Goal: Task Accomplishment & Management: Manage account settings

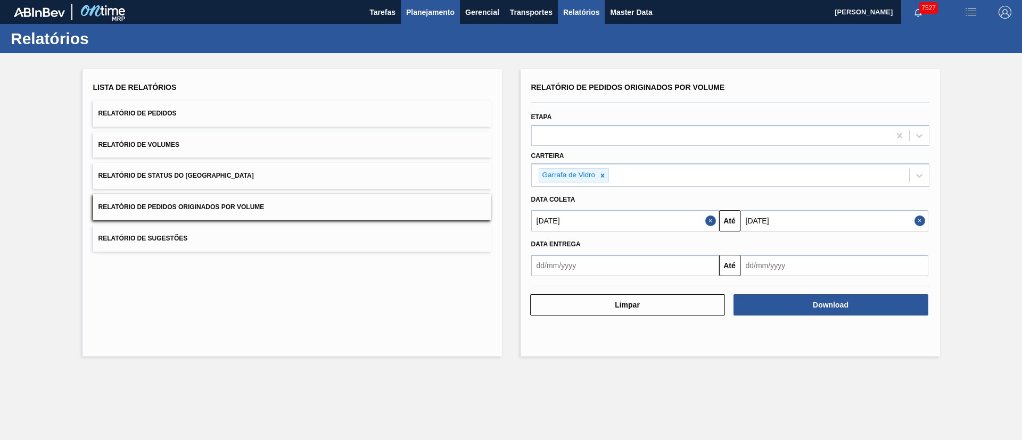
click at [437, 14] on span "Planejamento" at bounding box center [430, 12] width 48 height 13
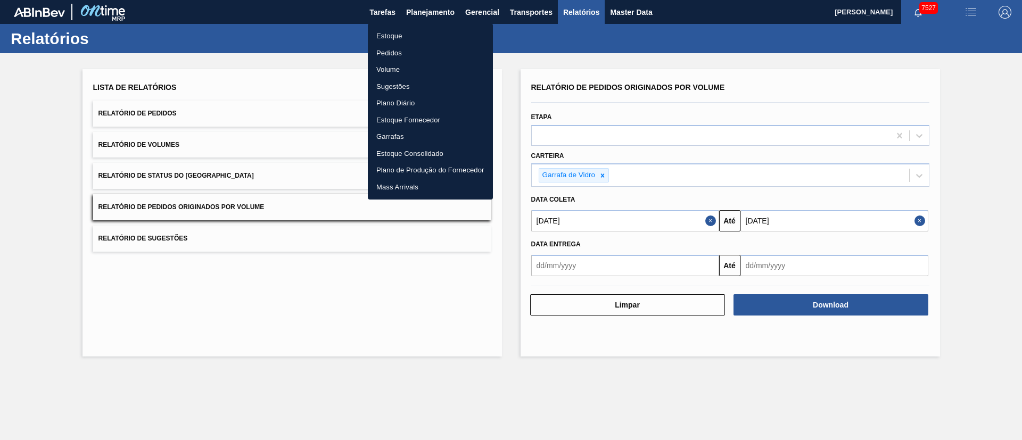
click at [395, 50] on li "Pedidos" at bounding box center [430, 53] width 125 height 17
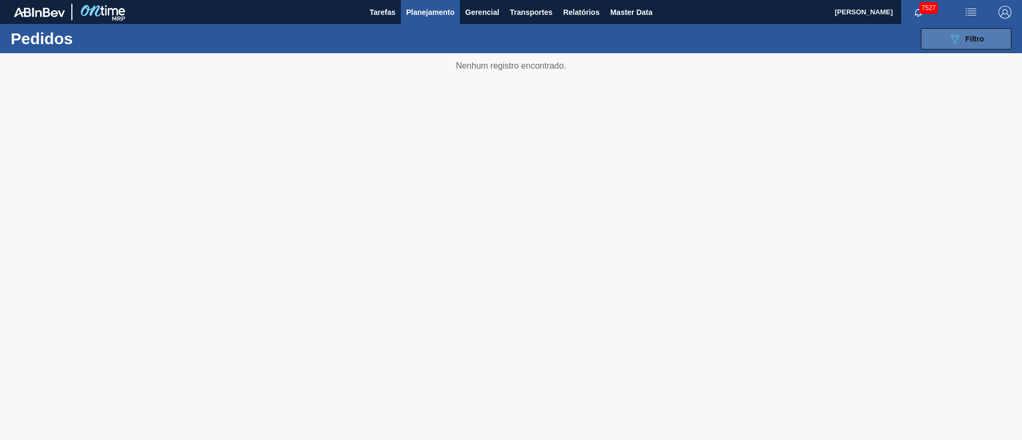
click at [973, 40] on span "Filtro" at bounding box center [974, 39] width 19 height 9
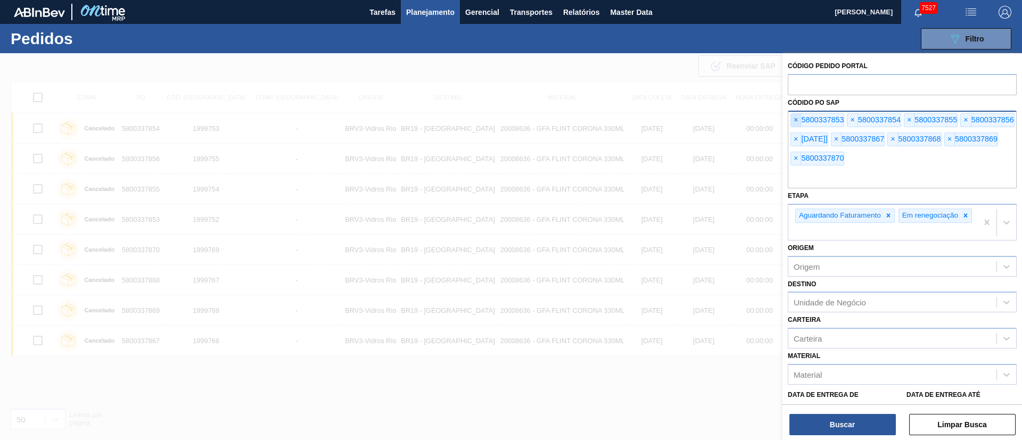
click at [794, 122] on span "×" at bounding box center [796, 120] width 10 height 13
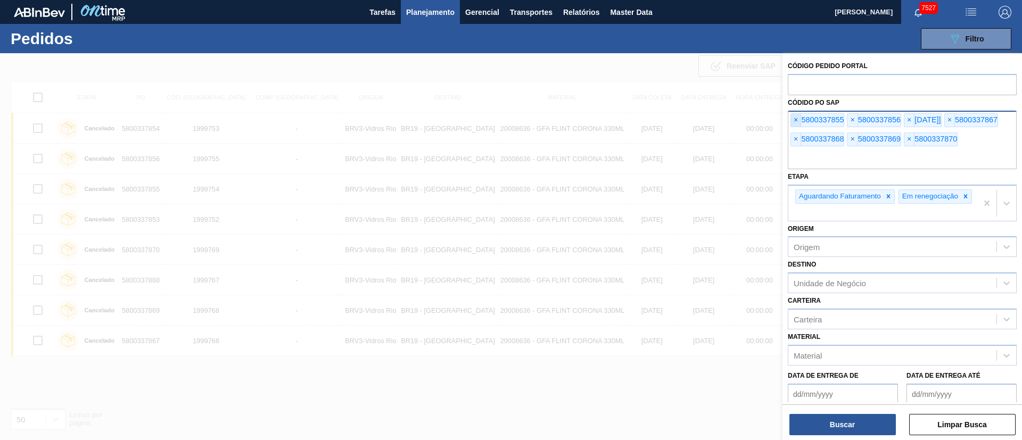
click at [794, 122] on span "×" at bounding box center [796, 120] width 10 height 13
click at [794, 121] on span "×" at bounding box center [796, 120] width 10 height 13
click at [792, 121] on span "×" at bounding box center [796, 120] width 10 height 13
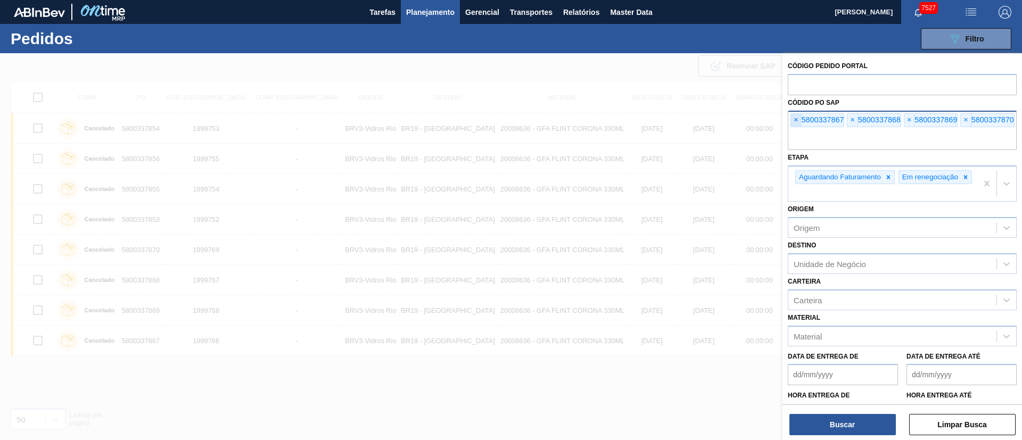
click at [792, 121] on span "×" at bounding box center [796, 120] width 10 height 13
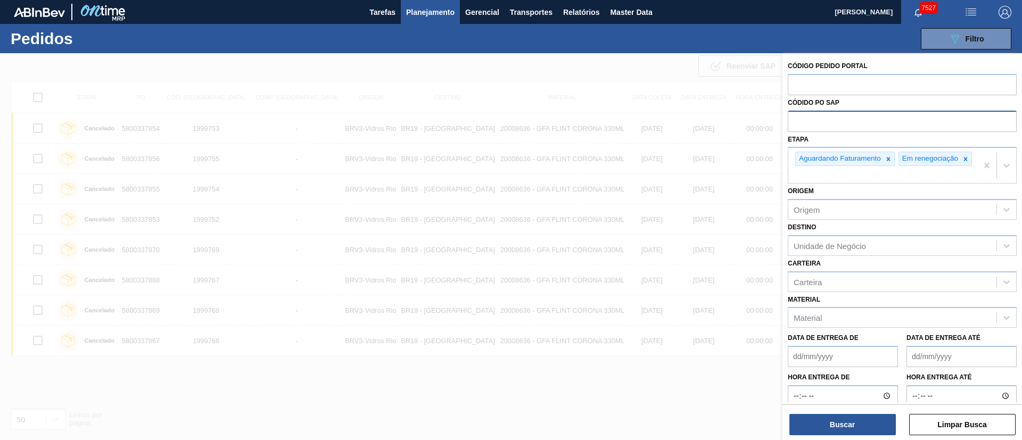
click at [792, 121] on input "text" at bounding box center [902, 121] width 229 height 20
click at [812, 323] on div "Material" at bounding box center [808, 317] width 28 height 9
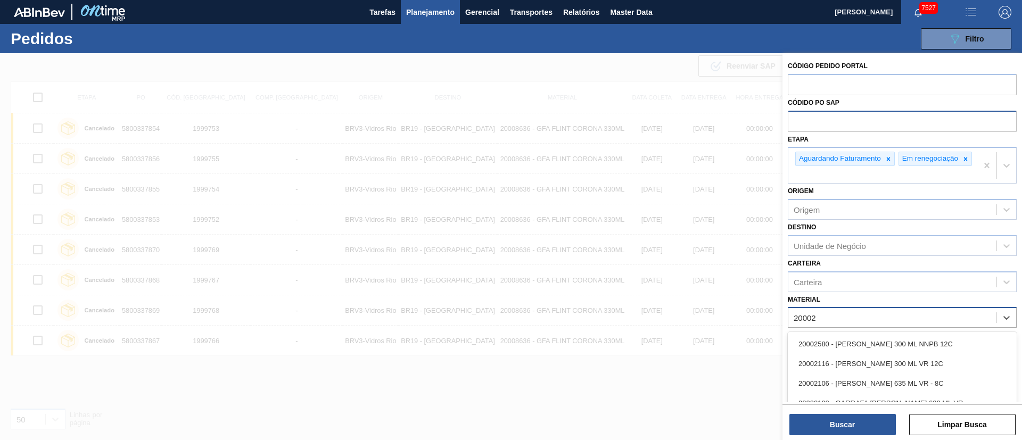
type input "200028"
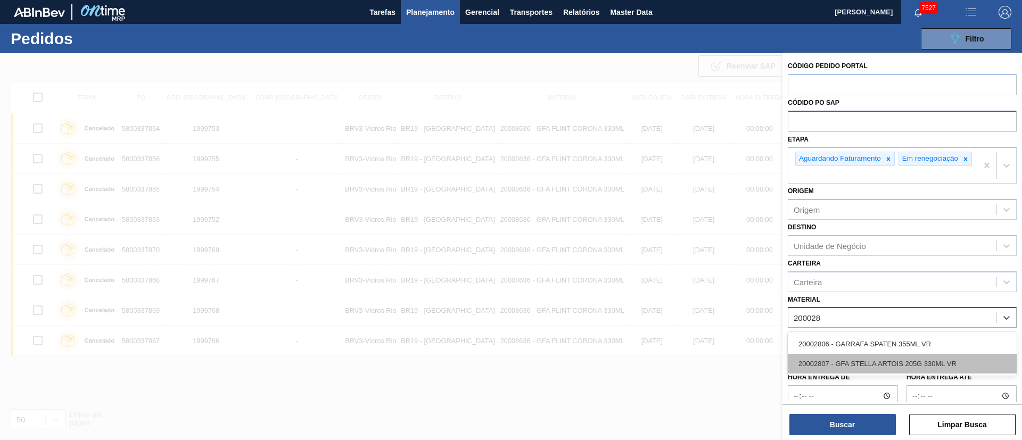
click at [828, 370] on div "20002807 - GFA STELLA ARTOIS 205G 330ML VR" at bounding box center [902, 364] width 229 height 20
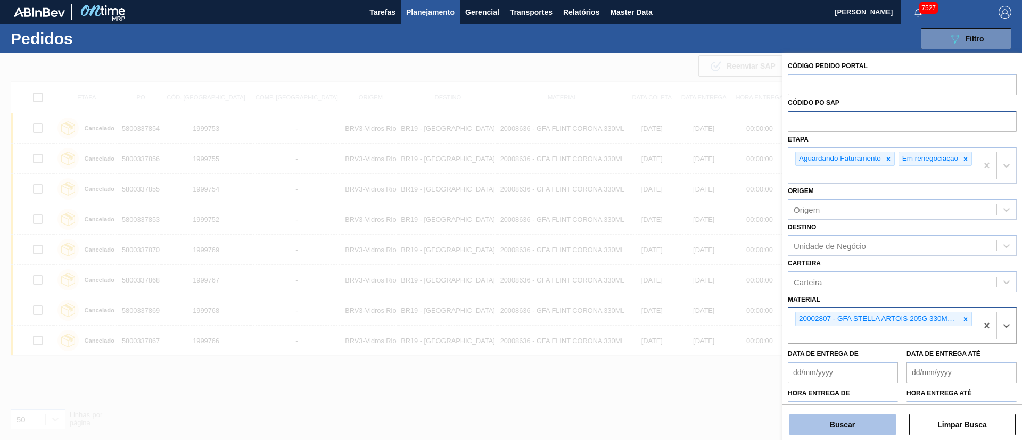
click at [852, 431] on button "Buscar" at bounding box center [842, 424] width 106 height 21
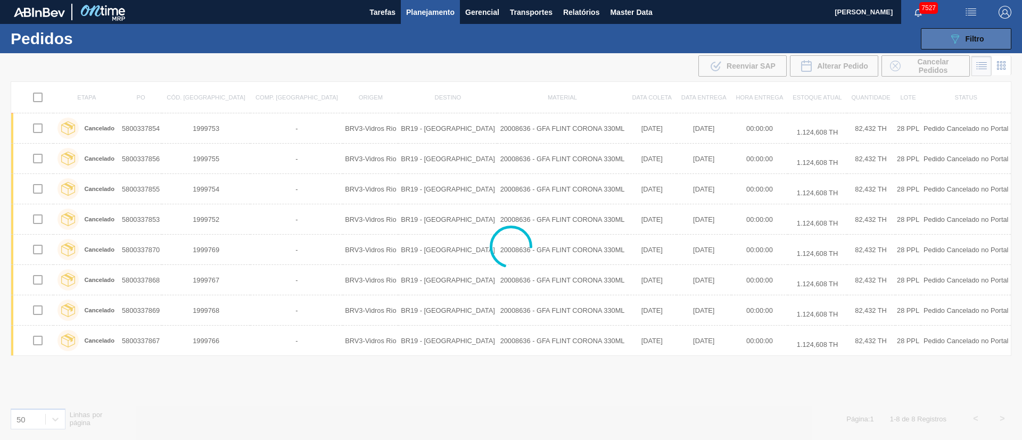
click at [963, 31] on button "089F7B8B-B2A5-4AFE-B5C0-19BA573D28AC Filtro" at bounding box center [966, 38] width 90 height 21
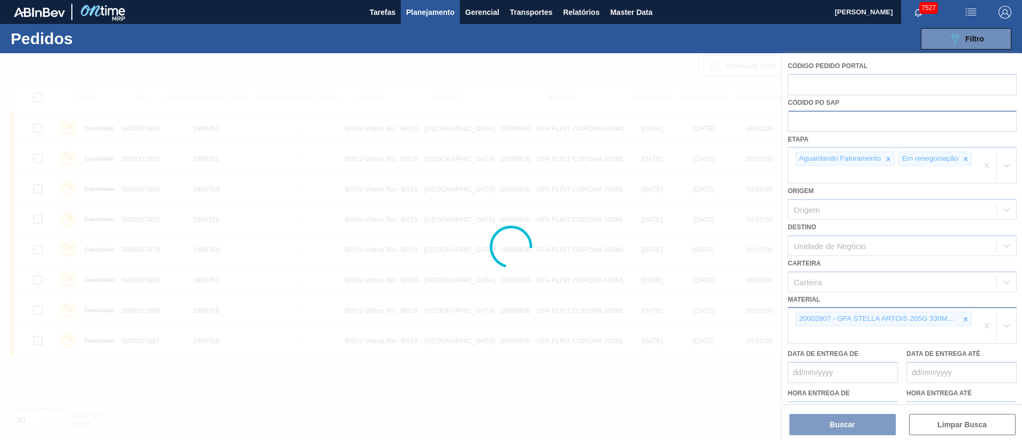
click at [810, 247] on div at bounding box center [511, 246] width 1022 height 387
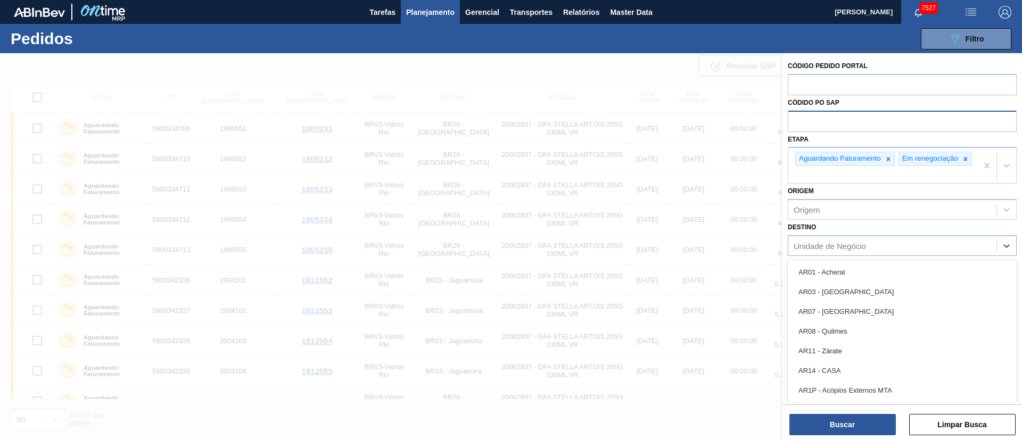
click at [810, 247] on div "Unidade de Negócio" at bounding box center [830, 245] width 72 height 9
type input "26"
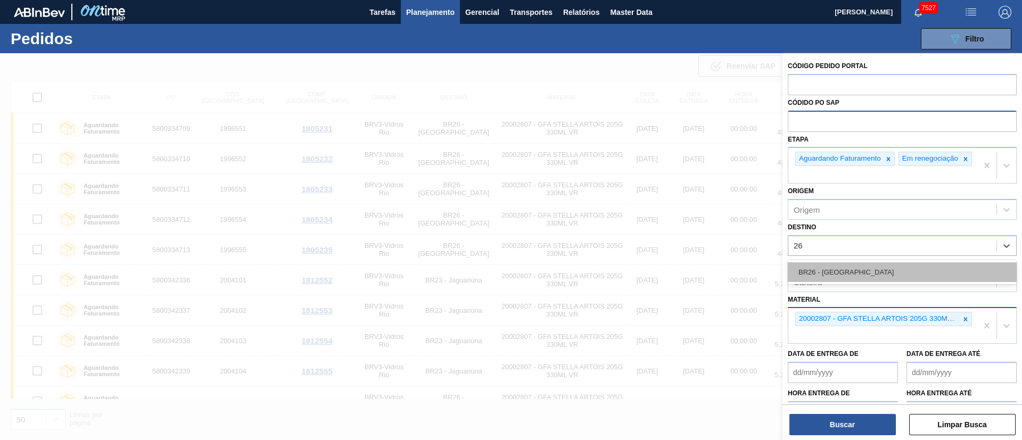
click at [817, 275] on div "BR26 - [GEOGRAPHIC_DATA]" at bounding box center [902, 272] width 229 height 20
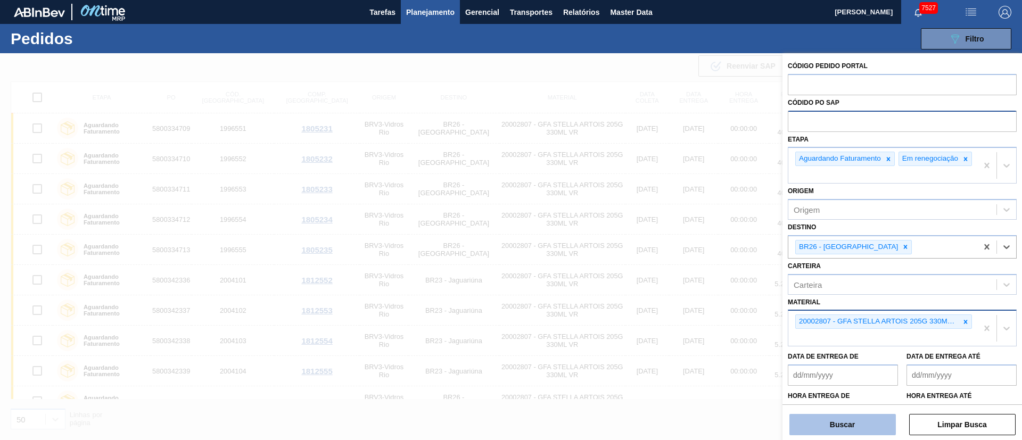
click at [844, 426] on button "Buscar" at bounding box center [842, 424] width 106 height 21
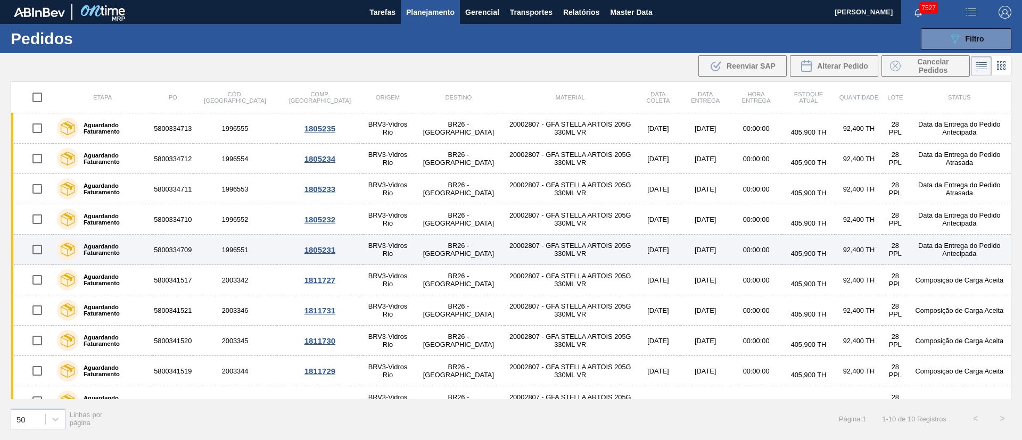
scroll to position [18, 0]
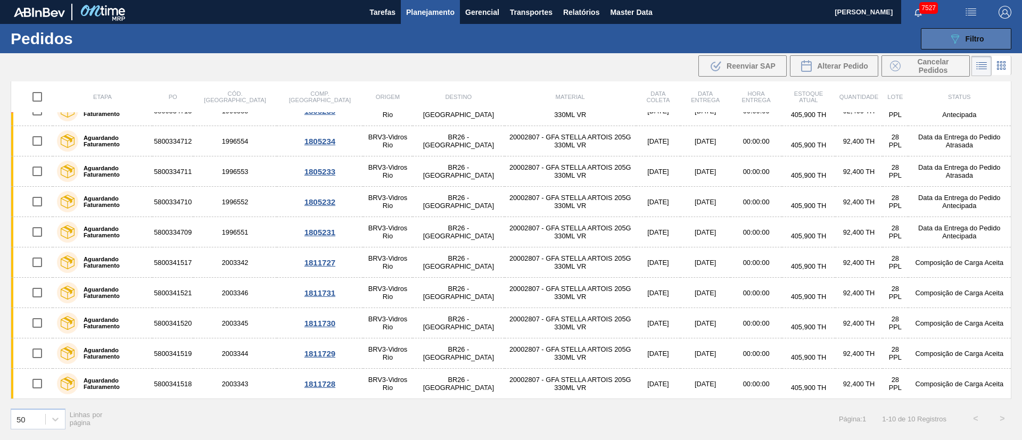
click at [977, 32] on div "089F7B8B-B2A5-4AFE-B5C0-19BA573D28AC Filtro" at bounding box center [966, 38] width 36 height 13
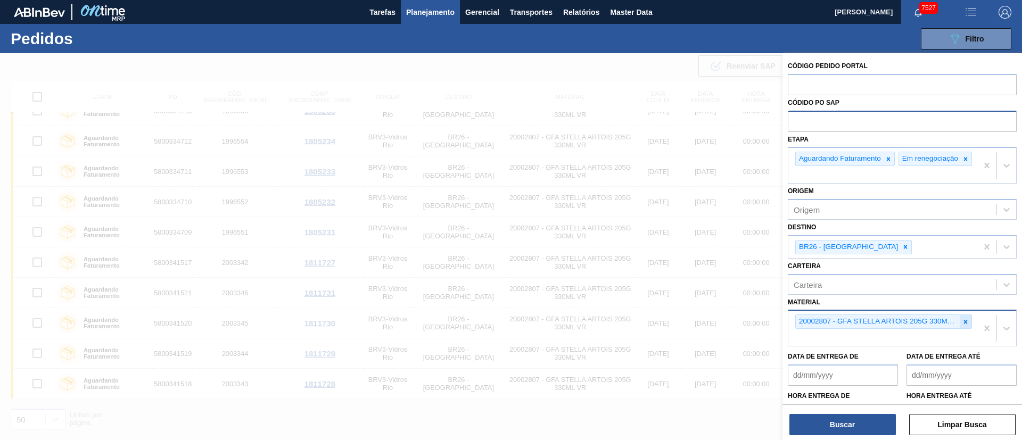
click at [966, 326] on icon at bounding box center [965, 321] width 7 height 7
click at [966, 329] on div "20002807 - GFA STELLA ARTOIS 205G 330ML VR" at bounding box center [882, 328] width 189 height 35
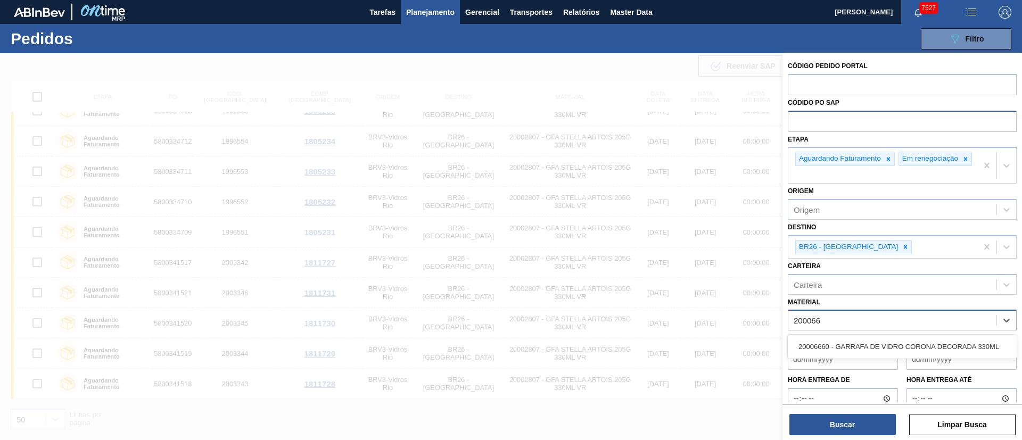
type input "2000666"
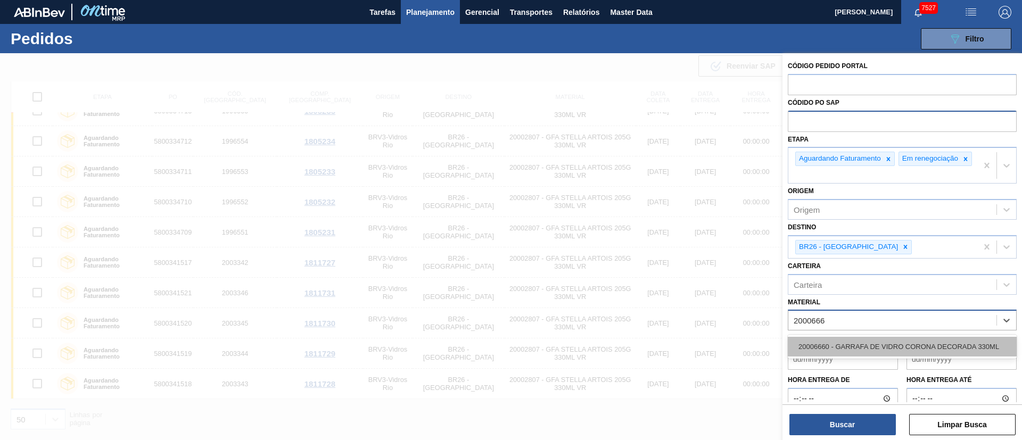
click at [950, 348] on div "20006660 - GARRAFA DE VIDRO CORONA DECORADA 330ML" at bounding box center [902, 347] width 229 height 20
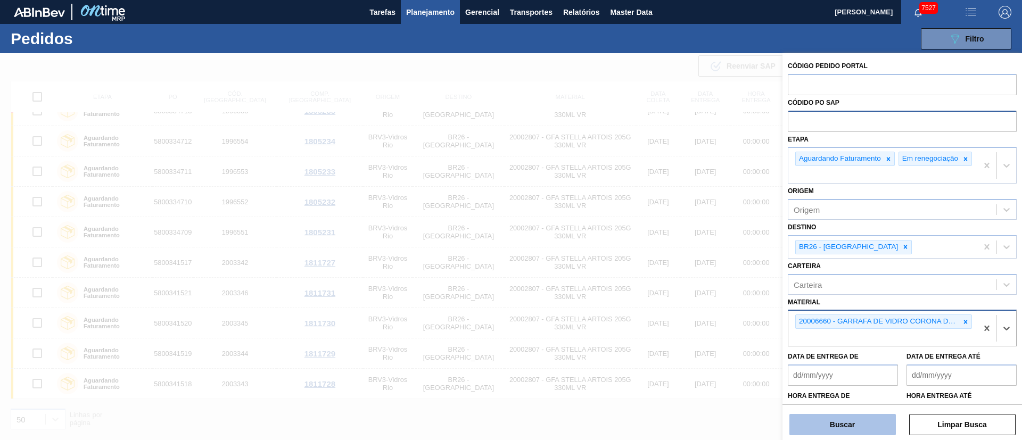
click at [837, 416] on button "Buscar" at bounding box center [842, 424] width 106 height 21
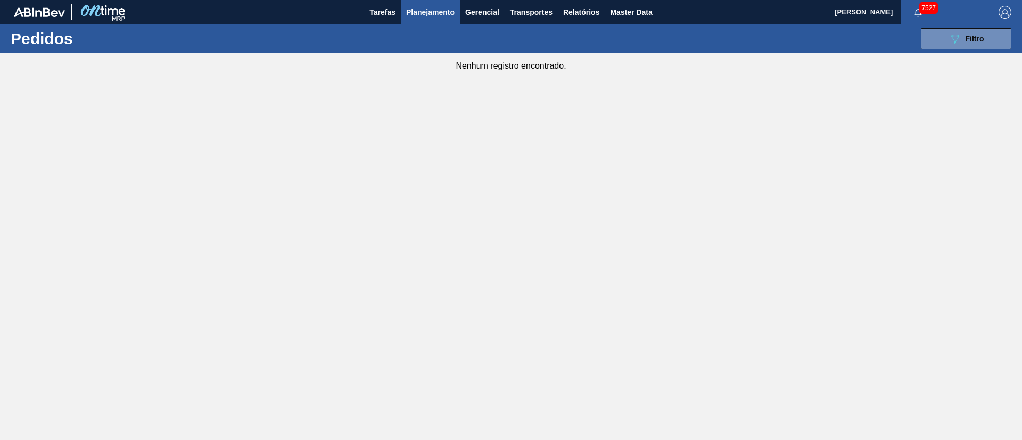
click at [419, 13] on span "Planejamento" at bounding box center [430, 12] width 48 height 13
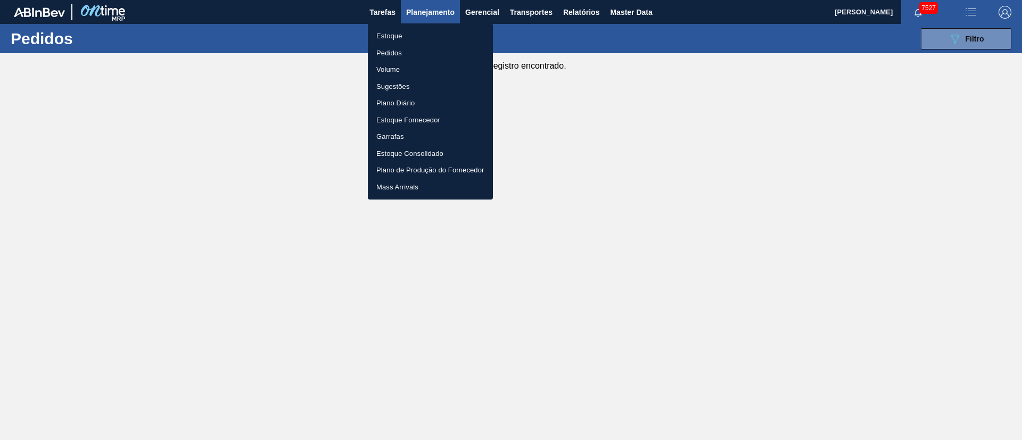
click at [391, 51] on li "Pedidos" at bounding box center [430, 53] width 125 height 17
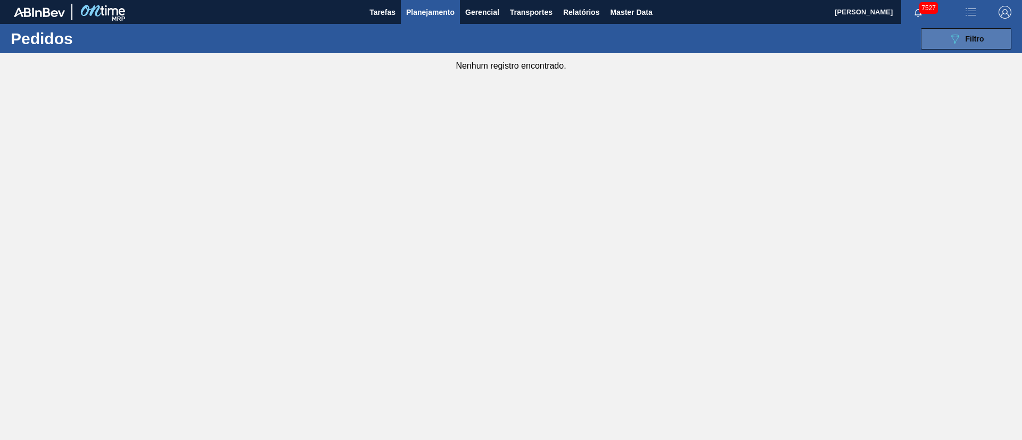
click at [948, 39] on icon "089F7B8B-B2A5-4AFE-B5C0-19BA573D28AC" at bounding box center [954, 38] width 13 height 13
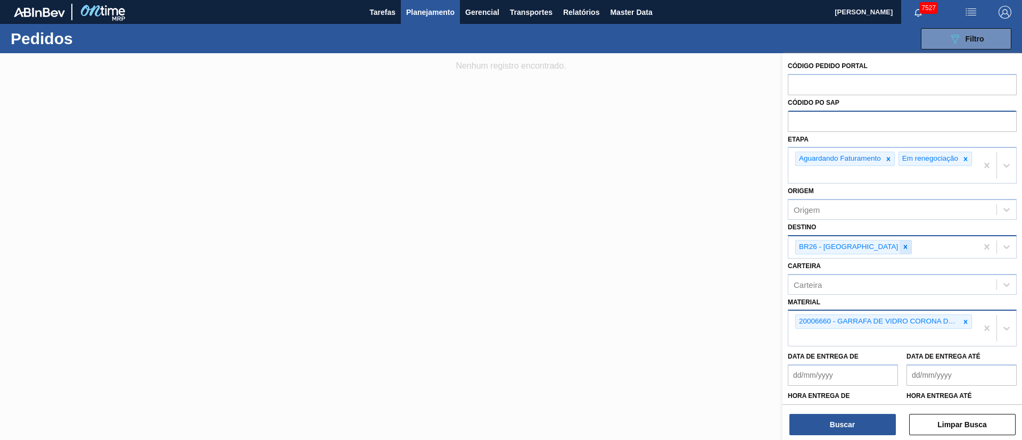
click at [904, 249] on icon at bounding box center [906, 247] width 4 height 4
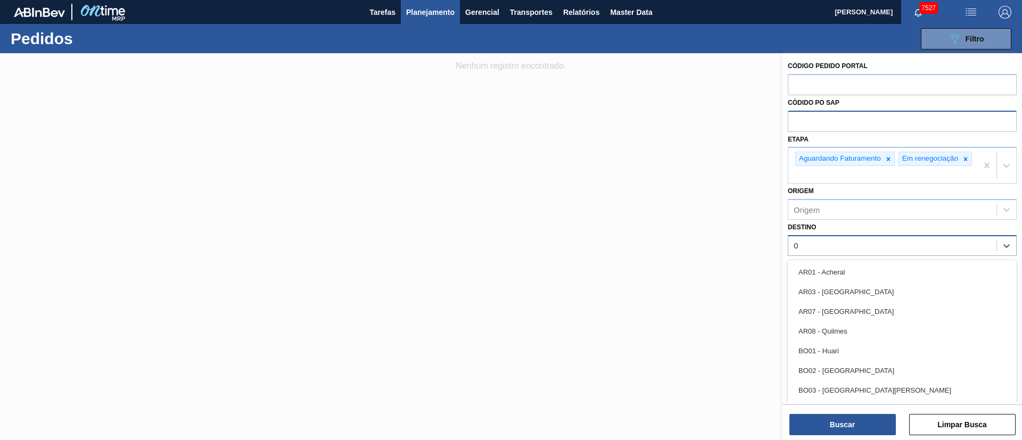
type input "03"
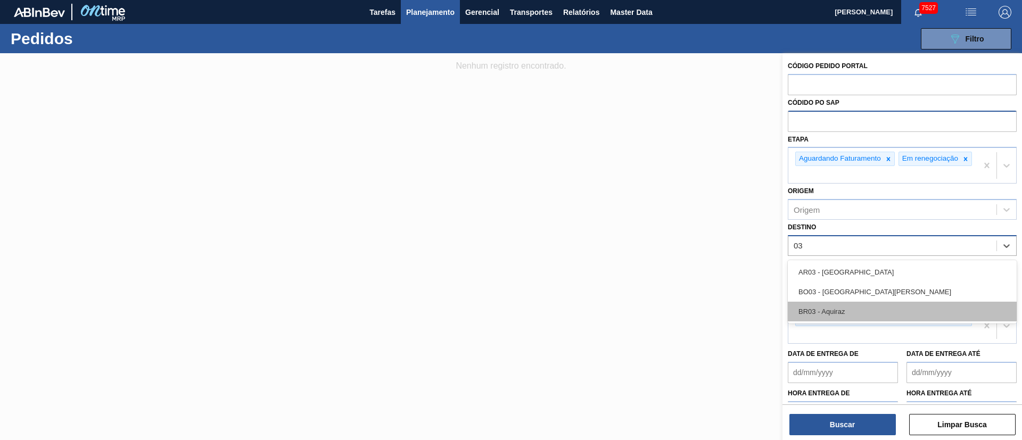
click at [830, 320] on div "BR03 - Aquiraz" at bounding box center [902, 312] width 229 height 20
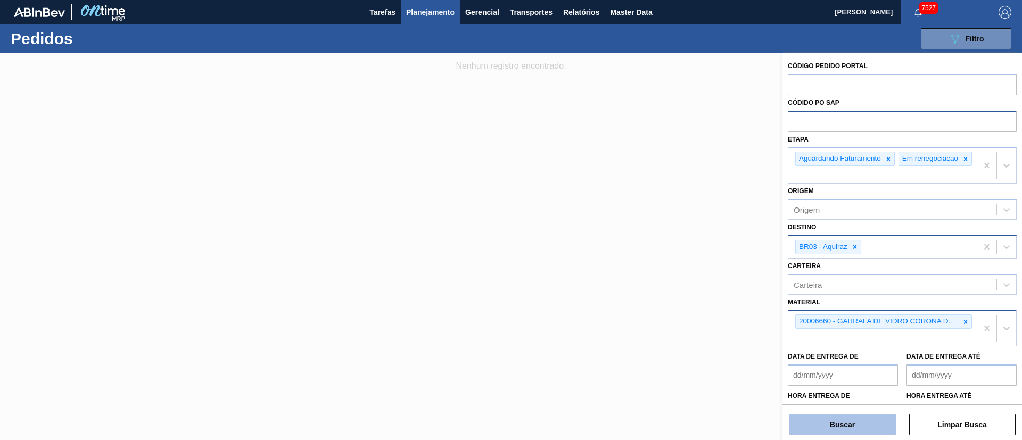
click at [846, 426] on button "Buscar" at bounding box center [842, 424] width 106 height 21
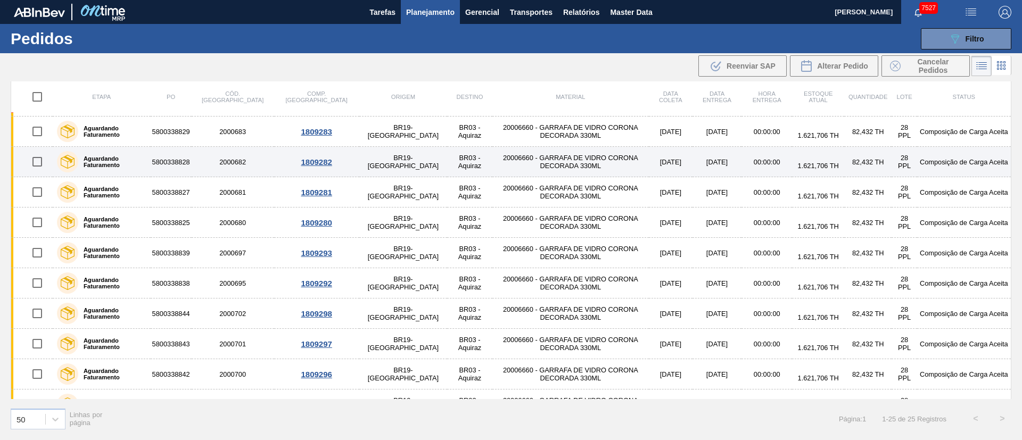
scroll to position [0, 0]
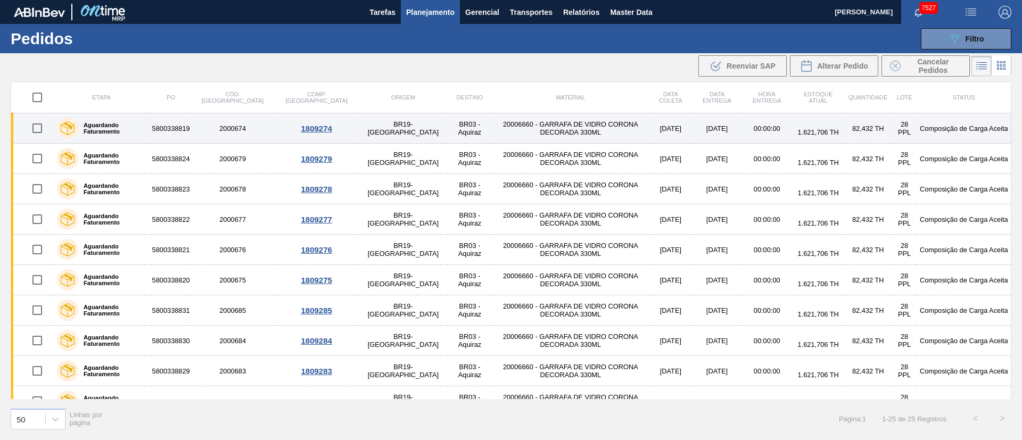
click at [31, 125] on input "checkbox" at bounding box center [37, 128] width 22 height 22
checkbox input "true"
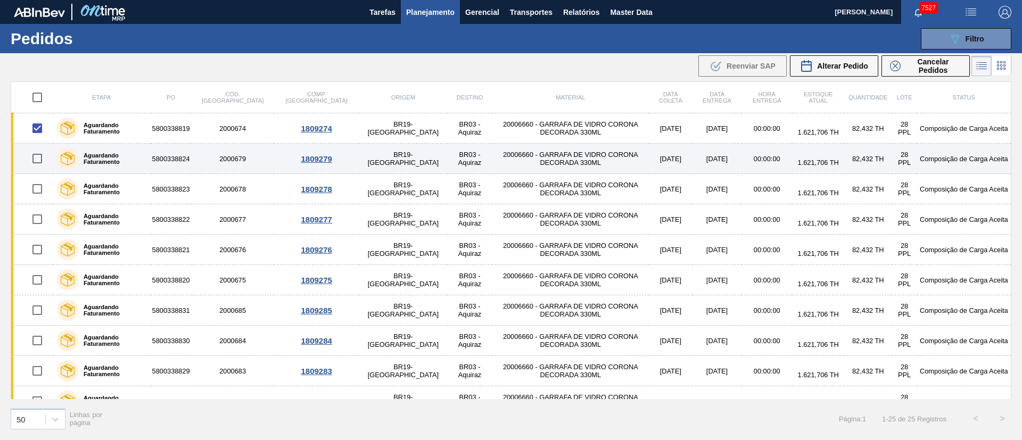
click at [33, 146] on td at bounding box center [32, 159] width 42 height 30
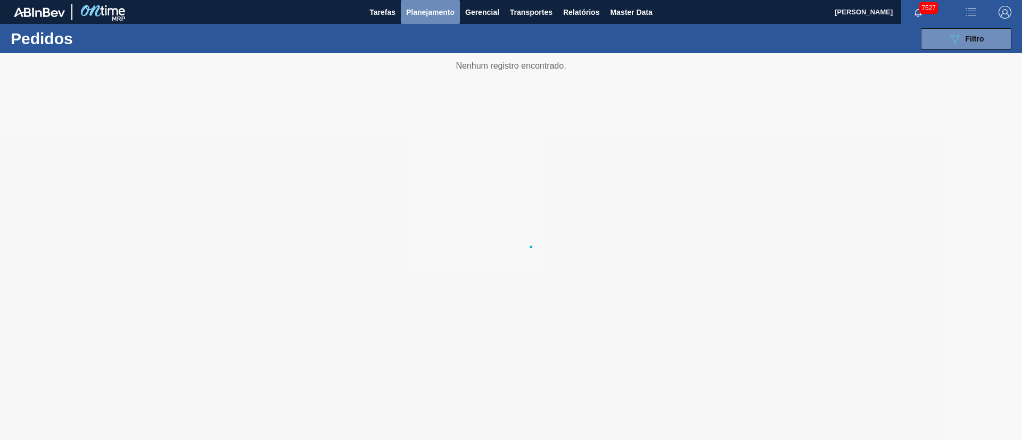
click at [426, 18] on button "Planejamento" at bounding box center [430, 12] width 59 height 24
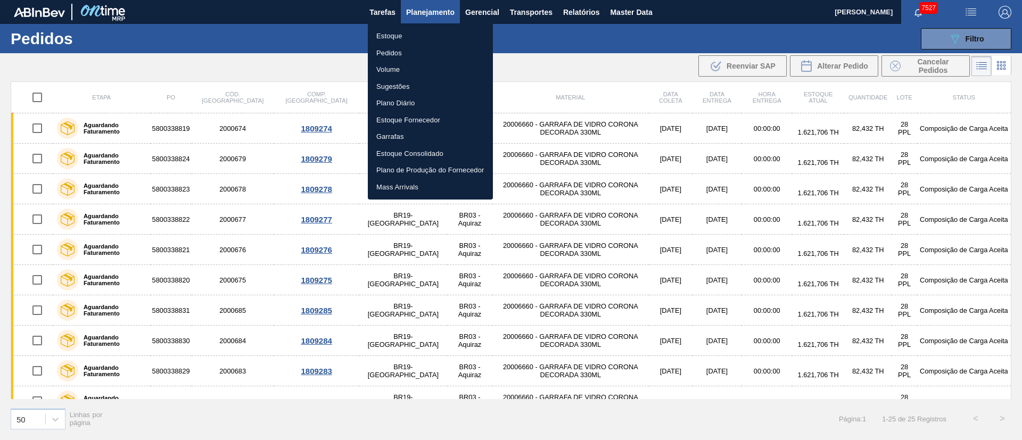
click at [184, 72] on div at bounding box center [511, 220] width 1022 height 440
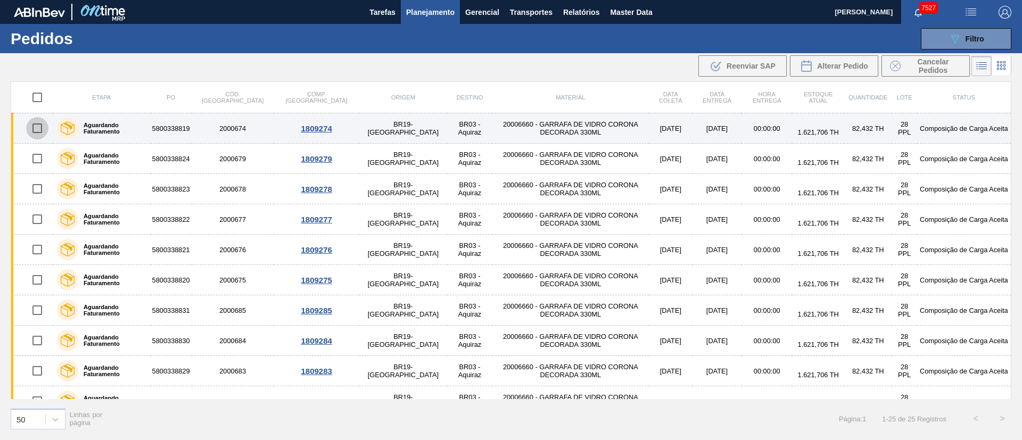
click at [38, 131] on input "checkbox" at bounding box center [37, 128] width 22 height 22
checkbox input "true"
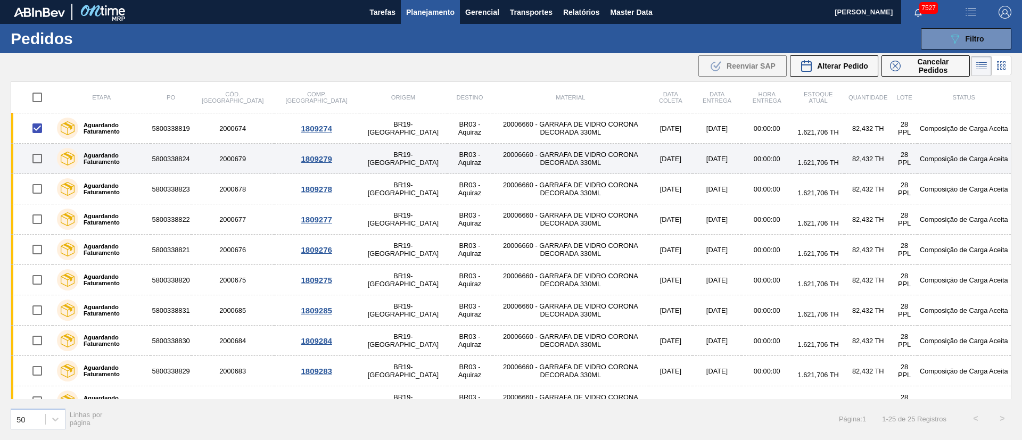
click at [36, 162] on input "checkbox" at bounding box center [37, 158] width 22 height 22
checkbox input "true"
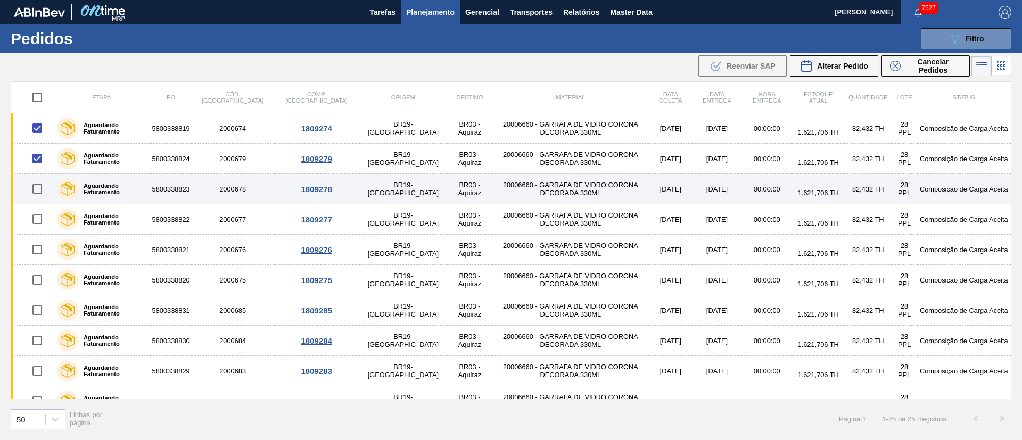
click at [38, 194] on input "checkbox" at bounding box center [37, 189] width 22 height 22
checkbox input "true"
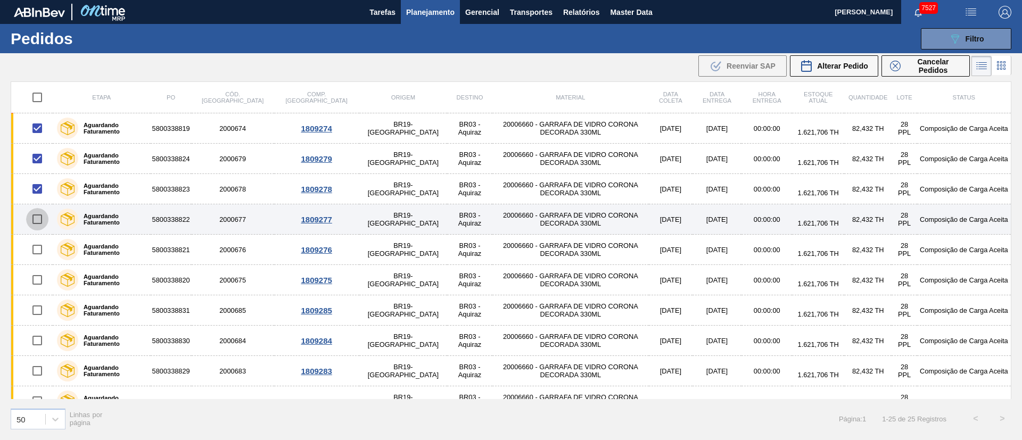
click at [38, 223] on input "checkbox" at bounding box center [37, 219] width 22 height 22
checkbox input "true"
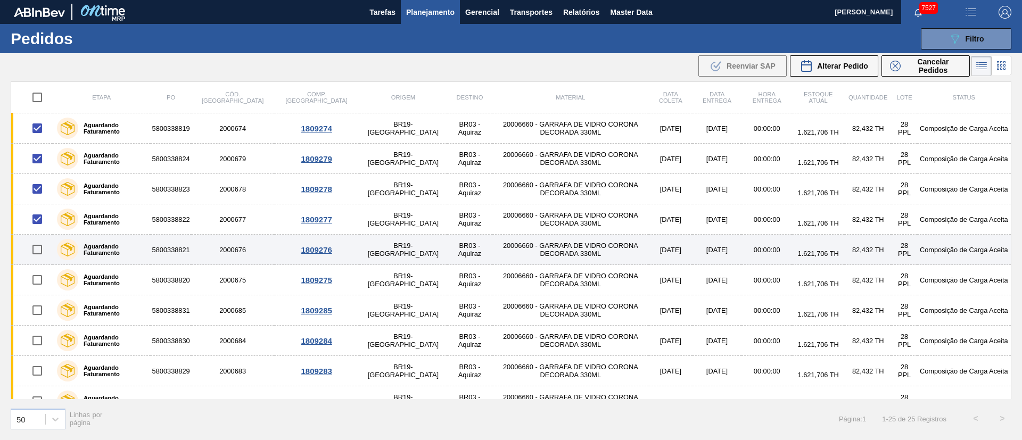
click at [38, 249] on input "checkbox" at bounding box center [37, 249] width 22 height 22
checkbox input "true"
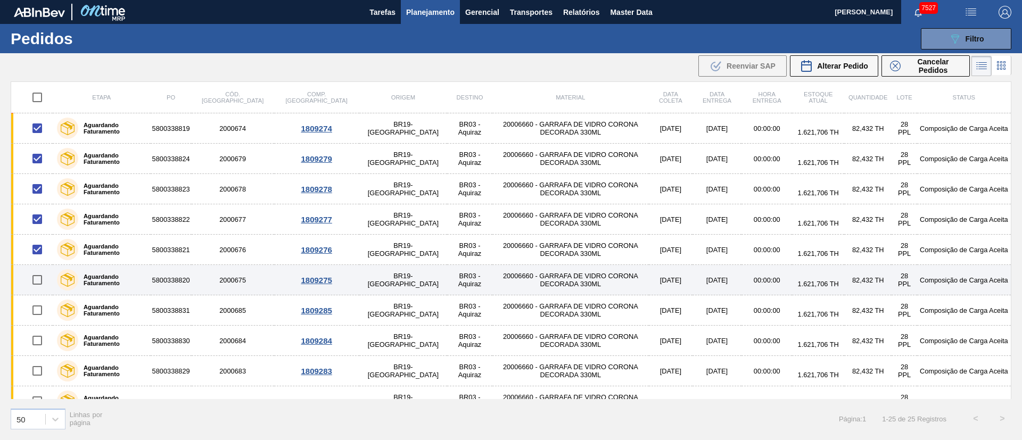
click at [38, 277] on input "checkbox" at bounding box center [37, 280] width 22 height 22
checkbox input "true"
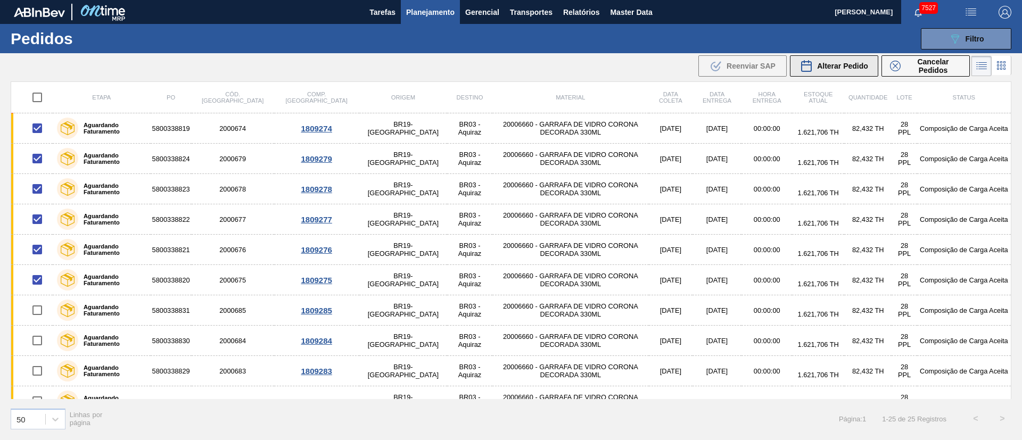
click at [847, 64] on span "Alterar Pedido" at bounding box center [842, 66] width 51 height 9
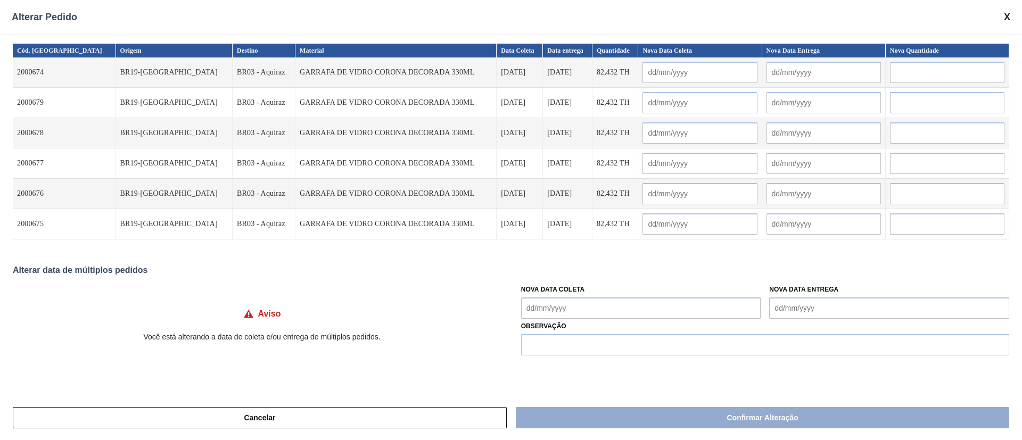
click at [618, 306] on Coleta "Nova Data Coleta" at bounding box center [641, 308] width 240 height 21
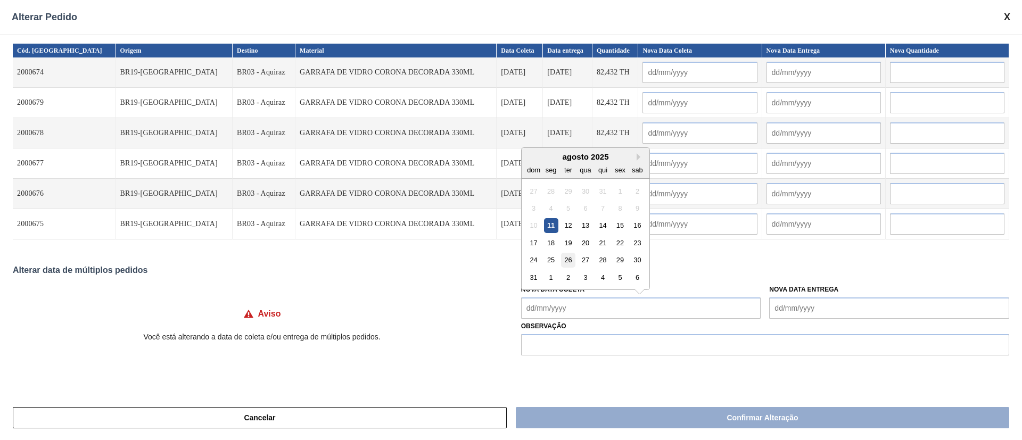
click at [573, 262] on div "26" at bounding box center [568, 260] width 14 height 14
type Coleta "26/08/2025"
type input "26/08/2025"
type input "01/09/2025"
type input "26/08/2025"
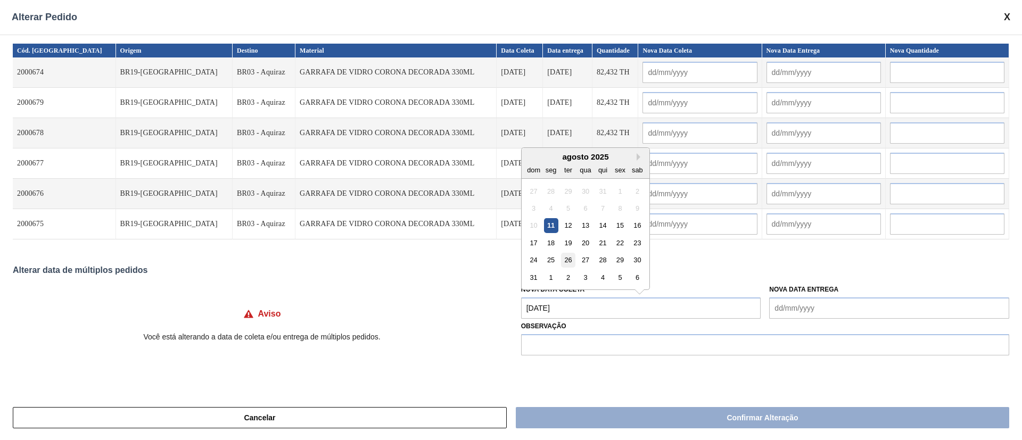
type input "01/09/2025"
type input "26/08/2025"
type input "01/09/2025"
type input "26/08/2025"
type input "01/09/2025"
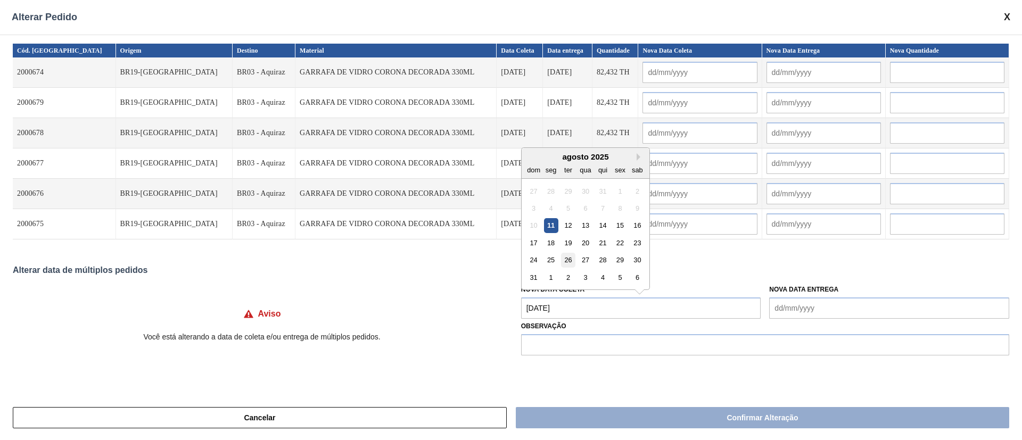
type input "26/08/2025"
type input "01/09/2025"
type input "26/08/2025"
type input "01/09/2025"
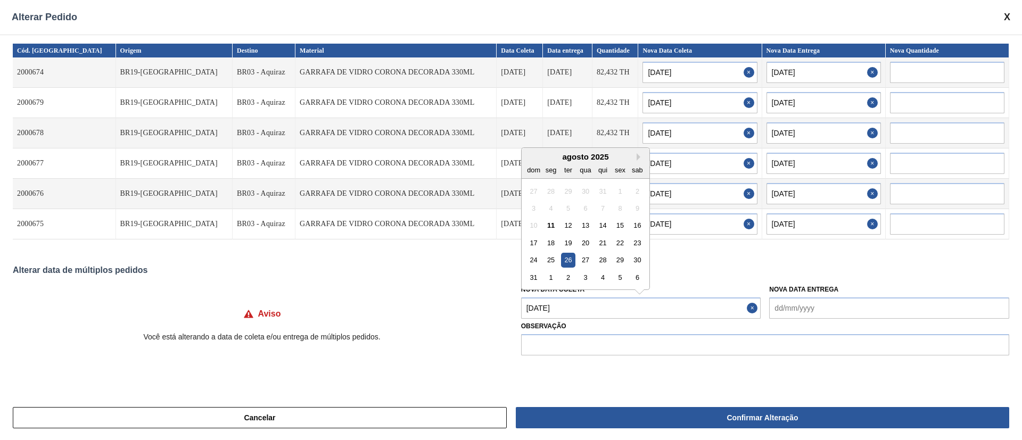
click at [572, 305] on Coleta "26/08/2025" at bounding box center [641, 308] width 240 height 21
click at [551, 239] on div "18" at bounding box center [550, 243] width 14 height 14
type Coleta "[DATE]"
type input "[DATE]"
type input "24/08/2025"
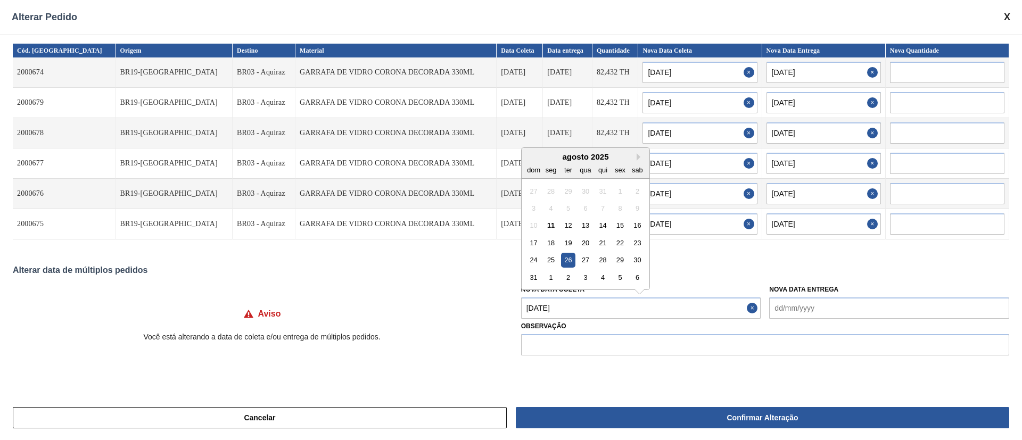
type input "[DATE]"
type input "24/08/2025"
type input "[DATE]"
type input "24/08/2025"
type input "[DATE]"
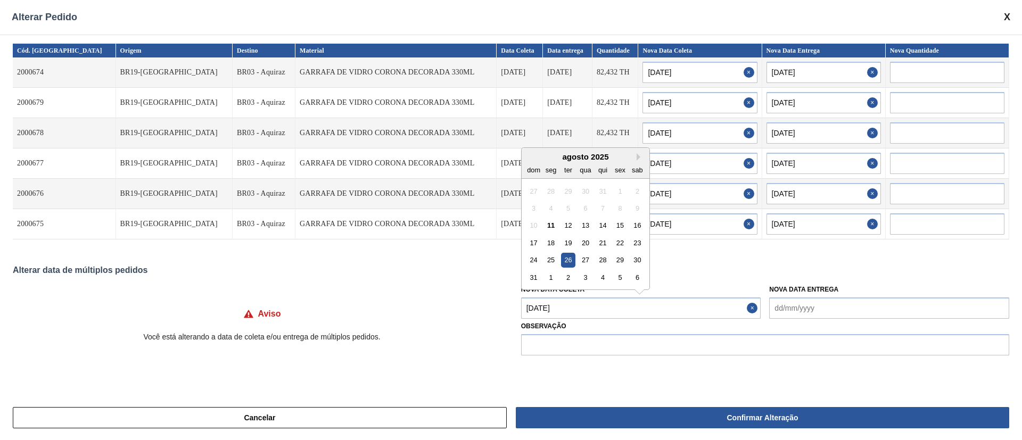
type input "24/08/2025"
type input "[DATE]"
type input "24/08/2025"
type input "[DATE]"
type input "24/08/2025"
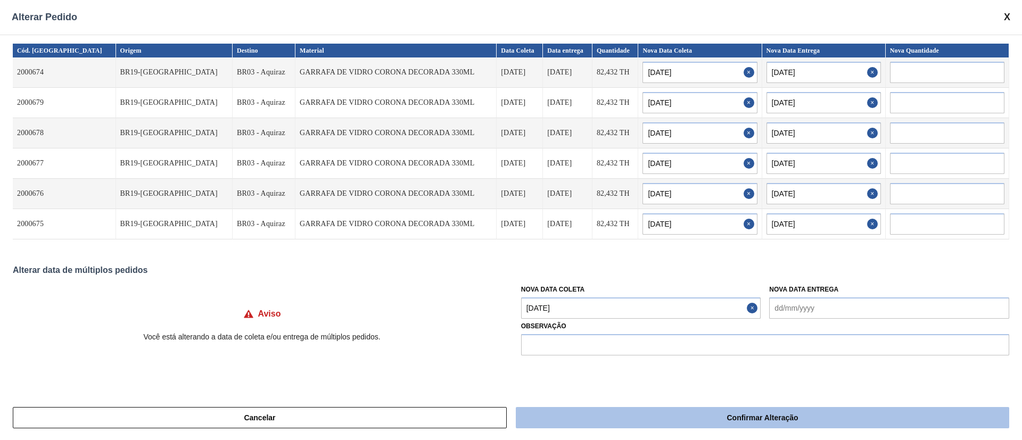
click at [623, 414] on button "Confirmar Alteração" at bounding box center [762, 417] width 493 height 21
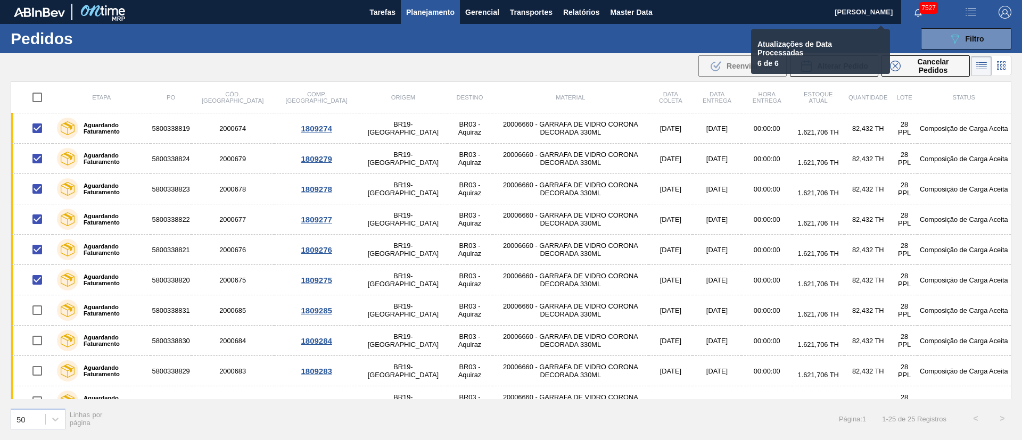
checkbox input "false"
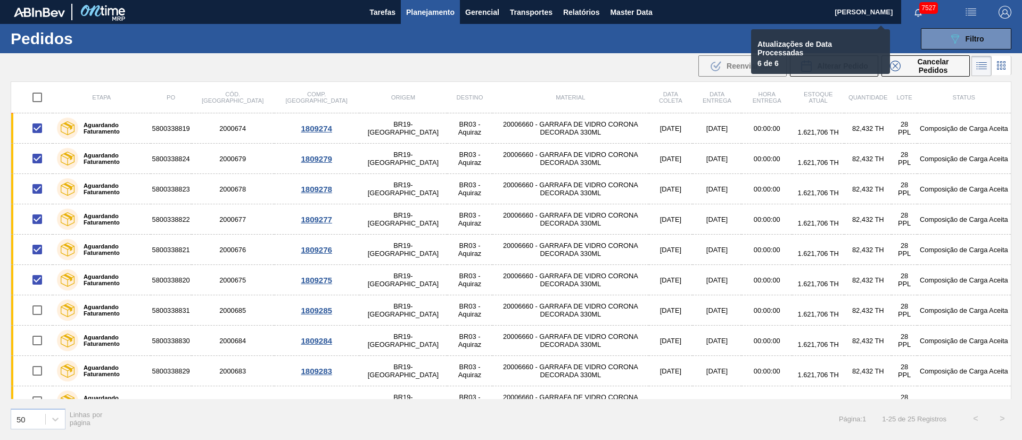
checkbox input "false"
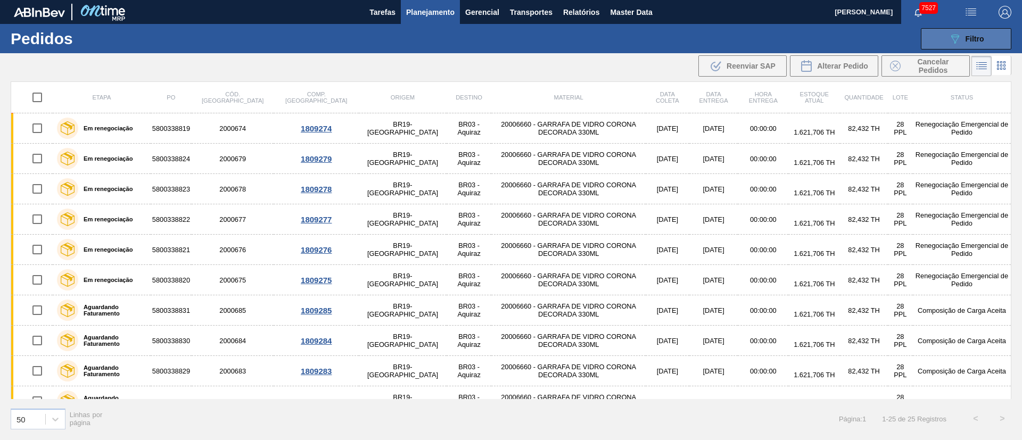
click at [964, 39] on div "089F7B8B-B2A5-4AFE-B5C0-19BA573D28AC Filtro" at bounding box center [966, 38] width 36 height 13
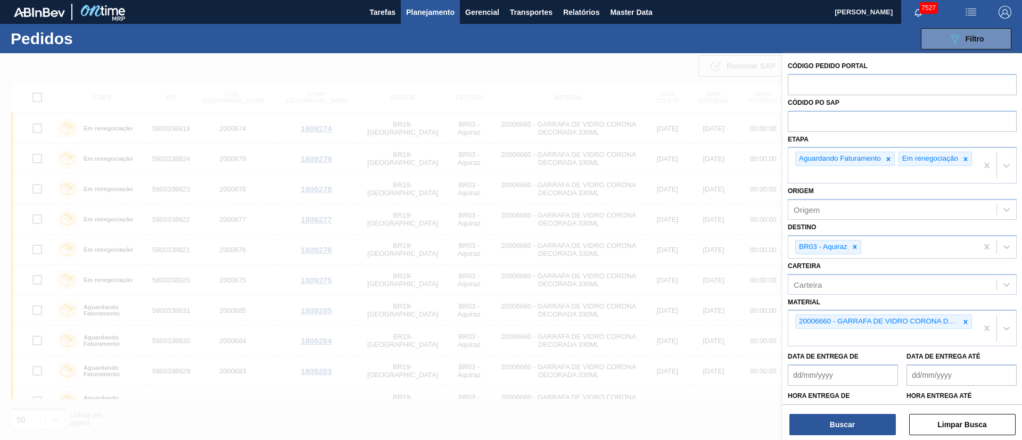
click at [523, 103] on div at bounding box center [511, 273] width 1022 height 440
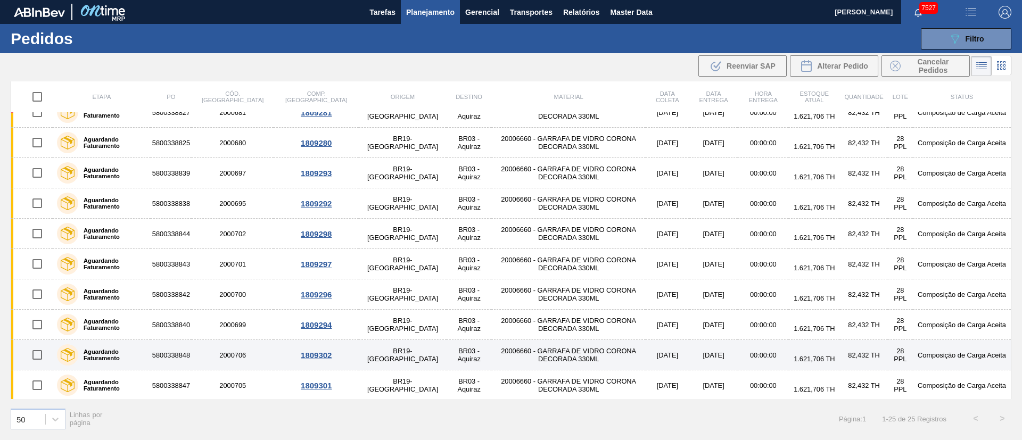
scroll to position [473, 0]
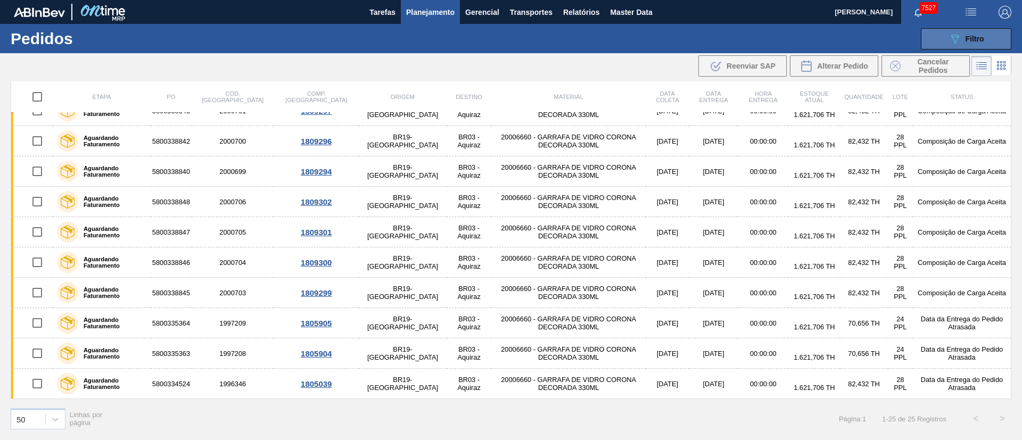
click at [972, 34] on div "089F7B8B-B2A5-4AFE-B5C0-19BA573D28AC Filtro" at bounding box center [966, 38] width 36 height 13
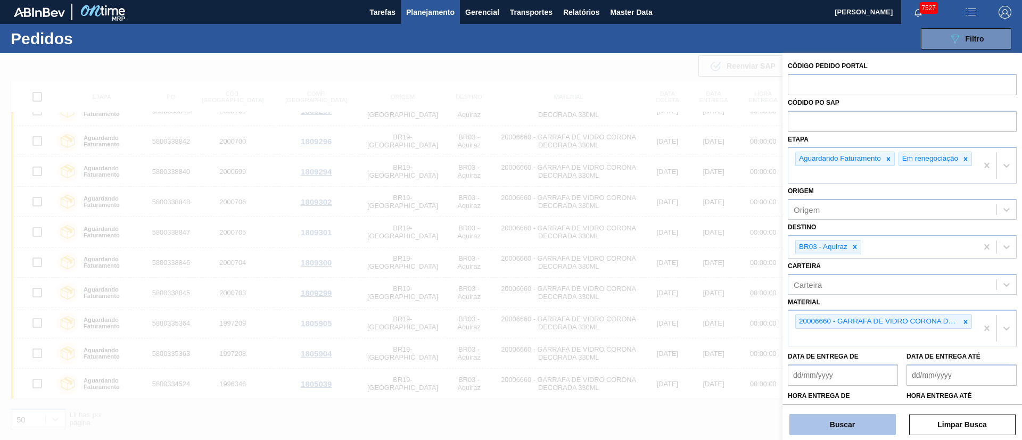
click at [841, 420] on button "Buscar" at bounding box center [842, 424] width 106 height 21
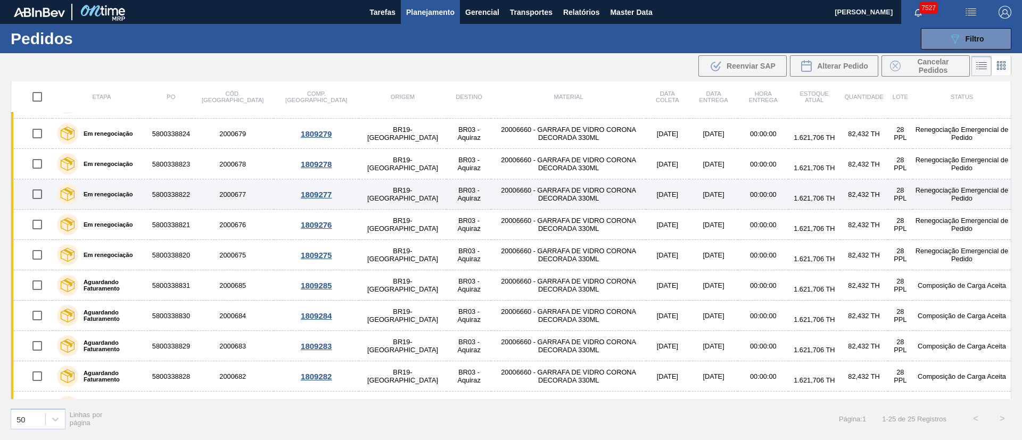
scroll to position [0, 0]
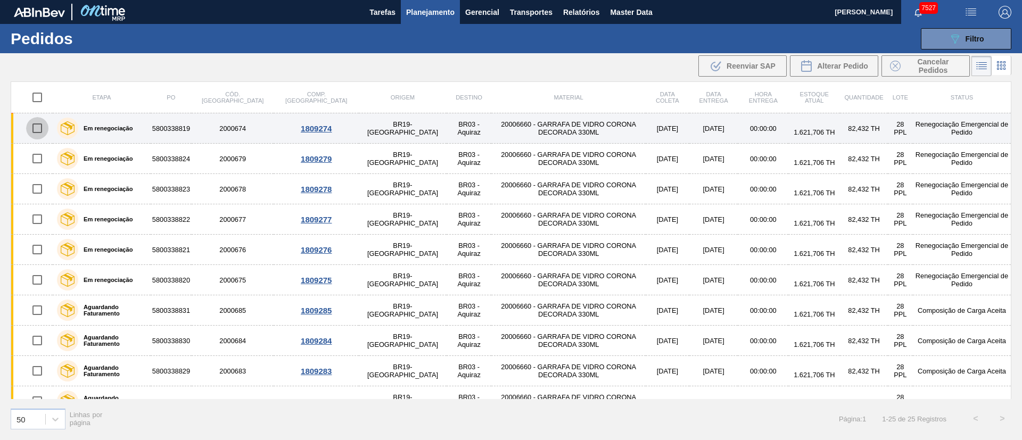
click at [35, 134] on input "checkbox" at bounding box center [37, 128] width 22 height 22
checkbox input "true"
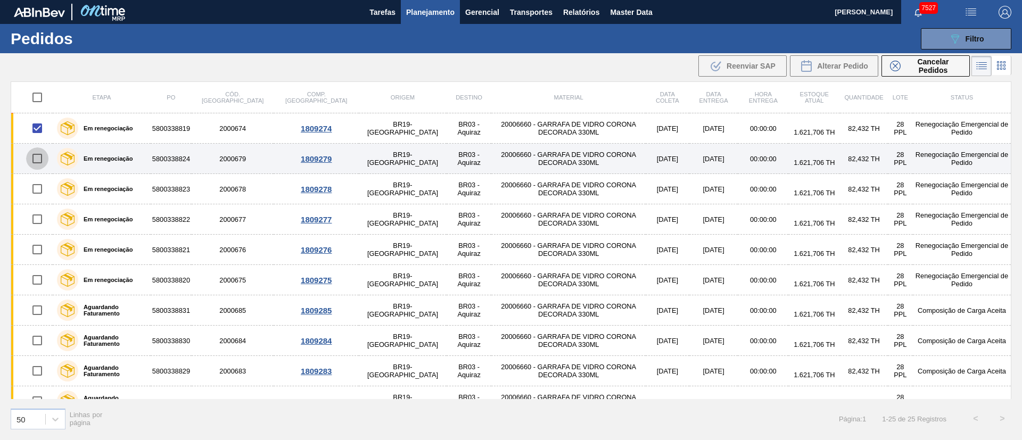
click at [31, 167] on input "checkbox" at bounding box center [37, 158] width 22 height 22
checkbox input "true"
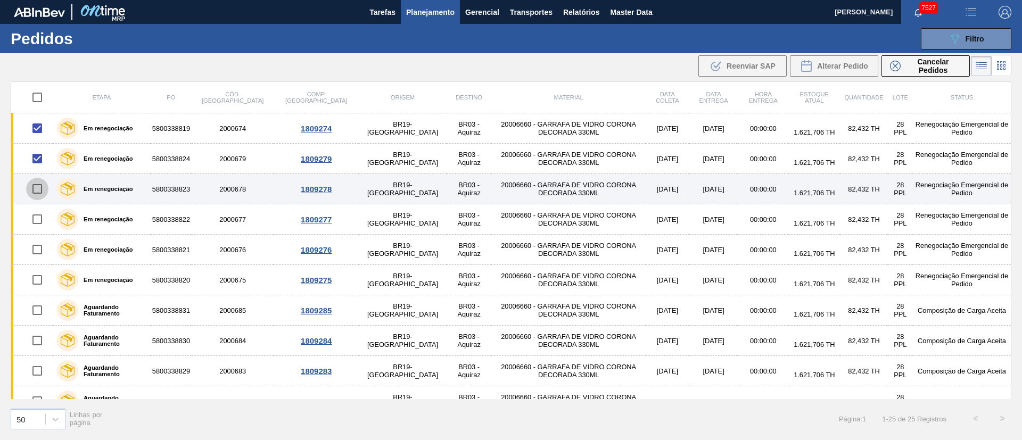
click at [36, 192] on input "checkbox" at bounding box center [37, 189] width 22 height 22
checkbox input "true"
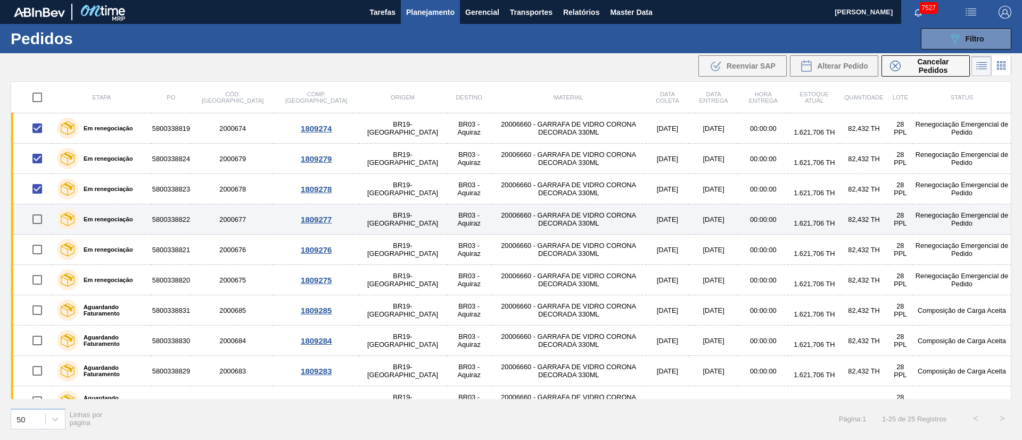
click at [37, 225] on input "checkbox" at bounding box center [37, 219] width 22 height 22
checkbox input "true"
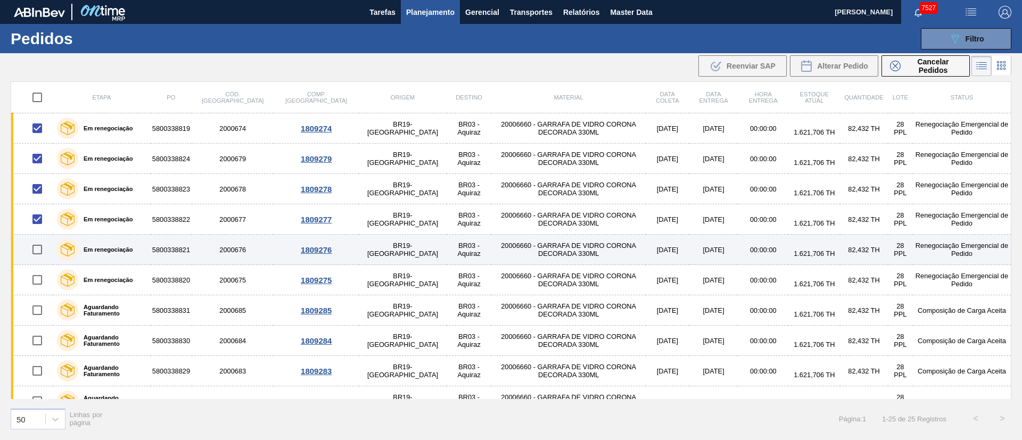
click at [36, 253] on input "checkbox" at bounding box center [37, 249] width 22 height 22
checkbox input "true"
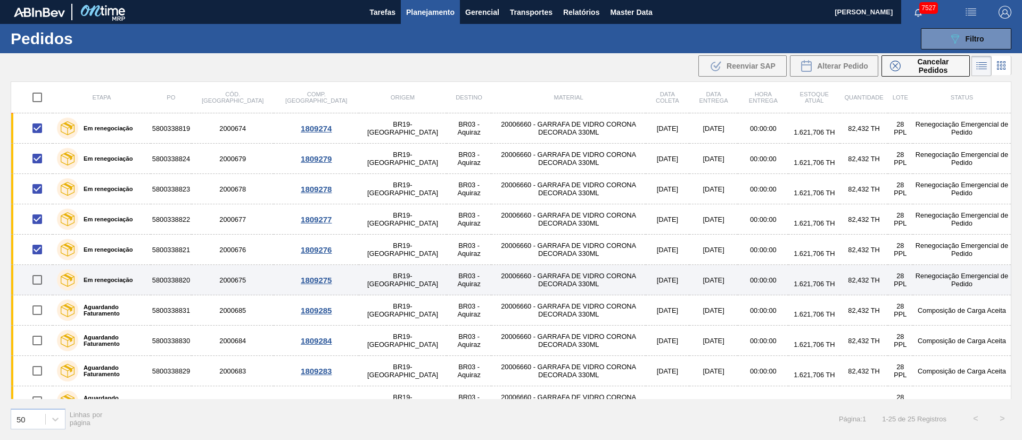
click at [34, 279] on input "checkbox" at bounding box center [37, 280] width 22 height 22
checkbox input "true"
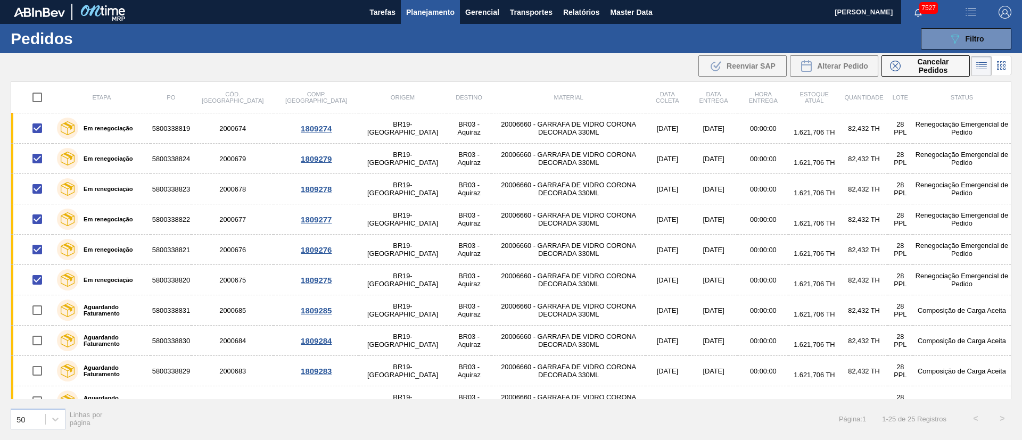
click at [577, 63] on div ".b{fill:var(--color-action-default)} Reenviar SAP Alterar Pedido Cancelar Pedid…" at bounding box center [511, 66] width 1022 height 26
click at [36, 99] on input "checkbox" at bounding box center [37, 97] width 22 height 22
checkbox input "true"
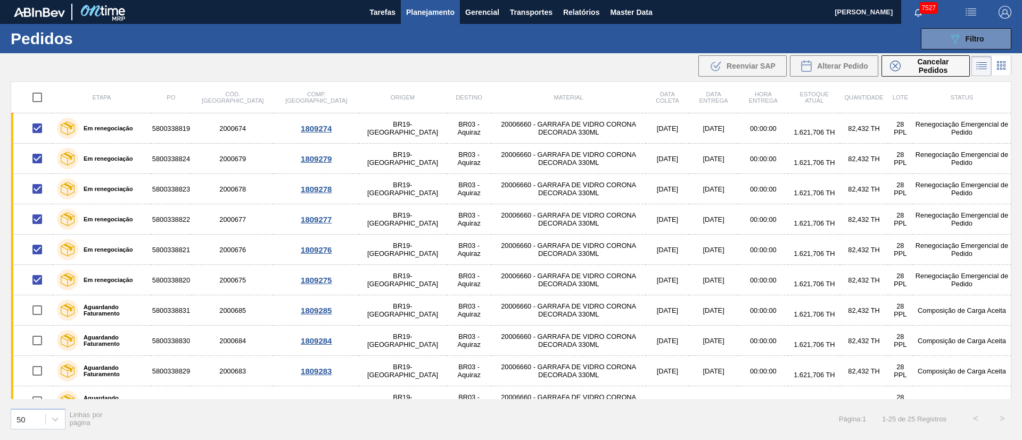
checkbox input "true"
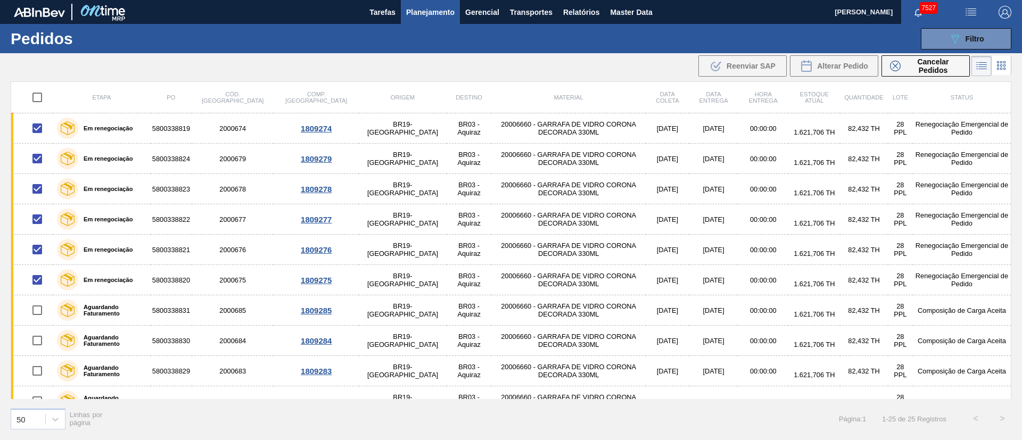
checkbox input "true"
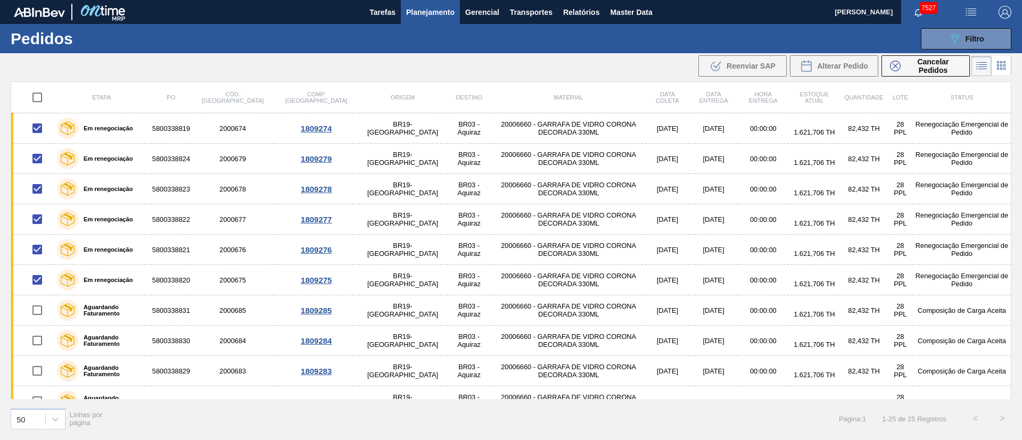
checkbox input "true"
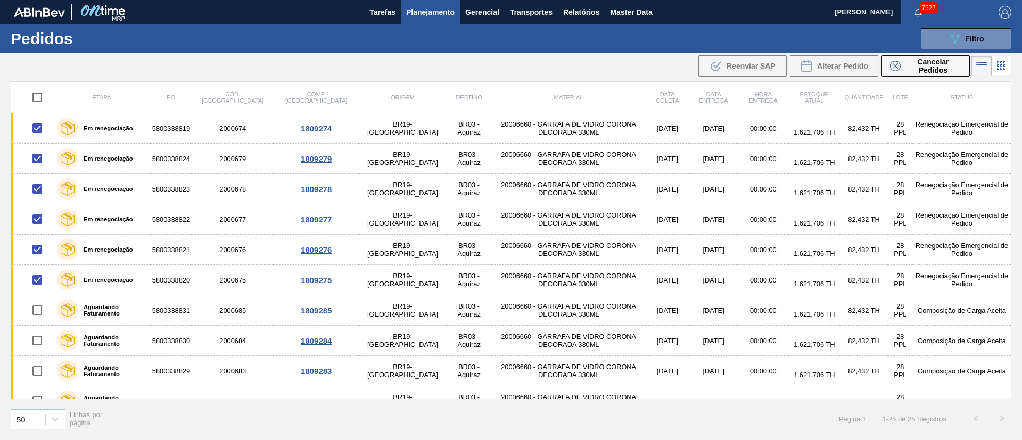
checkbox input "true"
click at [36, 99] on input "checkbox" at bounding box center [37, 97] width 22 height 22
checkbox input "false"
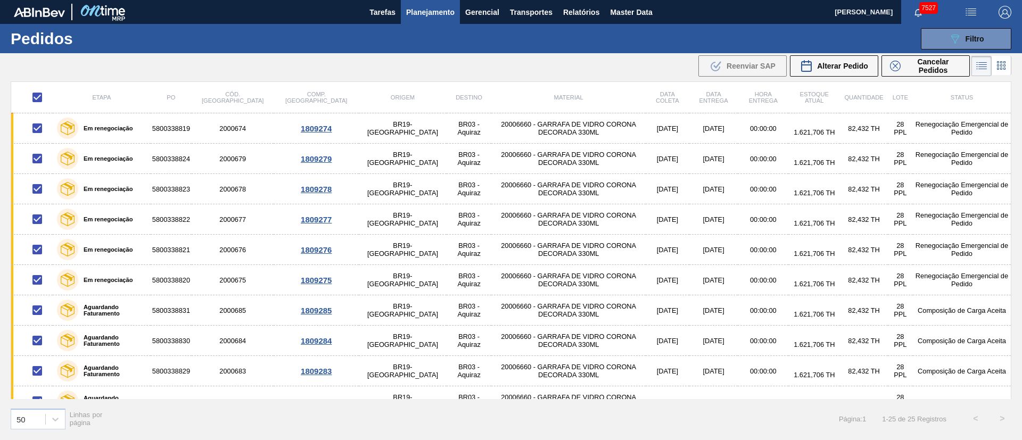
checkbox input "false"
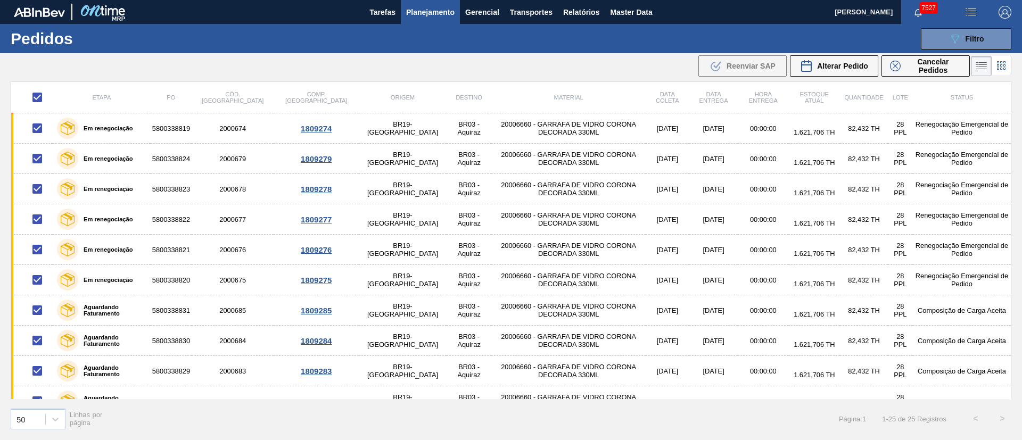
checkbox input "false"
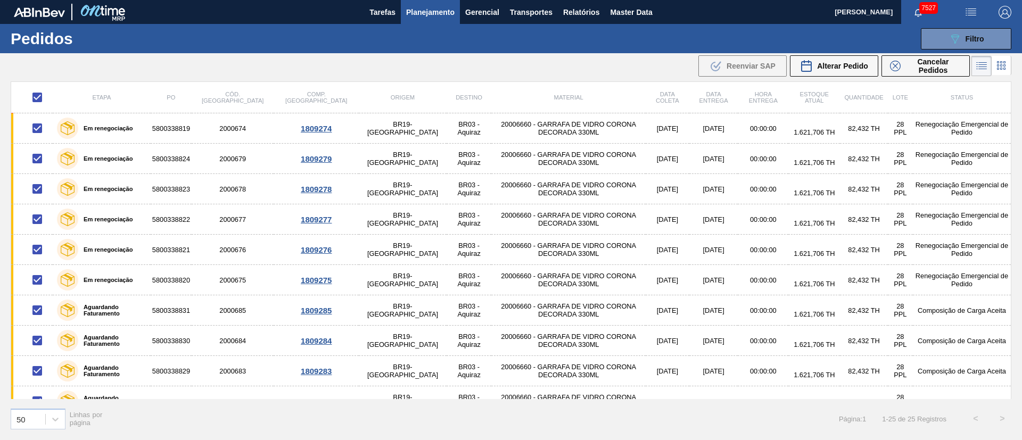
checkbox input "false"
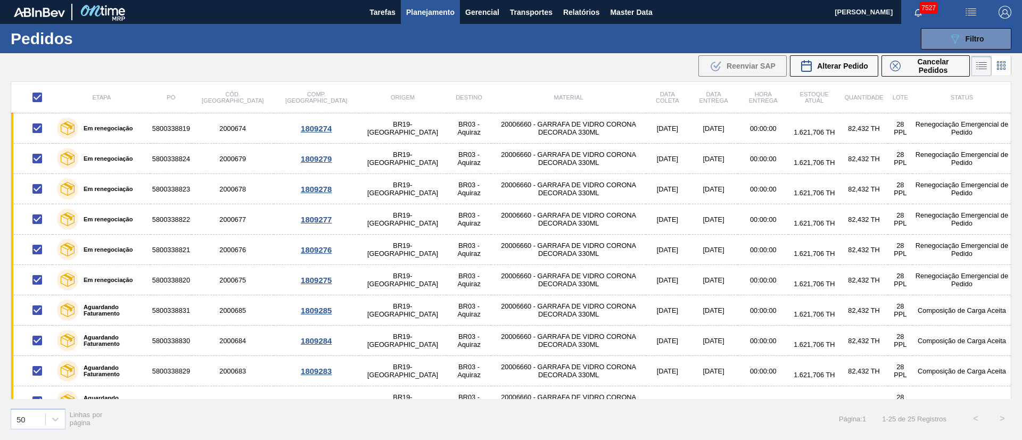
checkbox input "false"
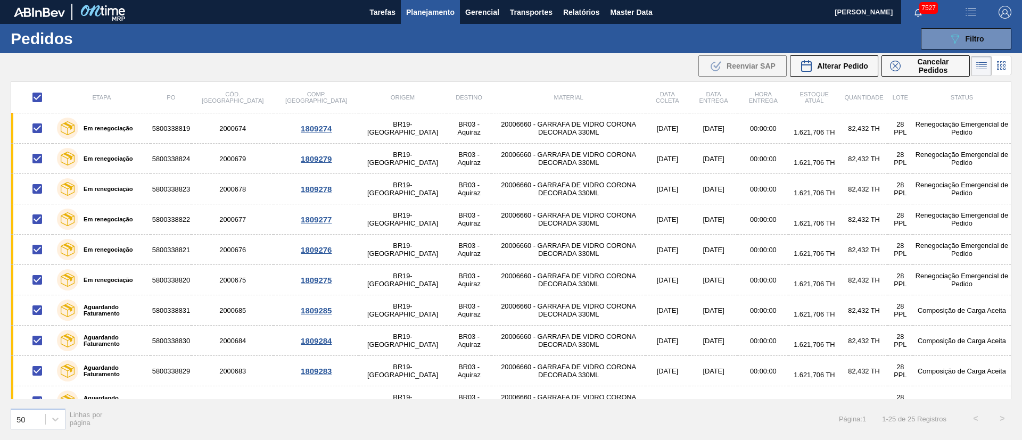
checkbox input "false"
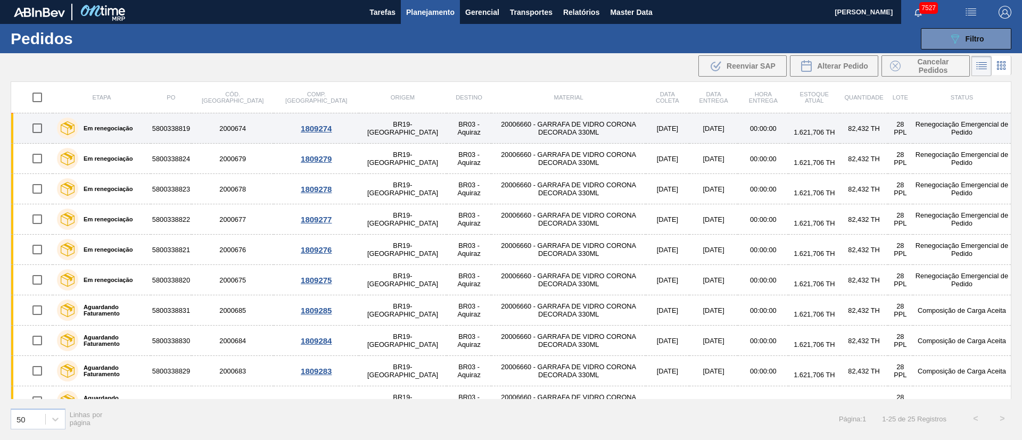
click at [514, 125] on td "20006660 - GARRAFA DE VIDRO CORONA DECORADA 330ML" at bounding box center [568, 128] width 154 height 30
click at [514, 125] on main "Tarefas Planejamento Gerencial Transportes Relatórios Master Data Juliane Romag…" at bounding box center [511, 220] width 1022 height 440
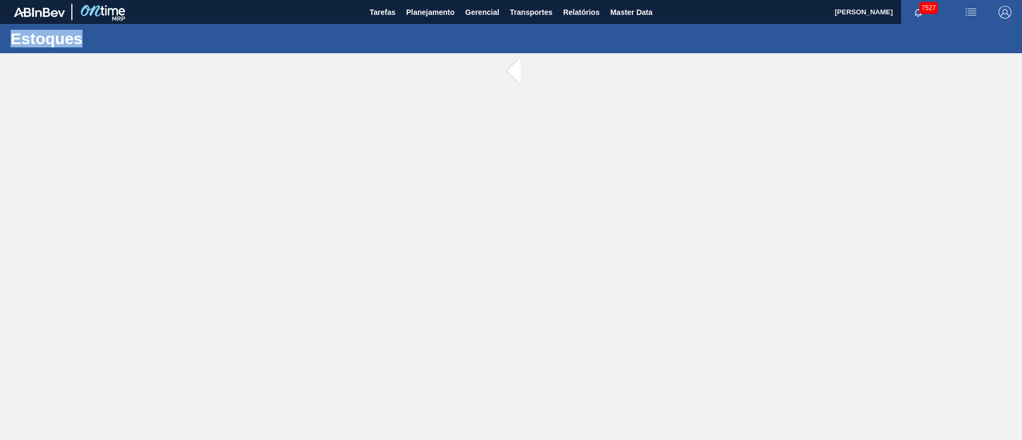
click at [514, 125] on main "Tarefas Planejamento Gerencial Transportes Relatórios Master Data Juliane Romag…" at bounding box center [511, 220] width 1022 height 440
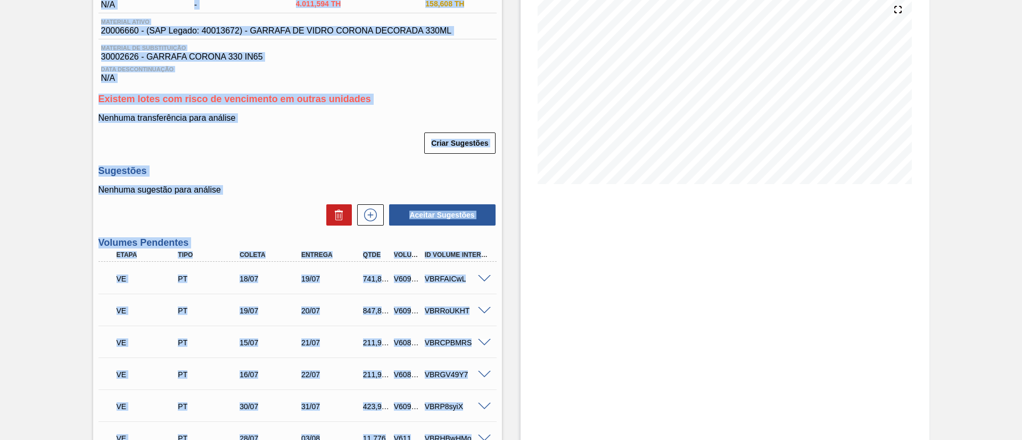
scroll to position [239, 0]
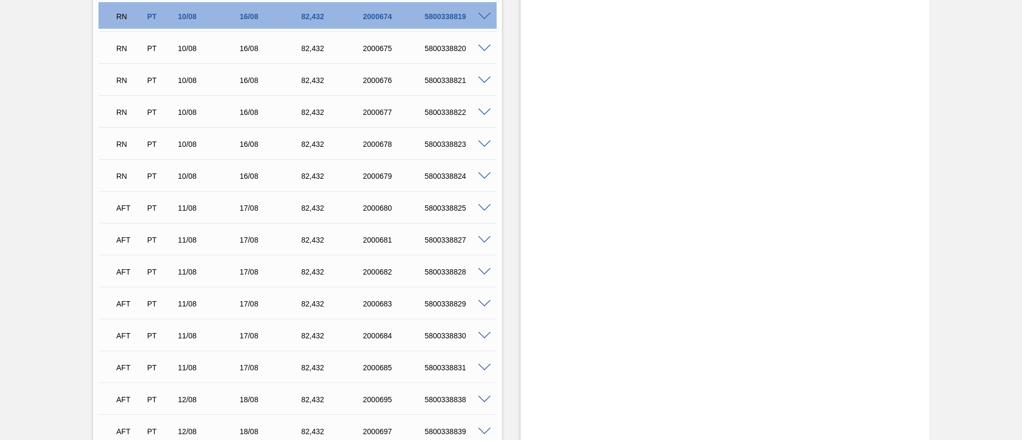
scroll to position [4654, 0]
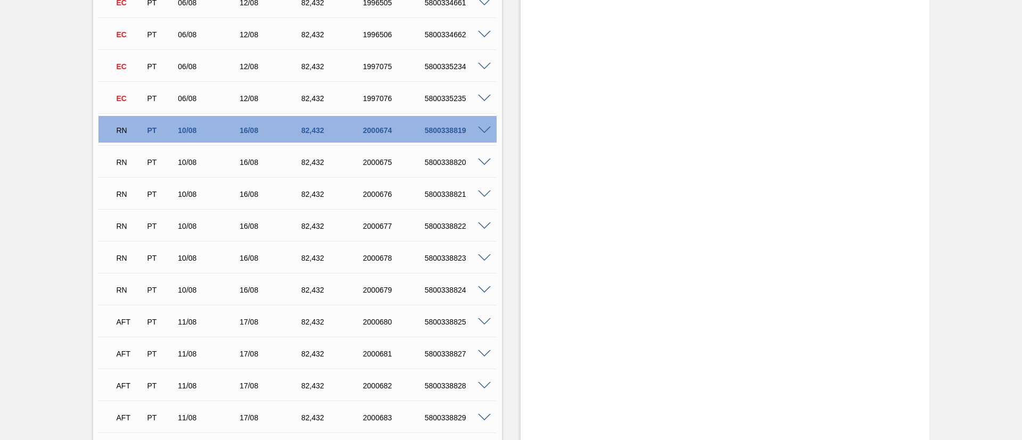
click at [482, 129] on span at bounding box center [484, 131] width 13 height 8
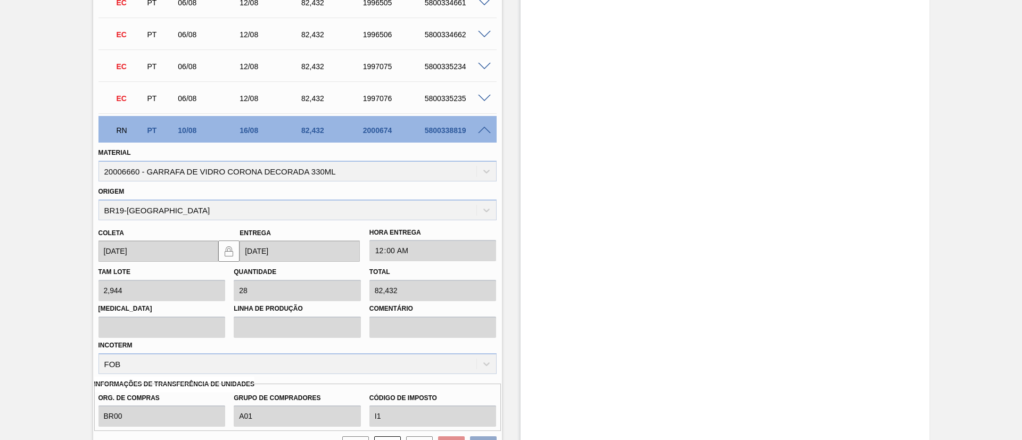
click at [482, 129] on span at bounding box center [484, 131] width 13 height 8
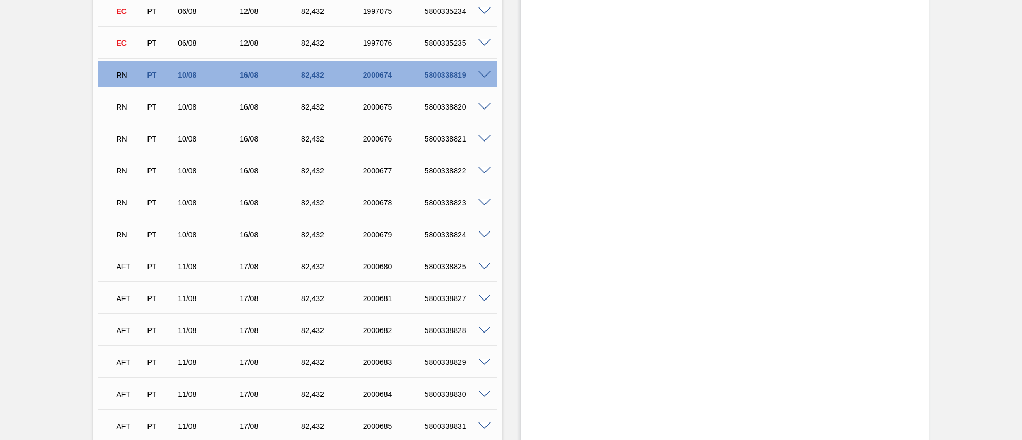
scroll to position [4710, 0]
click at [487, 294] on span at bounding box center [484, 298] width 13 height 8
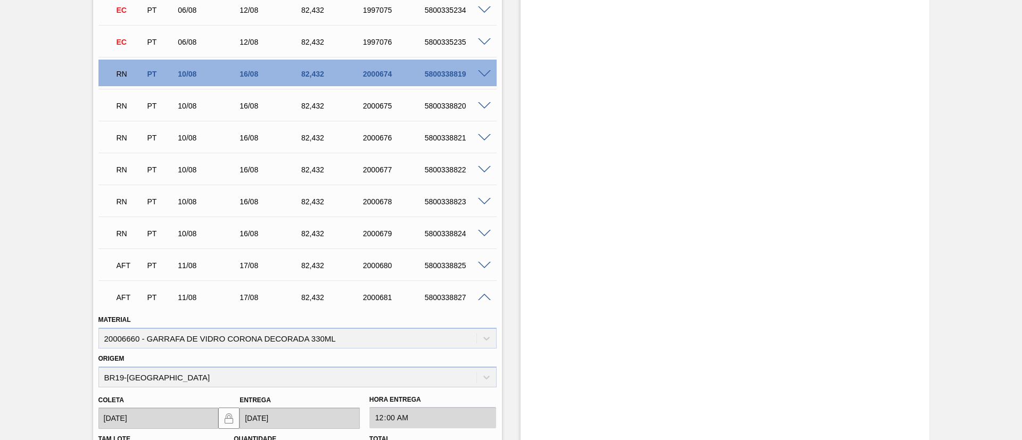
click at [487, 294] on span at bounding box center [484, 298] width 13 height 8
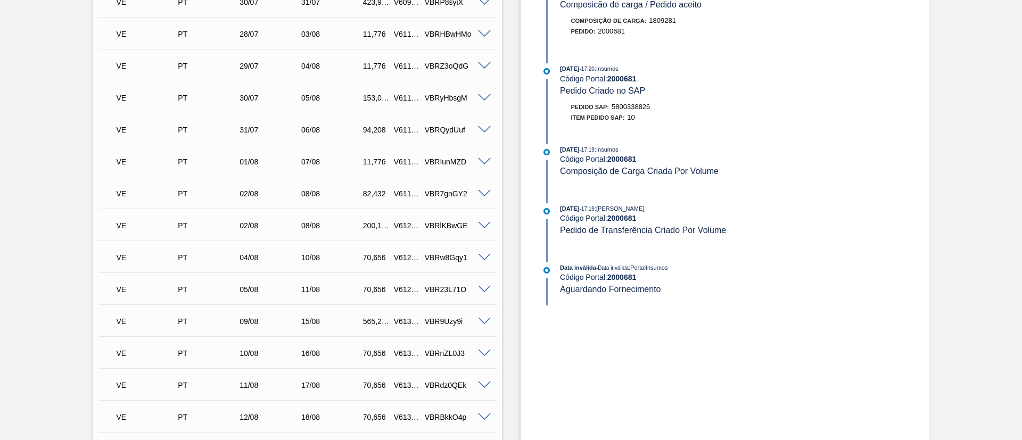
scroll to position [0, 0]
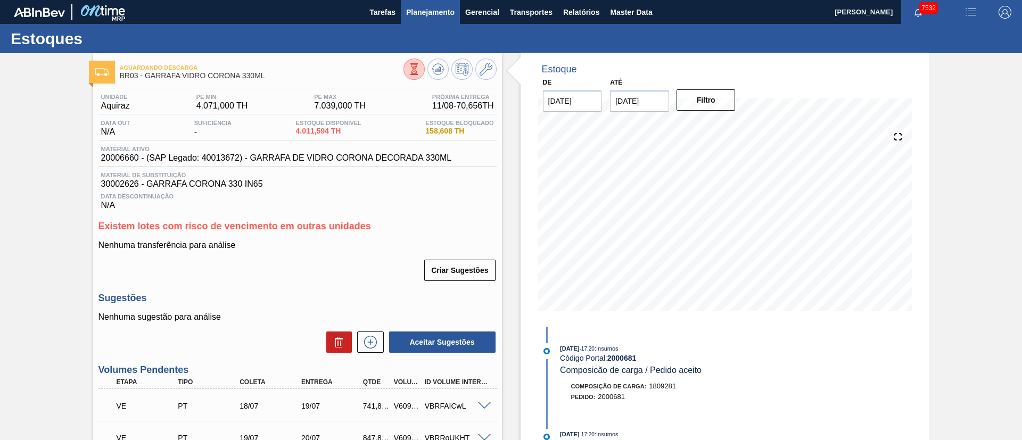
click at [433, 7] on span "Planejamento" at bounding box center [430, 12] width 48 height 13
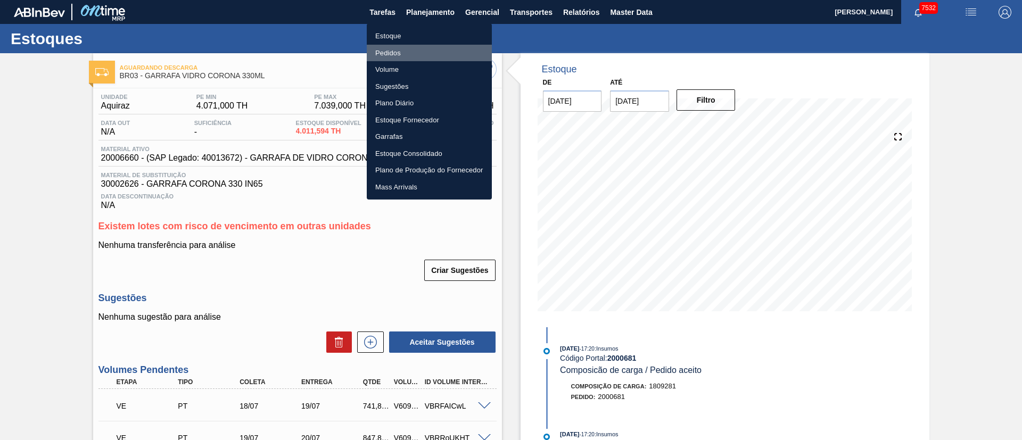
click at [394, 52] on li "Pedidos" at bounding box center [429, 53] width 125 height 17
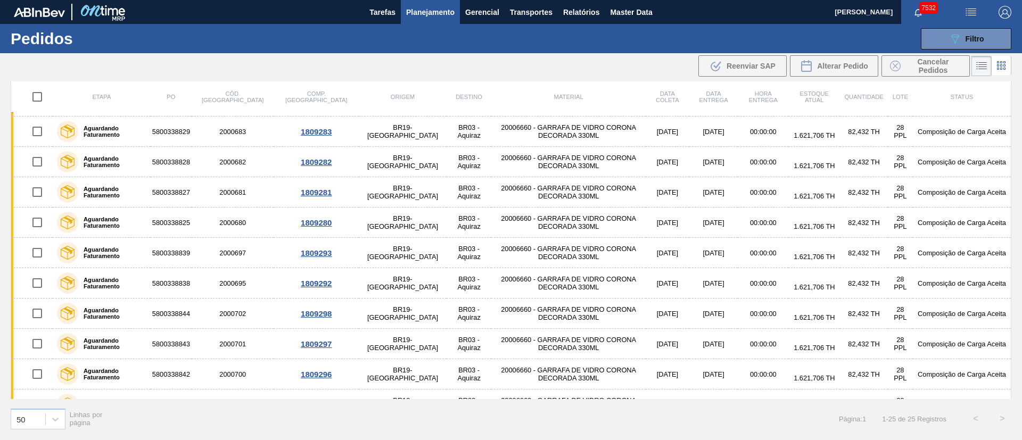
scroll to position [80, 0]
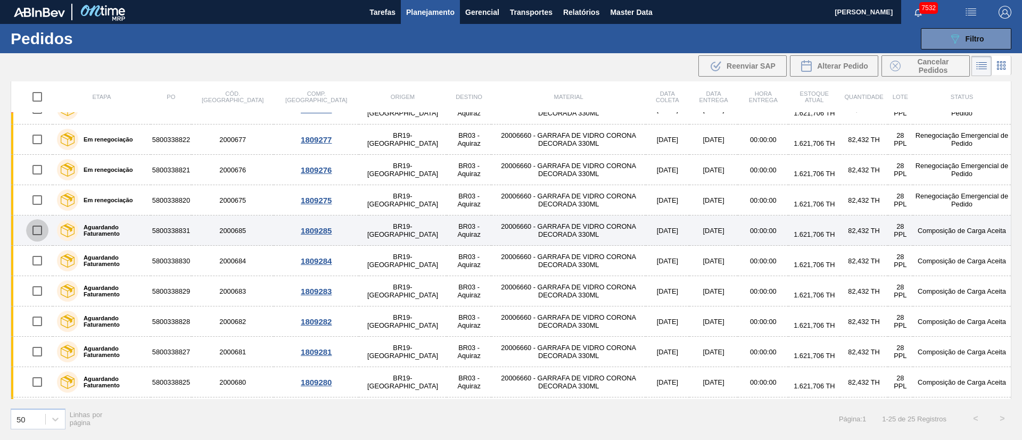
click at [27, 234] on input "checkbox" at bounding box center [37, 230] width 22 height 22
checkbox input "true"
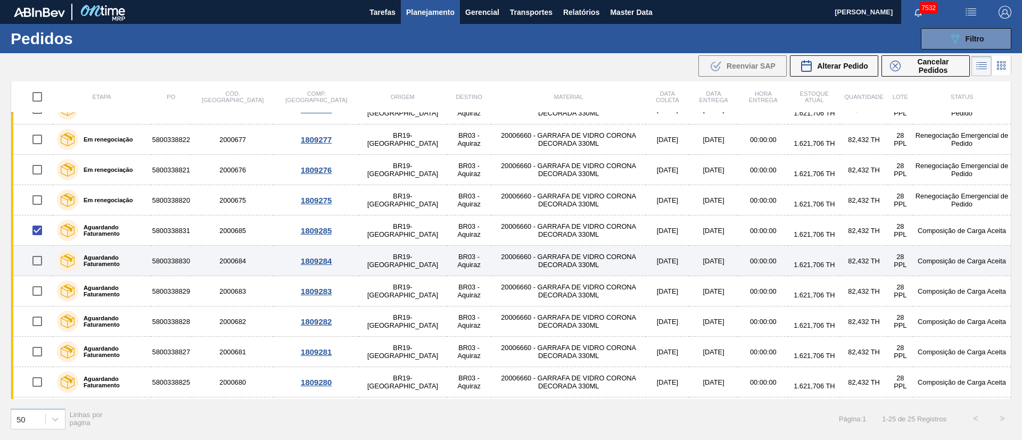
click at [36, 261] on input "checkbox" at bounding box center [37, 261] width 22 height 22
checkbox input "true"
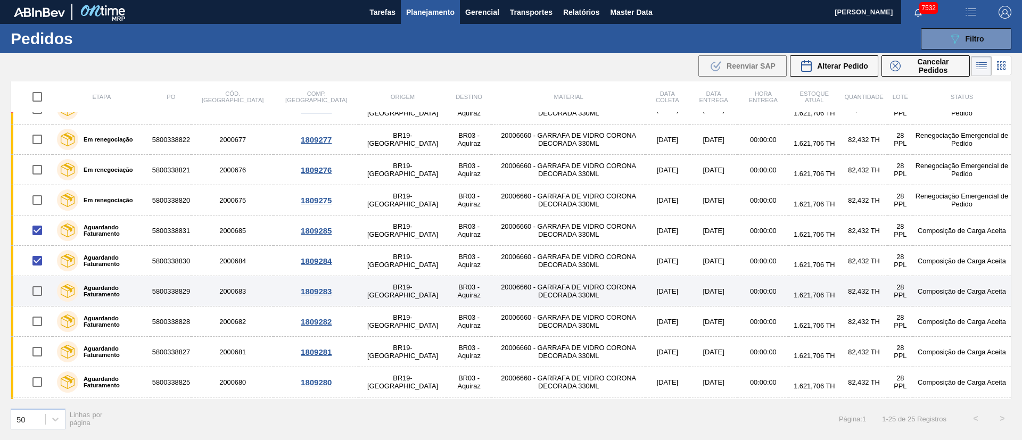
click at [37, 290] on input "checkbox" at bounding box center [37, 291] width 22 height 22
checkbox input "true"
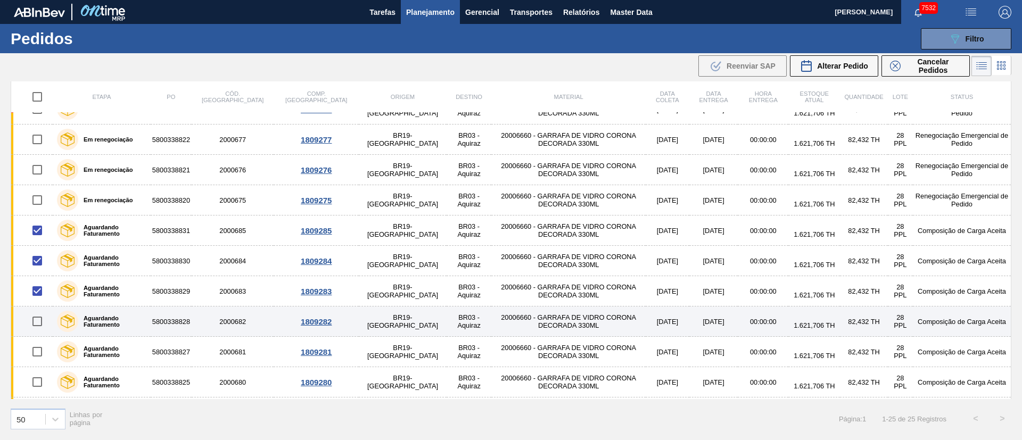
click at [46, 326] on input "checkbox" at bounding box center [37, 321] width 22 height 22
checkbox input "true"
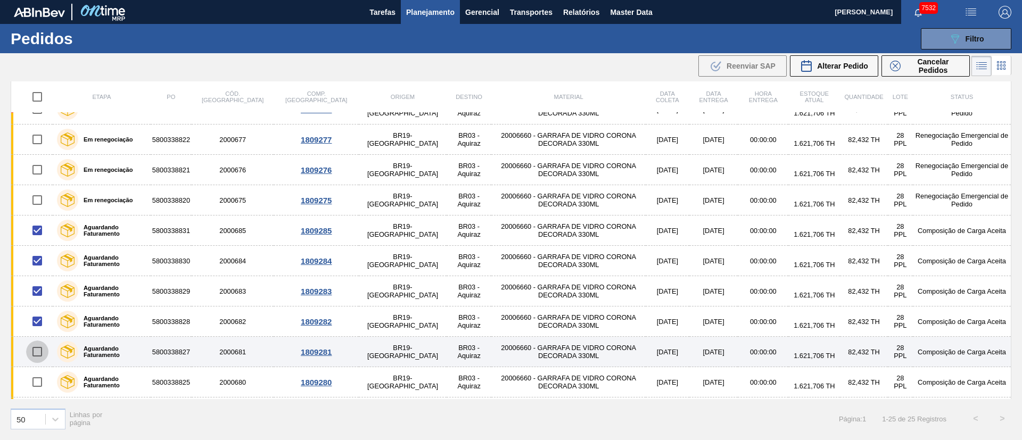
click at [34, 352] on input "checkbox" at bounding box center [37, 352] width 22 height 22
click at [39, 348] on input "checkbox" at bounding box center [37, 352] width 22 height 22
click at [38, 352] on input "checkbox" at bounding box center [37, 352] width 22 height 22
checkbox input "true"
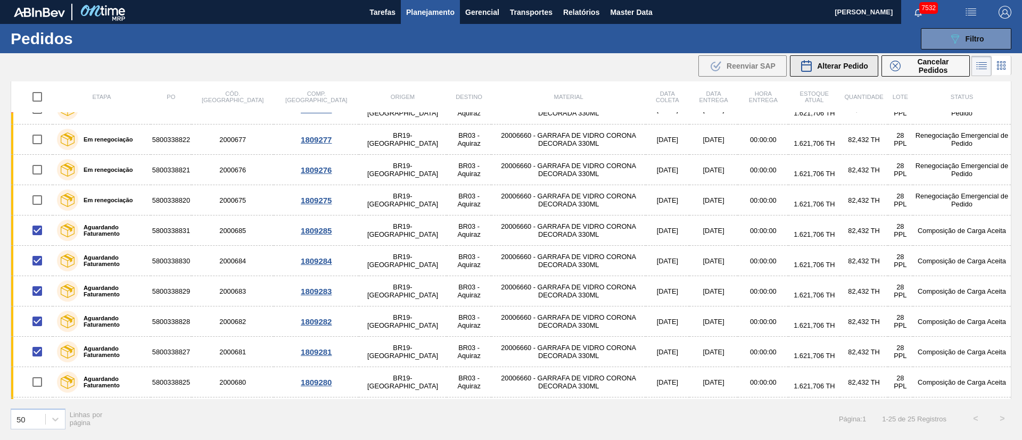
click at [850, 70] on span "Alterar Pedido" at bounding box center [842, 66] width 51 height 9
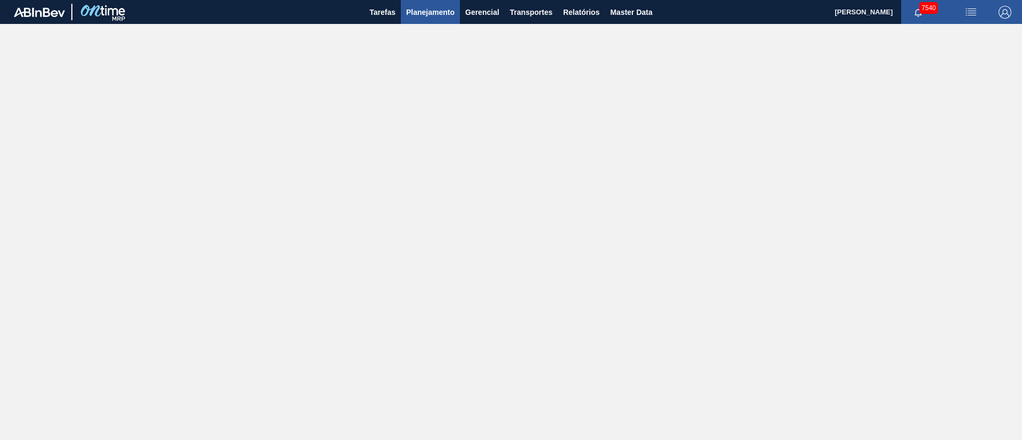
click at [431, 11] on span "Planejamento" at bounding box center [430, 12] width 48 height 13
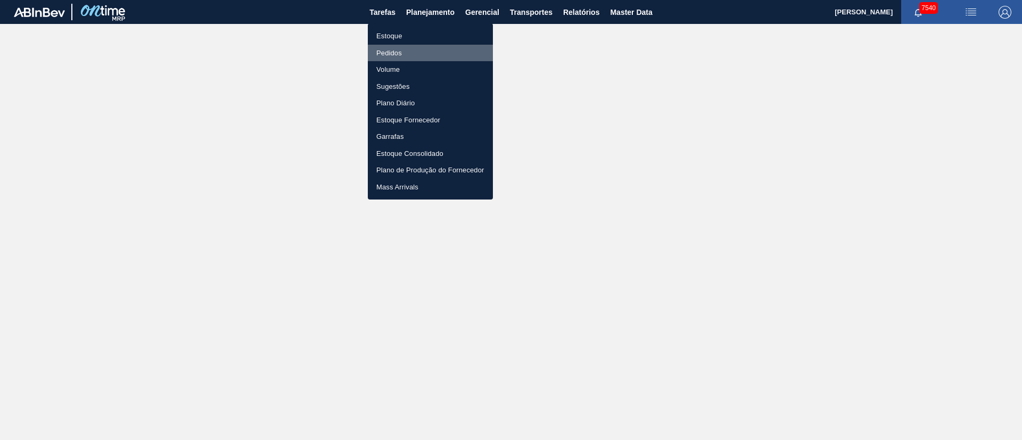
click at [389, 52] on li "Pedidos" at bounding box center [430, 53] width 125 height 17
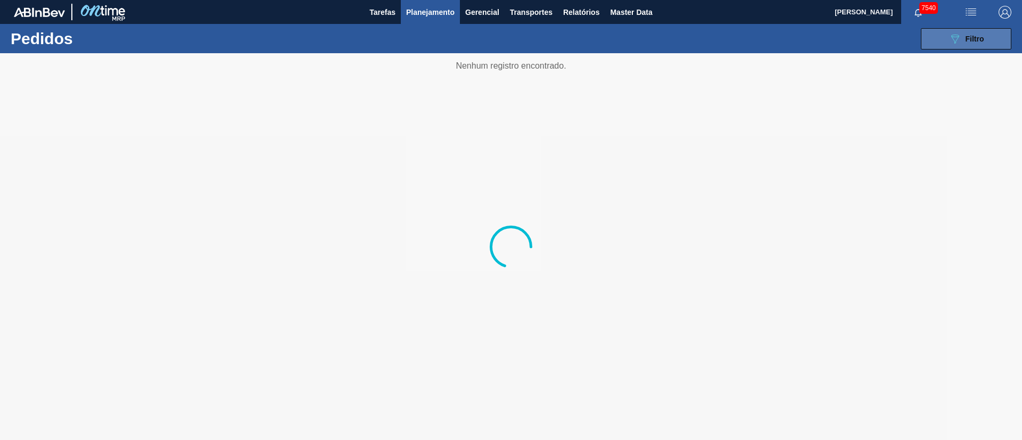
click at [966, 30] on button "089F7B8B-B2A5-4AFE-B5C0-19BA573D28AC Filtro" at bounding box center [966, 38] width 90 height 21
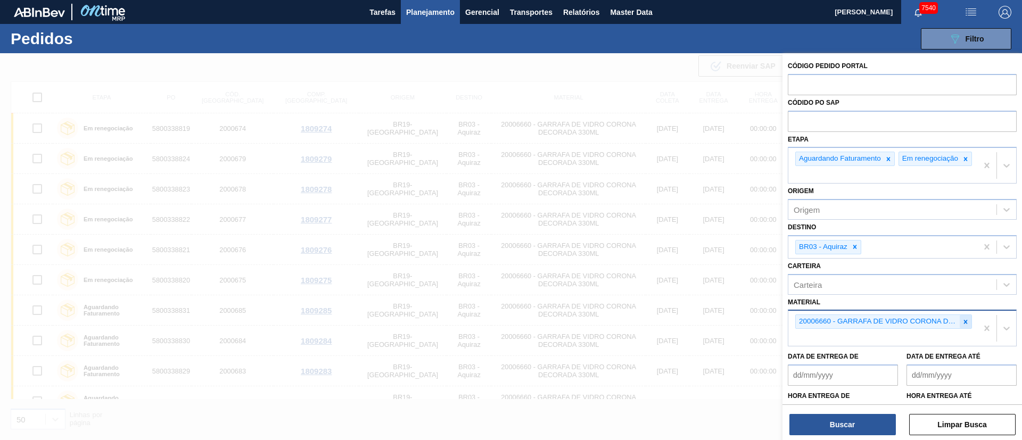
click at [962, 326] on icon at bounding box center [965, 321] width 7 height 7
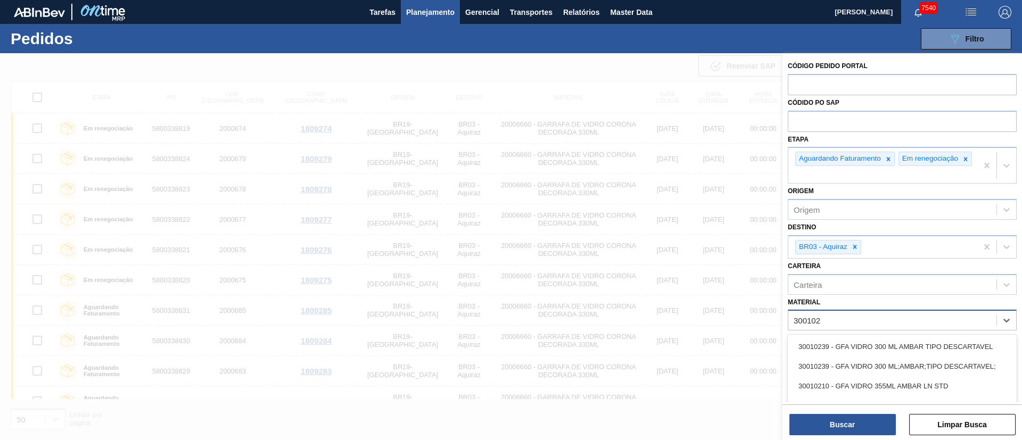
type input "3001021"
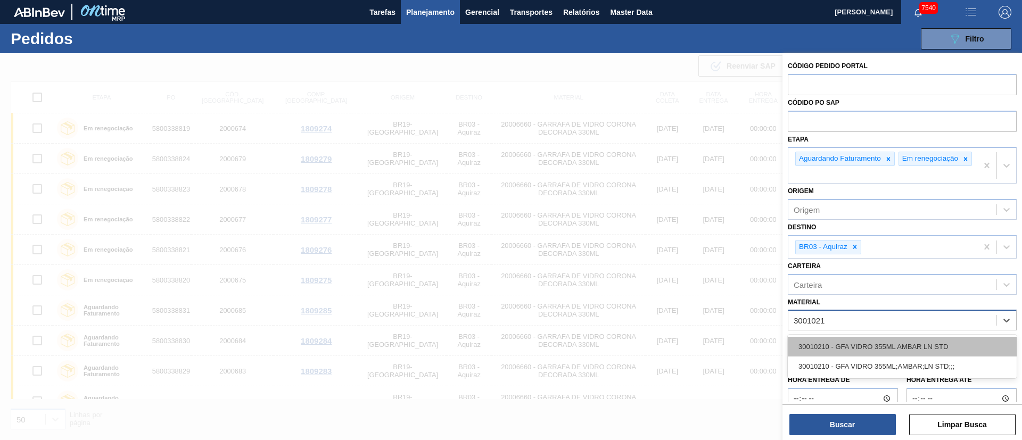
click at [921, 350] on div "30010210 - GFA VIDRO 355ML AMBAR LN STD" at bounding box center [902, 347] width 229 height 20
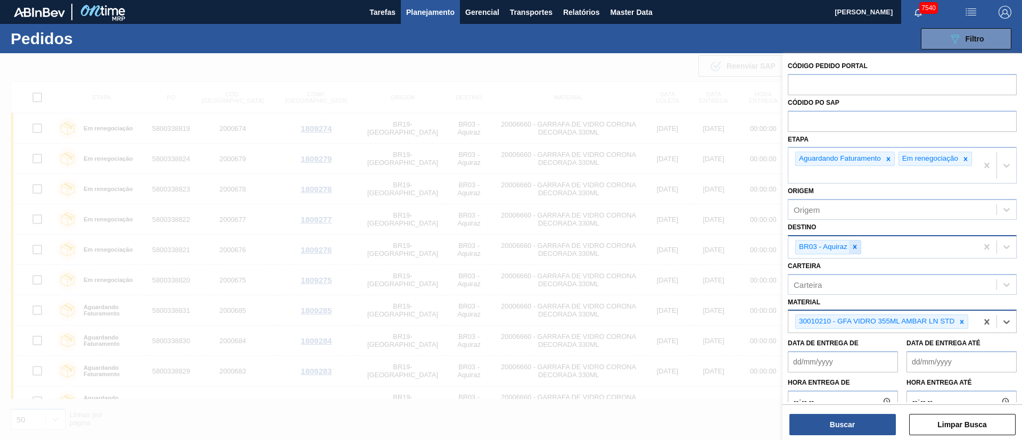
click at [856, 251] on icon at bounding box center [854, 246] width 7 height 7
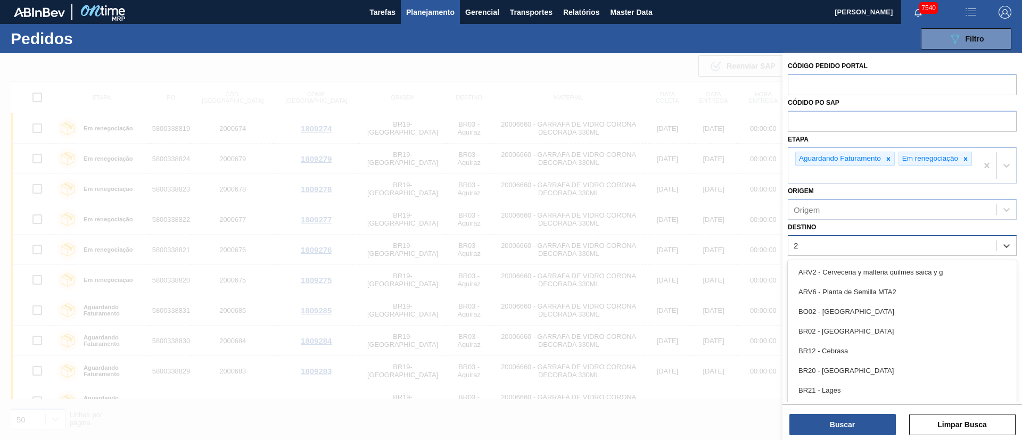
type input "23"
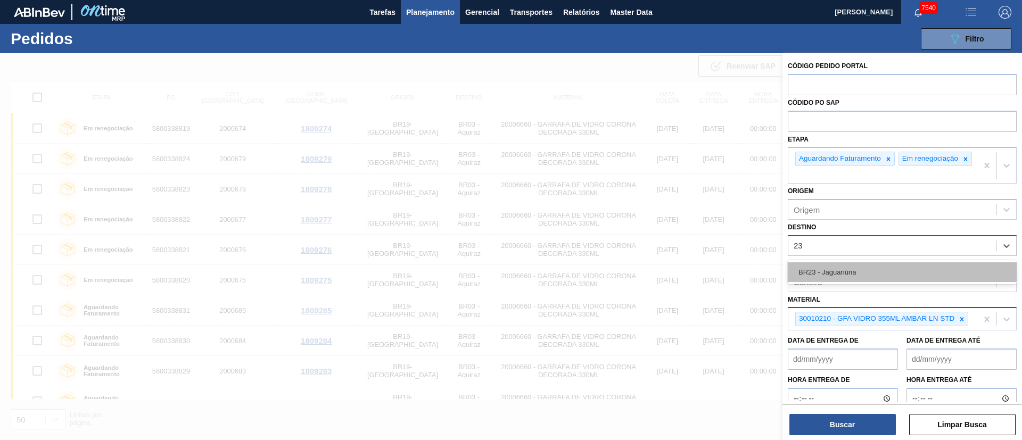
click at [844, 276] on div "BR23 - Jaguariúna" at bounding box center [902, 272] width 229 height 20
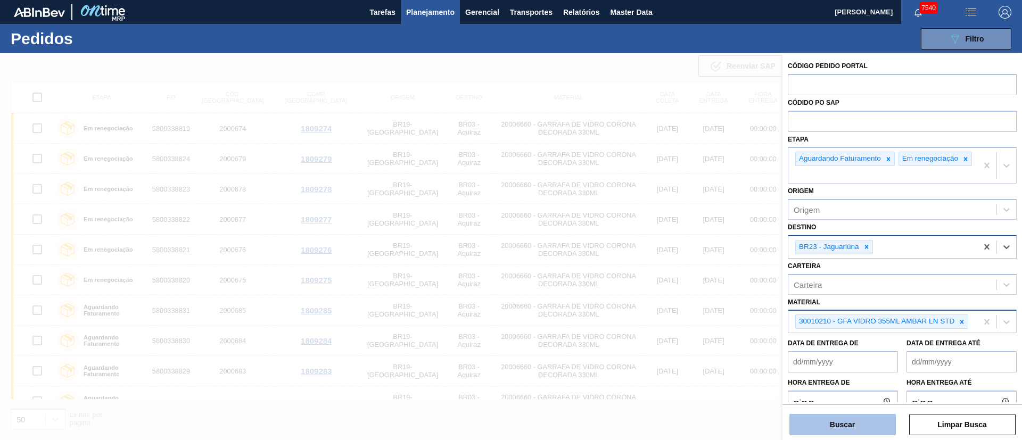
click at [850, 427] on button "Buscar" at bounding box center [842, 424] width 106 height 21
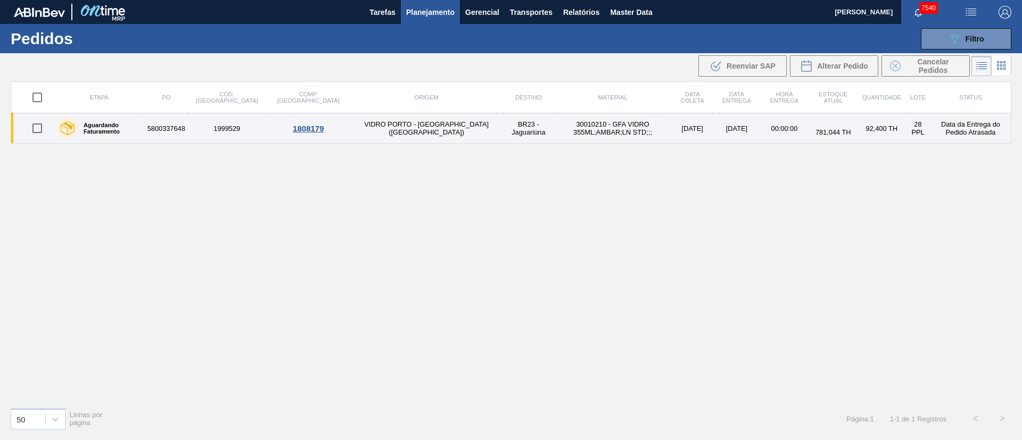
click at [35, 128] on input "checkbox" at bounding box center [37, 128] width 22 height 22
checkbox input "true"
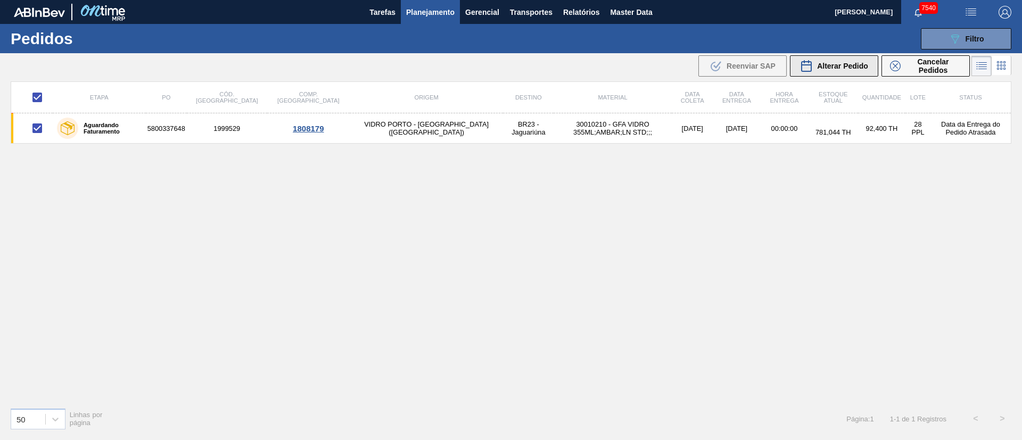
click at [842, 68] on span "Alterar Pedido" at bounding box center [842, 66] width 51 height 9
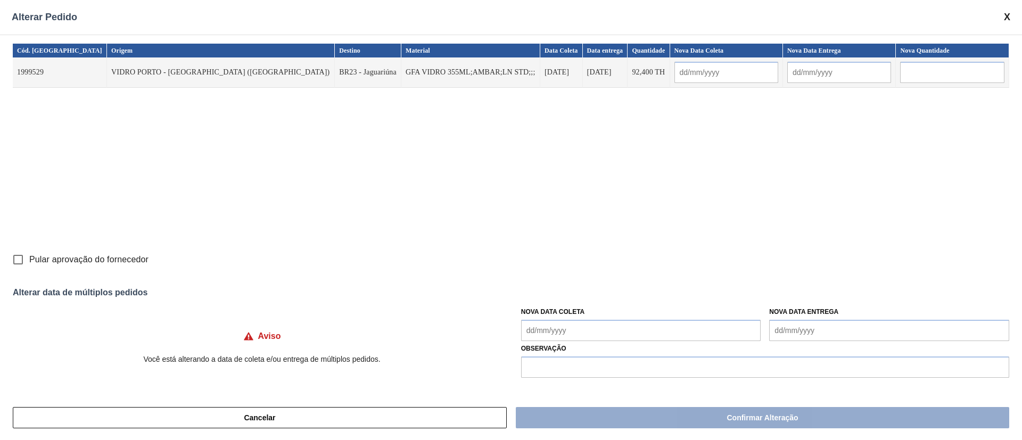
click at [19, 259] on input "Pular aprovação do fornecedor" at bounding box center [18, 260] width 22 height 22
checkbox input "true"
click at [683, 69] on input "text" at bounding box center [726, 72] width 104 height 21
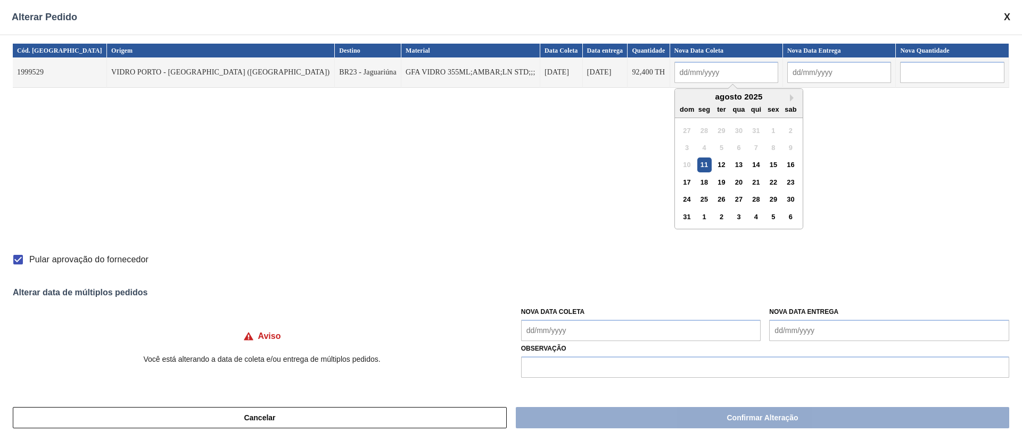
click at [697, 165] on div "11" at bounding box center [704, 165] width 14 height 14
type input "[DATE]"
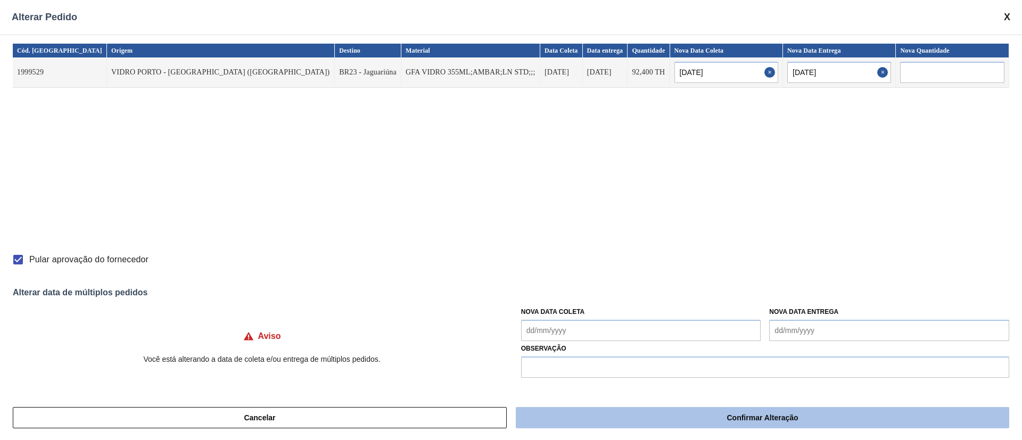
click at [755, 421] on button "Confirmar Alteração" at bounding box center [762, 417] width 493 height 21
checkbox input "false"
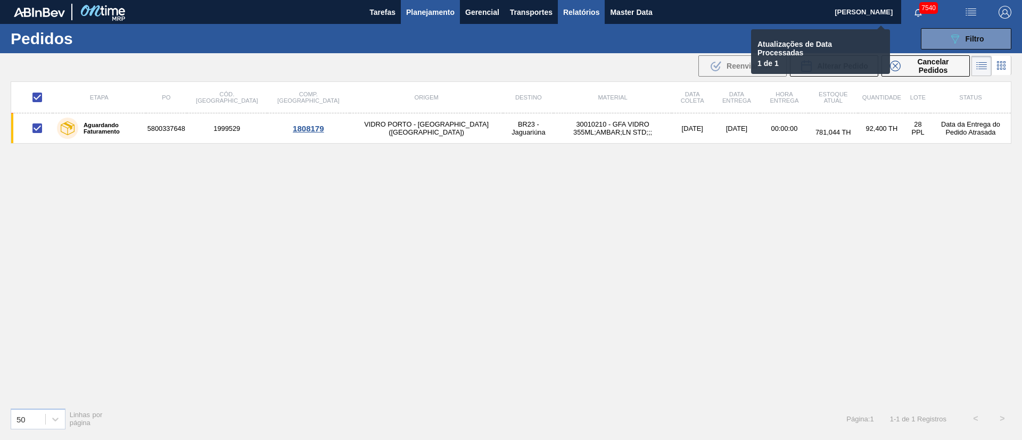
checkbox input "false"
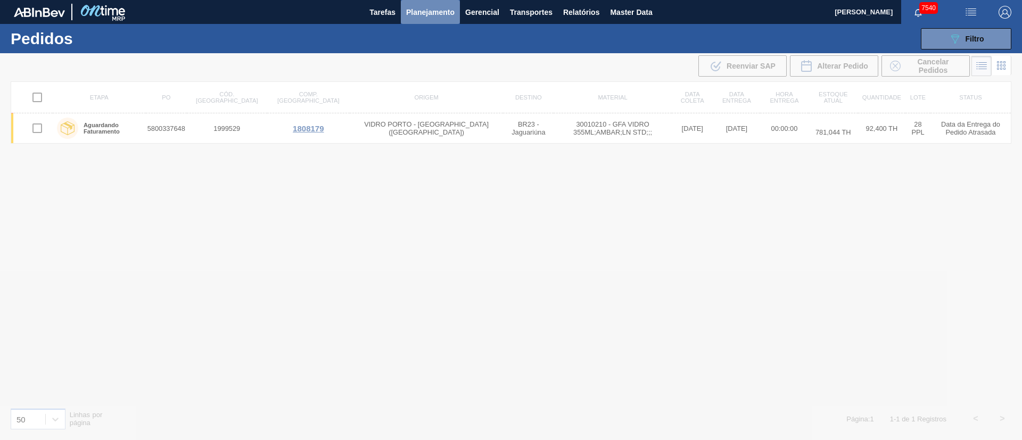
click at [418, 17] on span "Planejamento" at bounding box center [430, 12] width 48 height 13
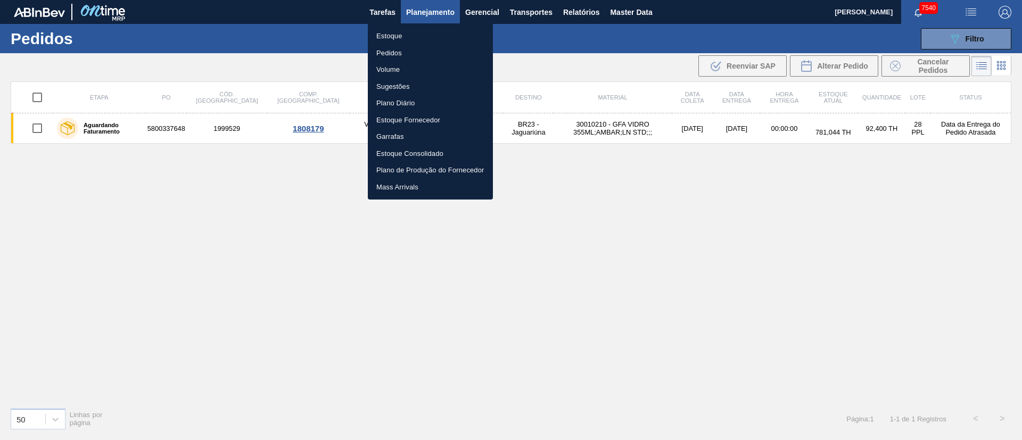
click at [443, 12] on div at bounding box center [511, 220] width 1022 height 440
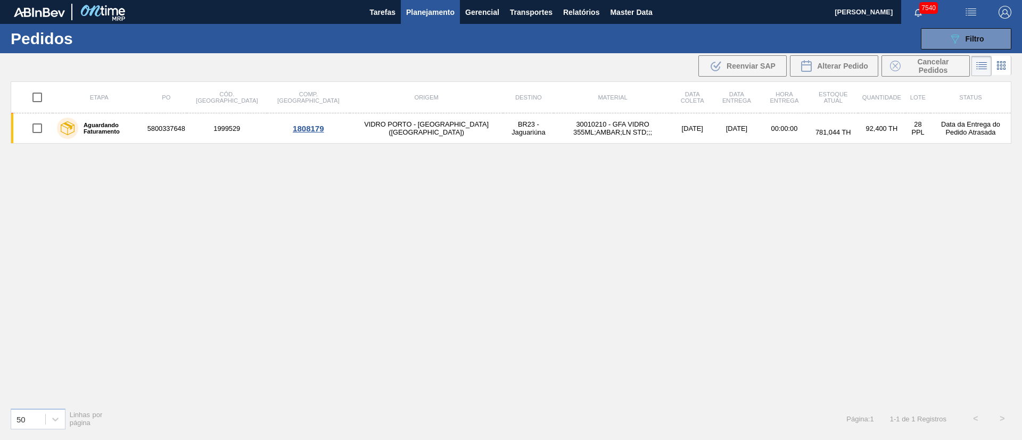
click at [416, 14] on span "Planejamento" at bounding box center [430, 12] width 48 height 13
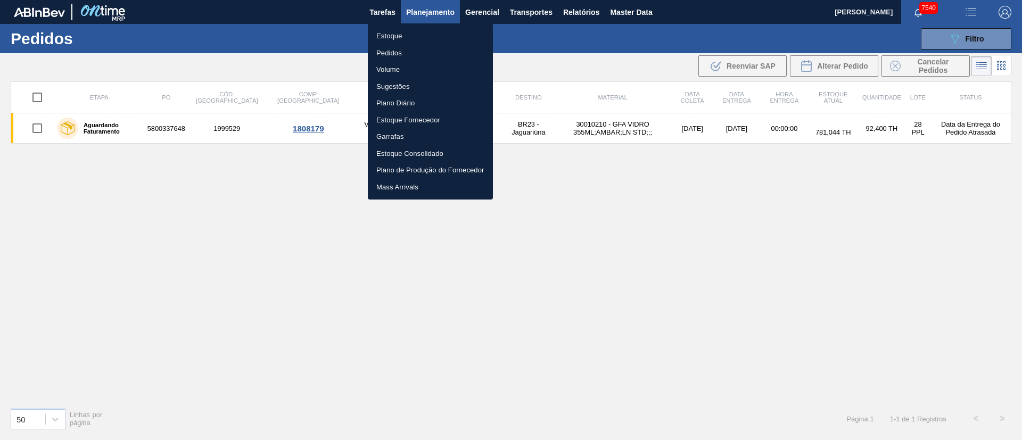
click at [390, 51] on li "Pedidos" at bounding box center [430, 53] width 125 height 17
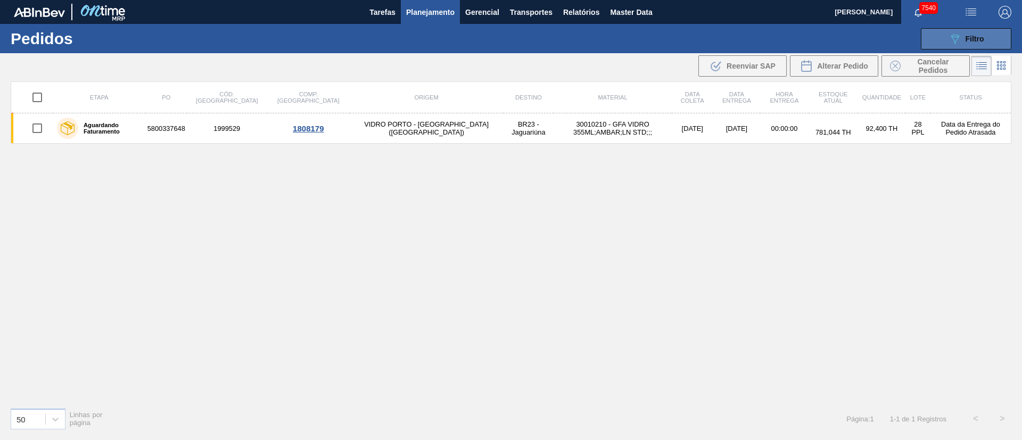
click at [958, 42] on icon "089F7B8B-B2A5-4AFE-B5C0-19BA573D28AC" at bounding box center [954, 38] width 13 height 13
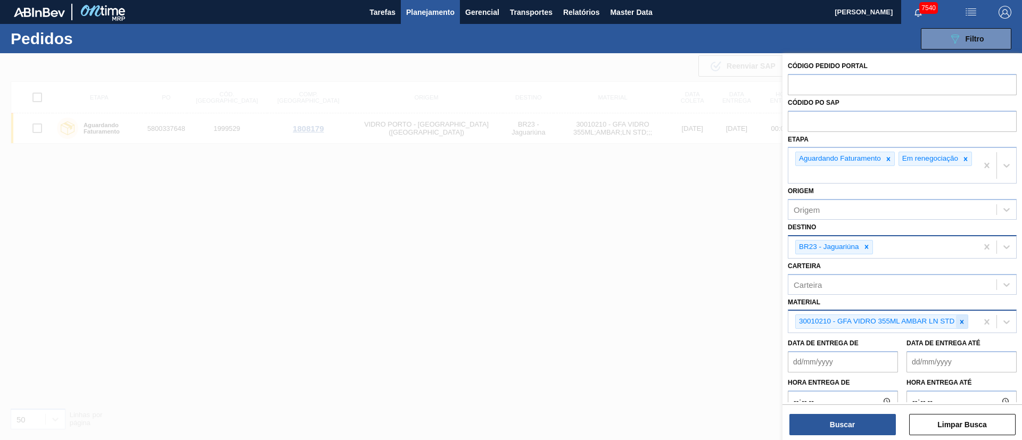
click at [958, 326] on icon at bounding box center [961, 321] width 7 height 7
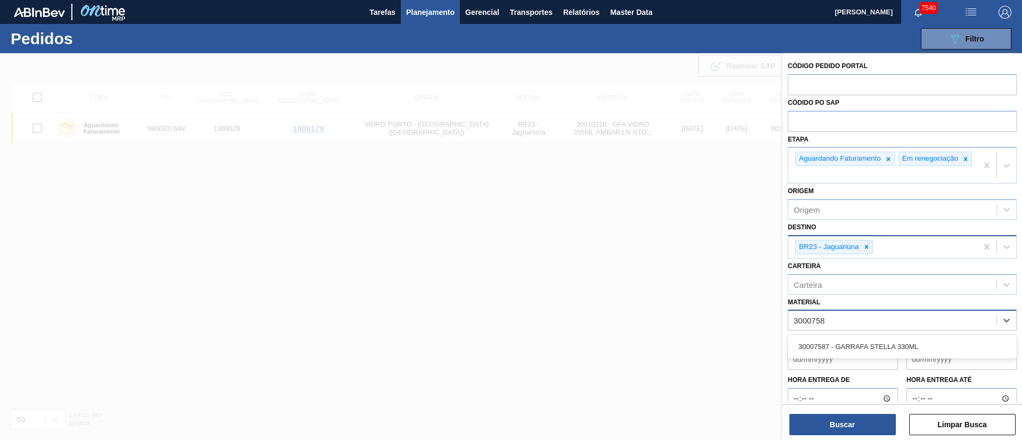
type input "30007587"
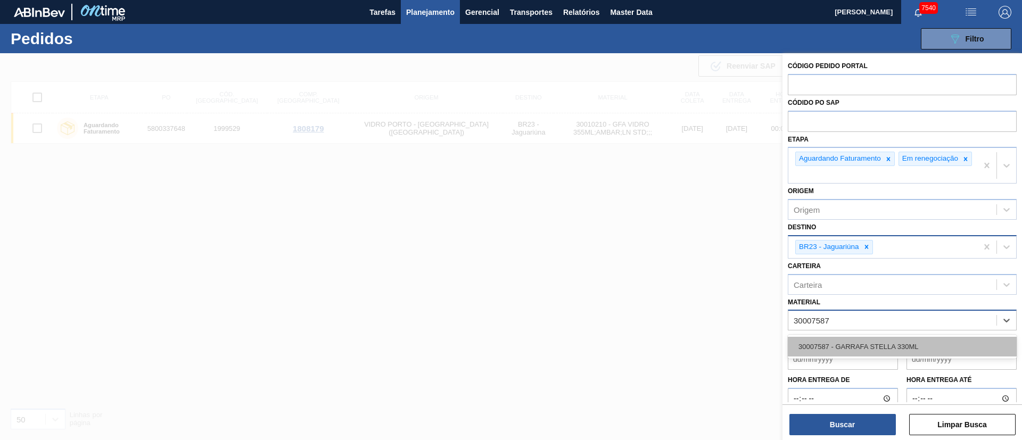
click at [902, 350] on div "30007587 - GARRAFA STELLA 330ML" at bounding box center [902, 347] width 229 height 20
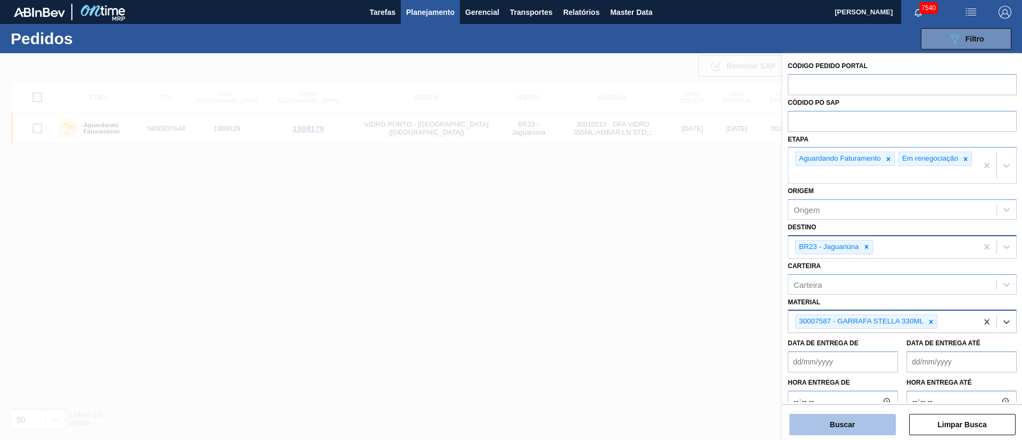
click at [856, 417] on button "Buscar" at bounding box center [842, 424] width 106 height 21
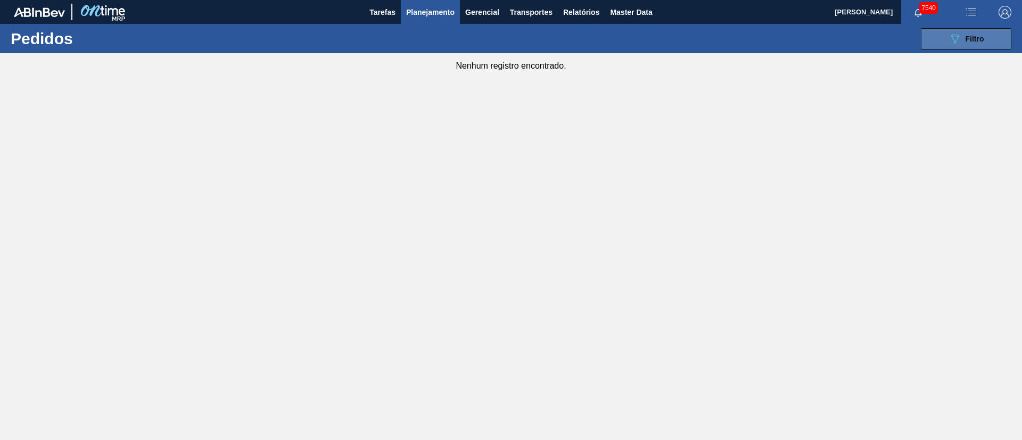
click at [951, 45] on button "089F7B8B-B2A5-4AFE-B5C0-19BA573D28AC Filtro" at bounding box center [966, 38] width 90 height 21
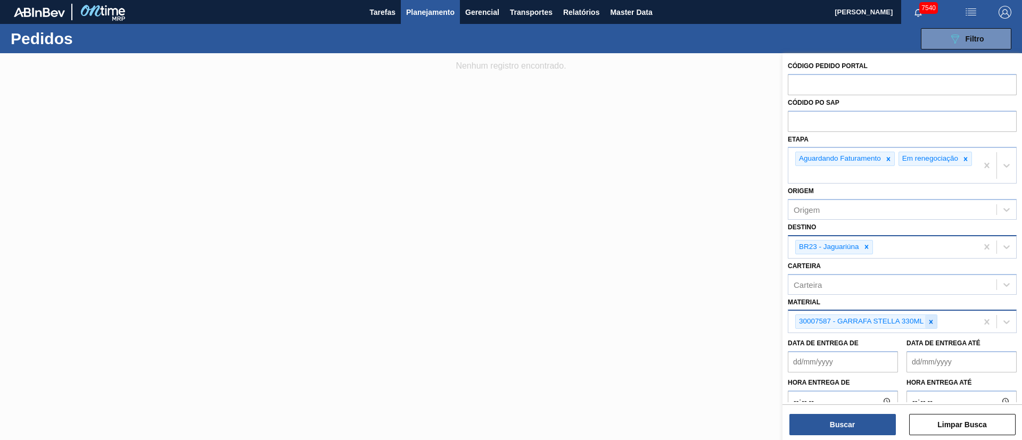
click at [929, 325] on icon at bounding box center [930, 321] width 7 height 7
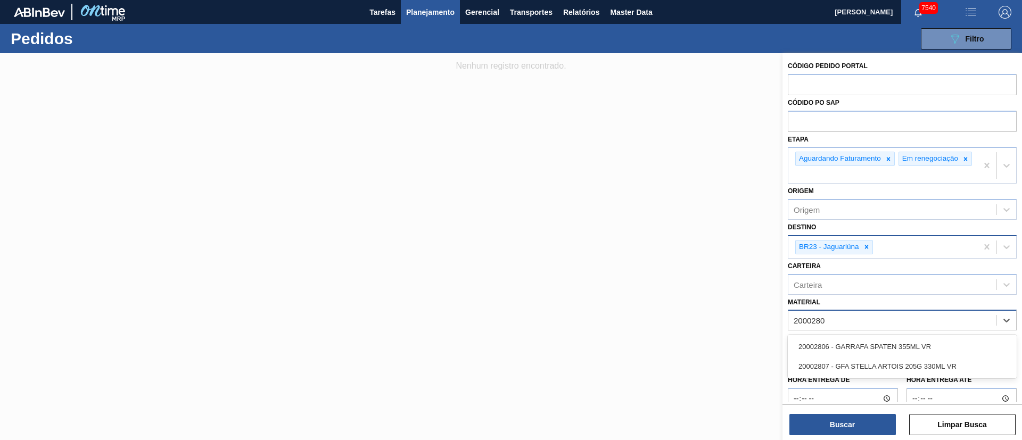
type input "20002807"
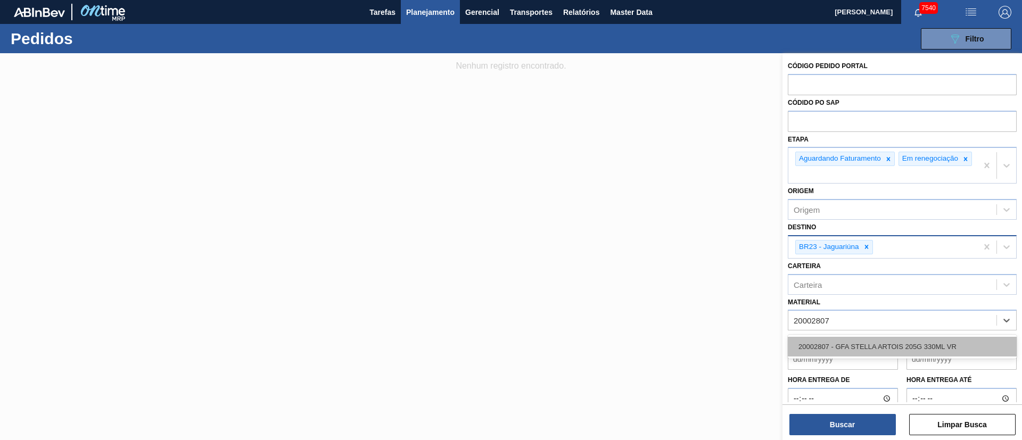
click at [894, 350] on div "20002807 - GFA STELLA ARTOIS 205G 330ML VR" at bounding box center [902, 347] width 229 height 20
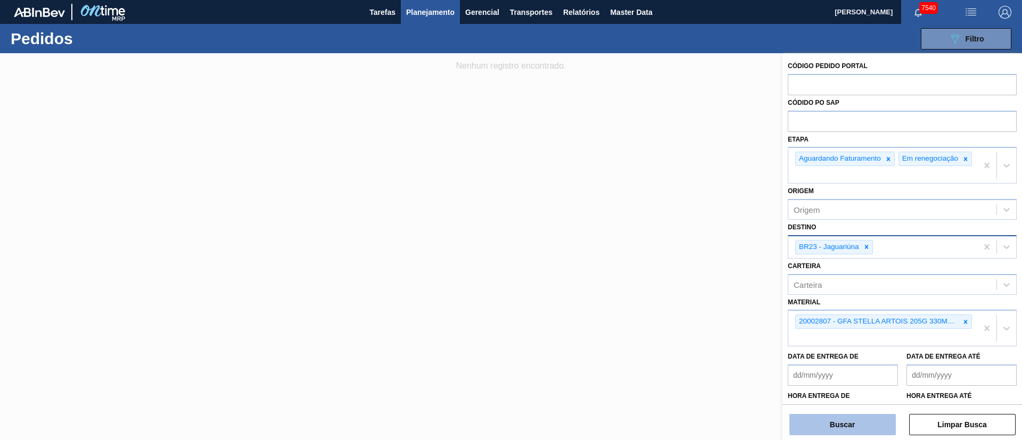
click at [867, 420] on button "Buscar" at bounding box center [842, 424] width 106 height 21
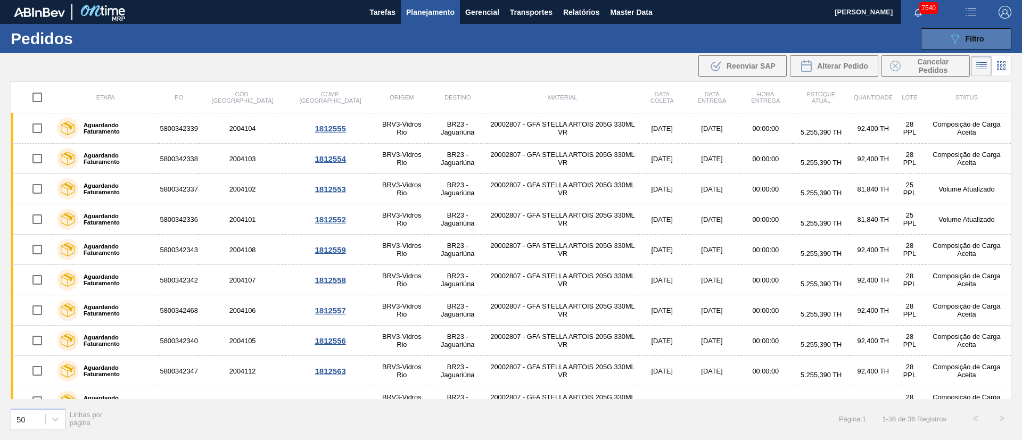
click at [993, 34] on button "089F7B8B-B2A5-4AFE-B5C0-19BA573D28AC Filtro" at bounding box center [966, 38] width 90 height 21
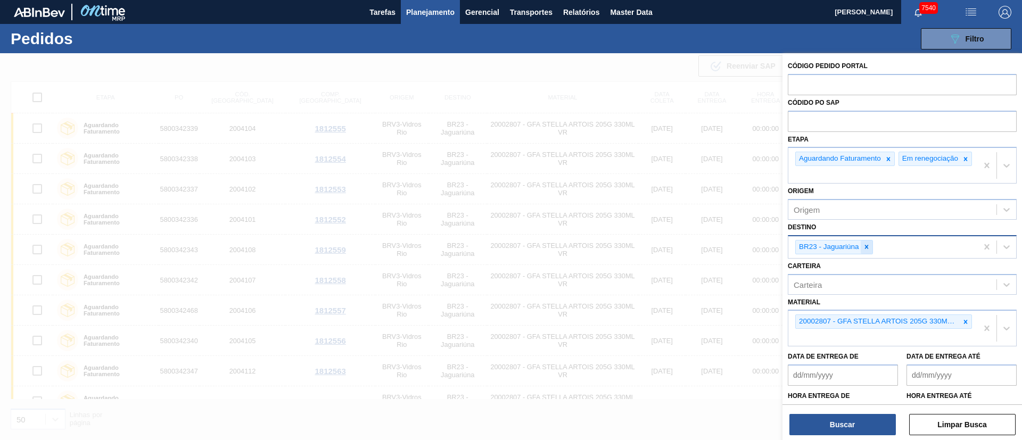
click at [862, 250] on div at bounding box center [867, 247] width 12 height 13
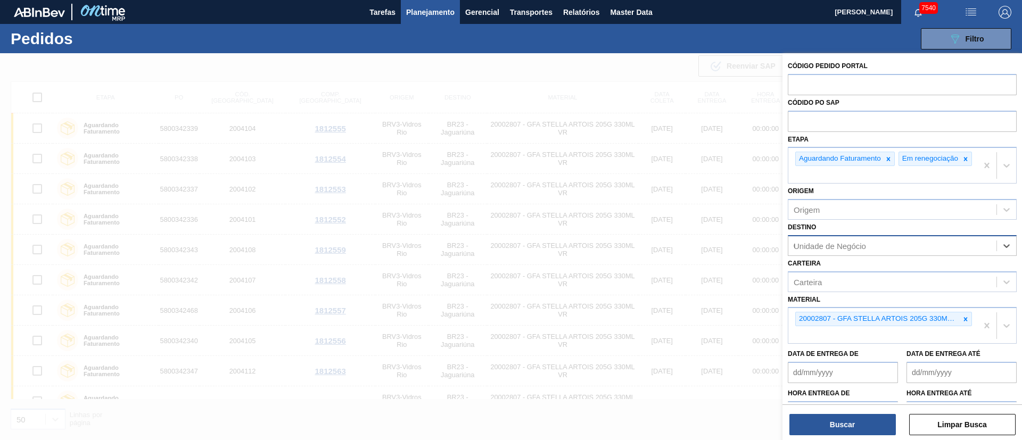
type input "03"
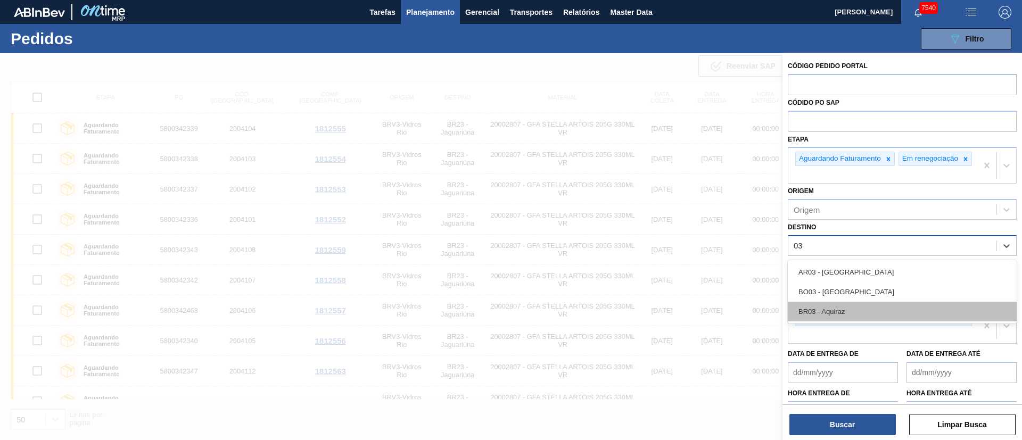
click at [848, 315] on div "BR03 - Aquiraz" at bounding box center [902, 312] width 229 height 20
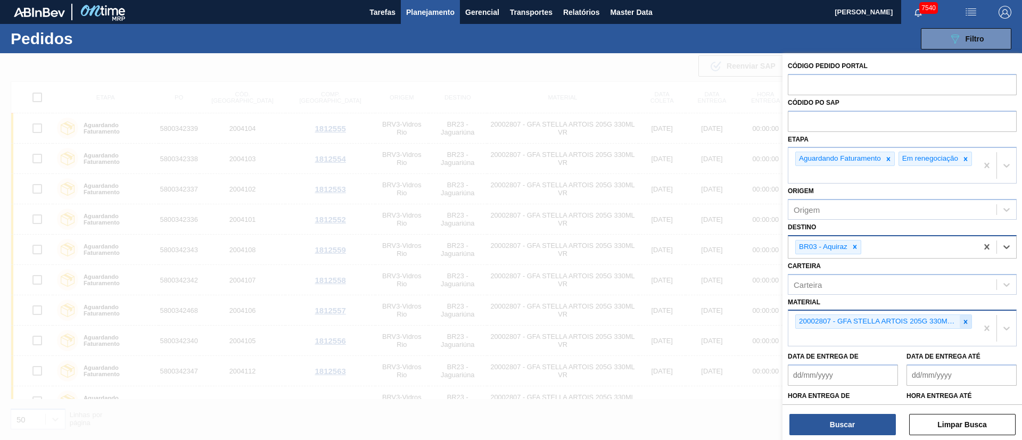
click at [960, 328] on div at bounding box center [966, 321] width 12 height 13
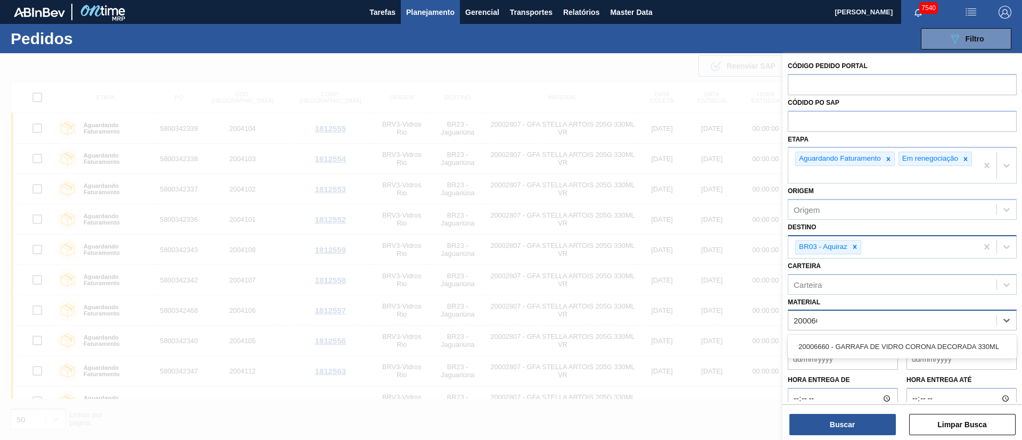
type input "2000666"
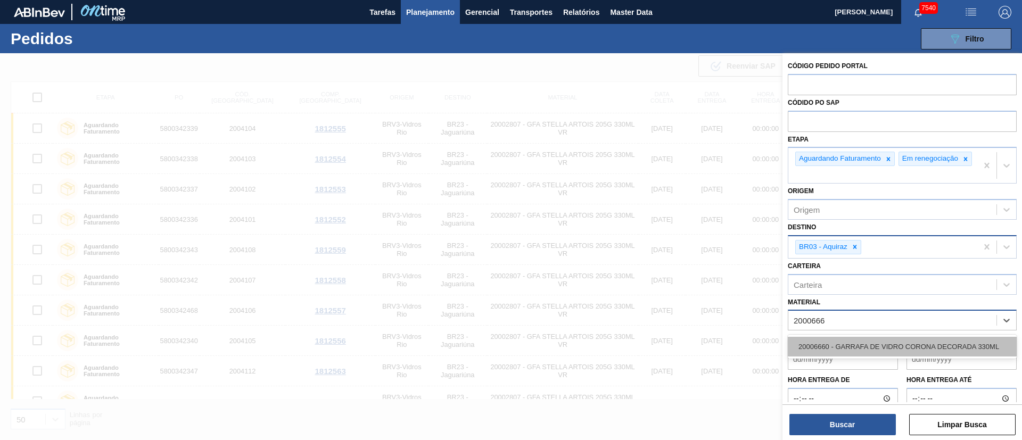
click at [933, 344] on div "20006660 - GARRAFA DE VIDRO CORONA DECORADA 330ML" at bounding box center [902, 347] width 229 height 20
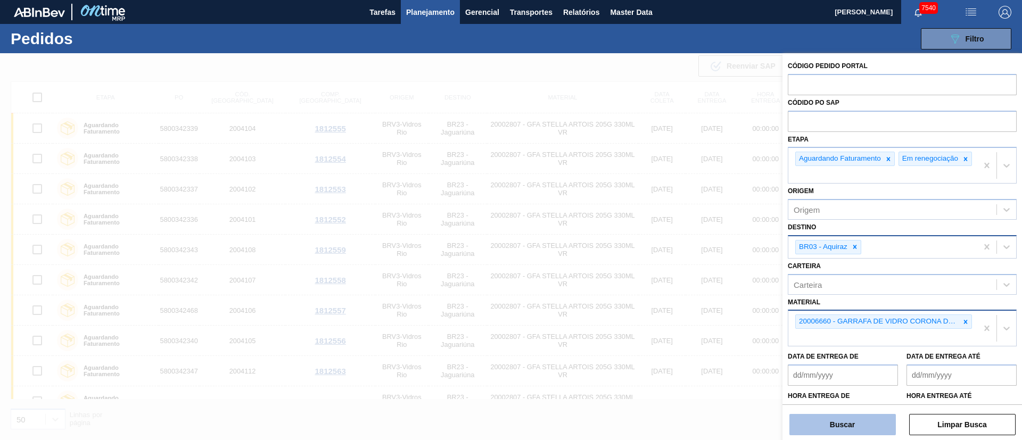
click at [838, 428] on button "Buscar" at bounding box center [842, 424] width 106 height 21
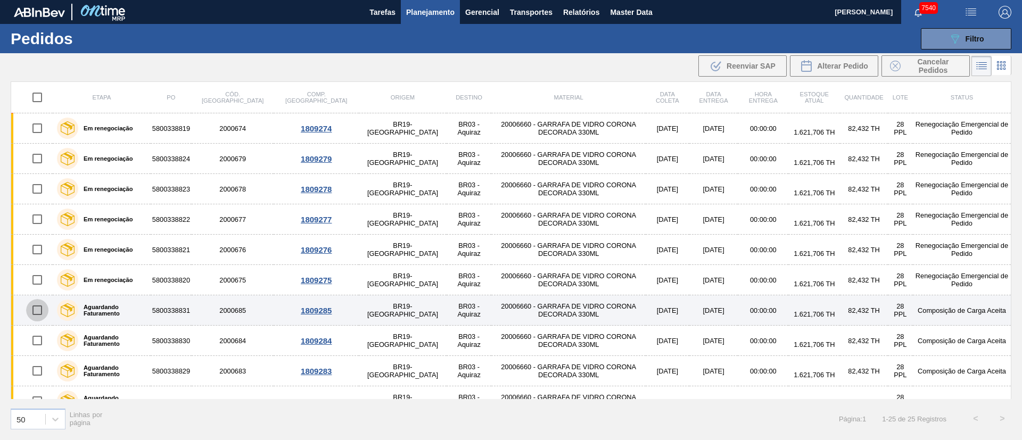
click at [37, 315] on input "checkbox" at bounding box center [37, 310] width 22 height 22
checkbox input "true"
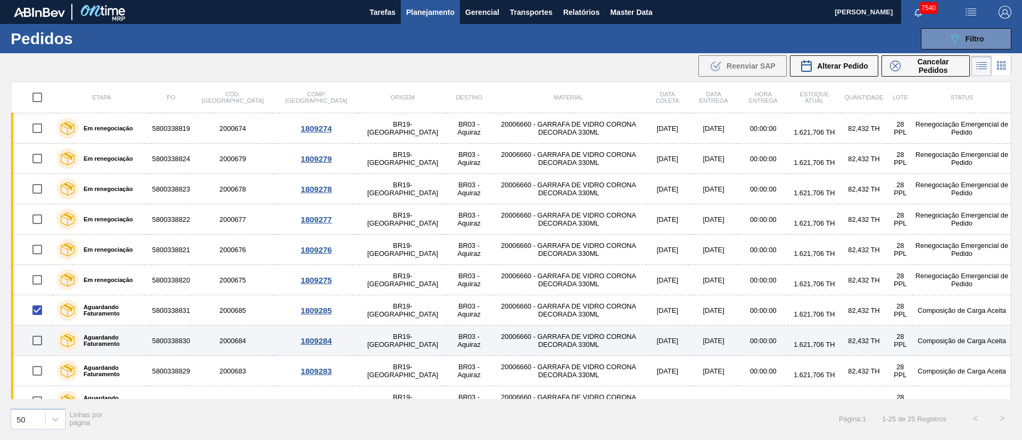
click at [38, 341] on input "checkbox" at bounding box center [37, 340] width 22 height 22
checkbox input "true"
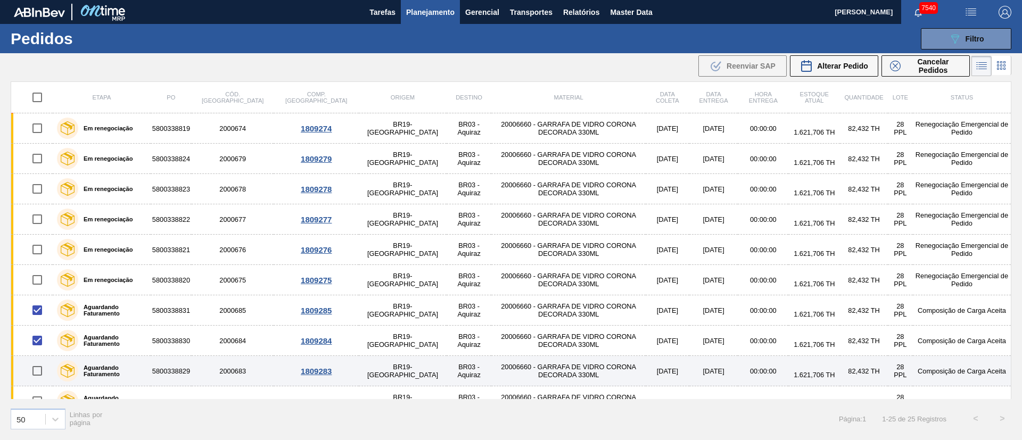
click at [38, 374] on input "checkbox" at bounding box center [37, 371] width 22 height 22
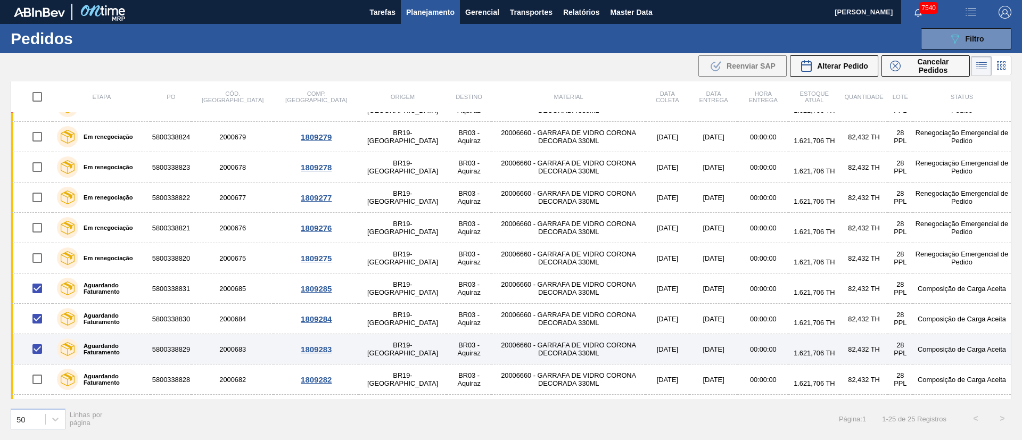
scroll to position [80, 0]
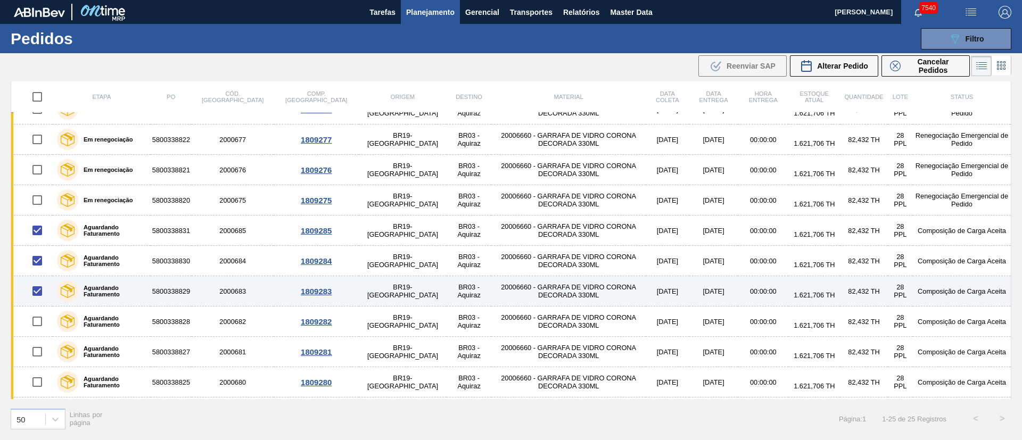
click at [40, 280] on input "checkbox" at bounding box center [37, 291] width 22 height 22
checkbox input "false"
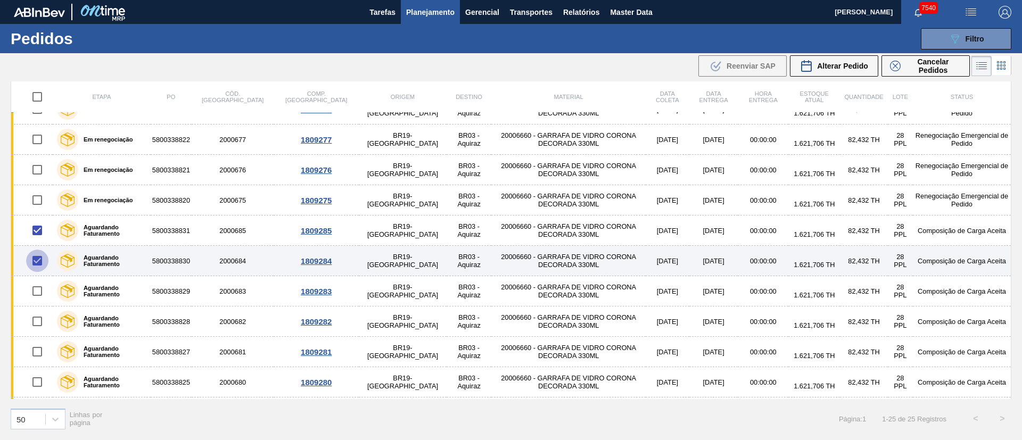
click at [35, 268] on input "checkbox" at bounding box center [37, 261] width 22 height 22
checkbox input "false"
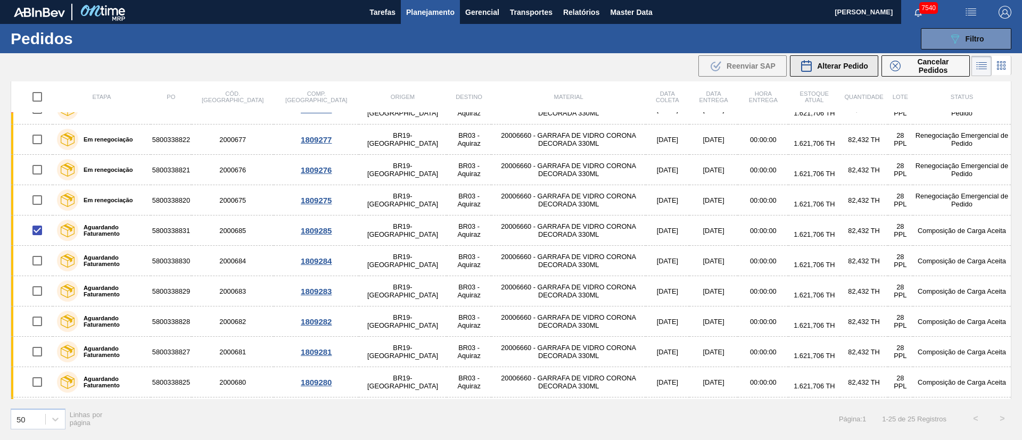
click at [852, 60] on div "Alterar Pedido" at bounding box center [834, 66] width 68 height 13
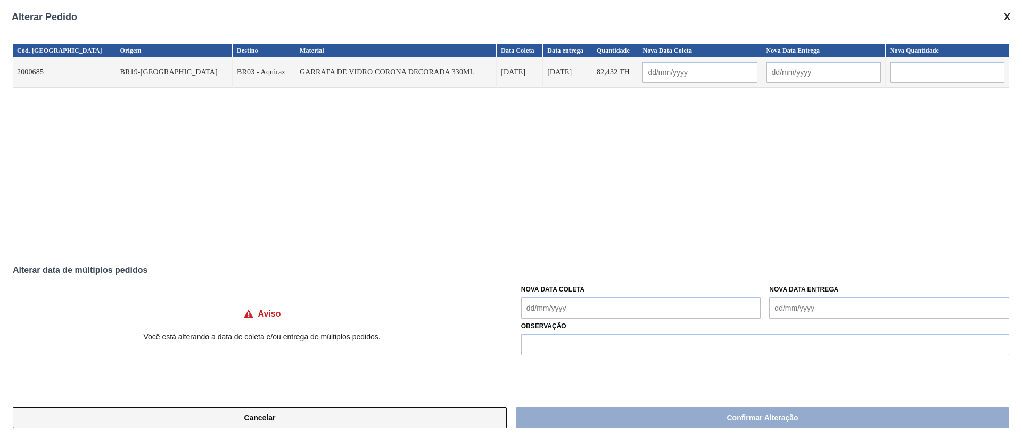
click at [337, 417] on button "Cancelar" at bounding box center [260, 417] width 494 height 21
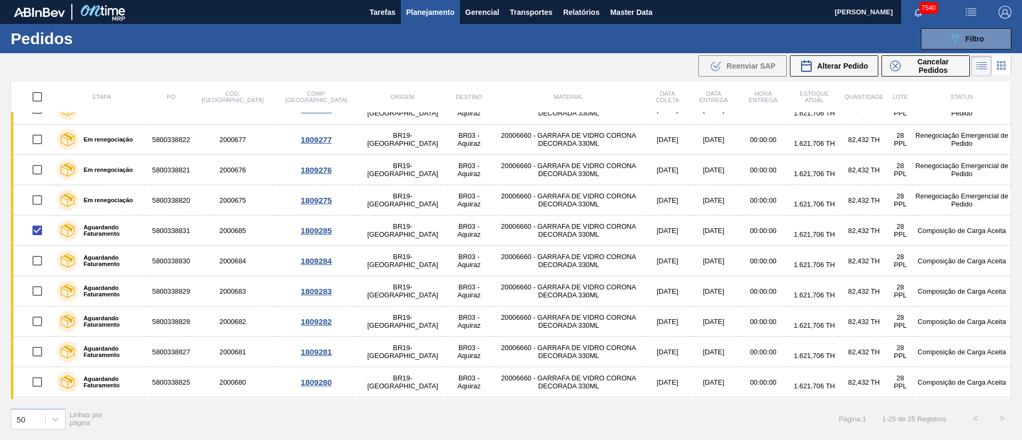
click at [421, 11] on span "Planejamento" at bounding box center [430, 12] width 48 height 13
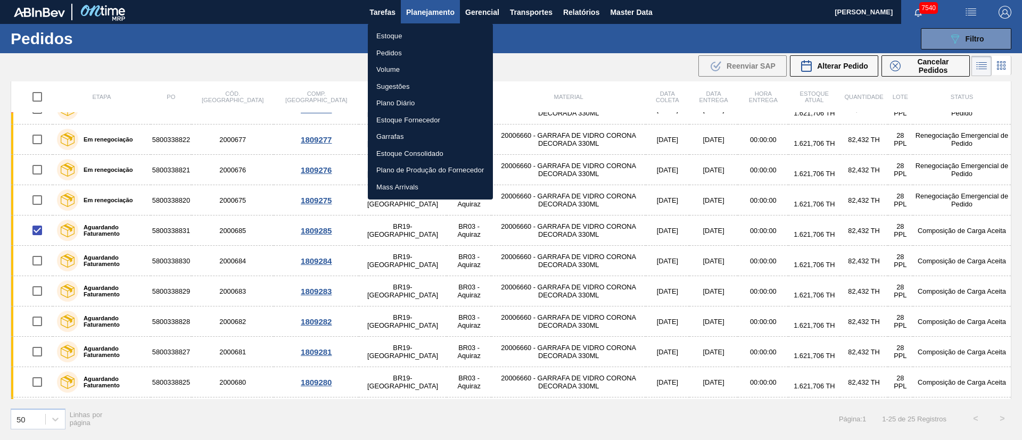
click at [386, 55] on li "Pedidos" at bounding box center [430, 53] width 125 height 17
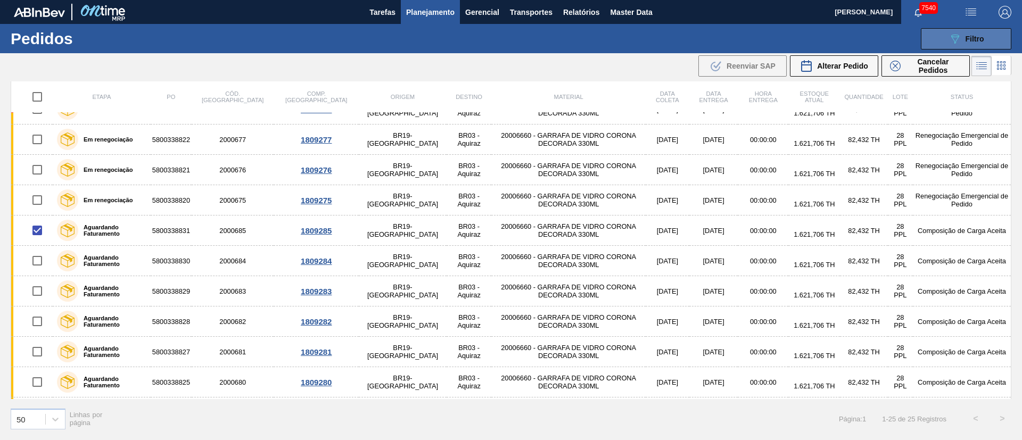
click at [973, 31] on button "089F7B8B-B2A5-4AFE-B5C0-19BA573D28AC Filtro" at bounding box center [966, 38] width 90 height 21
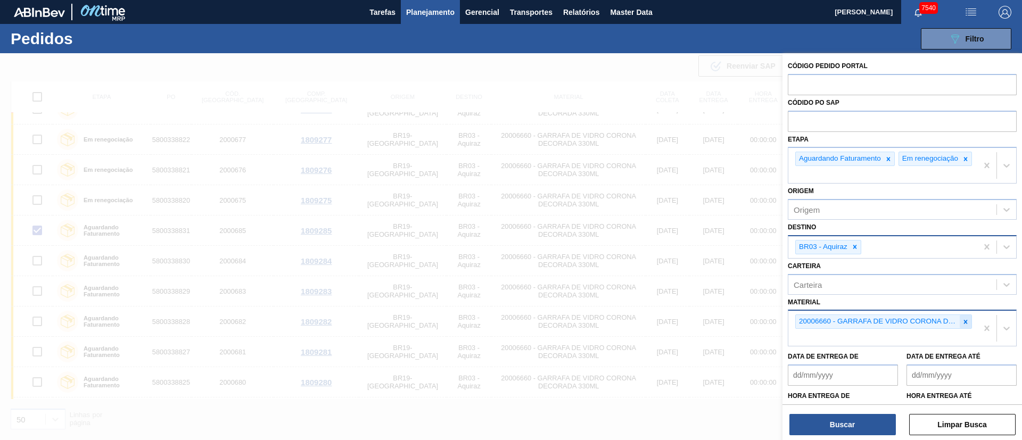
click at [966, 326] on icon at bounding box center [965, 321] width 7 height 7
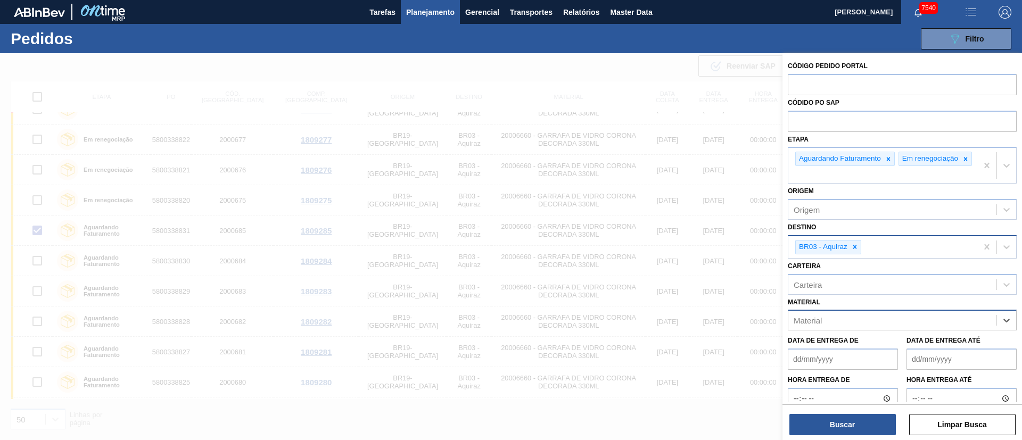
paste input "30030858"
type input "30030858"
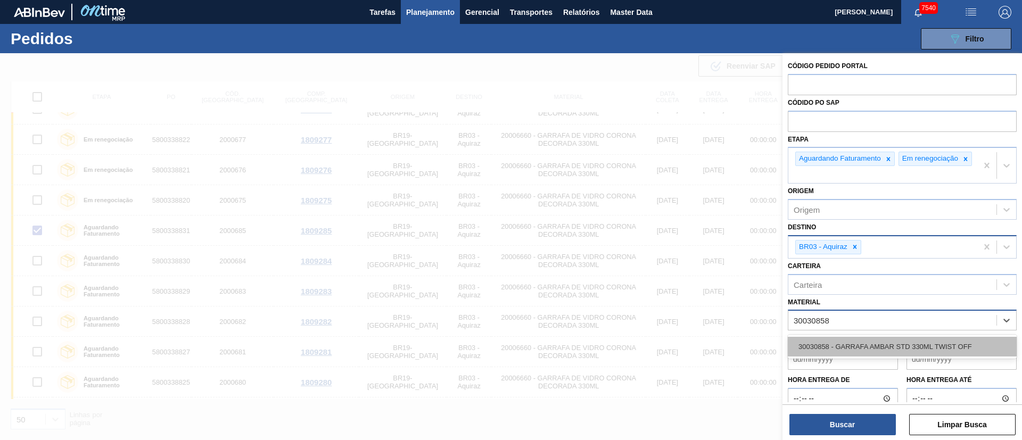
click at [939, 349] on div "30030858 - GARRAFA AMBAR STD 330ML TWIST OFF" at bounding box center [902, 347] width 229 height 20
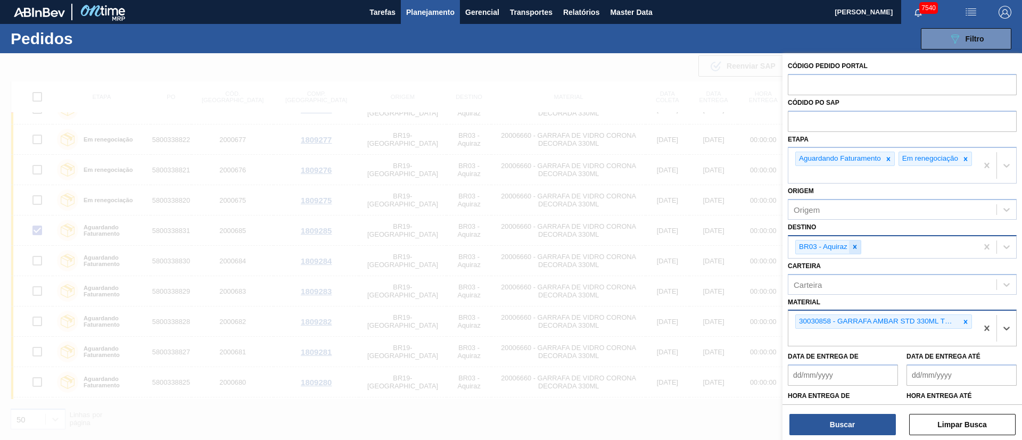
click at [856, 251] on icon at bounding box center [854, 246] width 7 height 7
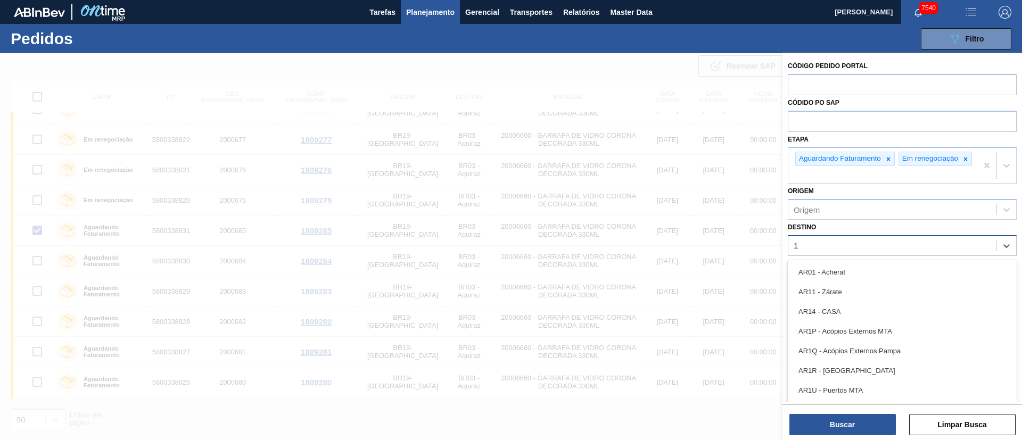
type input "13"
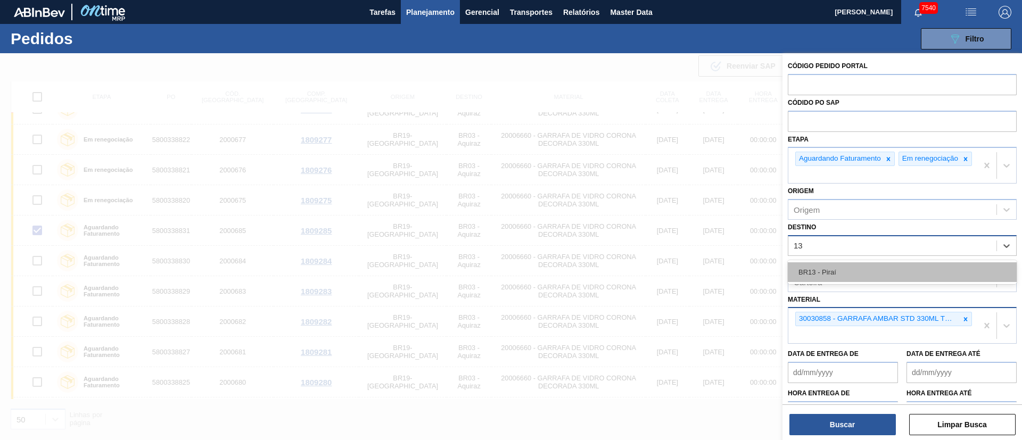
click at [827, 277] on div "BR13 - Piraí" at bounding box center [902, 272] width 229 height 20
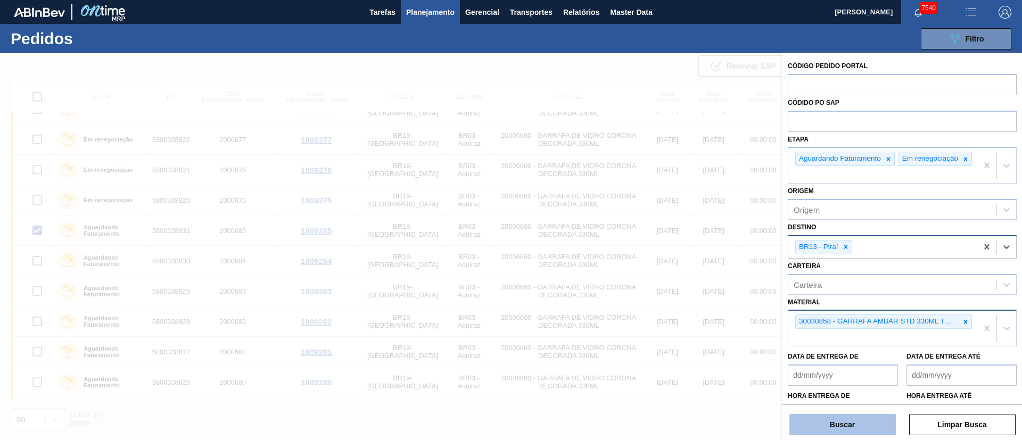
click at [842, 425] on button "Buscar" at bounding box center [842, 424] width 106 height 21
checkbox input "false"
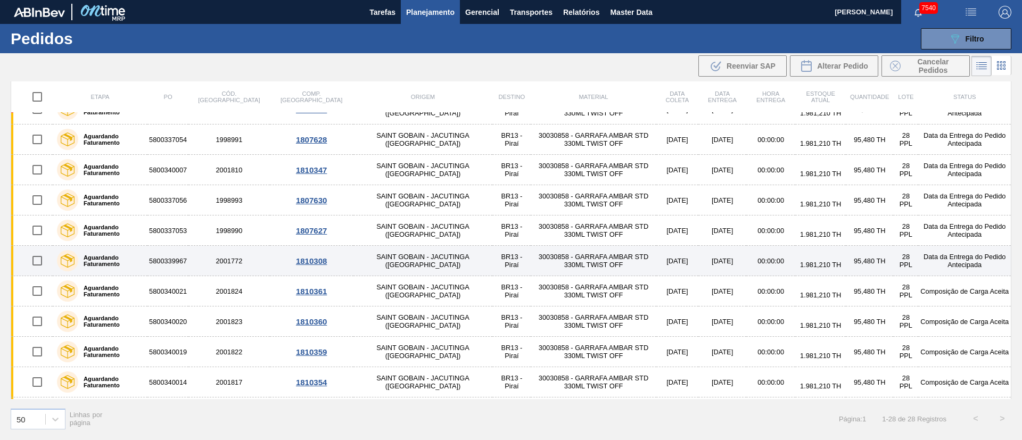
scroll to position [0, 0]
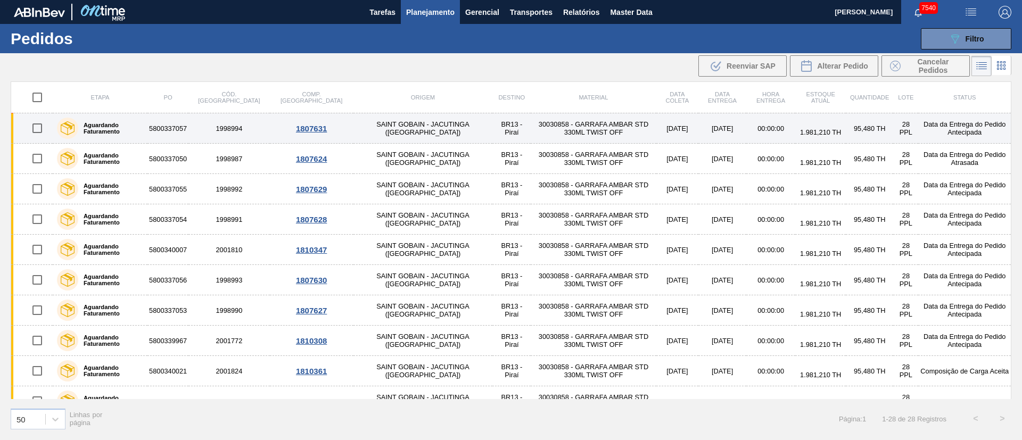
click at [34, 123] on input "checkbox" at bounding box center [37, 128] width 22 height 22
checkbox input "true"
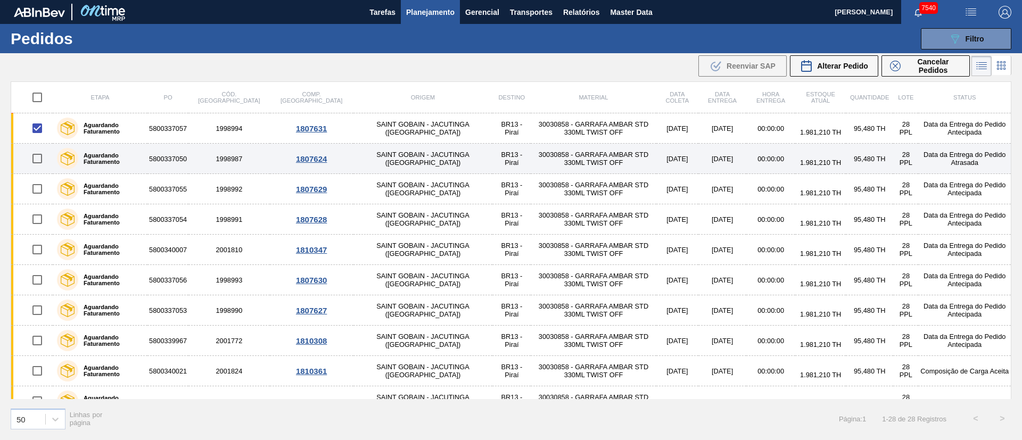
click at [38, 154] on input "checkbox" at bounding box center [37, 158] width 22 height 22
checkbox input "true"
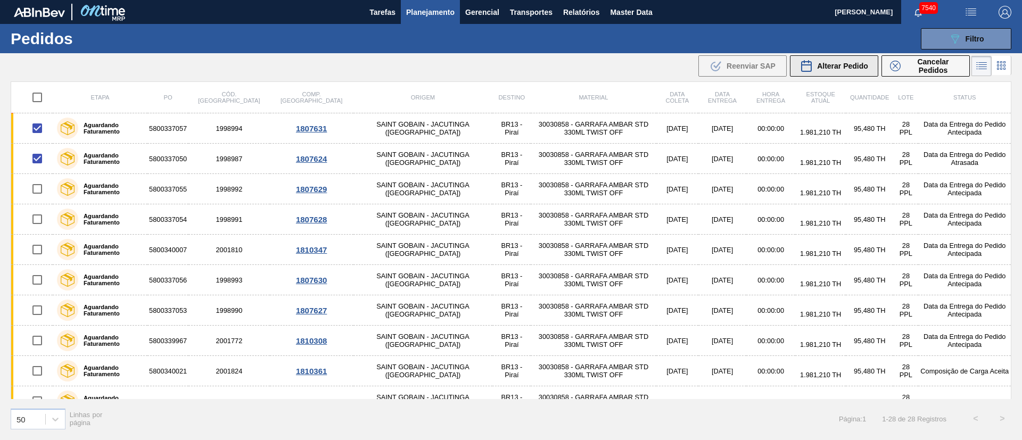
click at [833, 60] on div "Alterar Pedido" at bounding box center [834, 66] width 68 height 13
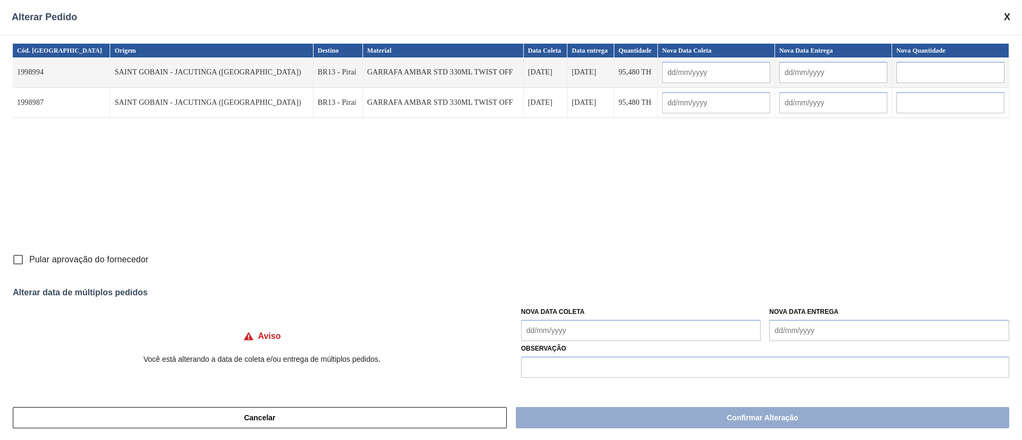
click at [547, 328] on Coleta "Nova Data Coleta" at bounding box center [641, 330] width 240 height 21
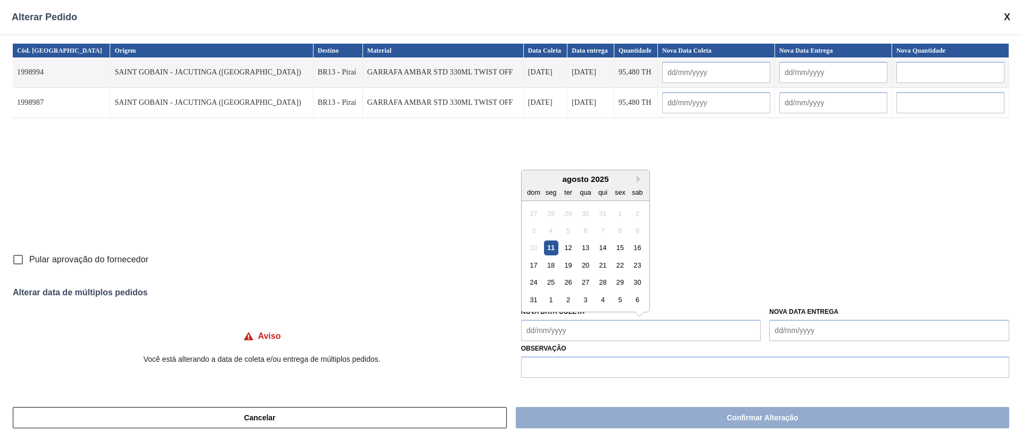
drag, startPoint x: 553, startPoint y: 245, endPoint x: 575, endPoint y: 272, distance: 34.5
click at [553, 245] on div "11" at bounding box center [550, 248] width 14 height 14
type Coleta "[DATE]"
type input "[DATE]"
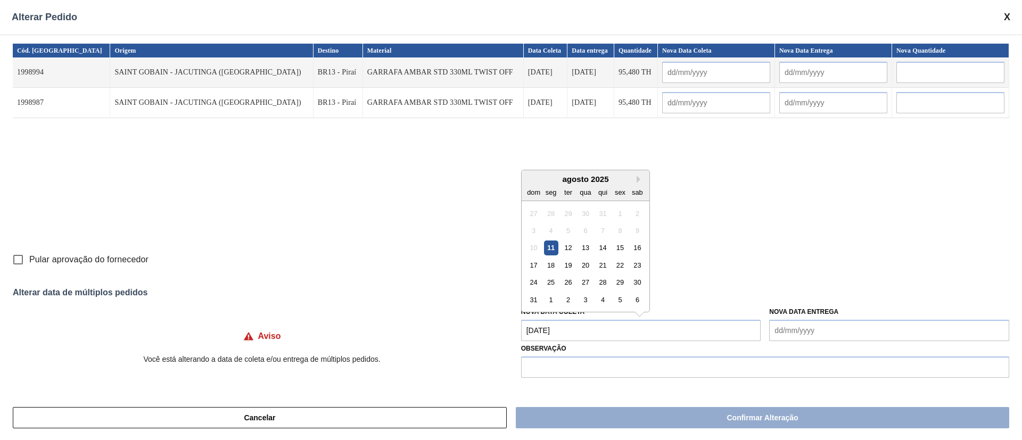
type input "[DATE]"
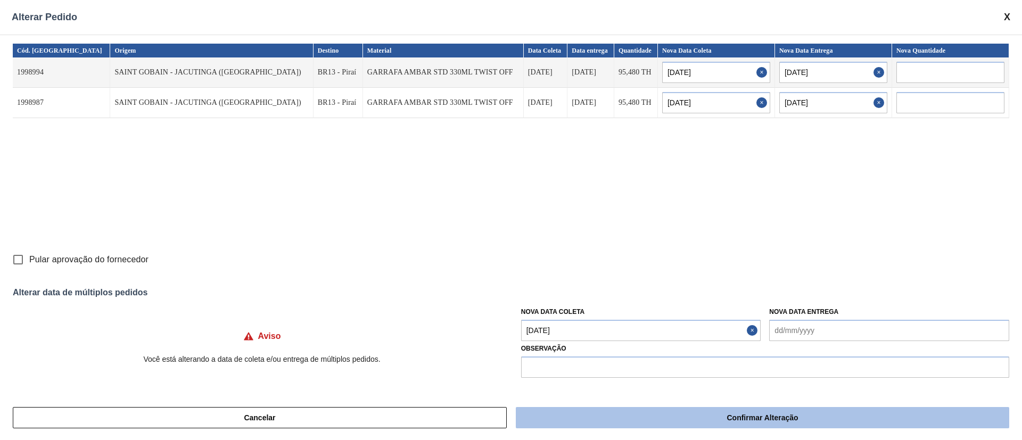
click at [627, 416] on button "Confirmar Alteração" at bounding box center [762, 417] width 493 height 21
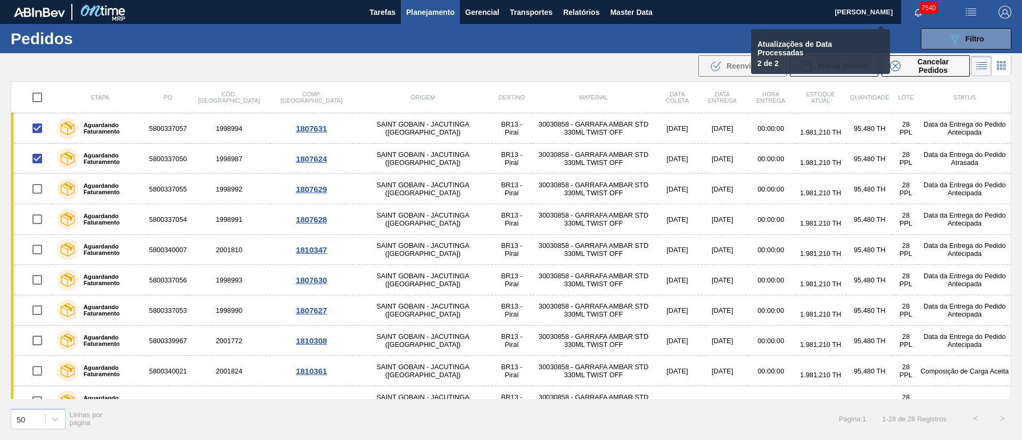
checkbox input "false"
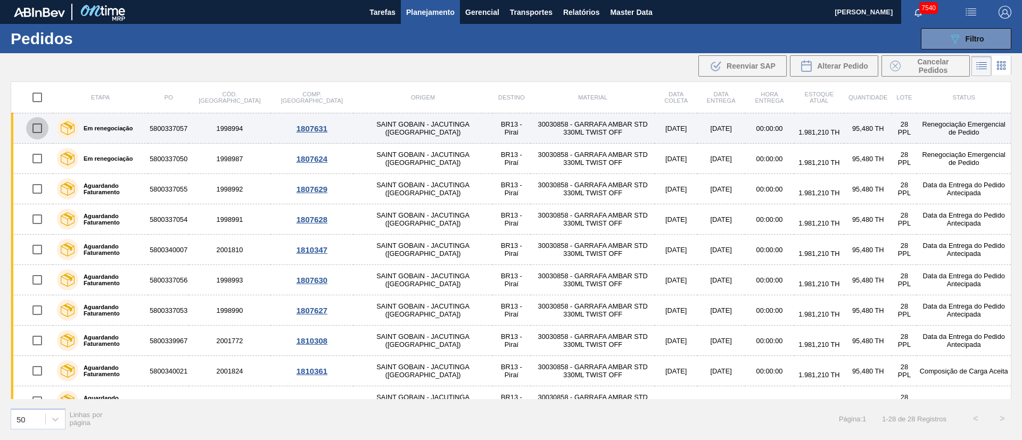
click at [34, 134] on input "checkbox" at bounding box center [37, 128] width 22 height 22
checkbox input "true"
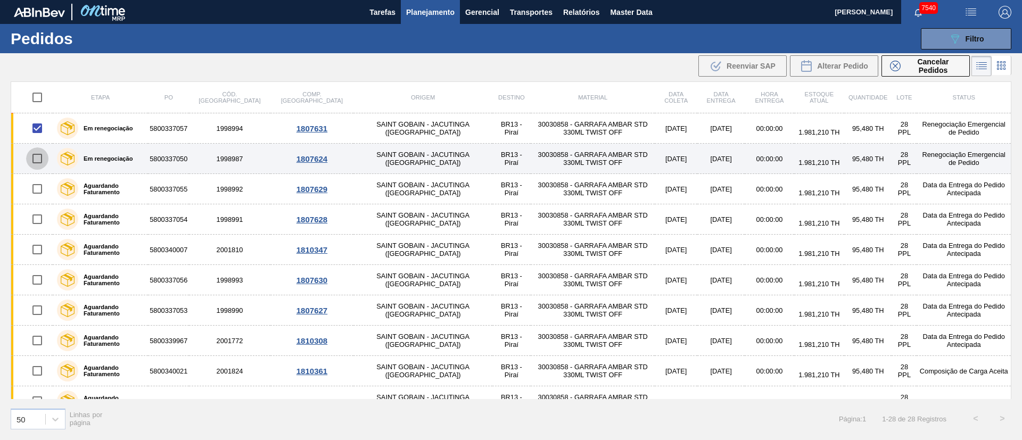
click at [33, 158] on input "checkbox" at bounding box center [37, 158] width 22 height 22
checkbox input "true"
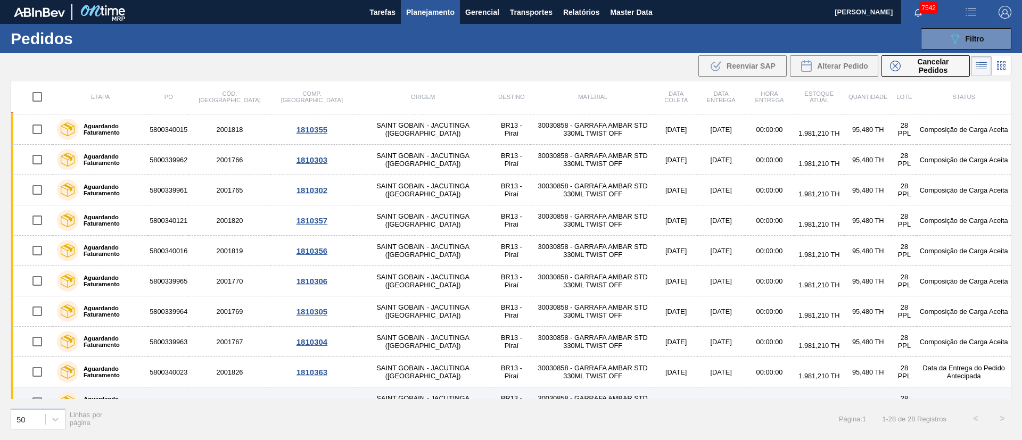
scroll to position [564, 0]
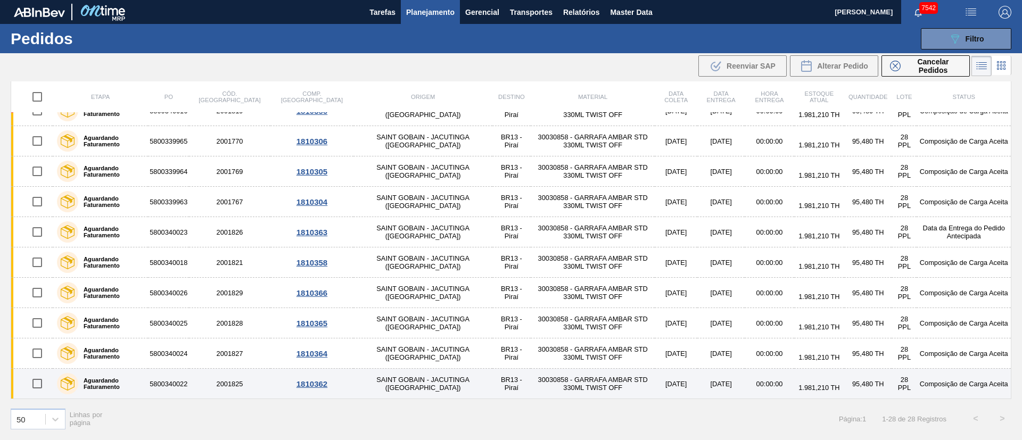
click at [39, 382] on input "checkbox" at bounding box center [37, 384] width 22 height 22
checkbox input "true"
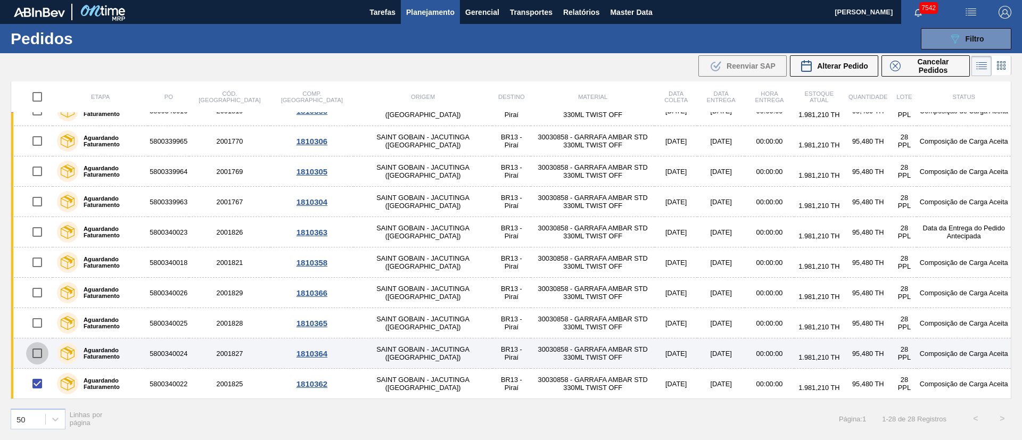
click at [35, 348] on input "checkbox" at bounding box center [37, 353] width 22 height 22
checkbox input "true"
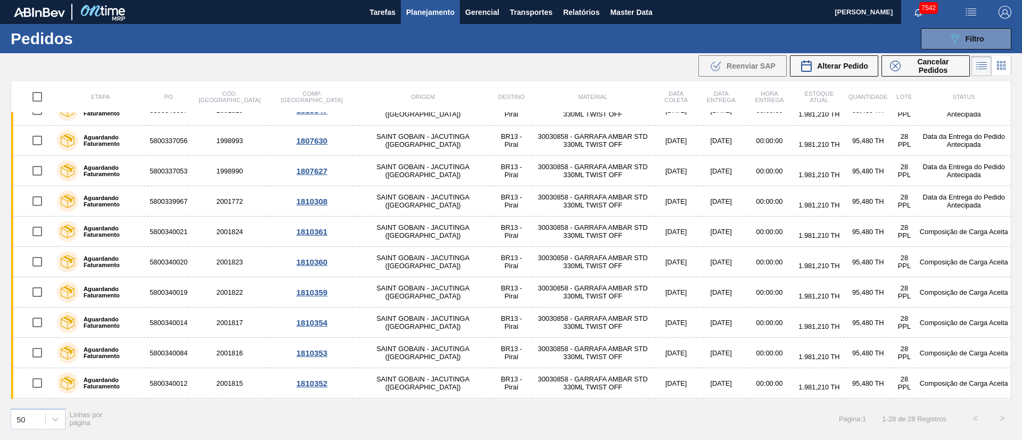
scroll to position [0, 0]
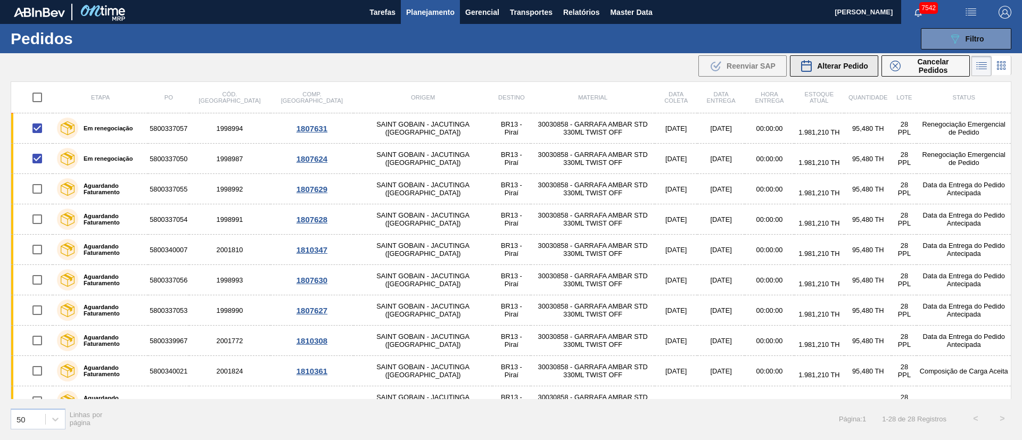
click at [847, 63] on span "Alterar Pedido" at bounding box center [842, 66] width 51 height 9
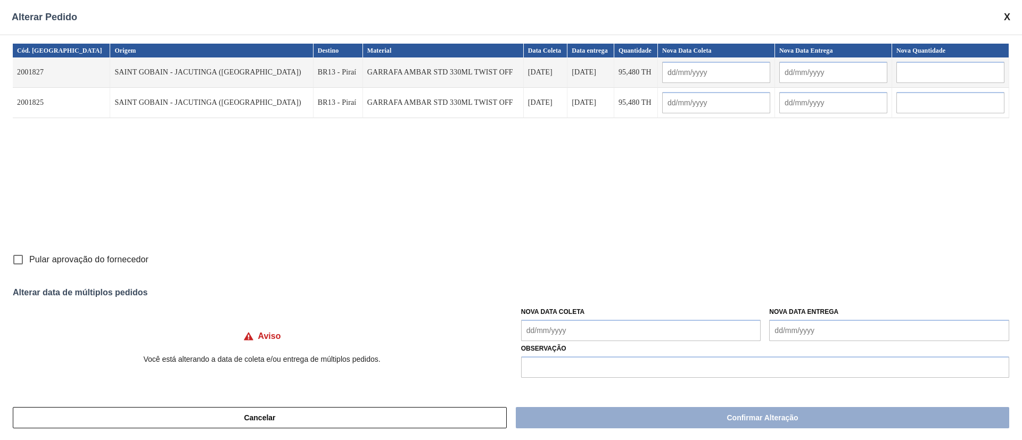
click at [19, 259] on input "Pular aprovação do fornecedor" at bounding box center [18, 260] width 22 height 22
checkbox input "true"
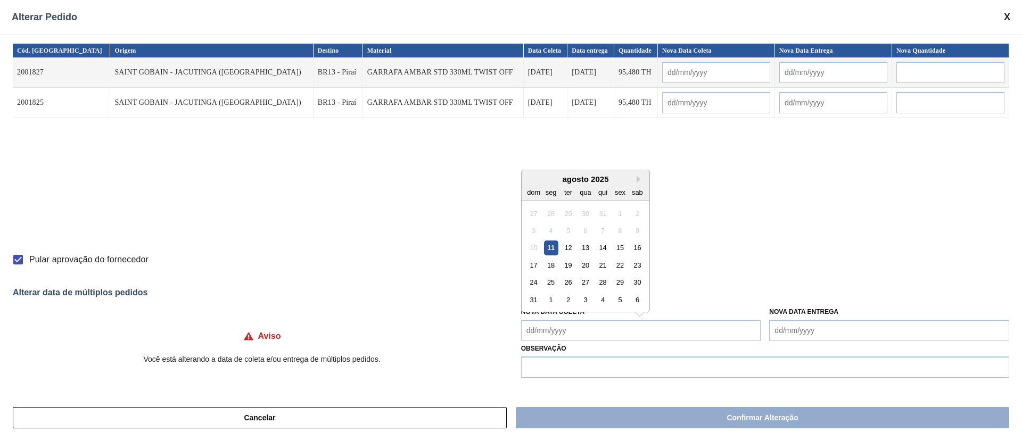
click at [556, 330] on Coleta "Nova Data Coleta" at bounding box center [641, 330] width 240 height 21
click at [569, 249] on div "12" at bounding box center [568, 248] width 14 height 14
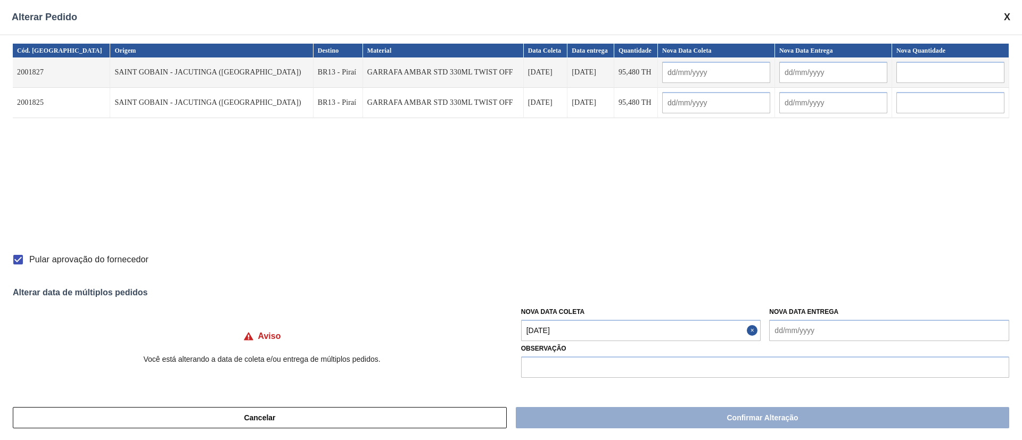
type Coleta "[DATE]"
type input "[DATE]"
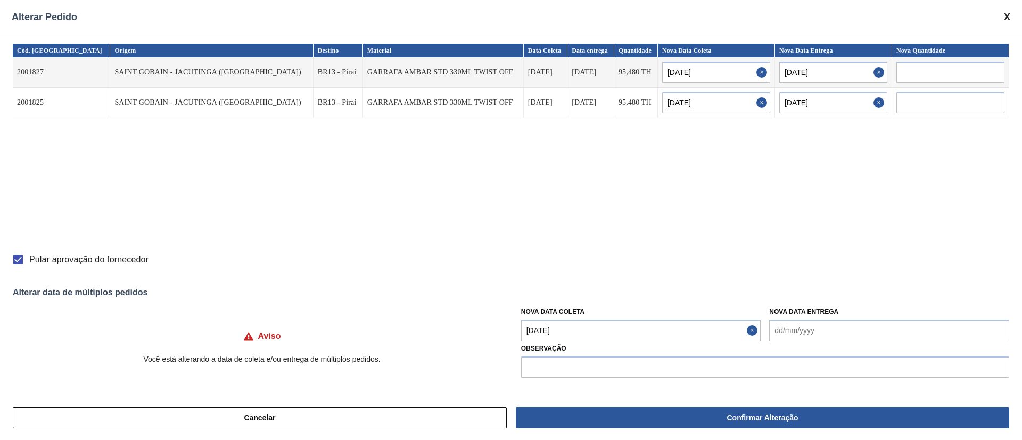
drag, startPoint x: 663, startPoint y: 414, endPoint x: 630, endPoint y: 298, distance: 120.8
click at [664, 414] on button "Confirmar Alteração" at bounding box center [762, 417] width 493 height 21
checkbox input "false"
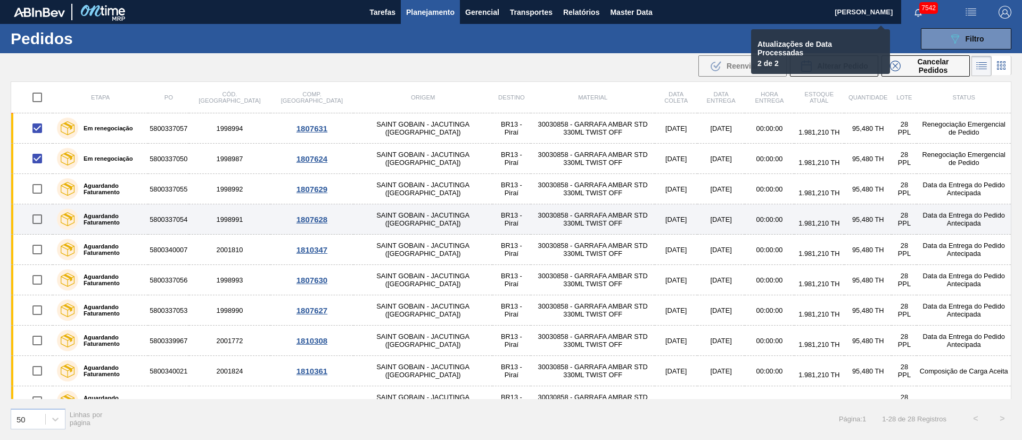
checkbox input "false"
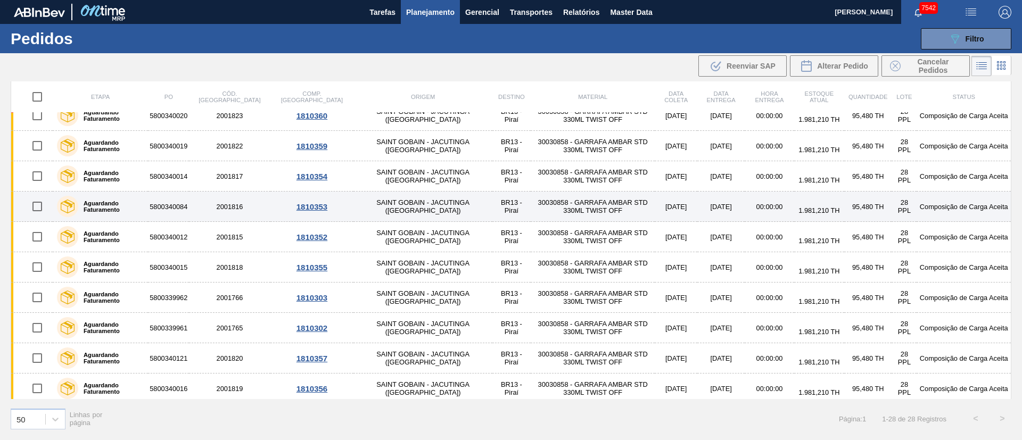
scroll to position [564, 0]
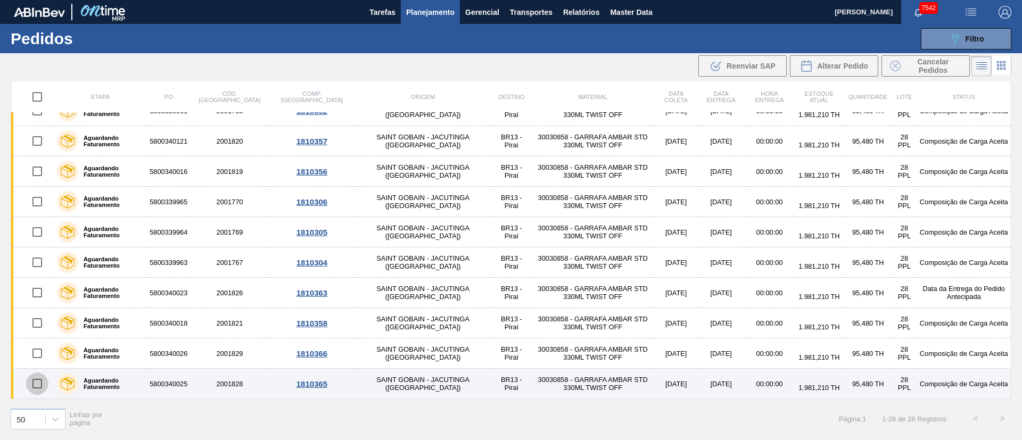
click at [42, 383] on input "checkbox" at bounding box center [37, 384] width 22 height 22
checkbox input "true"
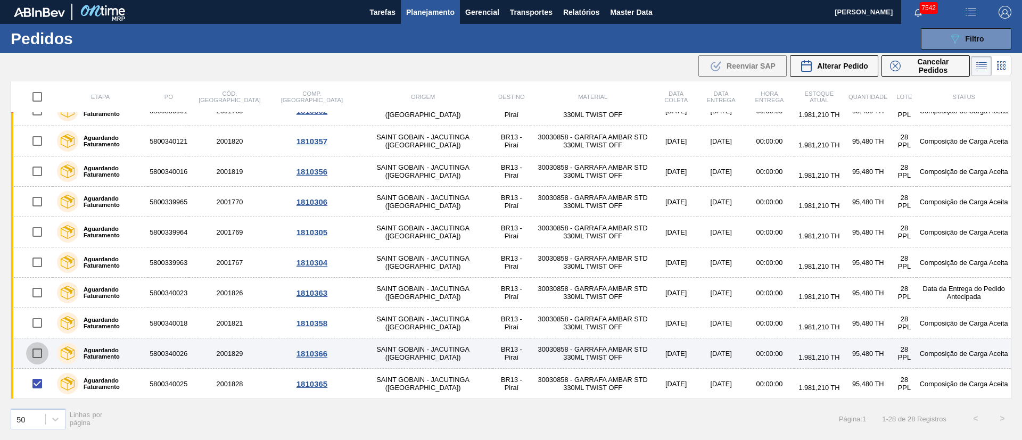
click at [38, 352] on input "checkbox" at bounding box center [37, 353] width 22 height 22
checkbox input "true"
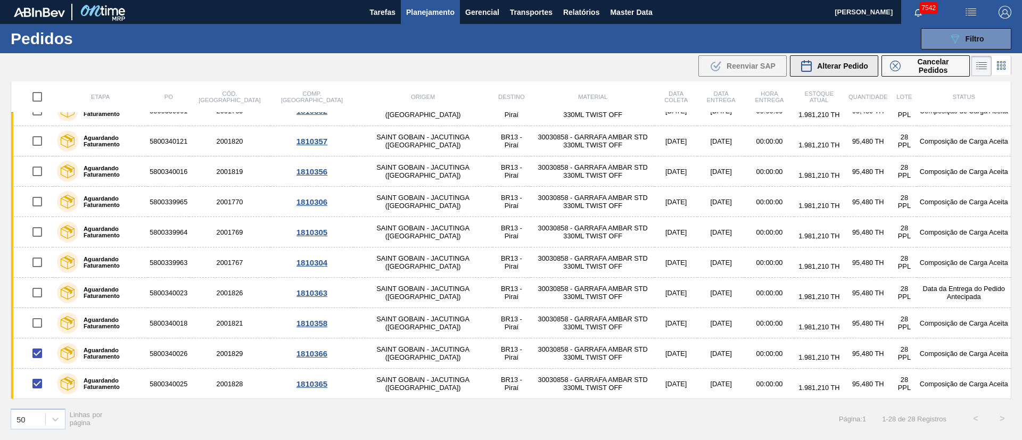
click at [825, 66] on span "Alterar Pedido" at bounding box center [842, 66] width 51 height 9
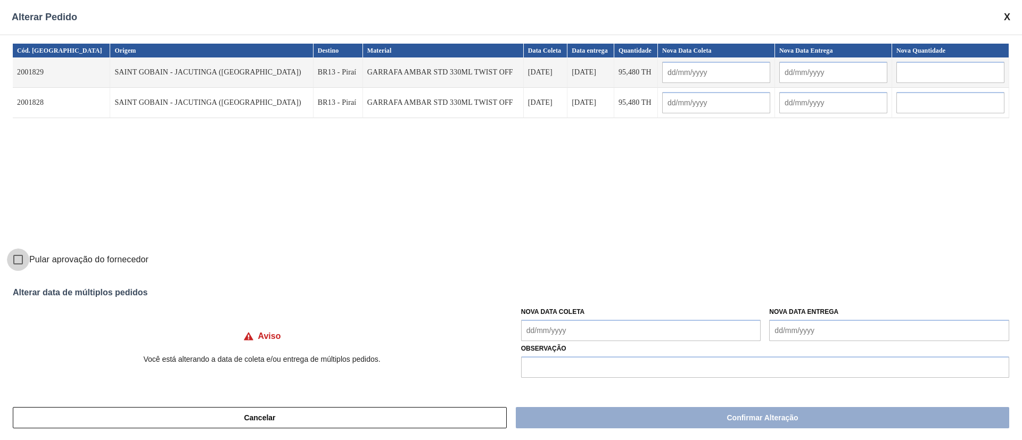
click at [17, 259] on input "Pular aprovação do fornecedor" at bounding box center [18, 260] width 22 height 22
checkbox input "true"
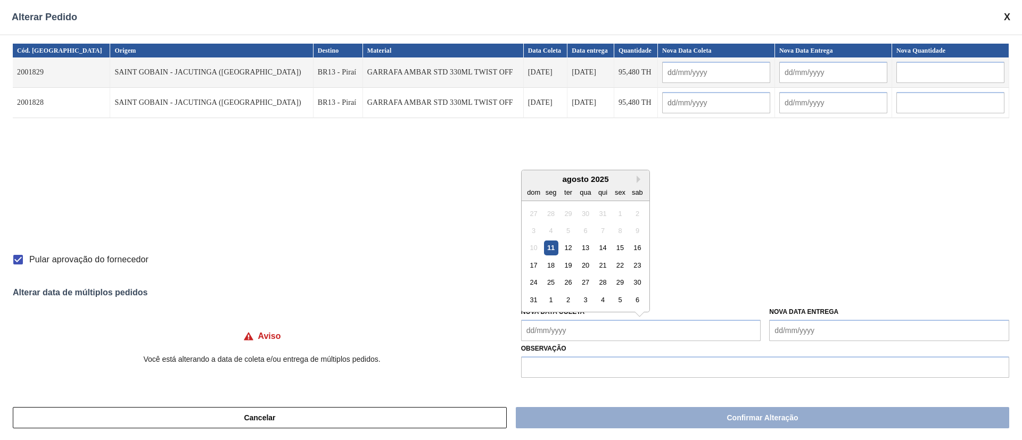
click at [584, 327] on Coleta "Nova Data Coleta" at bounding box center [641, 330] width 240 height 21
click at [567, 252] on div "12" at bounding box center [568, 248] width 14 height 14
type Coleta "[DATE]"
type input "[DATE]"
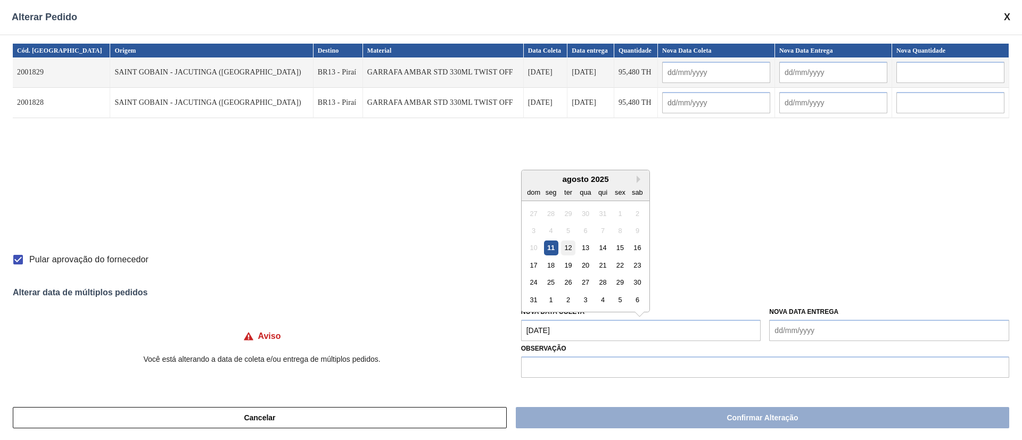
type input "[DATE]"
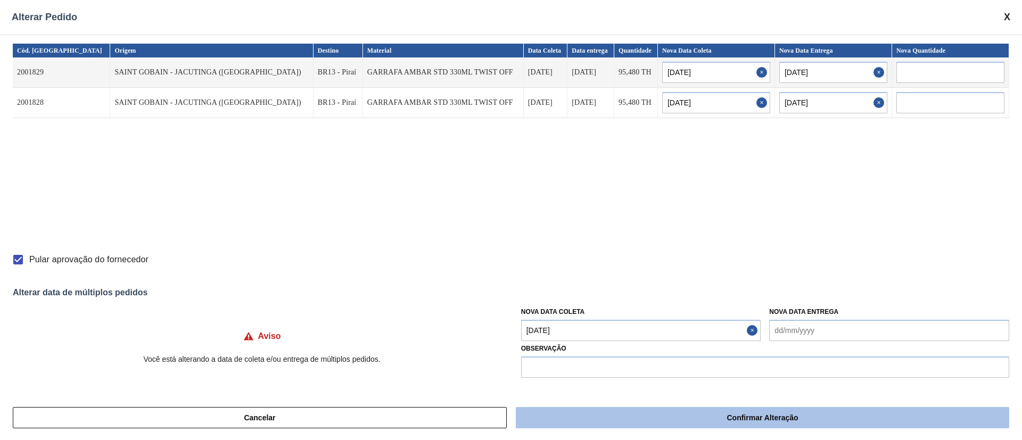
click at [639, 418] on button "Confirmar Alteração" at bounding box center [762, 417] width 493 height 21
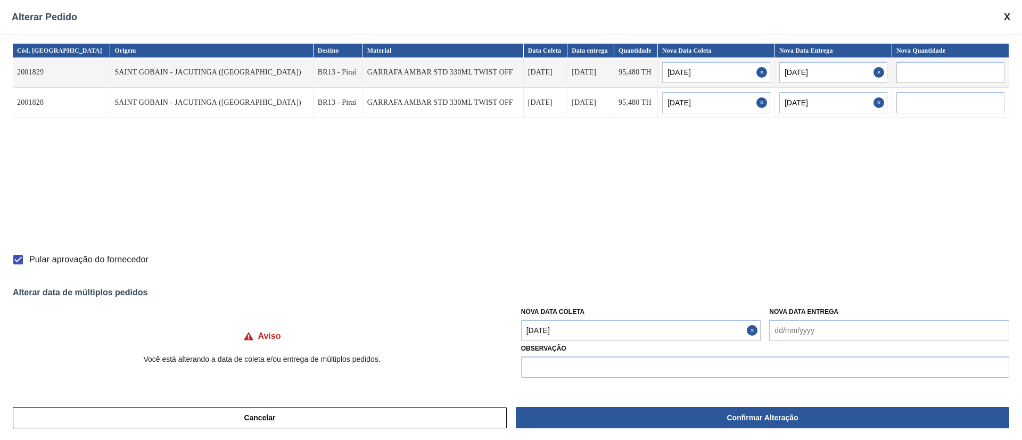
checkbox input "false"
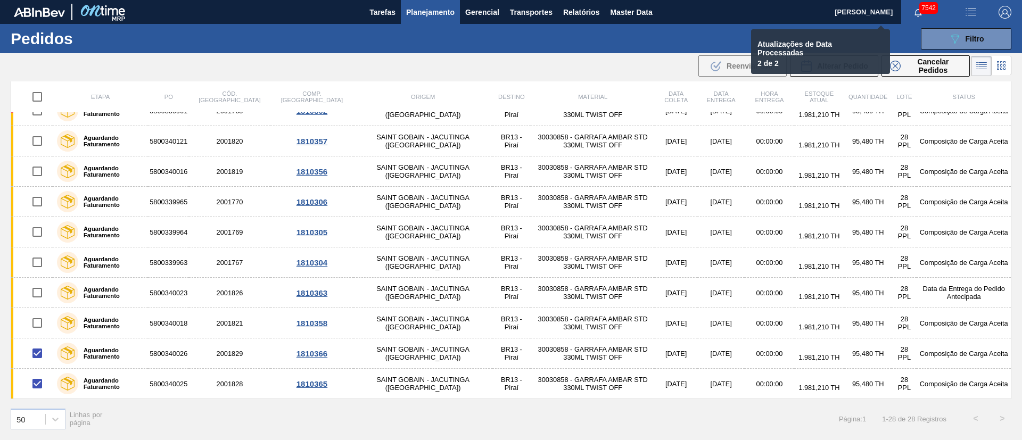
checkbox input "false"
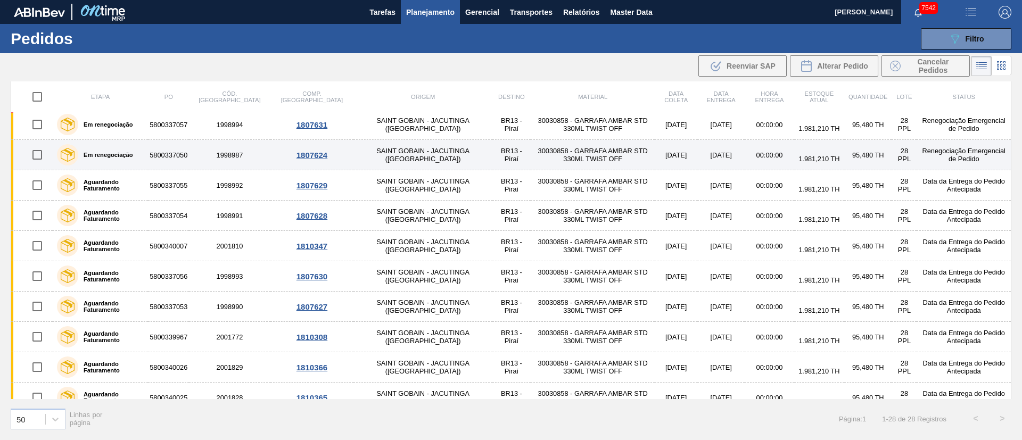
scroll to position [0, 0]
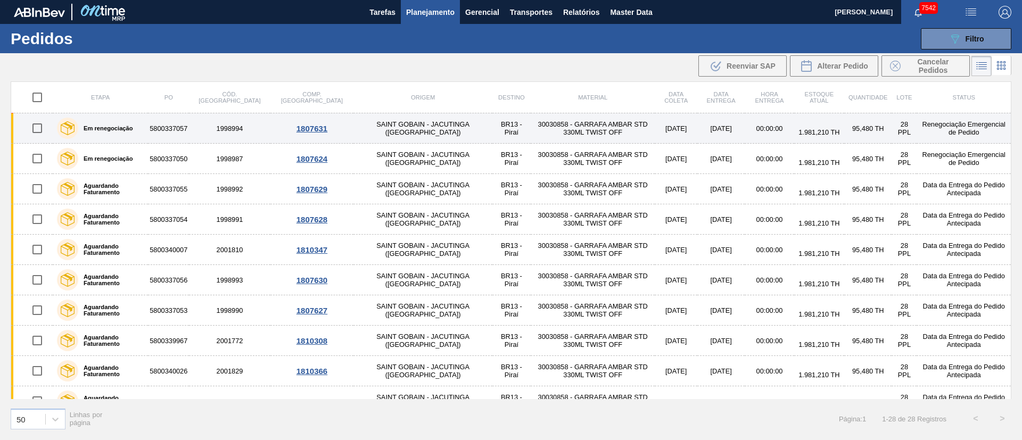
click at [32, 129] on input "checkbox" at bounding box center [37, 128] width 22 height 22
checkbox input "true"
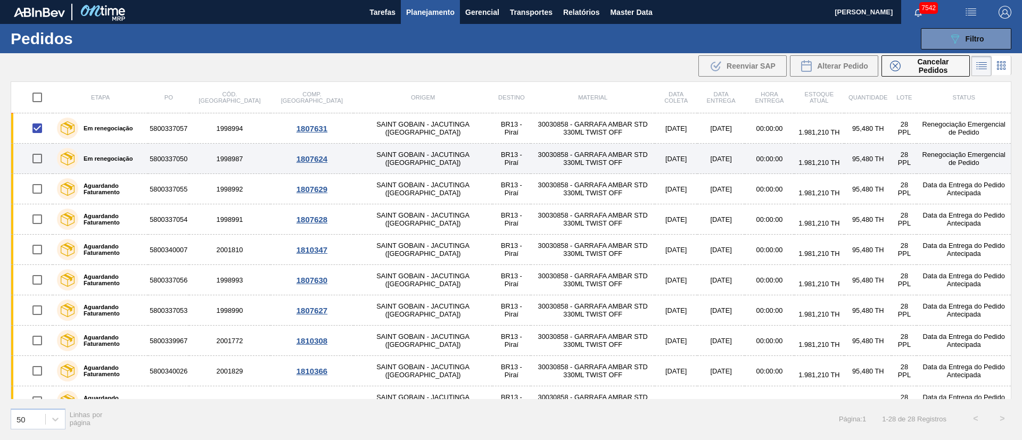
click at [36, 164] on input "checkbox" at bounding box center [37, 158] width 22 height 22
checkbox input "true"
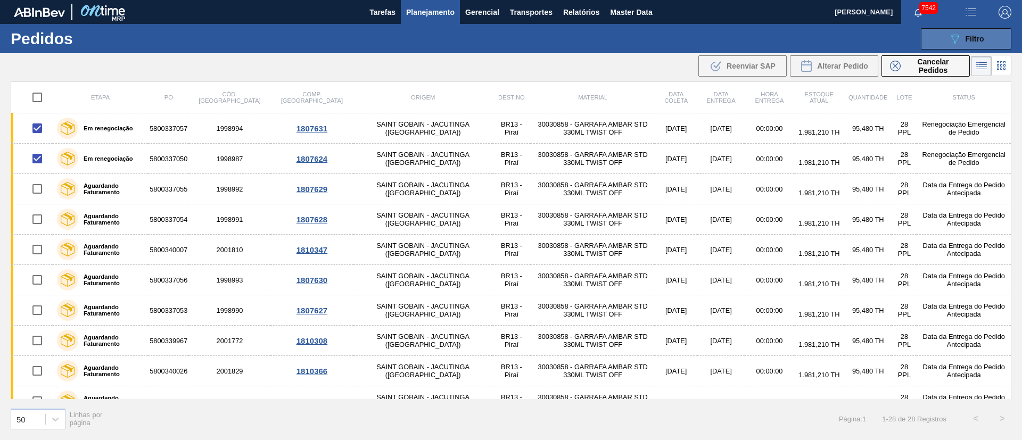
click at [954, 39] on icon "089F7B8B-B2A5-4AFE-B5C0-19BA573D28AC" at bounding box center [954, 38] width 13 height 13
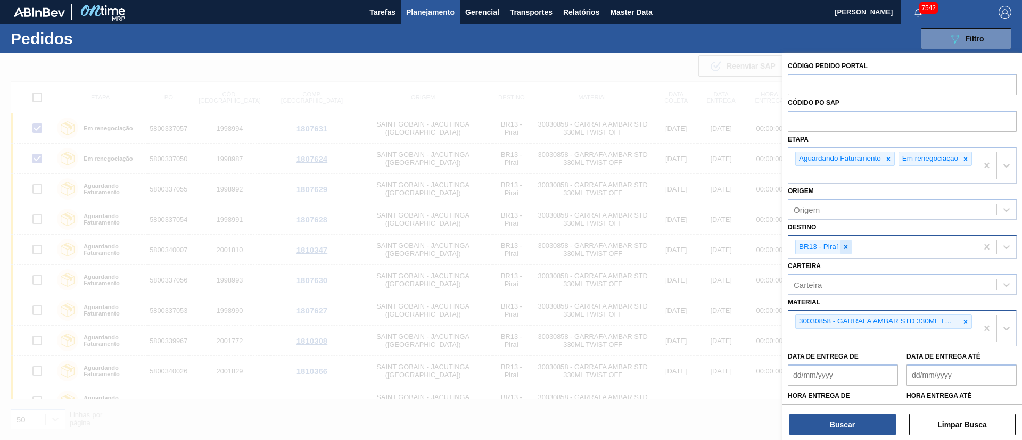
click at [845, 249] on icon at bounding box center [846, 247] width 4 height 4
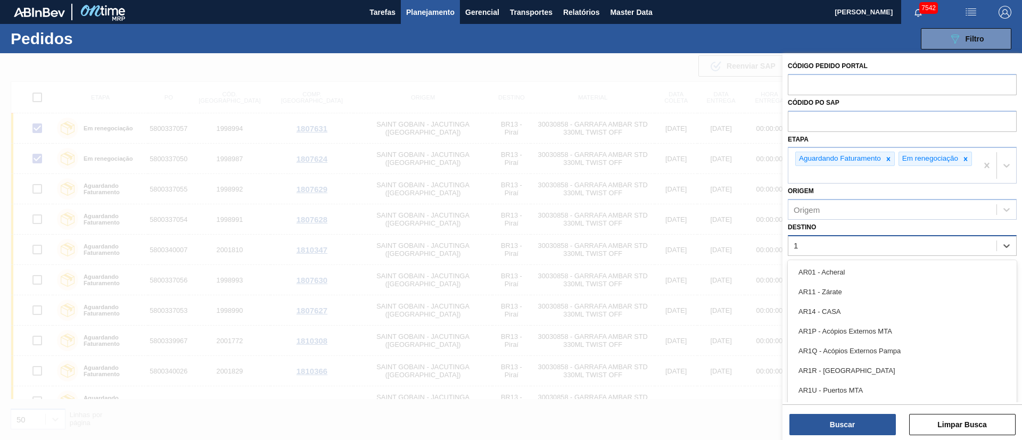
type input "18"
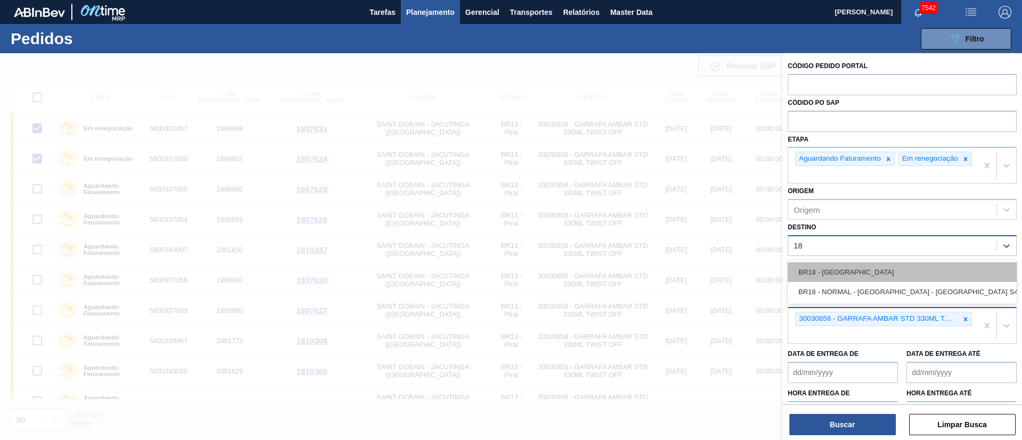
click at [830, 274] on div "BR18 - [GEOGRAPHIC_DATA]" at bounding box center [902, 272] width 229 height 20
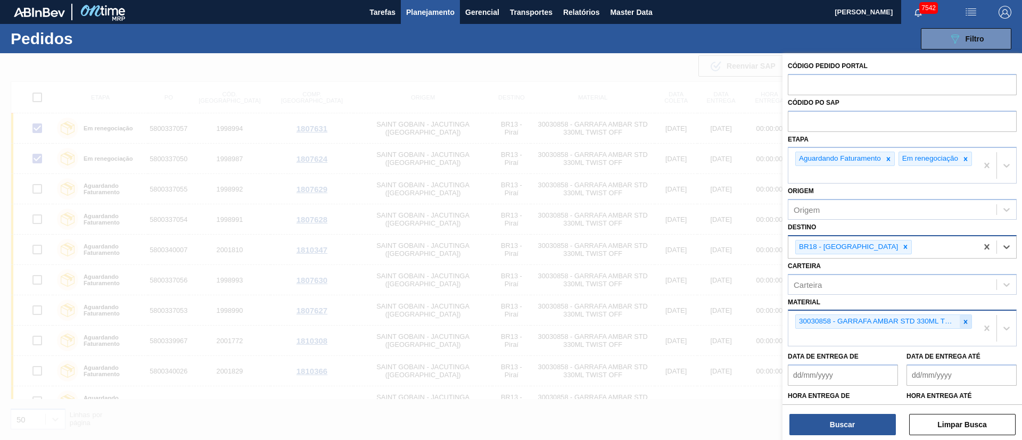
click at [965, 326] on icon at bounding box center [965, 321] width 7 height 7
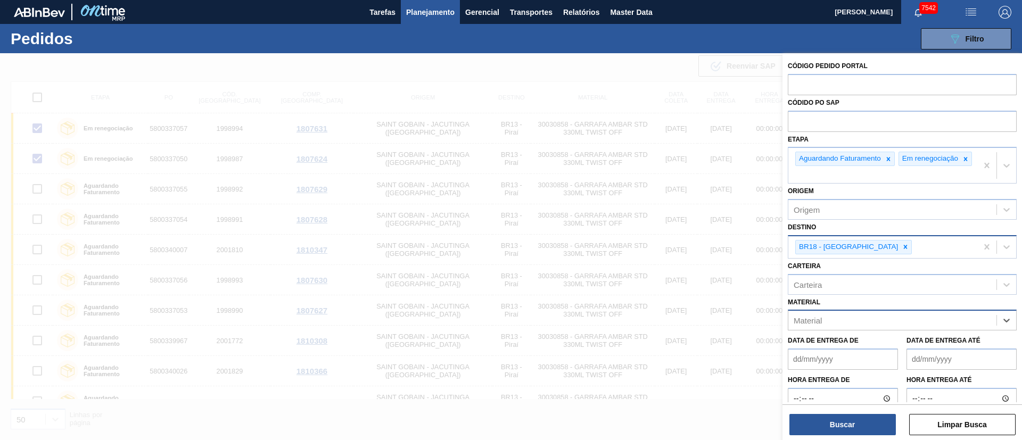
paste input "30007587"
type input "30007587"
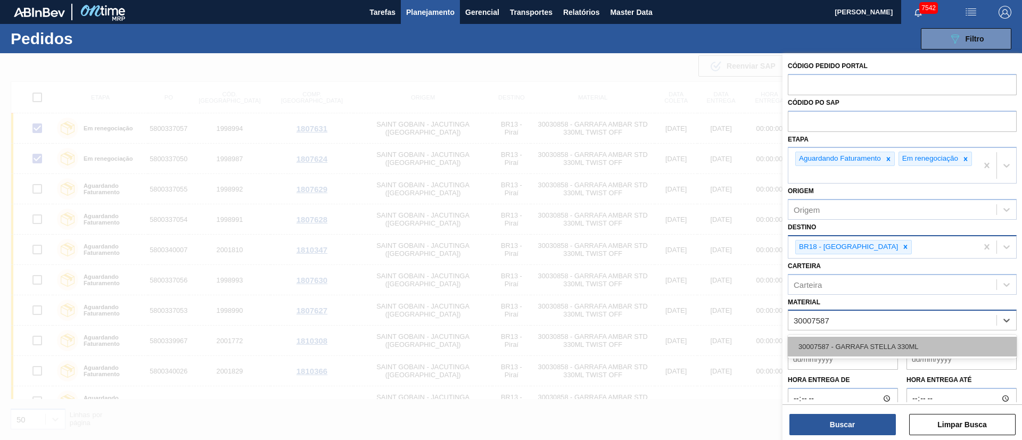
click at [846, 357] on div "30007587 - GARRAFA STELLA 330ML" at bounding box center [902, 347] width 229 height 20
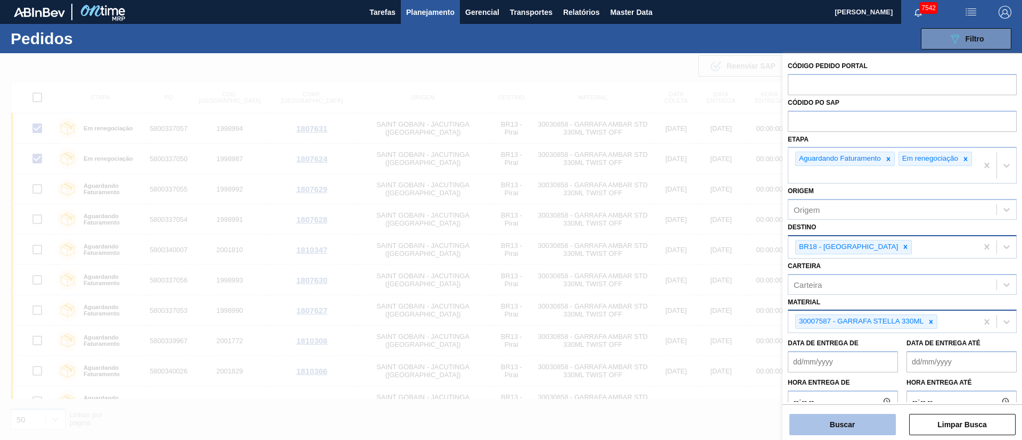
click at [845, 420] on button "Buscar" at bounding box center [842, 424] width 106 height 21
checkbox input "false"
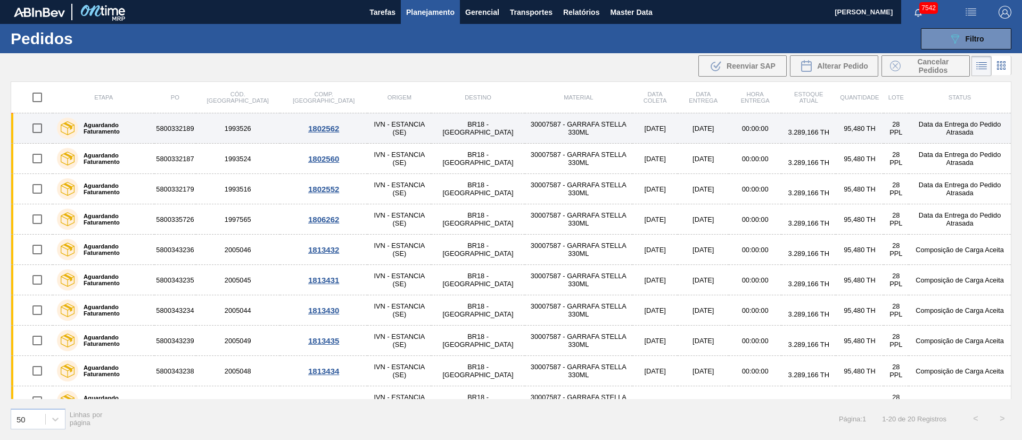
click at [38, 126] on input "checkbox" at bounding box center [37, 128] width 22 height 22
checkbox input "true"
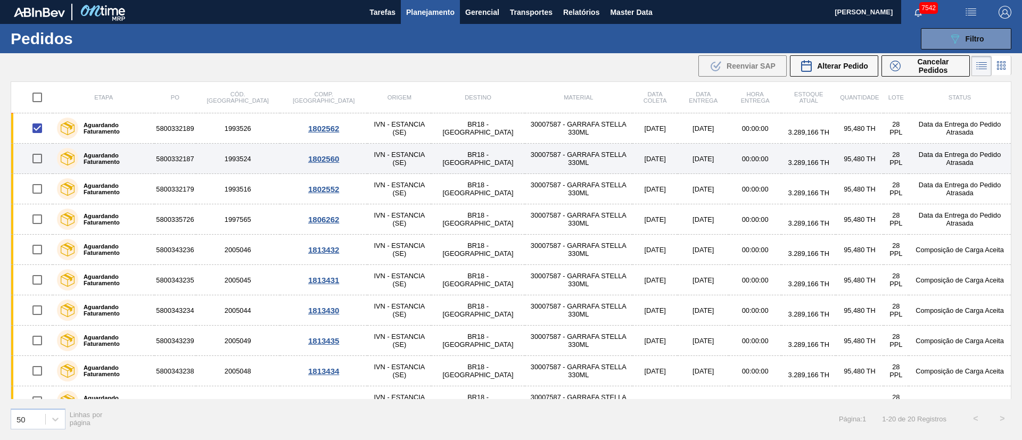
click at [41, 156] on input "checkbox" at bounding box center [37, 158] width 22 height 22
checkbox input "true"
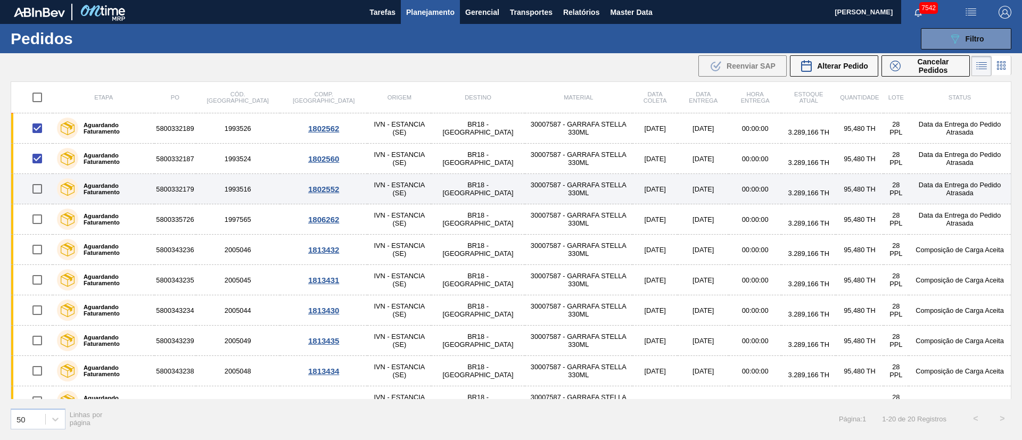
click at [35, 187] on input "checkbox" at bounding box center [37, 189] width 22 height 22
checkbox input "true"
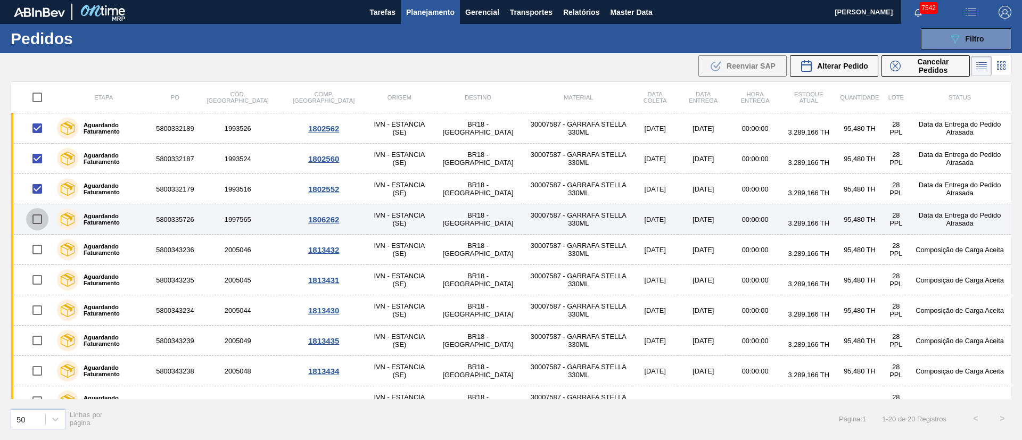
click at [35, 224] on input "checkbox" at bounding box center [37, 219] width 22 height 22
checkbox input "true"
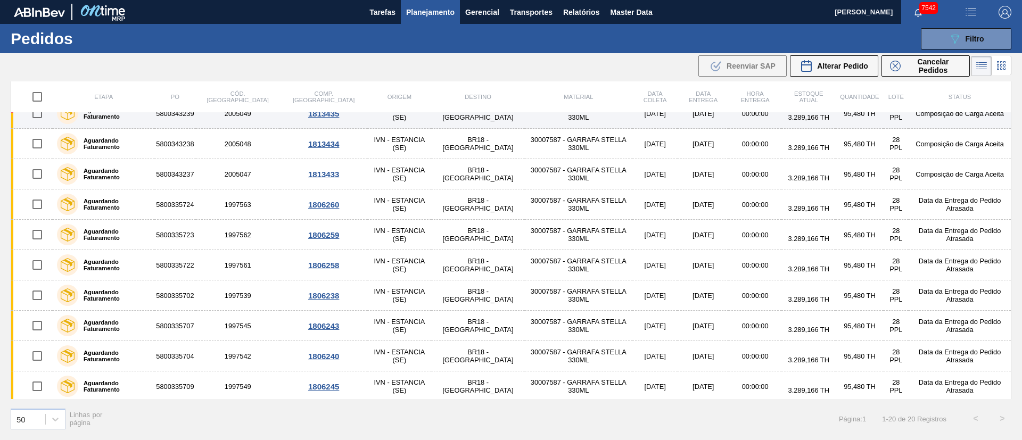
scroll to position [239, 0]
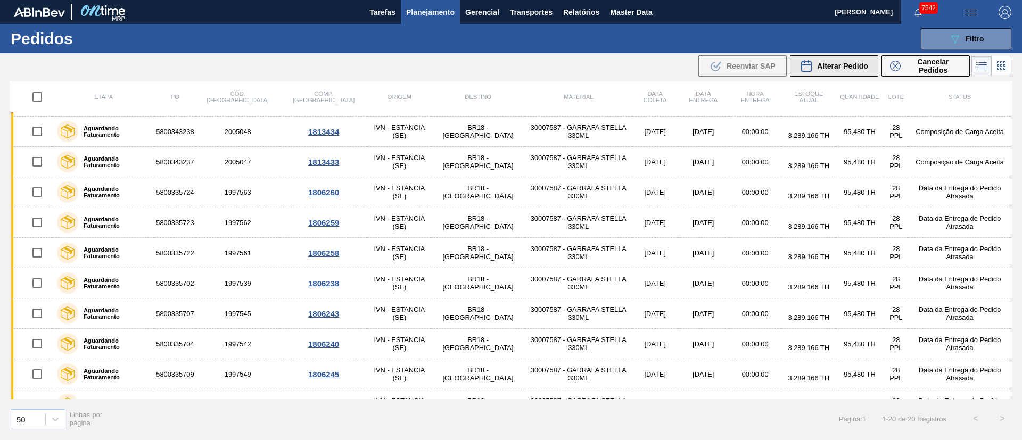
click at [856, 65] on span "Alterar Pedido" at bounding box center [842, 66] width 51 height 9
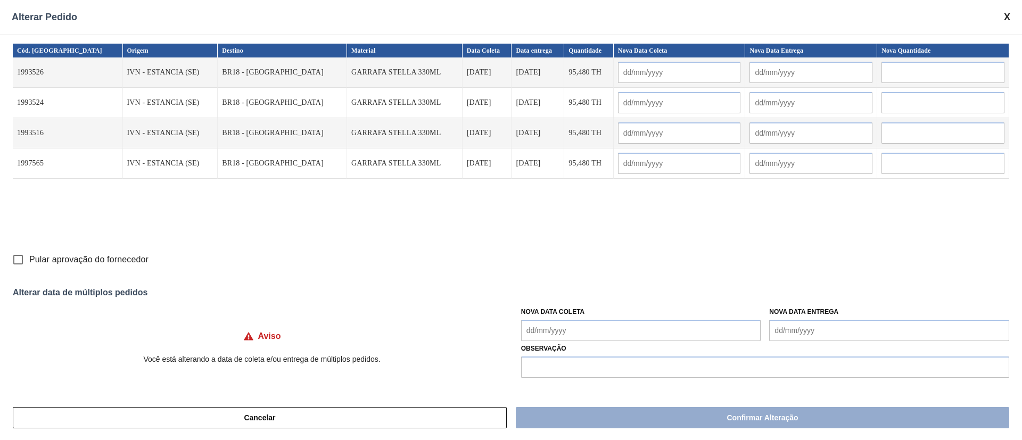
click at [18, 260] on input "Pular aprovação do fornecedor" at bounding box center [18, 260] width 22 height 22
checkbox input "true"
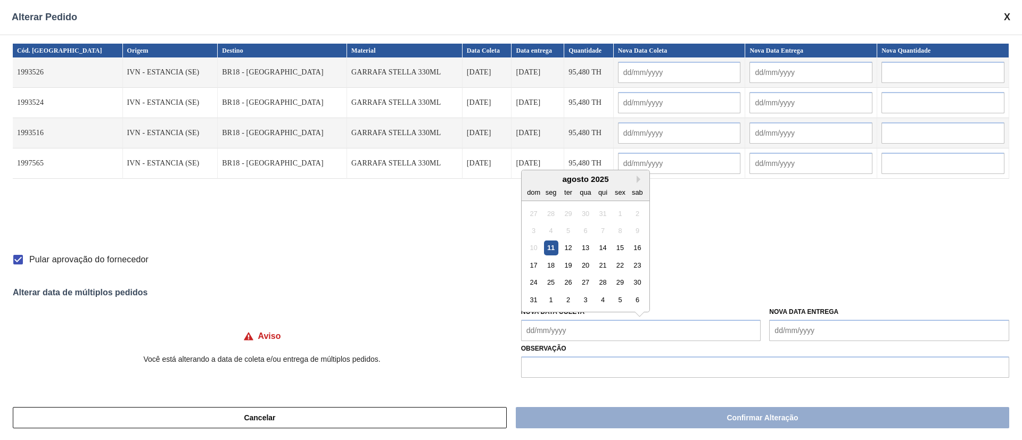
click at [619, 336] on Coleta "Nova Data Coleta" at bounding box center [641, 330] width 240 height 21
click at [552, 247] on div "11" at bounding box center [550, 248] width 14 height 14
type Coleta "[DATE]"
type input "[DATE]"
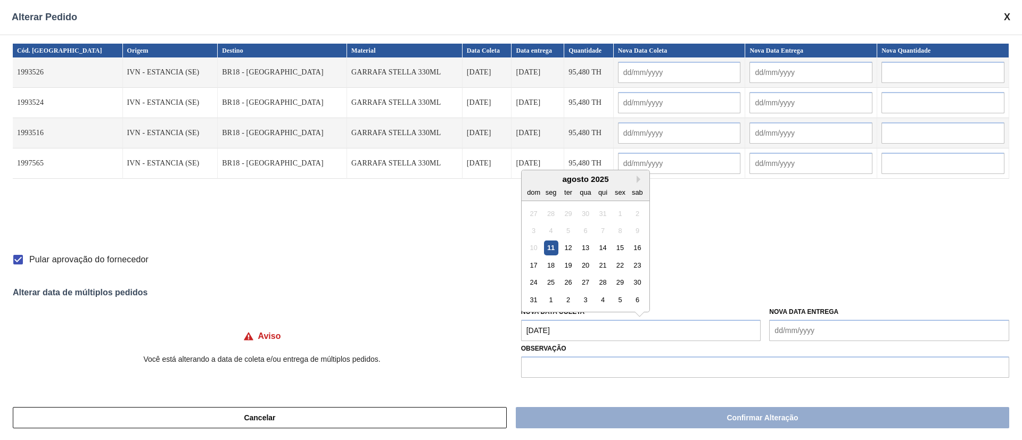
type input "[DATE]"
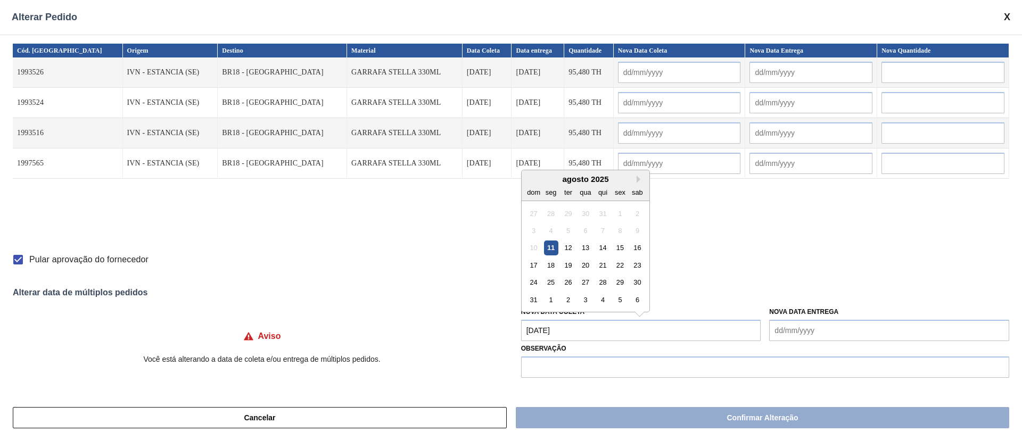
type input "[DATE]"
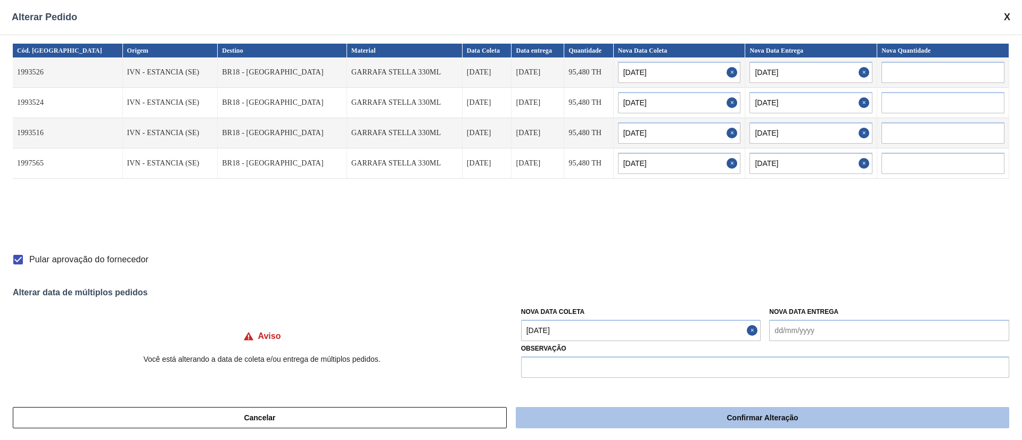
click at [637, 413] on button "Confirmar Alteração" at bounding box center [762, 417] width 493 height 21
checkbox input "false"
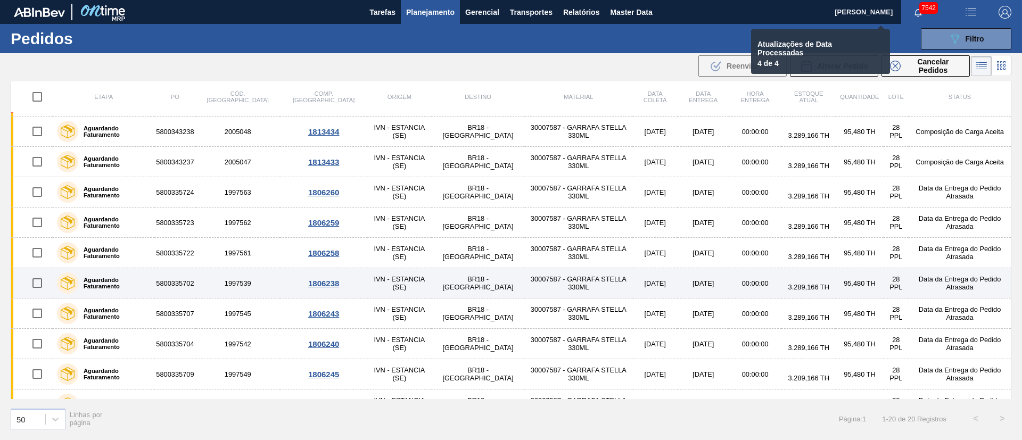
checkbox input "false"
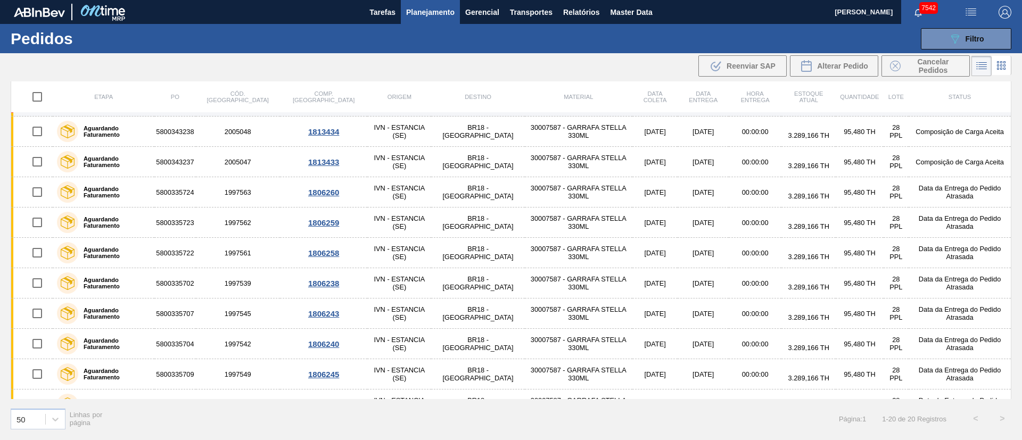
scroll to position [0, 0]
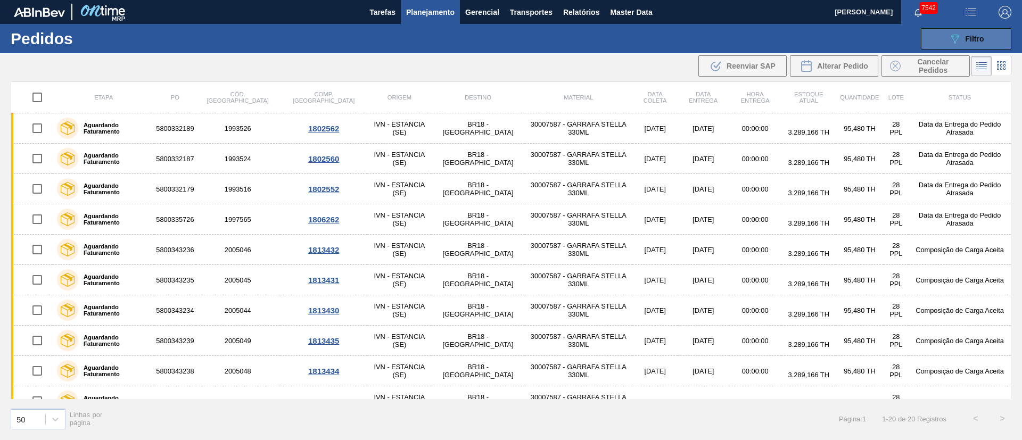
click at [940, 35] on button "089F7B8B-B2A5-4AFE-B5C0-19BA573D28AC Filtro" at bounding box center [966, 38] width 90 height 21
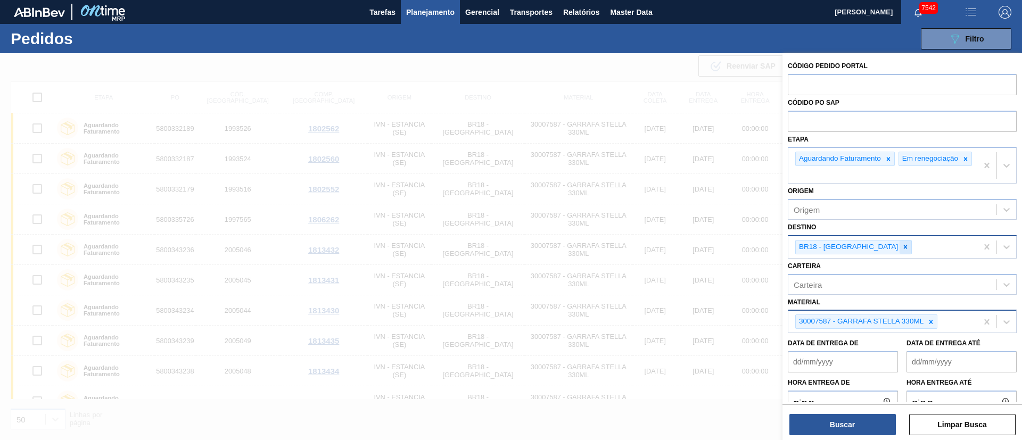
click at [904, 249] on icon at bounding box center [906, 247] width 4 height 4
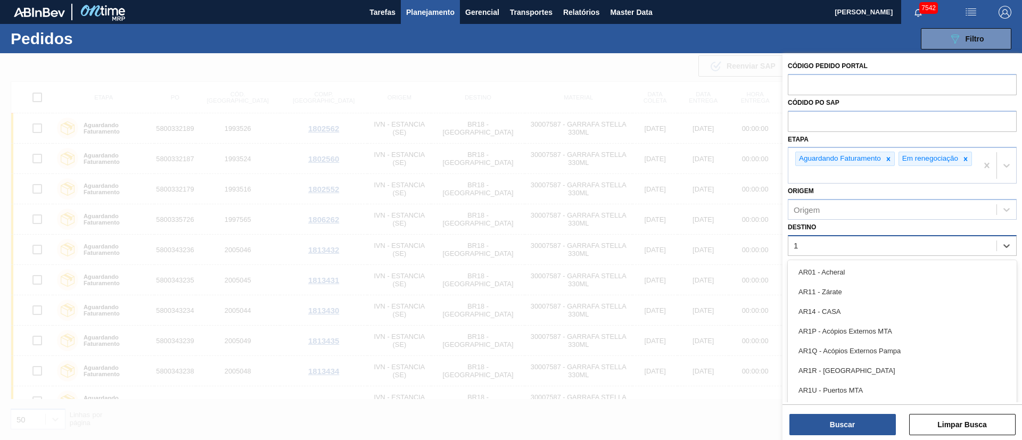
type input "13"
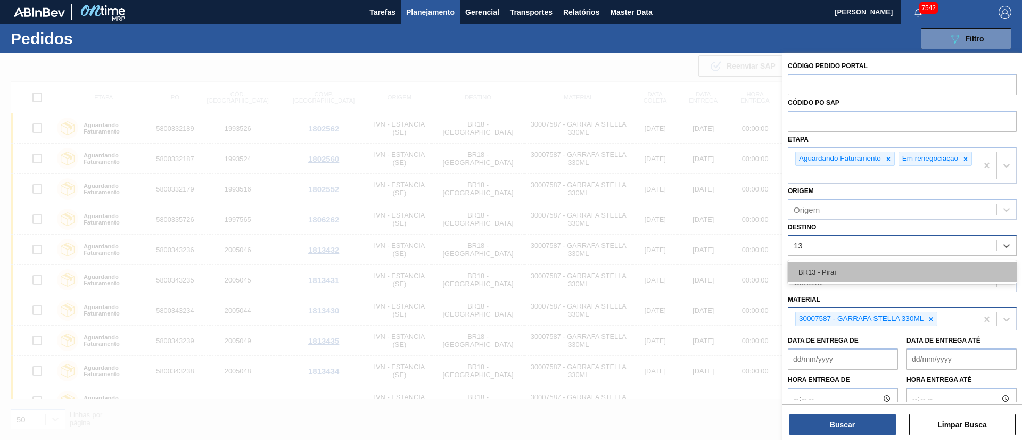
click at [855, 277] on div "BR13 - Piraí" at bounding box center [902, 272] width 229 height 20
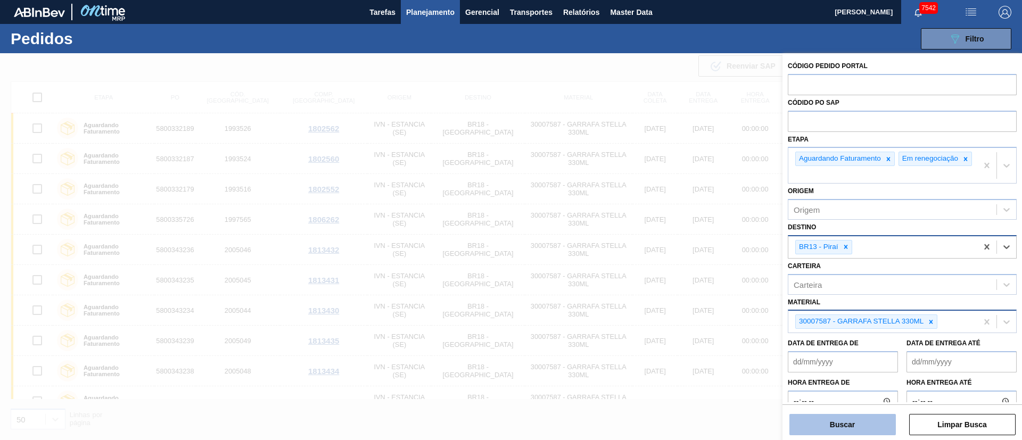
click at [860, 427] on button "Buscar" at bounding box center [842, 424] width 106 height 21
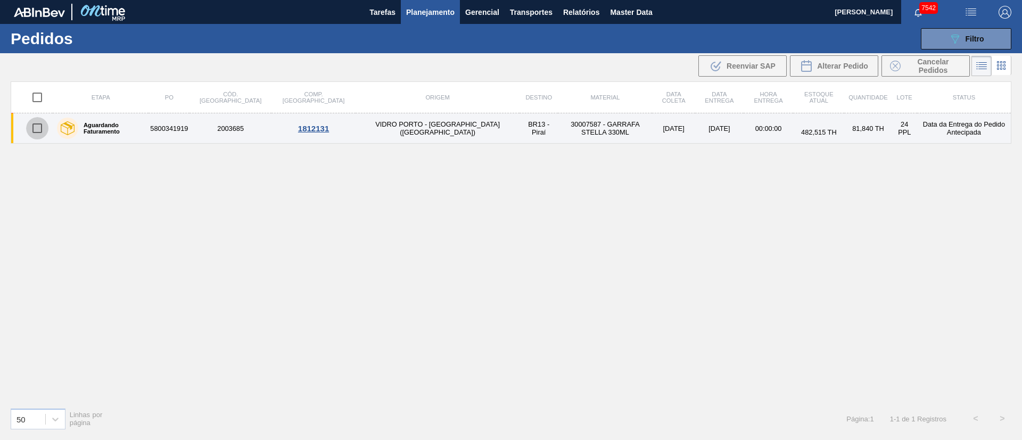
click at [34, 126] on input "checkbox" at bounding box center [37, 128] width 22 height 22
checkbox input "true"
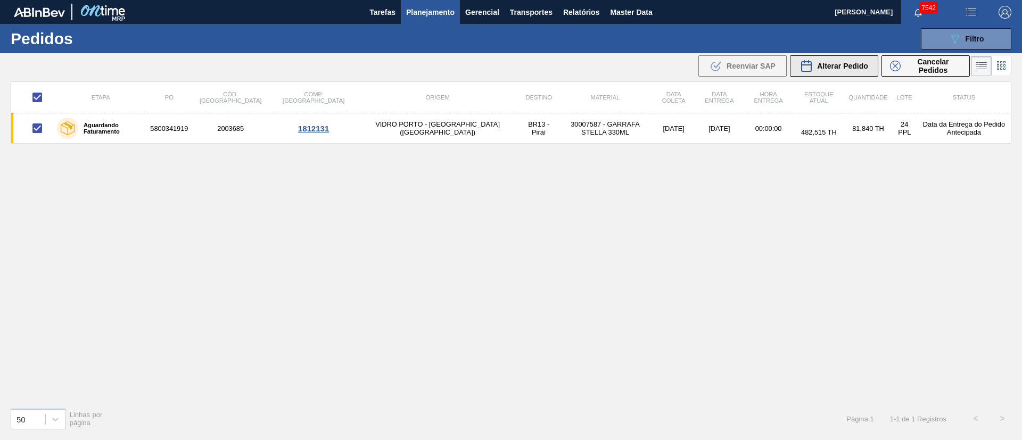
click at [845, 66] on span "Alterar Pedido" at bounding box center [842, 66] width 51 height 9
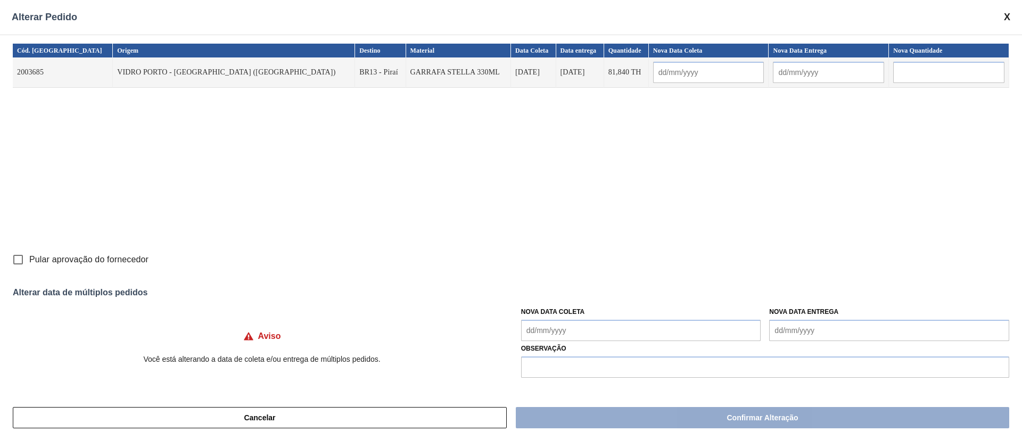
click at [20, 258] on input "Pular aprovação do fornecedor" at bounding box center [18, 260] width 22 height 22
checkbox input "true"
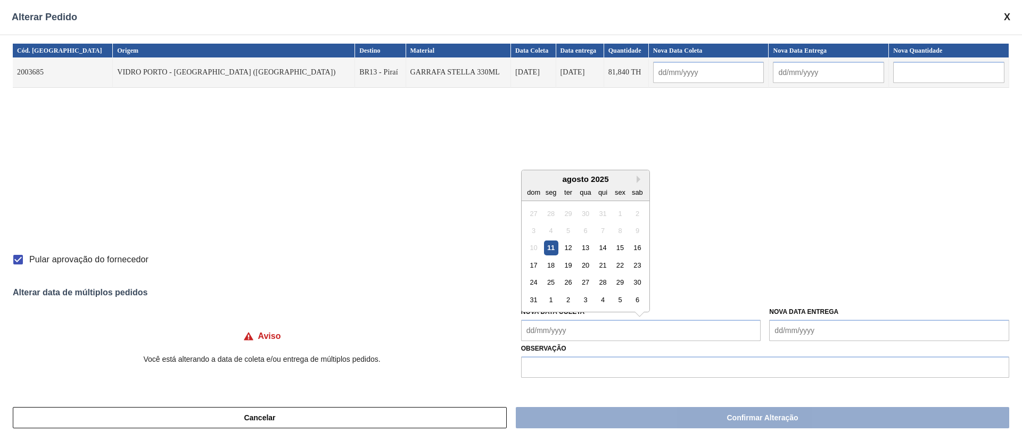
click at [539, 330] on Coleta "Nova Data Coleta" at bounding box center [641, 330] width 240 height 21
drag, startPoint x: 564, startPoint y: 244, endPoint x: 583, endPoint y: 259, distance: 23.9
click at [565, 244] on div "12" at bounding box center [568, 248] width 14 height 14
type Coleta "[DATE]"
type input "[DATE]"
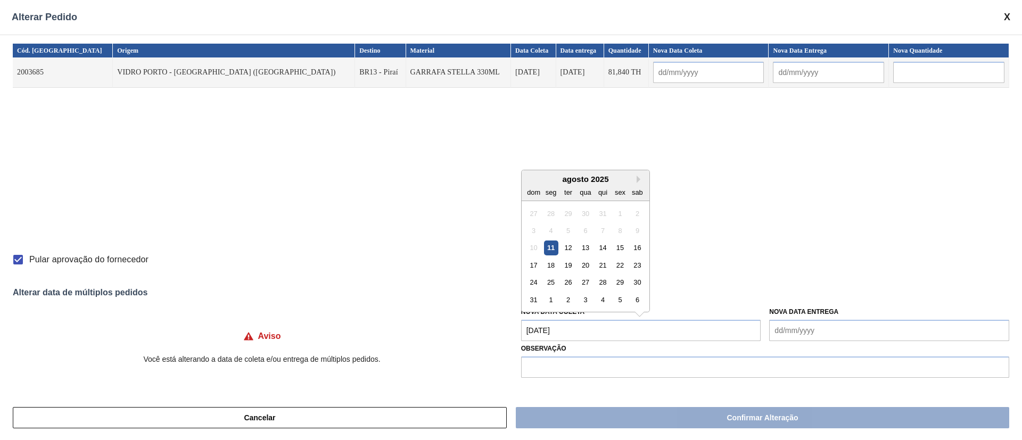
type input "[DATE]"
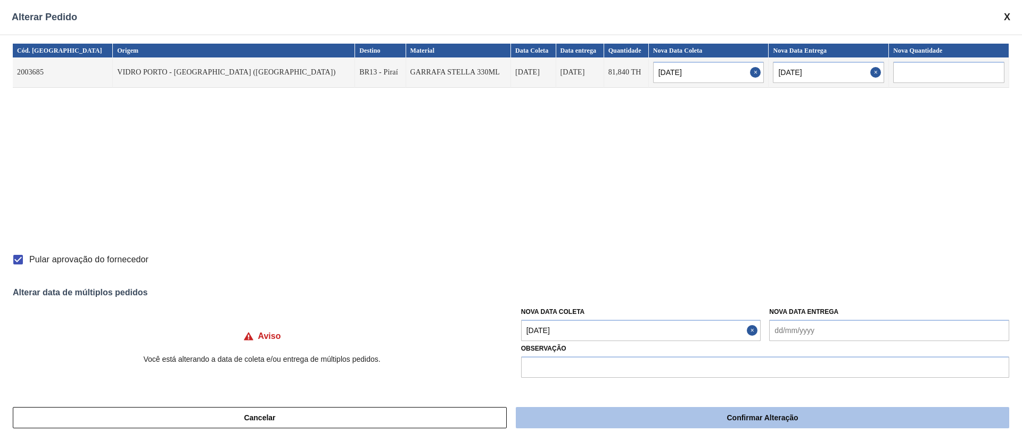
click at [655, 426] on button "Confirmar Alteração" at bounding box center [762, 417] width 493 height 21
checkbox input "false"
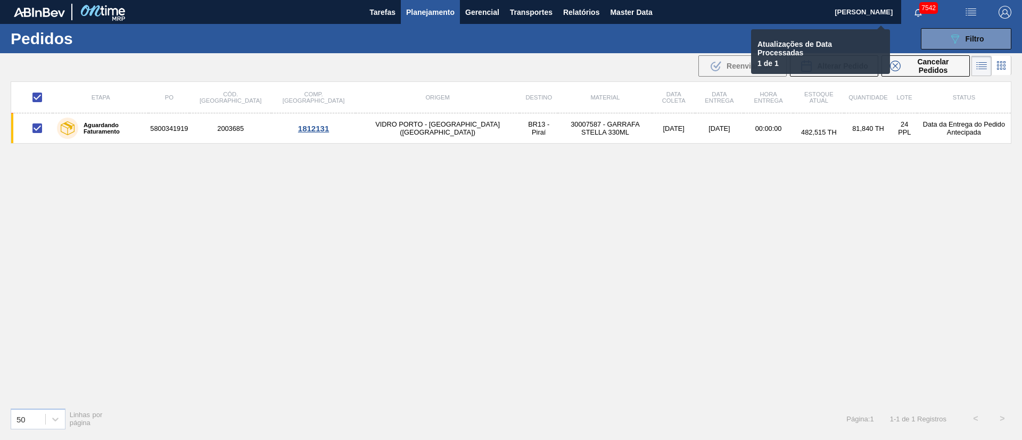
checkbox input "false"
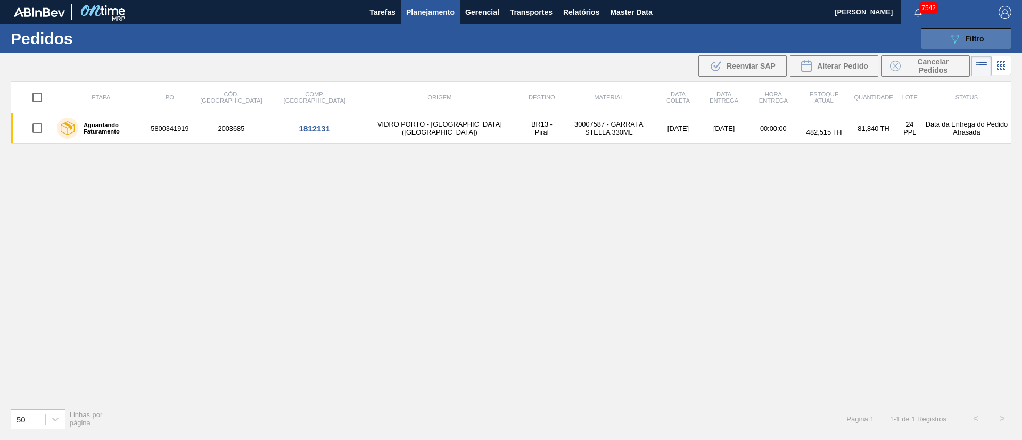
click at [971, 31] on button "089F7B8B-B2A5-4AFE-B5C0-19BA573D28AC Filtro" at bounding box center [966, 38] width 90 height 21
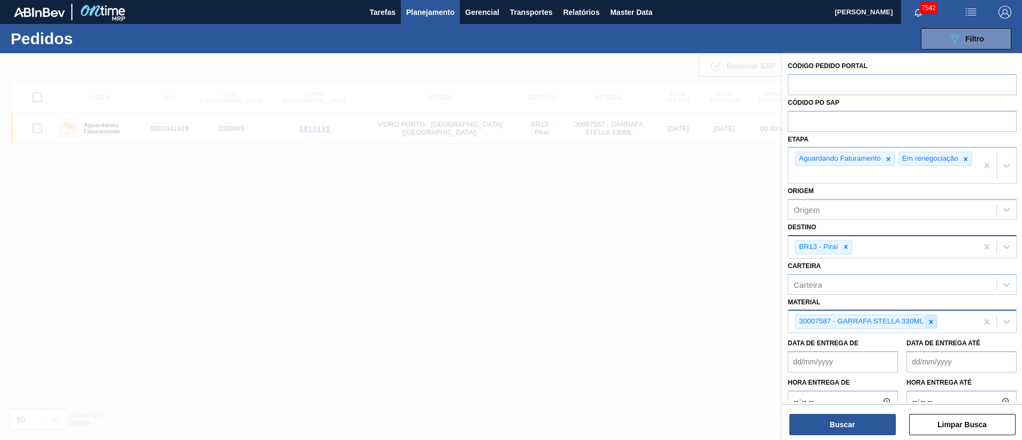
click at [932, 326] on icon at bounding box center [930, 321] width 7 height 7
paste input "20001976"
type input "20001976"
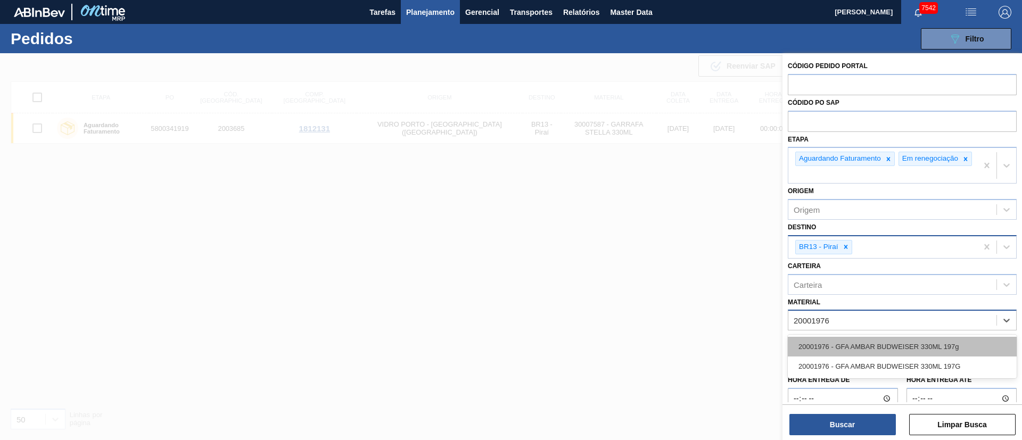
click at [897, 355] on div "20001976 - GFA AMBAR BUDWEISER 330ML 197g" at bounding box center [902, 347] width 229 height 20
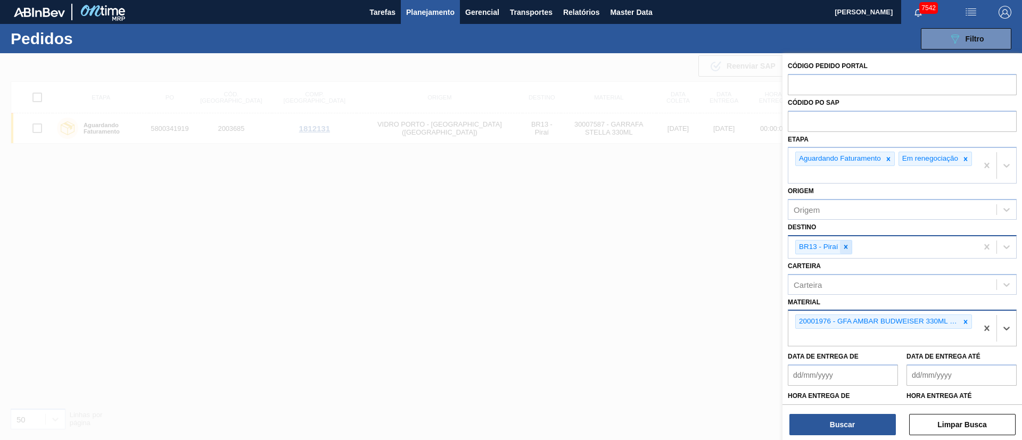
click at [844, 251] on icon at bounding box center [845, 246] width 7 height 7
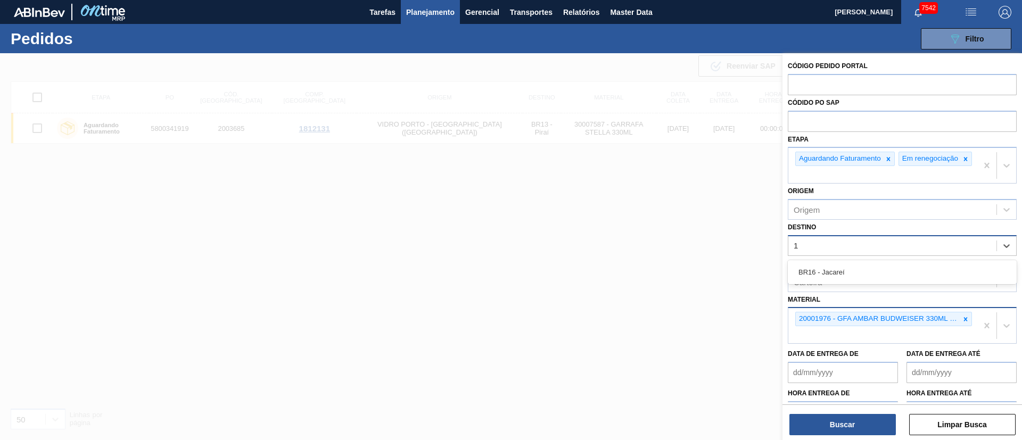
type input "16"
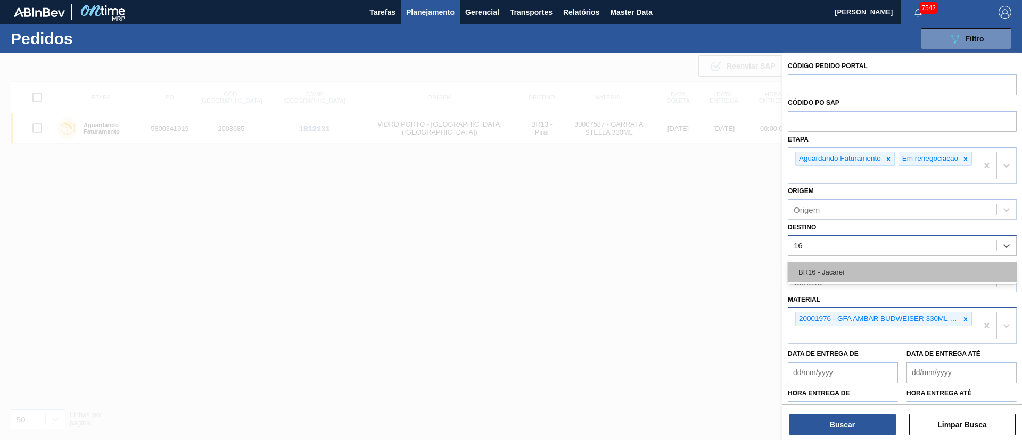
click at [830, 277] on div "BR16 - Jacareí" at bounding box center [902, 272] width 229 height 20
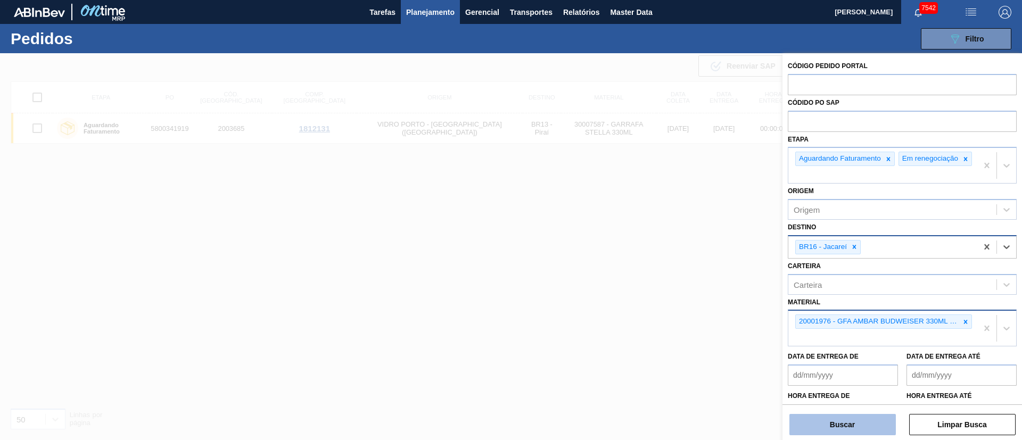
click at [829, 421] on button "Buscar" at bounding box center [842, 424] width 106 height 21
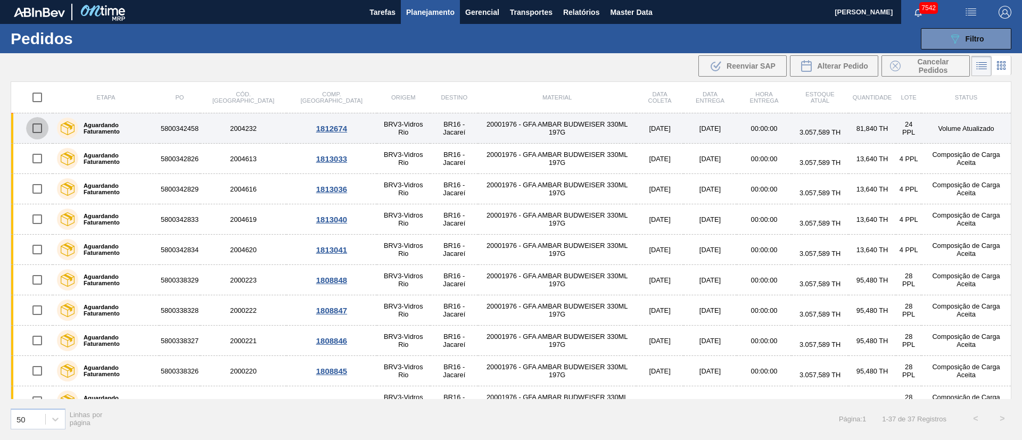
click at [45, 131] on input "checkbox" at bounding box center [37, 128] width 22 height 22
click at [39, 127] on input "checkbox" at bounding box center [37, 128] width 22 height 22
checkbox input "true"
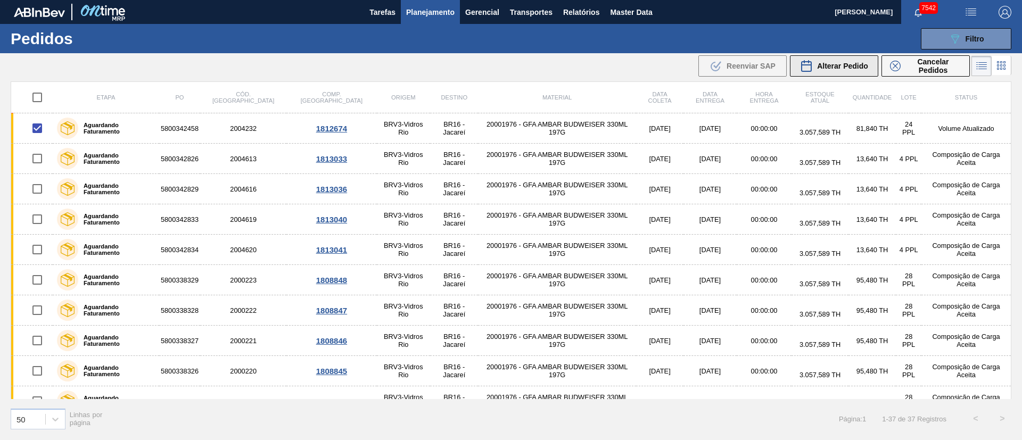
click at [833, 63] on span "Alterar Pedido" at bounding box center [842, 66] width 51 height 9
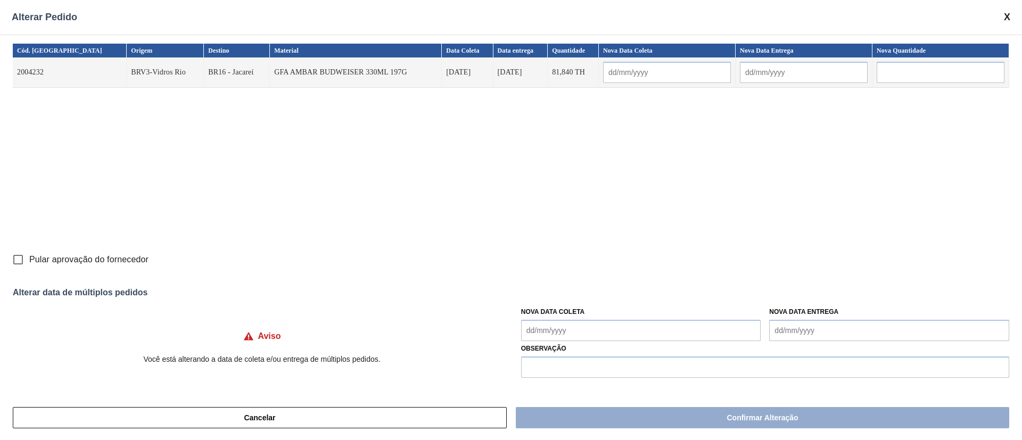
click at [14, 261] on input "Pular aprovação do fornecedor" at bounding box center [18, 260] width 22 height 22
checkbox input "false"
click at [555, 336] on Coleta "Nova Data Coleta" at bounding box center [641, 330] width 240 height 21
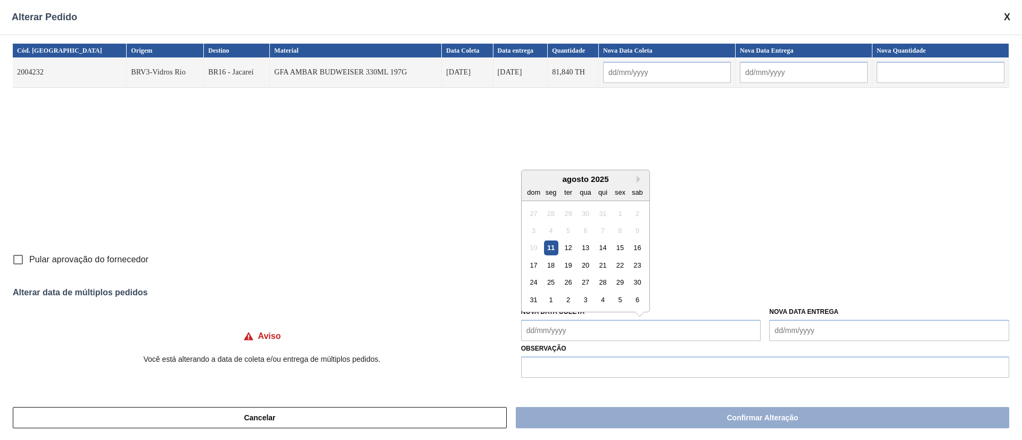
click at [549, 246] on div "11" at bounding box center [550, 248] width 14 height 14
type input "[DATE]"
type Coleta "[DATE]"
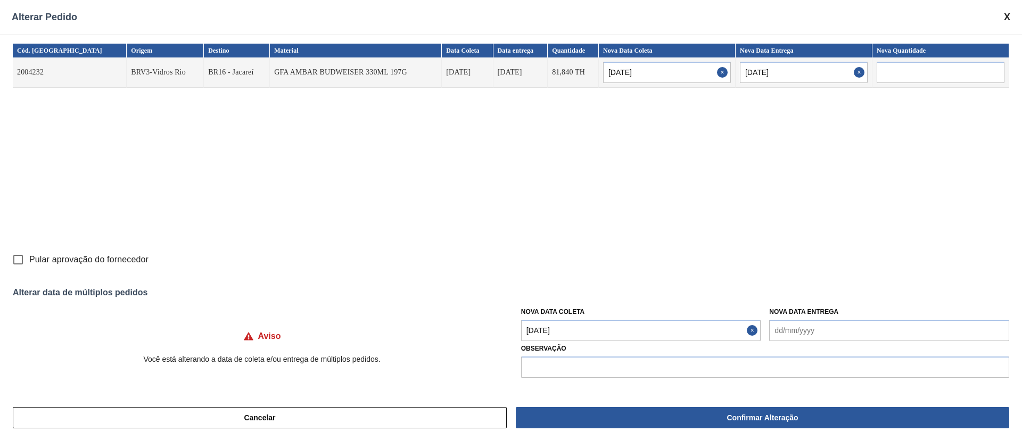
drag, startPoint x: 638, startPoint y: 417, endPoint x: 43, endPoint y: 243, distance: 620.4
click at [47, 248] on div "Alterar Pedido Cód. Pedido Origem Destino Material Data Coleta Data entrega Qua…" at bounding box center [511, 220] width 1022 height 440
click at [20, 257] on input "Pular aprovação do fornecedor" at bounding box center [18, 260] width 22 height 22
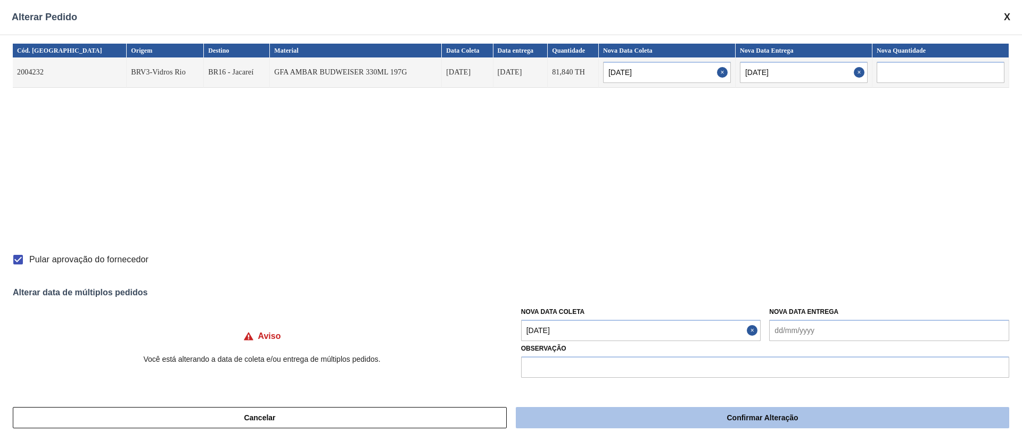
click at [641, 420] on button "Confirmar Alteração" at bounding box center [762, 417] width 493 height 21
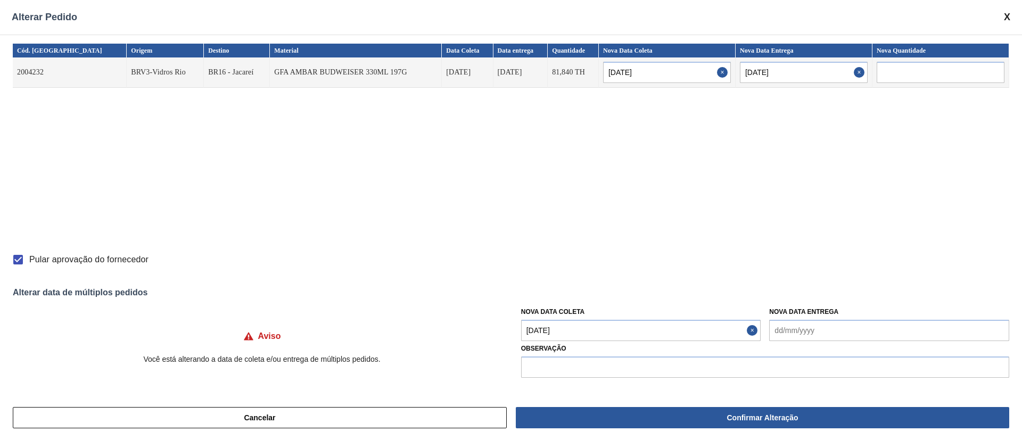
checkbox input "false"
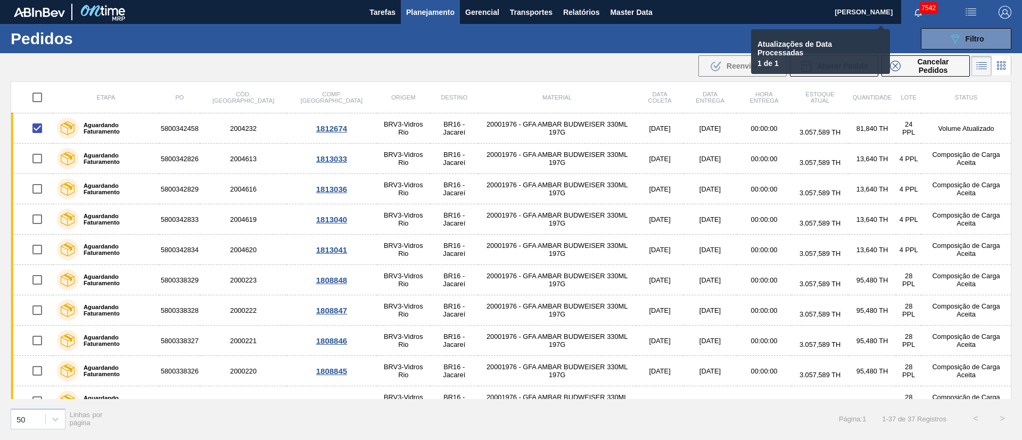
checkbox input "false"
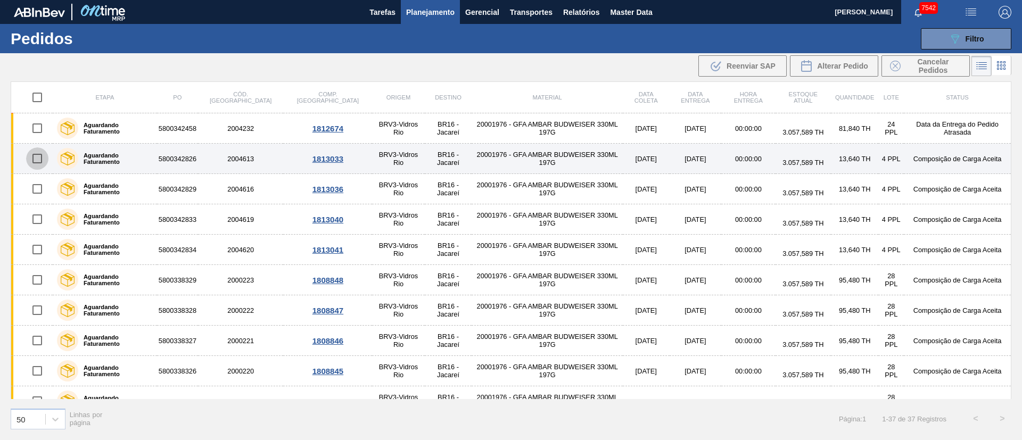
click at [38, 159] on input "checkbox" at bounding box center [37, 158] width 22 height 22
checkbox input "true"
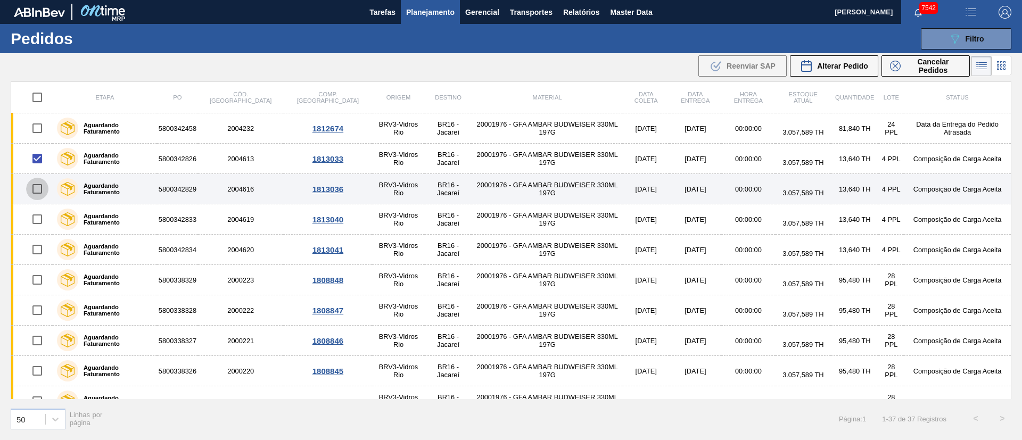
click at [37, 191] on input "checkbox" at bounding box center [37, 189] width 22 height 22
checkbox input "true"
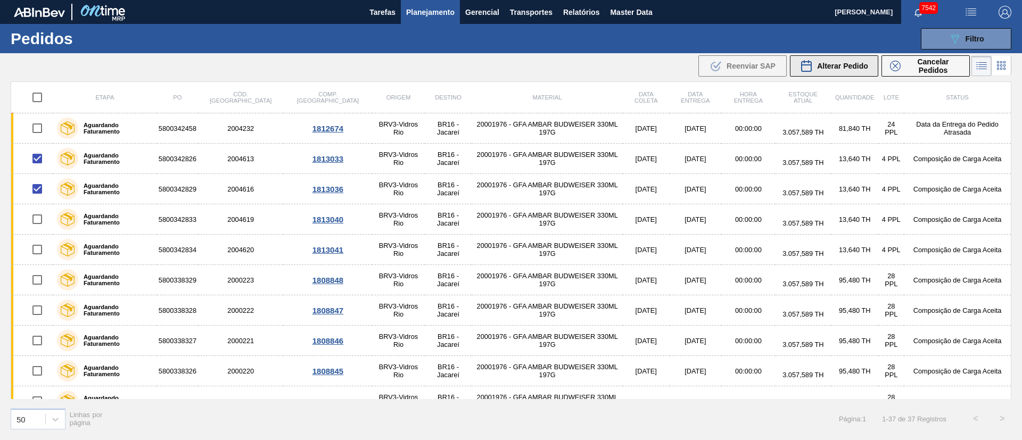
click at [852, 69] on span "Alterar Pedido" at bounding box center [842, 66] width 51 height 9
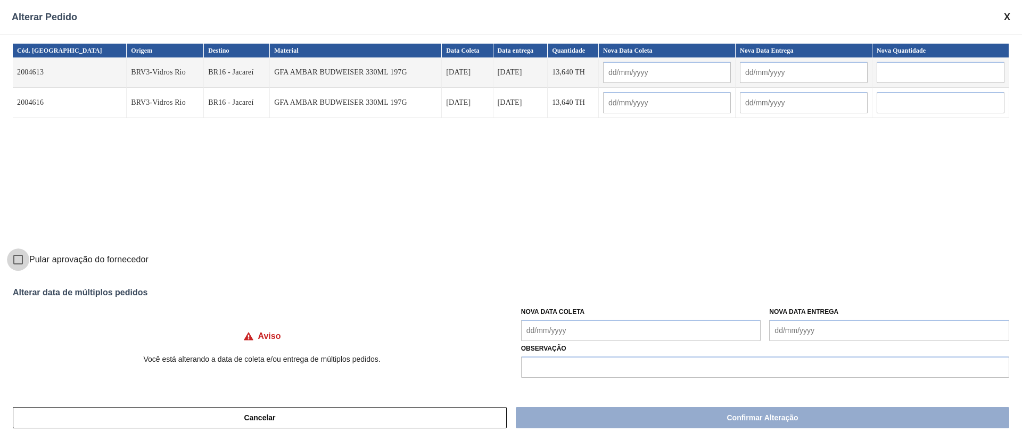
click at [15, 258] on input "Pular aprovação do fornecedor" at bounding box center [18, 260] width 22 height 22
checkbox input "true"
click at [574, 325] on Coleta "Nova Data Coleta" at bounding box center [641, 330] width 240 height 21
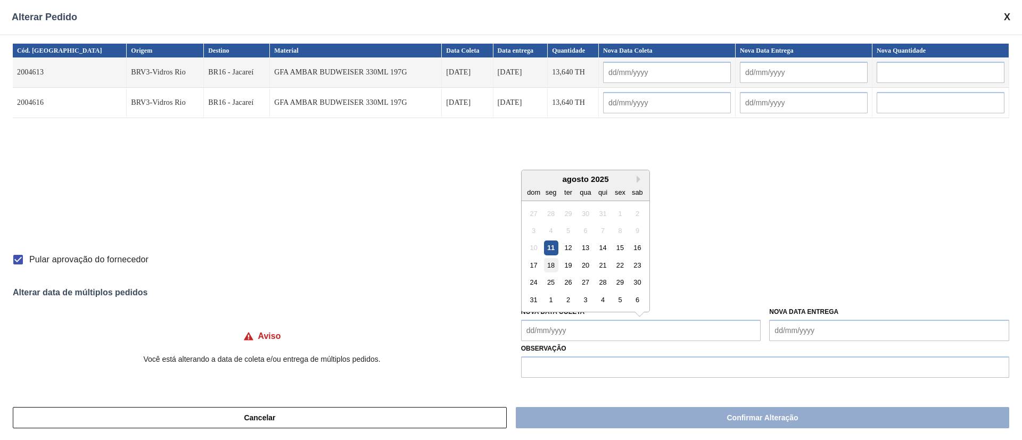
click at [553, 265] on div "18" at bounding box center [550, 265] width 14 height 14
type Coleta "[DATE]"
type input "[DATE]"
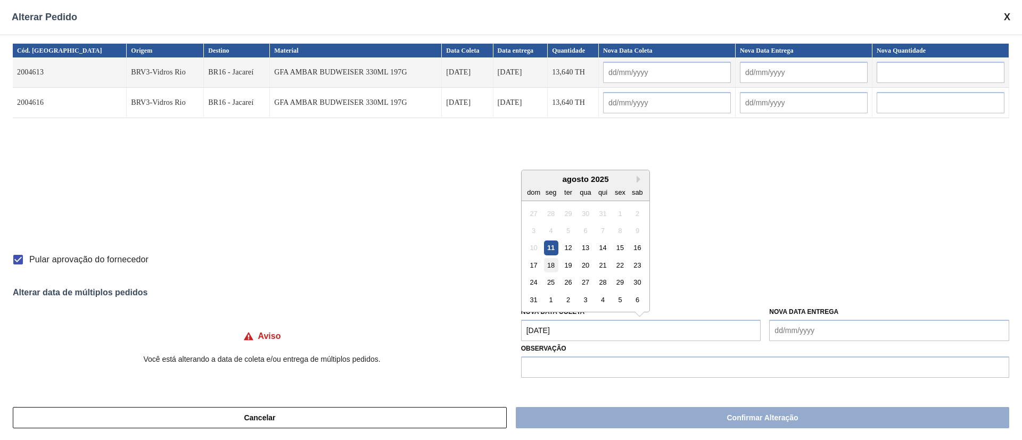
type input "[DATE]"
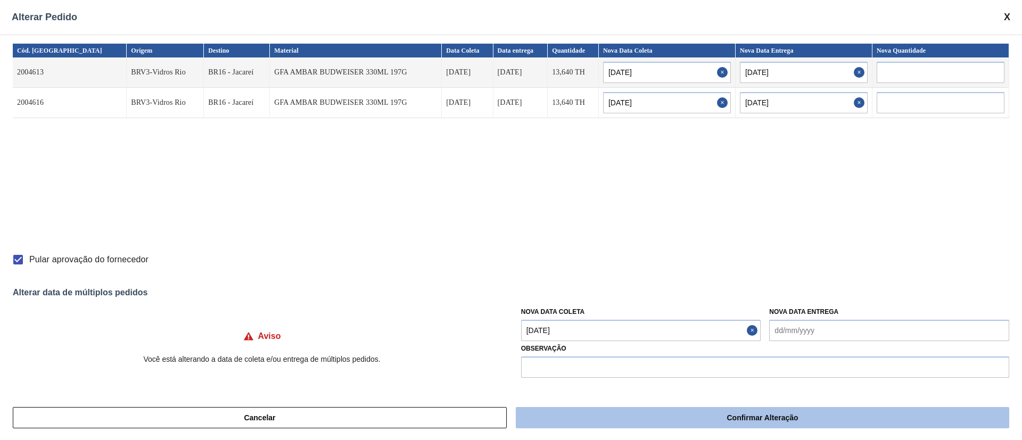
click at [612, 418] on button "Confirmar Alteração" at bounding box center [762, 417] width 493 height 21
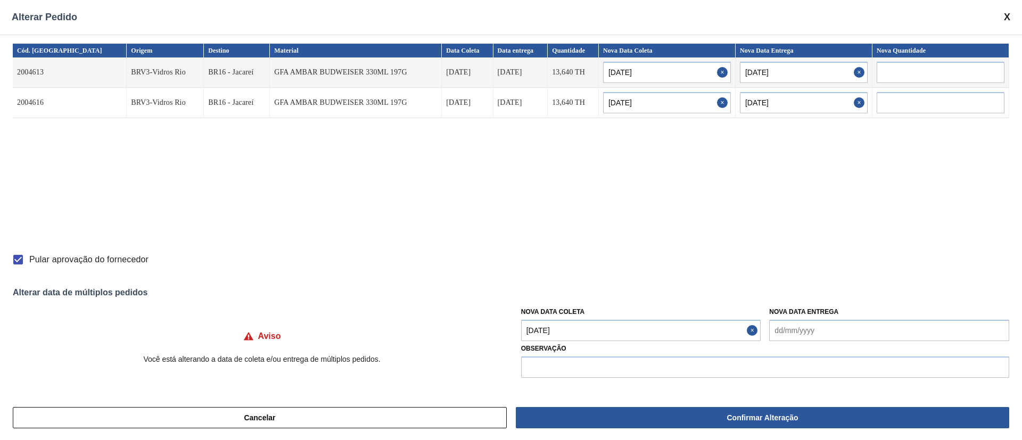
checkbox input "false"
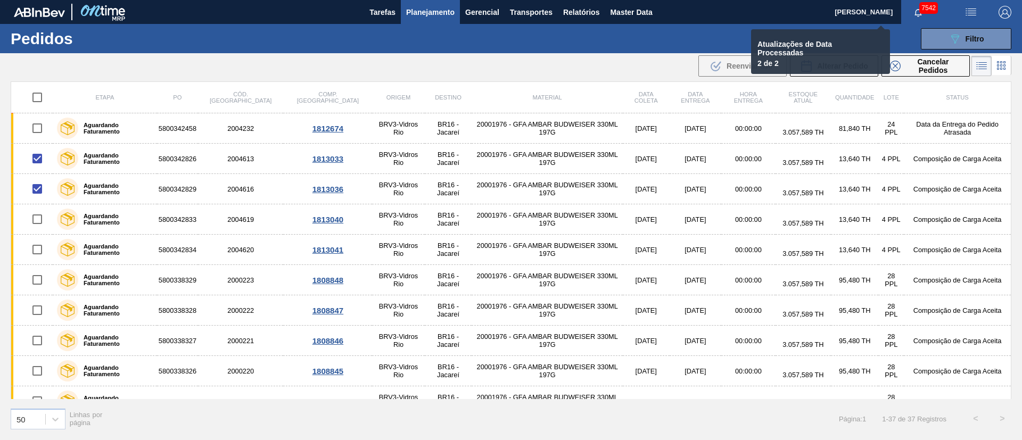
checkbox input "false"
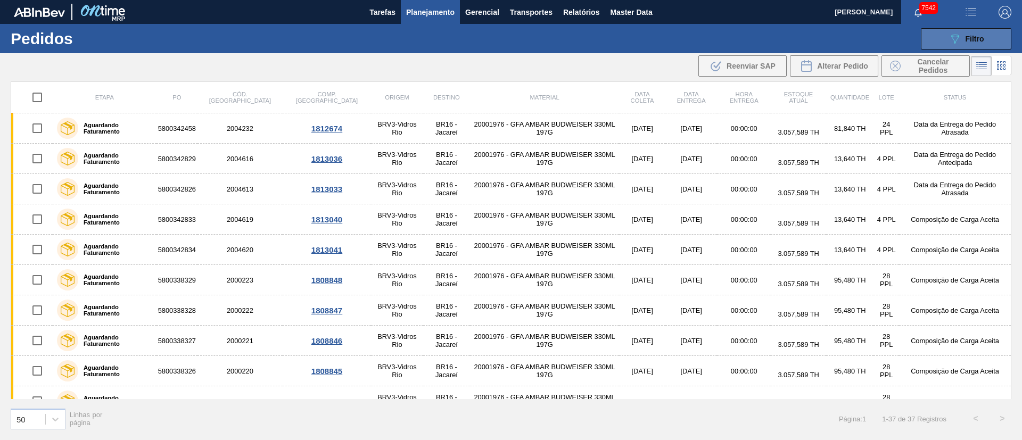
click at [973, 30] on button "089F7B8B-B2A5-4AFE-B5C0-19BA573D28AC Filtro" at bounding box center [966, 38] width 90 height 21
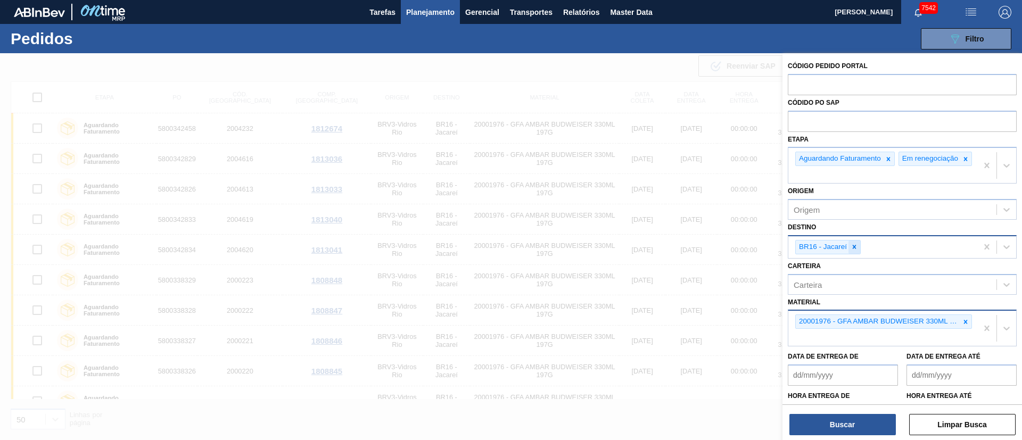
click at [850, 250] on icon at bounding box center [853, 246] width 7 height 7
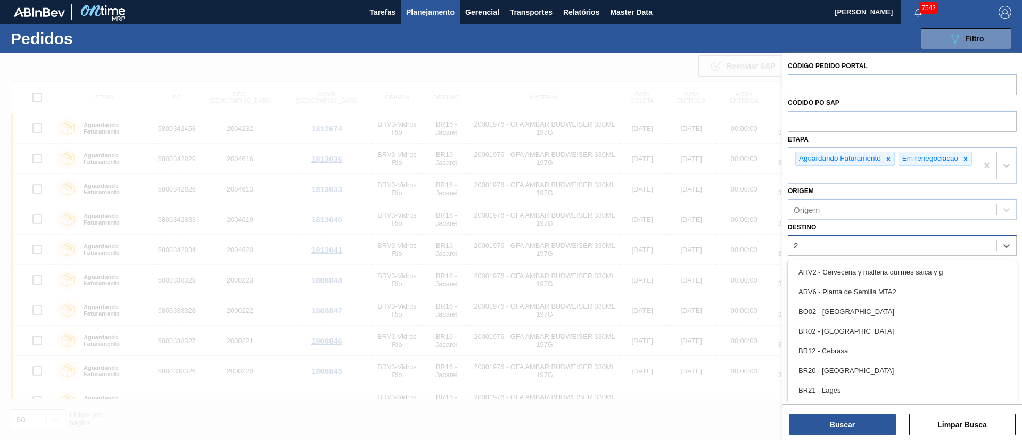
type input "21"
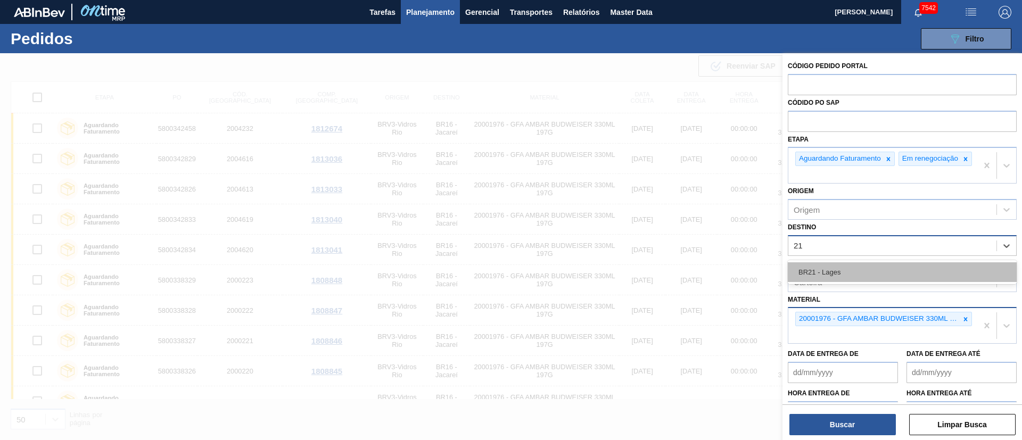
click at [834, 278] on div "BR21 - Lages" at bounding box center [902, 272] width 229 height 20
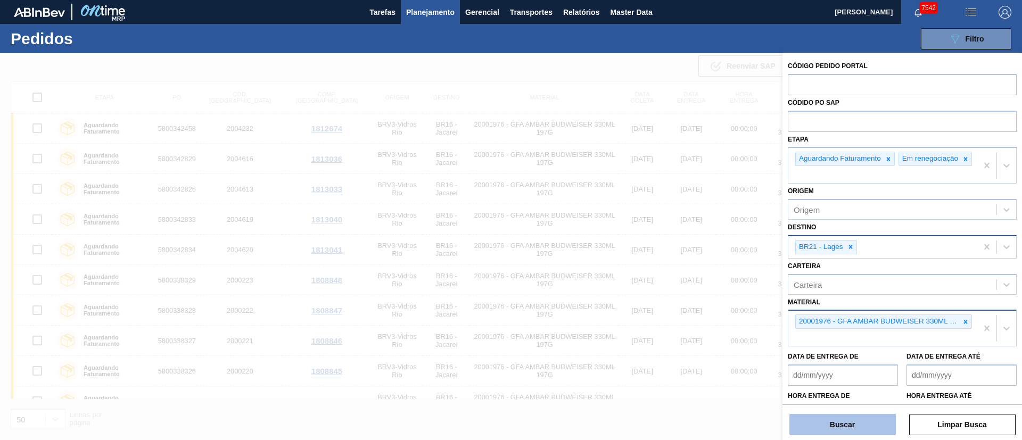
click at [817, 423] on button "Buscar" at bounding box center [842, 424] width 106 height 21
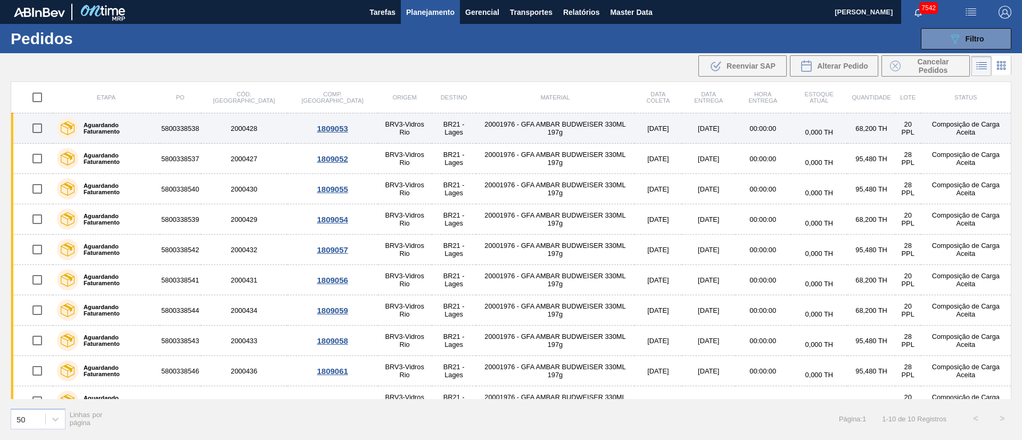
click at [39, 129] on input "checkbox" at bounding box center [37, 128] width 22 height 22
checkbox input "true"
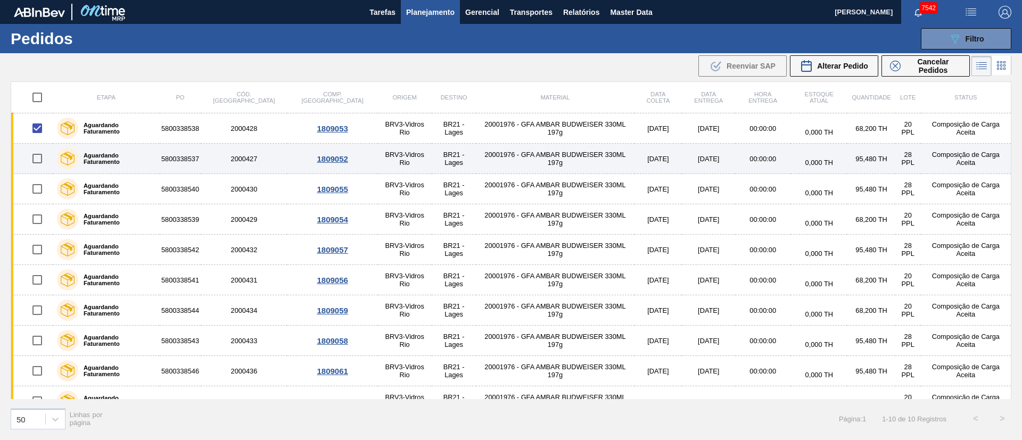
click at [42, 167] on input "checkbox" at bounding box center [37, 158] width 22 height 22
checkbox input "true"
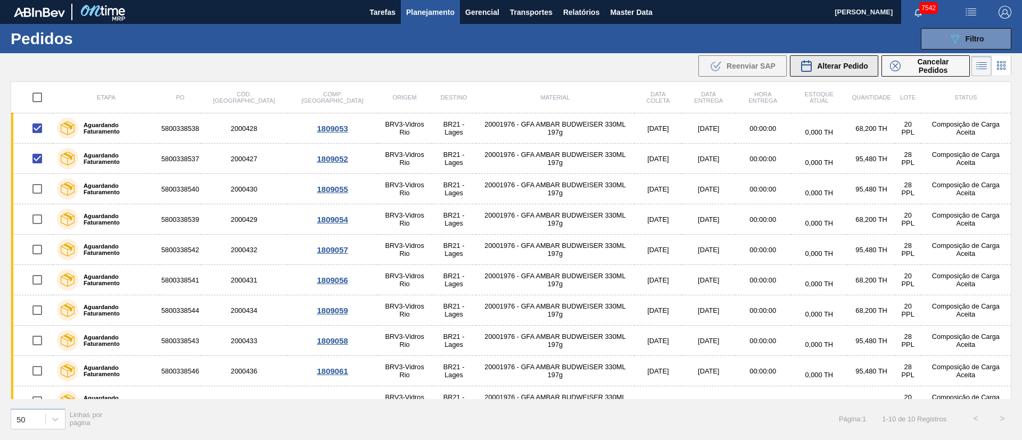
click at [839, 67] on span "Alterar Pedido" at bounding box center [842, 66] width 51 height 9
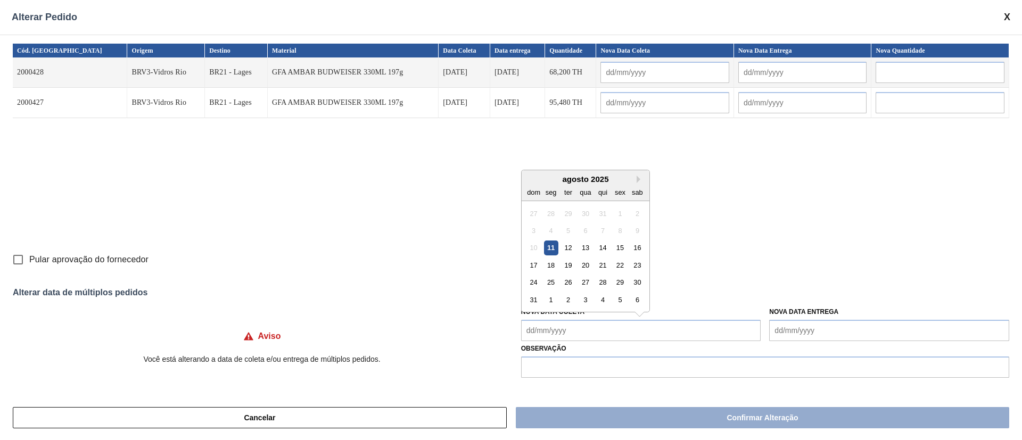
click at [541, 332] on Coleta "Nova Data Coleta" at bounding box center [641, 330] width 240 height 21
click at [552, 247] on div "11" at bounding box center [550, 248] width 14 height 14
type Coleta "[DATE]"
type input "[DATE]"
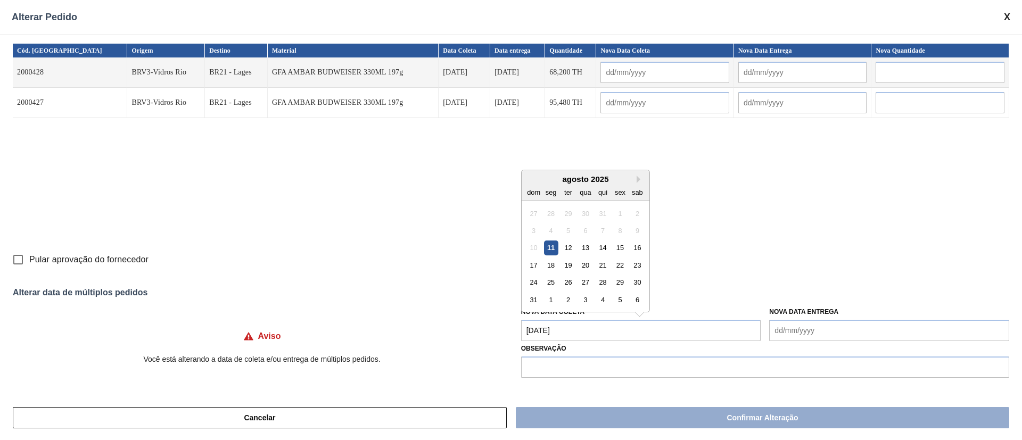
type input "[DATE]"
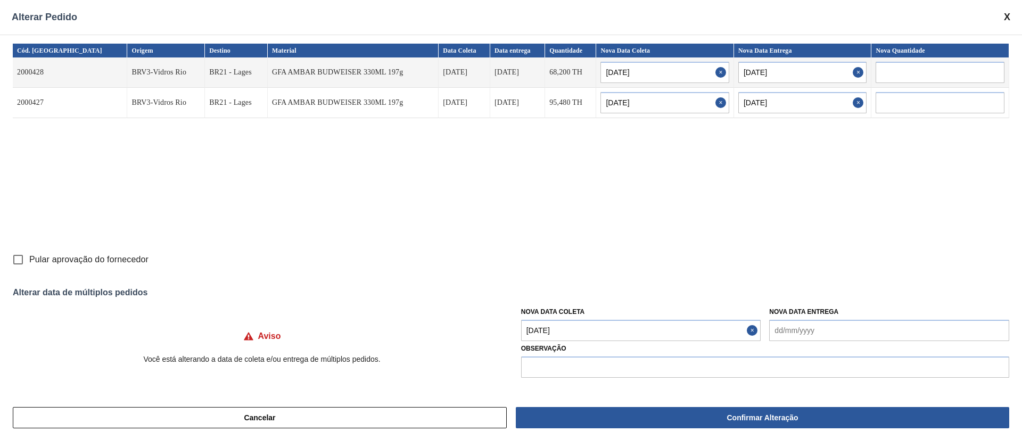
click at [14, 259] on input "Pular aprovação do fornecedor" at bounding box center [18, 260] width 22 height 22
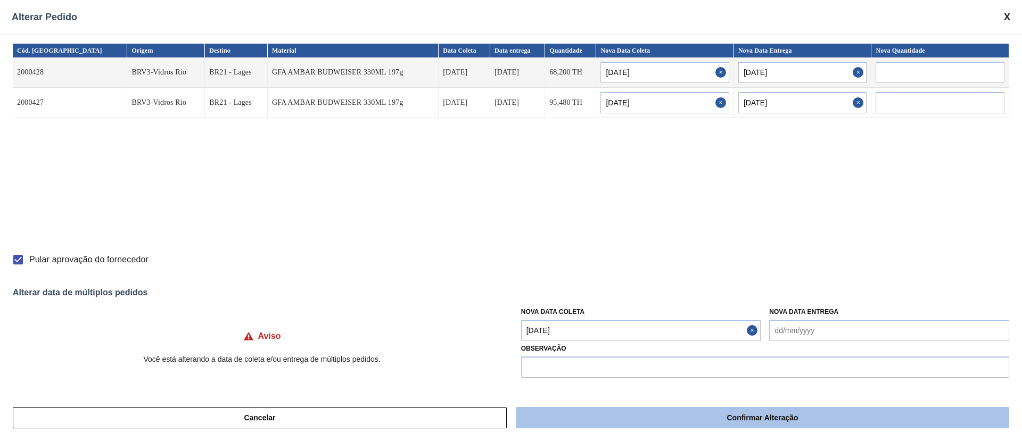
click at [699, 415] on button "Confirmar Alteração" at bounding box center [762, 417] width 493 height 21
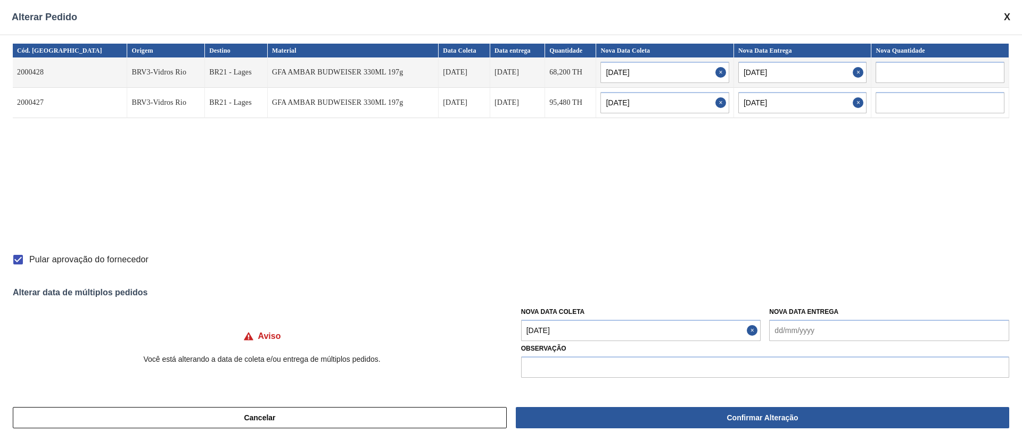
checkbox input "false"
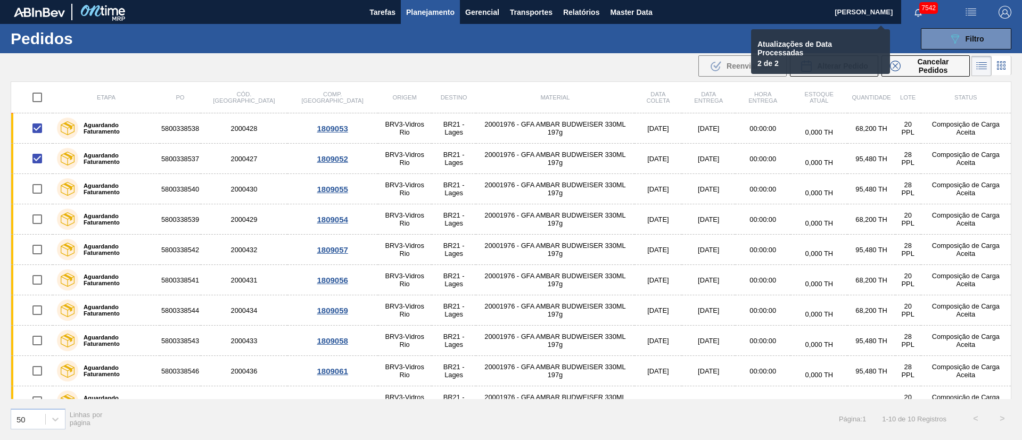
checkbox input "false"
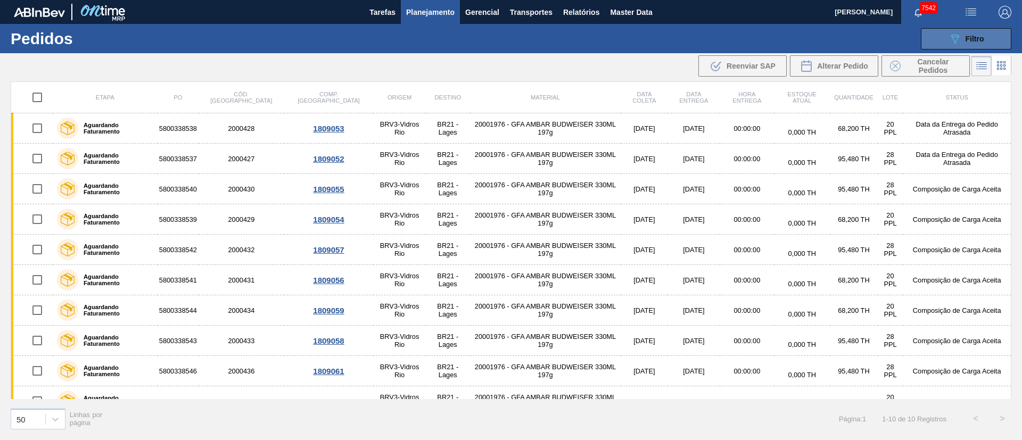
click at [968, 34] on div "089F7B8B-B2A5-4AFE-B5C0-19BA573D28AC Filtro" at bounding box center [966, 38] width 36 height 13
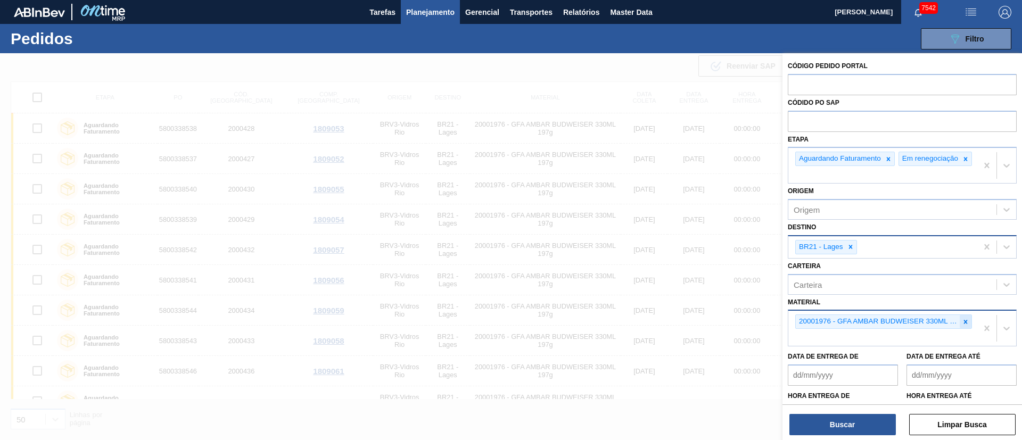
click at [964, 324] on icon at bounding box center [966, 322] width 4 height 4
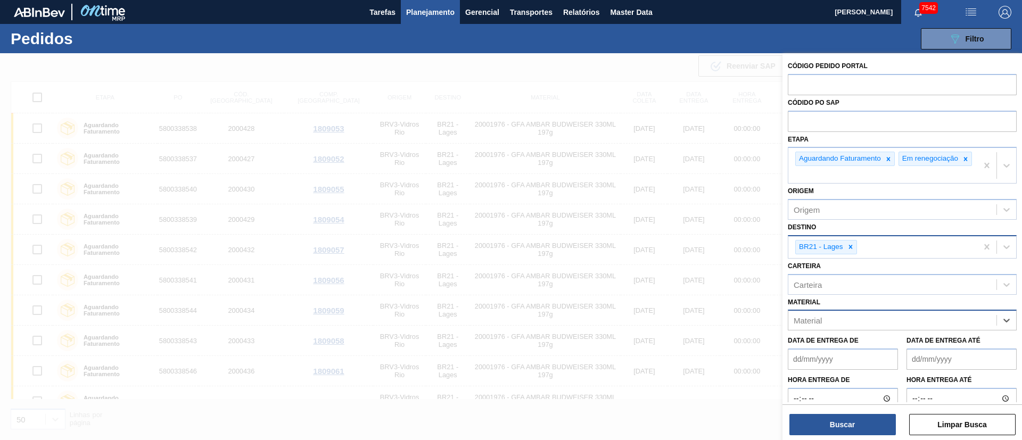
paste input "20004599"
type input "20004599"
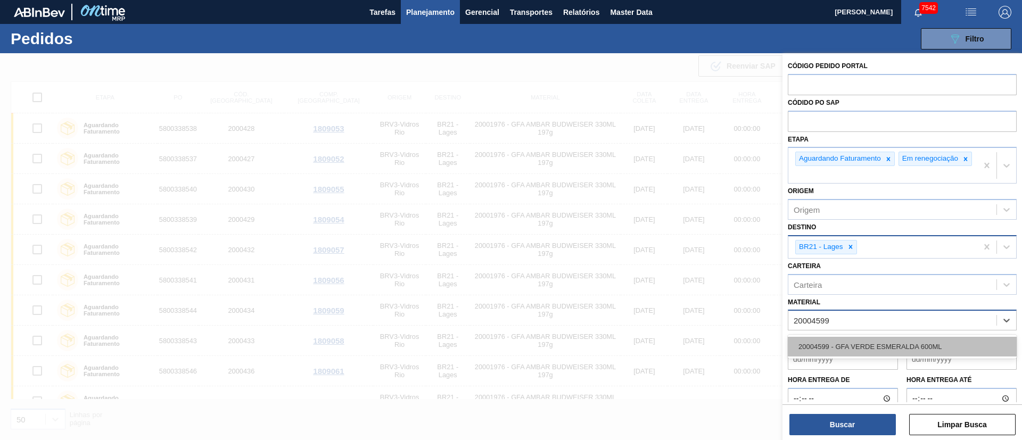
click at [885, 352] on div "20004599 - GFA VERDE ESMERALDA 600ML" at bounding box center [902, 347] width 229 height 20
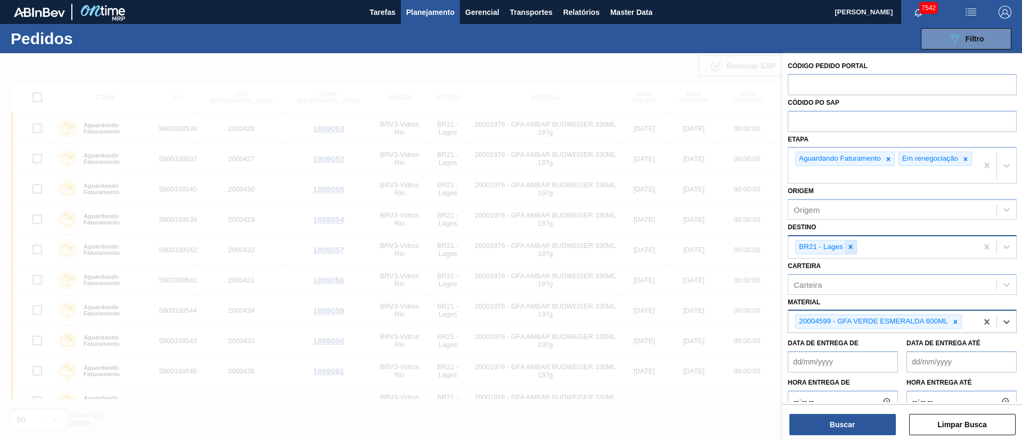
click at [848, 251] on icon at bounding box center [850, 246] width 7 height 7
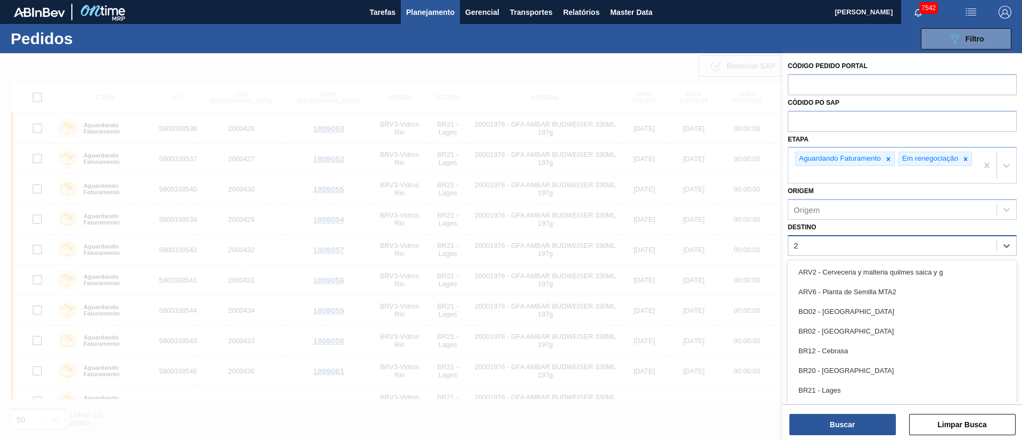
type input "23"
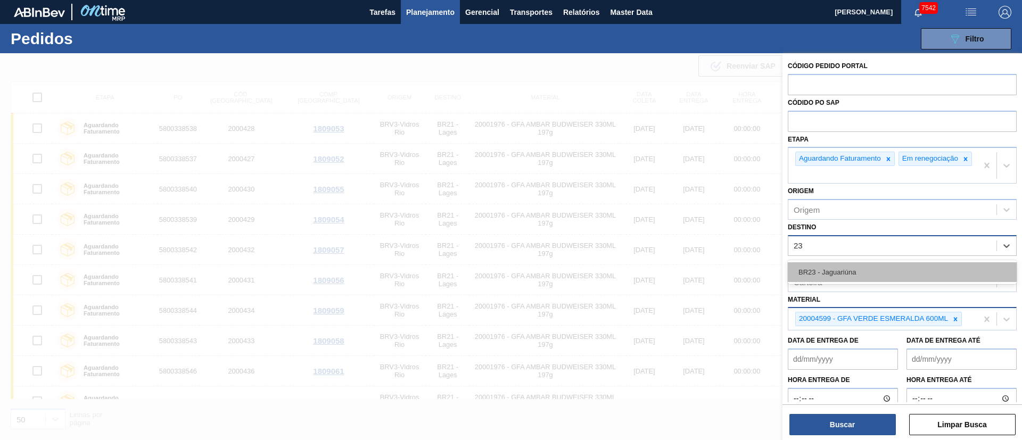
click at [848, 270] on div "BR23 - Jaguariúna" at bounding box center [902, 272] width 229 height 20
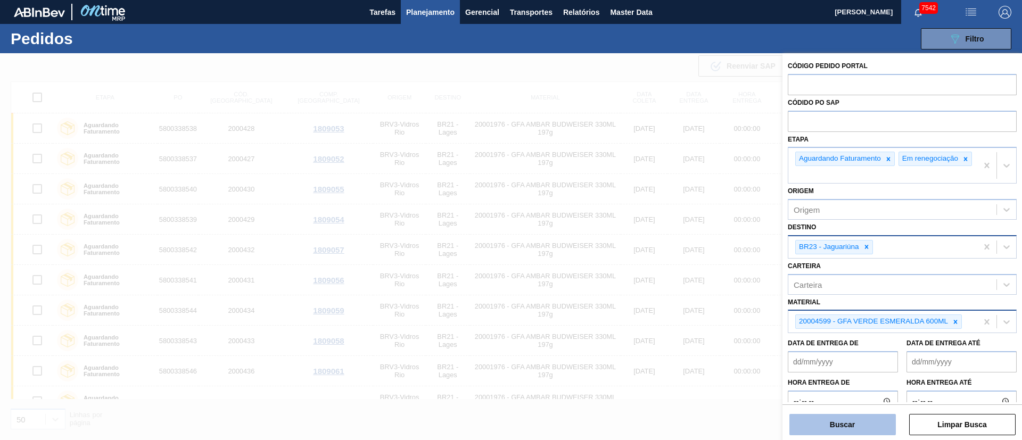
click at [858, 422] on button "Buscar" at bounding box center [842, 424] width 106 height 21
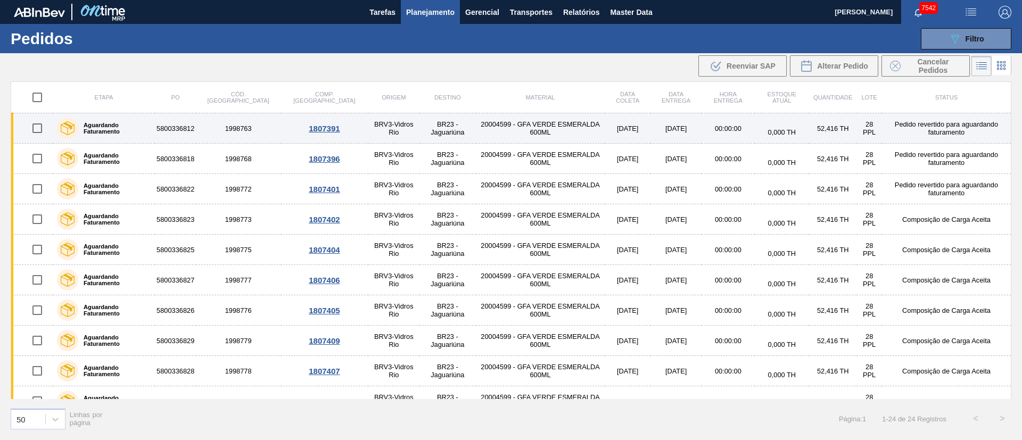
click at [36, 127] on input "checkbox" at bounding box center [37, 128] width 22 height 22
checkbox input "true"
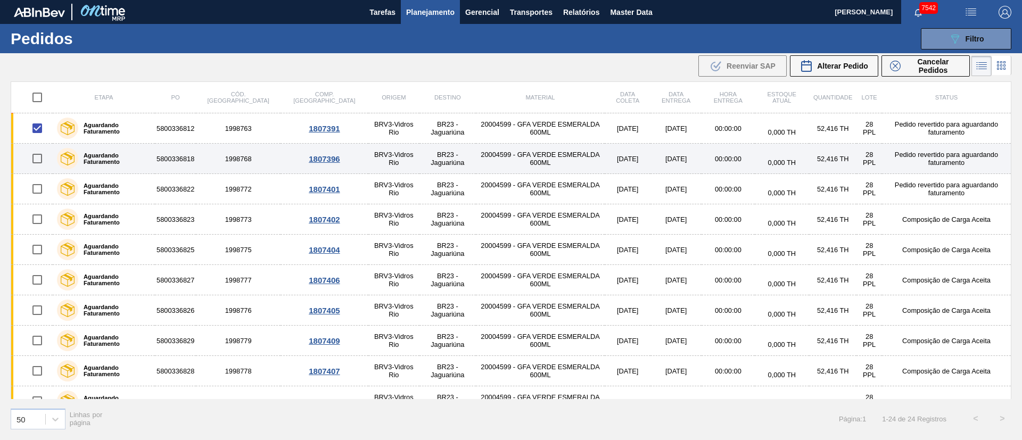
click at [39, 153] on input "checkbox" at bounding box center [37, 158] width 22 height 22
checkbox input "true"
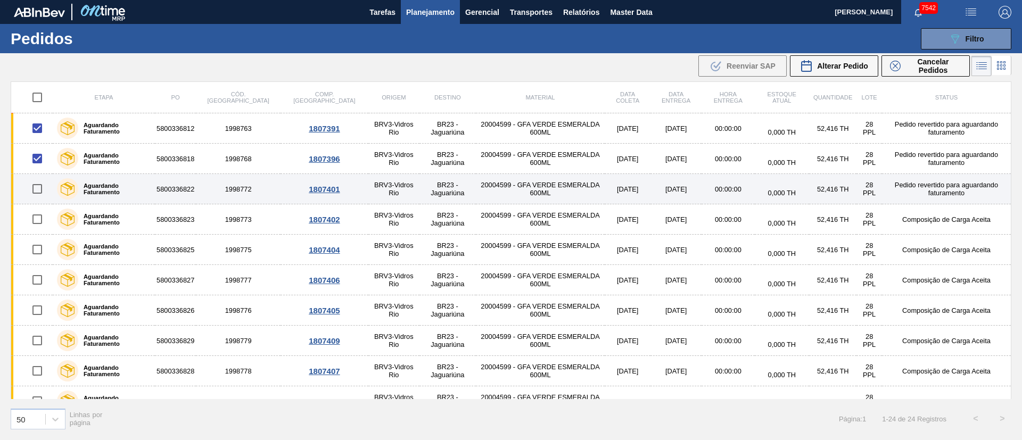
click at [40, 185] on input "checkbox" at bounding box center [37, 189] width 22 height 22
click at [40, 184] on input "checkbox" at bounding box center [37, 189] width 22 height 22
checkbox input "false"
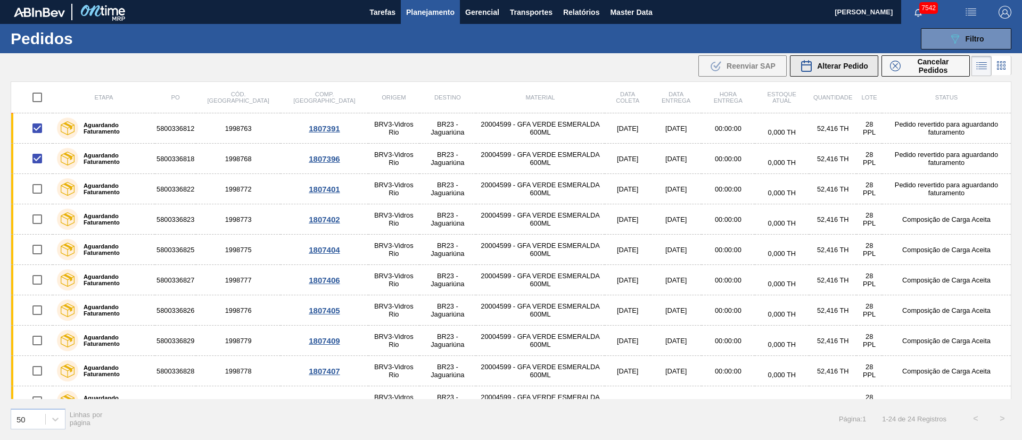
click at [831, 68] on span "Alterar Pedido" at bounding box center [842, 66] width 51 height 9
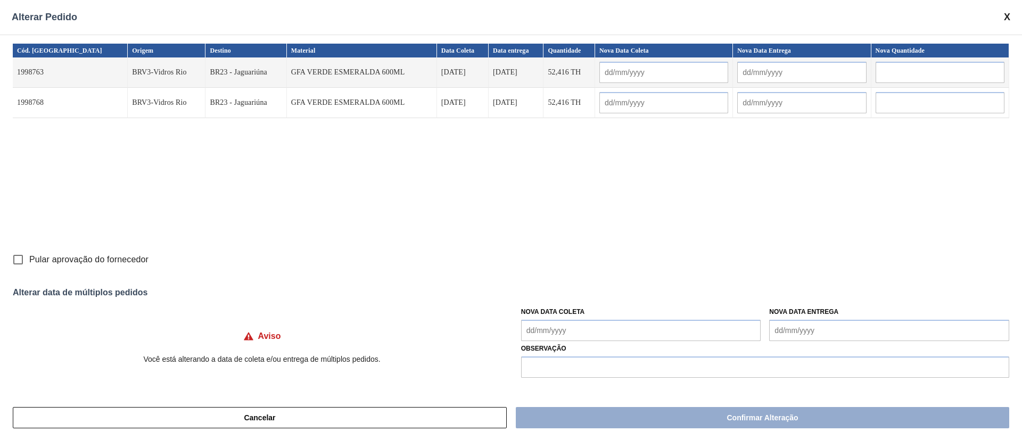
click at [18, 261] on input "Pular aprovação do fornecedor" at bounding box center [18, 260] width 22 height 22
checkbox input "true"
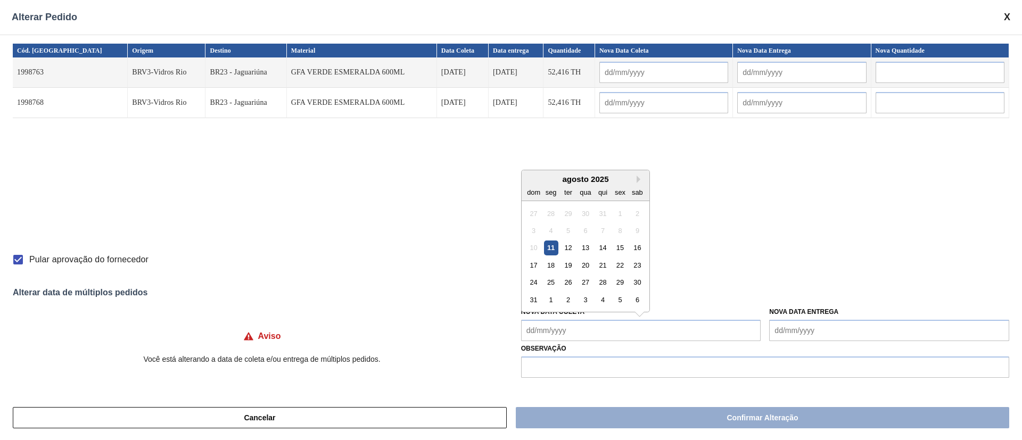
click at [569, 333] on Coleta "Nova Data Coleta" at bounding box center [641, 330] width 240 height 21
click at [572, 246] on div "12" at bounding box center [568, 248] width 14 height 14
type Coleta "[DATE]"
type input "[DATE]"
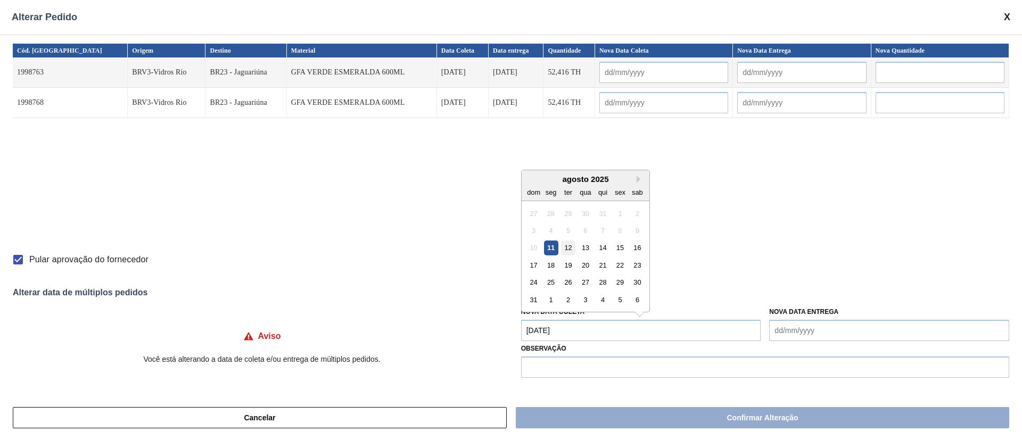
type input "[DATE]"
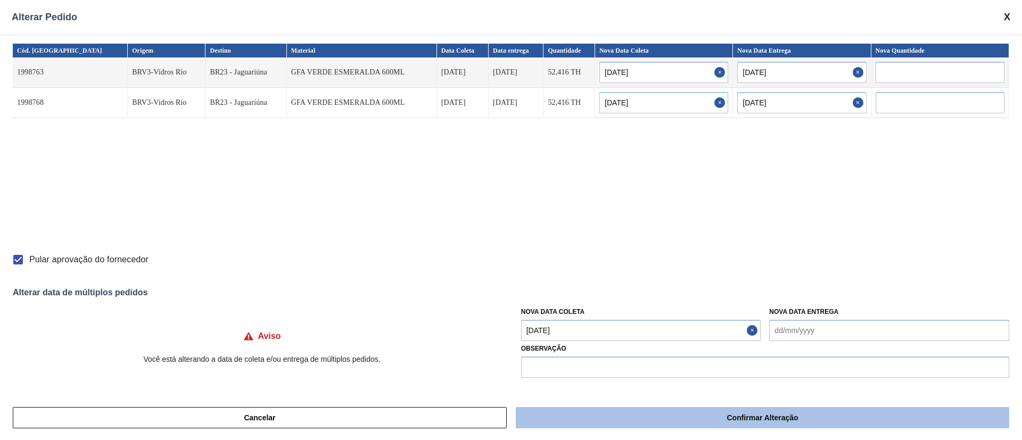
click at [644, 414] on button "Confirmar Alteração" at bounding box center [762, 417] width 493 height 21
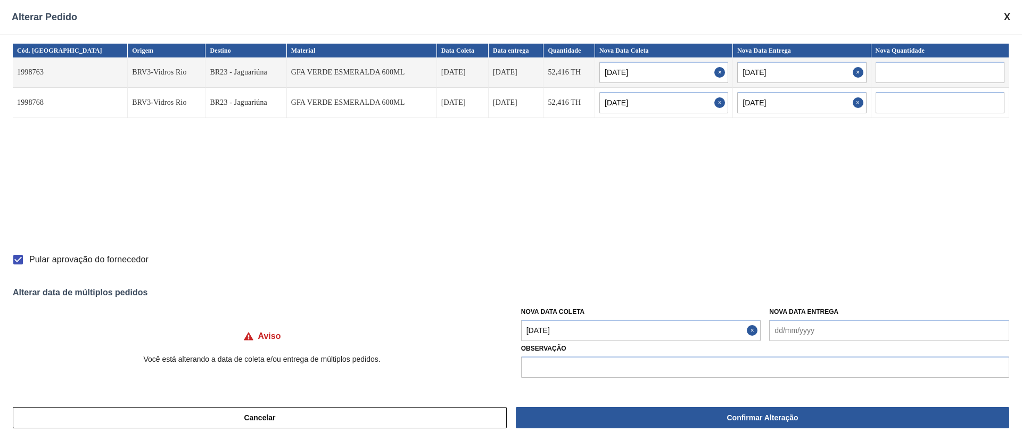
checkbox input "false"
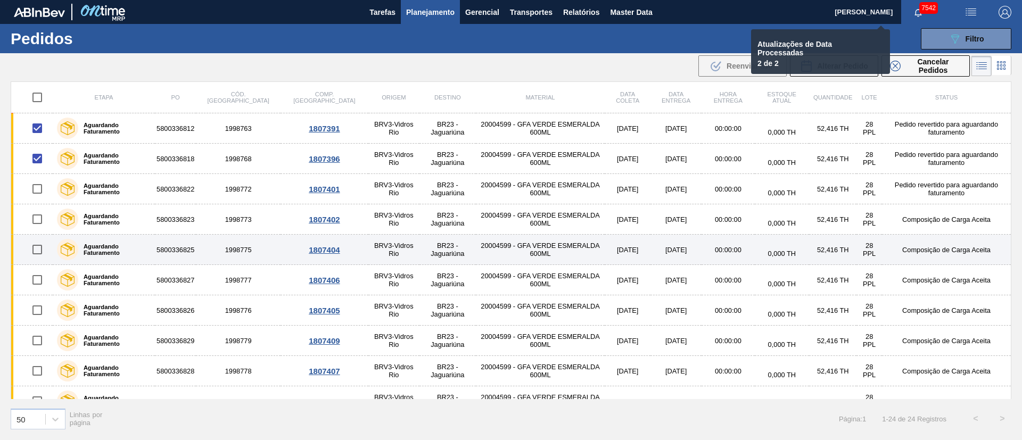
checkbox input "false"
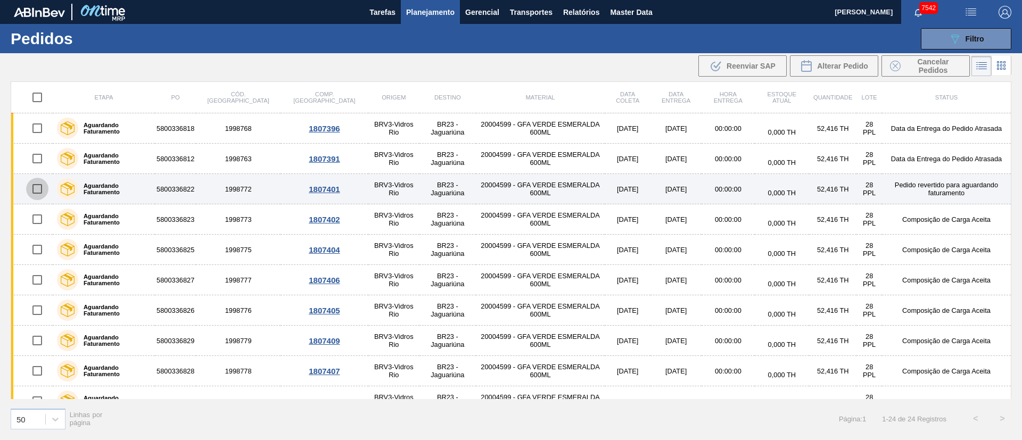
click at [32, 188] on input "checkbox" at bounding box center [37, 189] width 22 height 22
checkbox input "true"
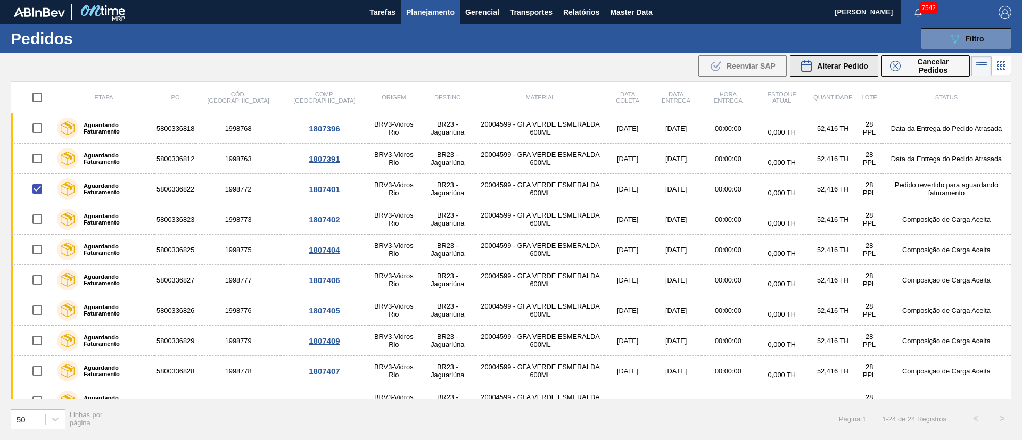
click at [828, 62] on span "Alterar Pedido" at bounding box center [842, 66] width 51 height 9
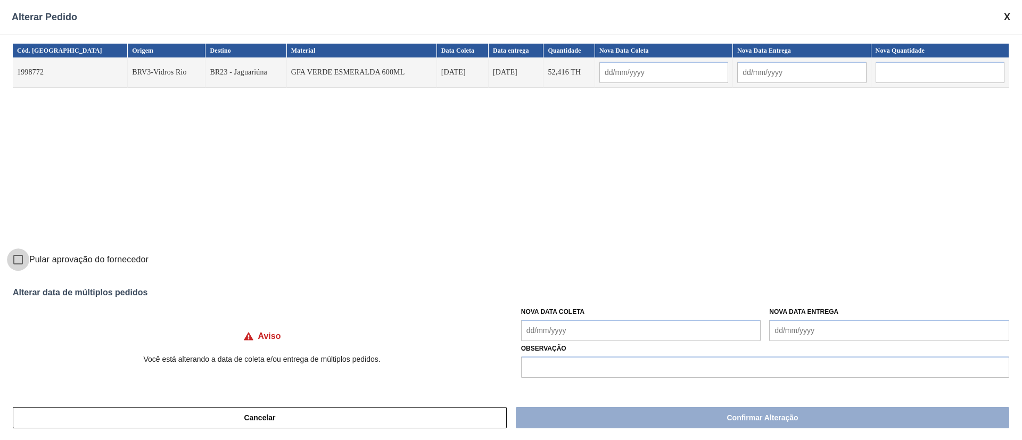
click at [13, 260] on input "Pular aprovação do fornecedor" at bounding box center [18, 260] width 22 height 22
checkbox input "true"
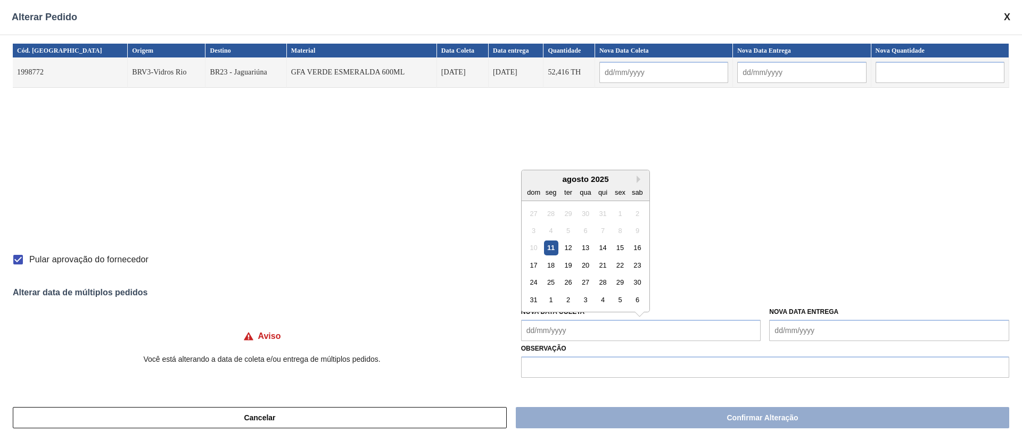
click at [565, 337] on Coleta "Nova Data Coleta" at bounding box center [641, 330] width 240 height 21
click at [590, 246] on div "13" at bounding box center [585, 248] width 14 height 14
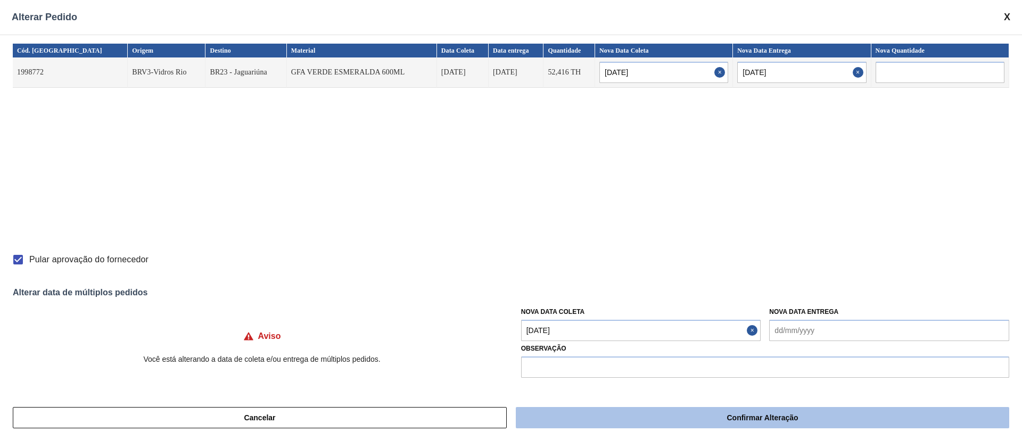
click at [622, 410] on button "Confirmar Alteração" at bounding box center [762, 417] width 493 height 21
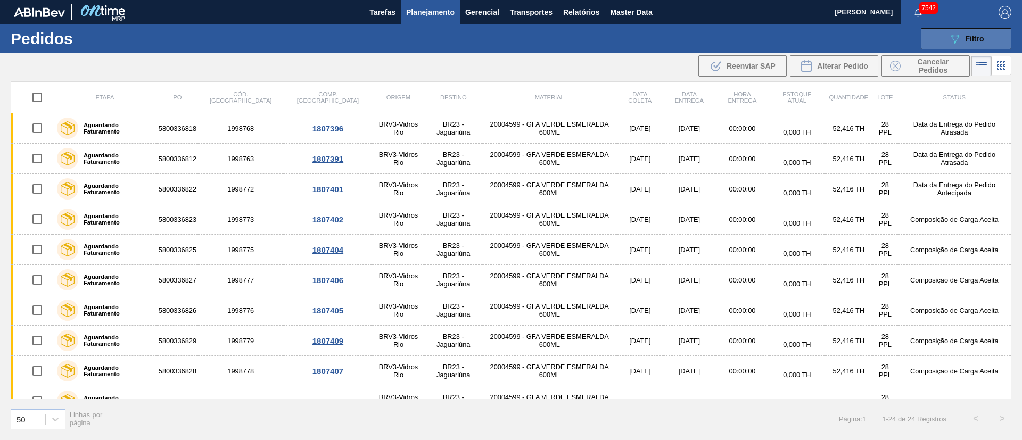
click at [967, 39] on span "Filtro" at bounding box center [974, 39] width 19 height 9
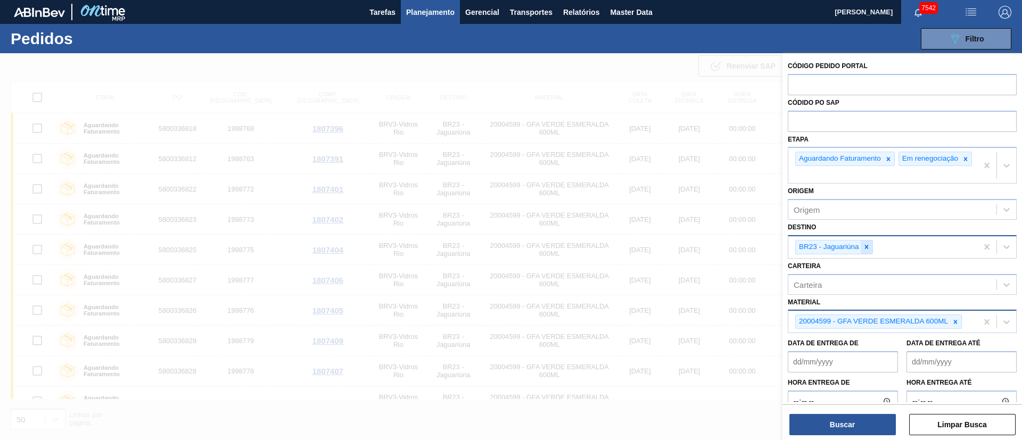
click at [865, 251] on icon at bounding box center [866, 246] width 7 height 7
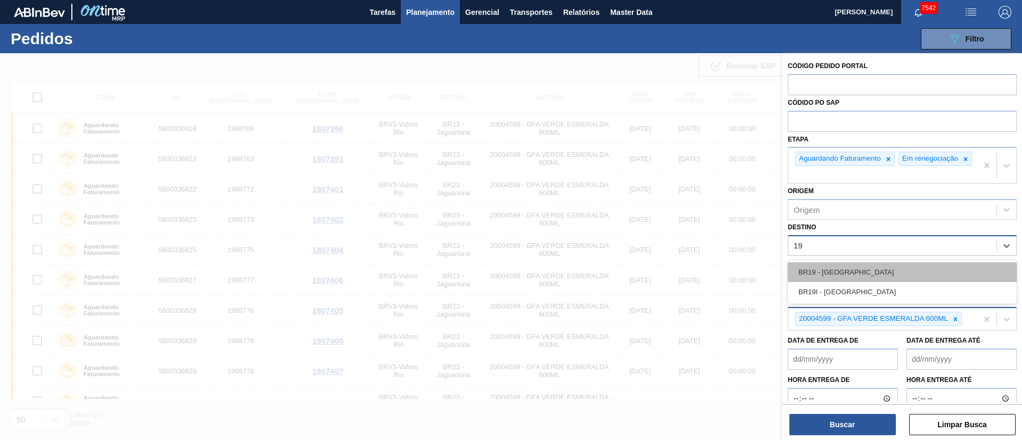
click at [853, 282] on div "BR19 - [GEOGRAPHIC_DATA]" at bounding box center [902, 272] width 229 height 20
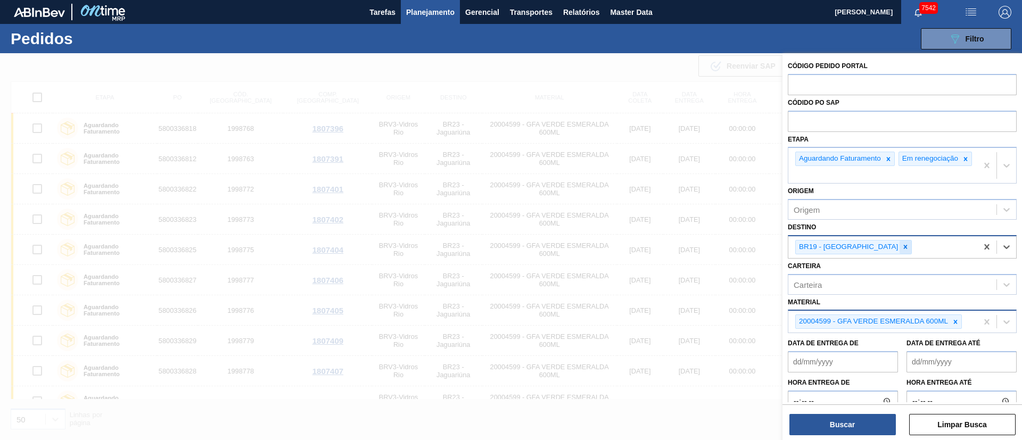
click at [904, 249] on icon at bounding box center [906, 247] width 4 height 4
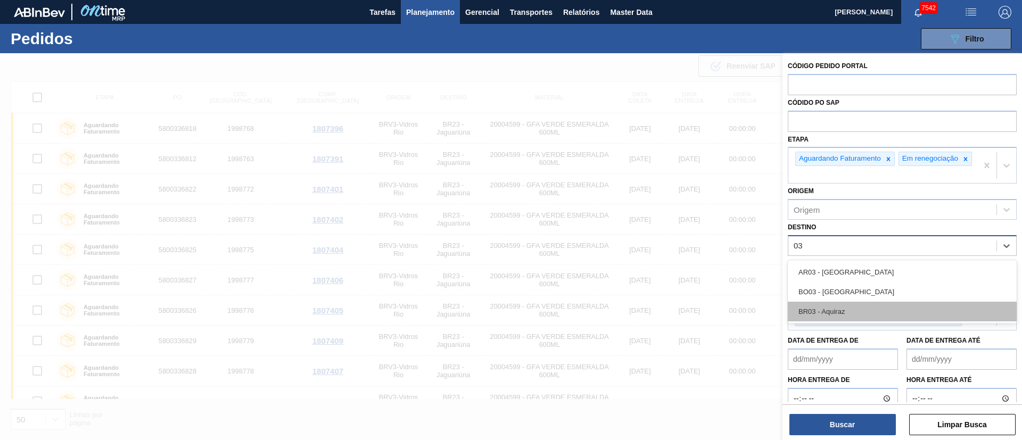
click at [837, 321] on div "BR03 - Aquiraz" at bounding box center [902, 312] width 229 height 20
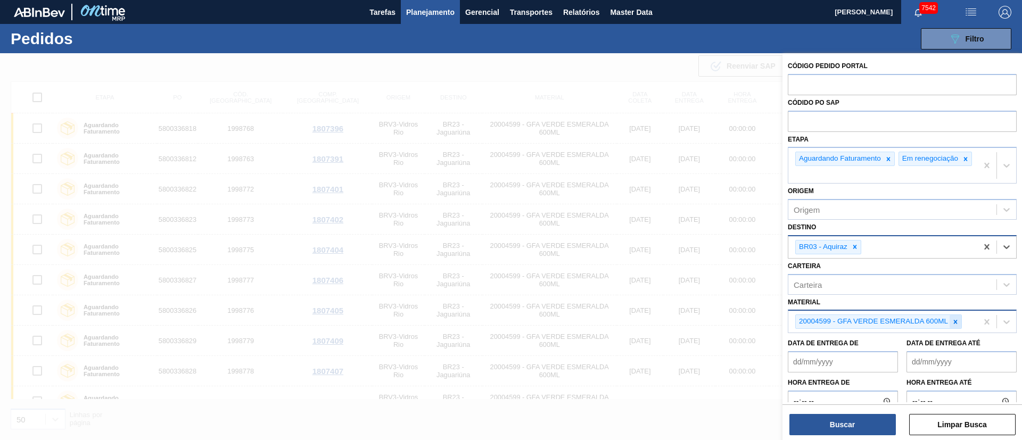
click at [956, 324] on icon at bounding box center [956, 322] width 4 height 4
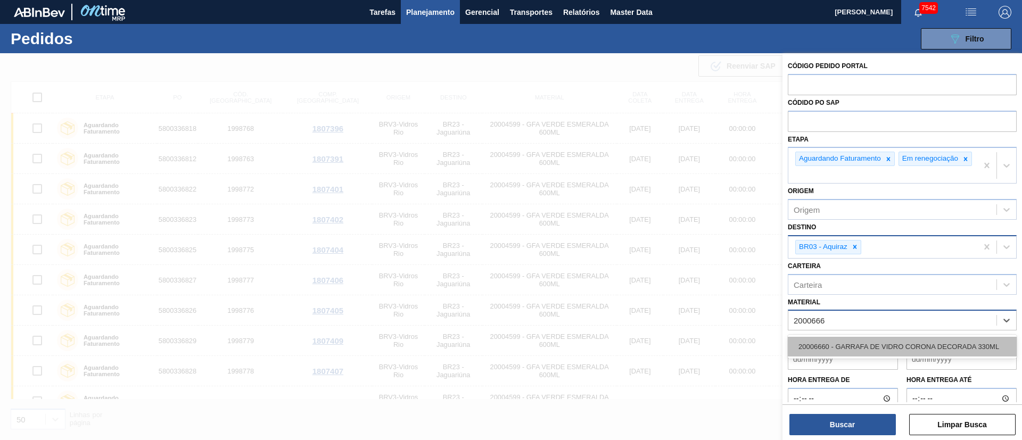
click at [890, 356] on div "20006660 - GARRAFA DE VIDRO CORONA DECORADA 330ML" at bounding box center [902, 347] width 229 height 20
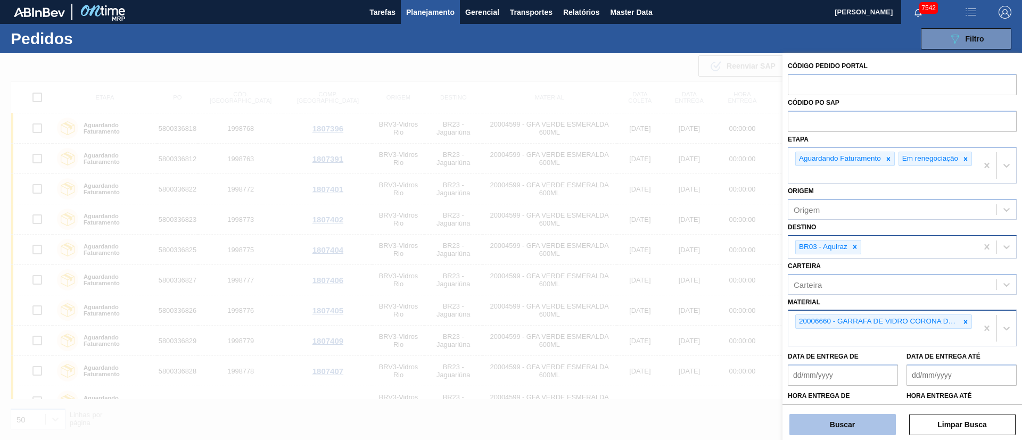
click at [850, 427] on button "Buscar" at bounding box center [842, 424] width 106 height 21
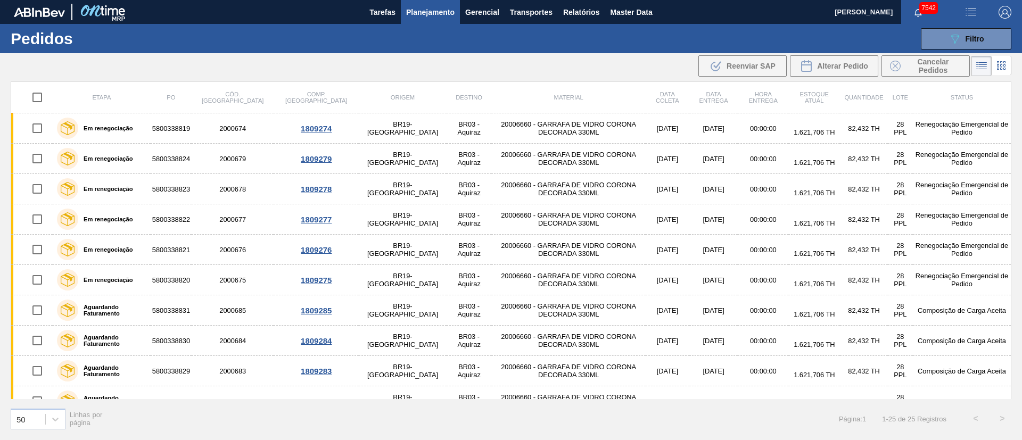
click at [505, 251] on td "20006660 - GARRAFA DE VIDRO CORONA DECORADA 330ML" at bounding box center [568, 250] width 154 height 30
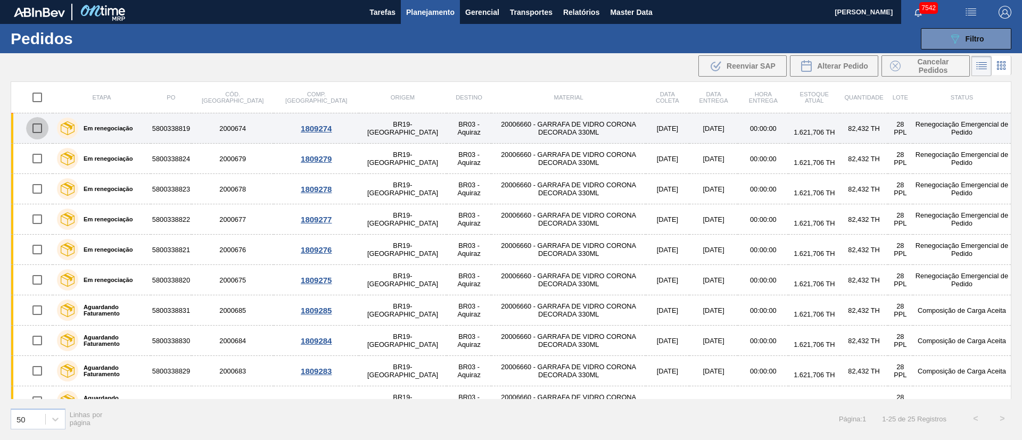
click at [28, 125] on input "checkbox" at bounding box center [37, 128] width 22 height 22
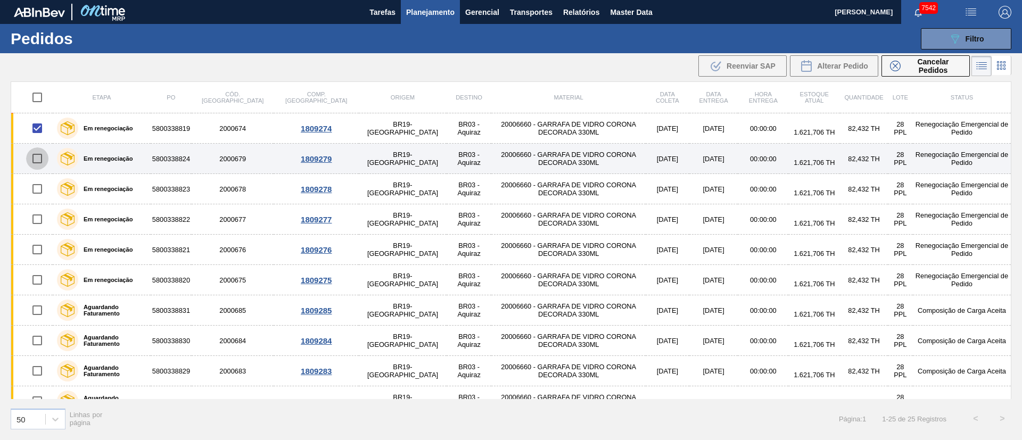
click at [38, 153] on input "checkbox" at bounding box center [37, 158] width 22 height 22
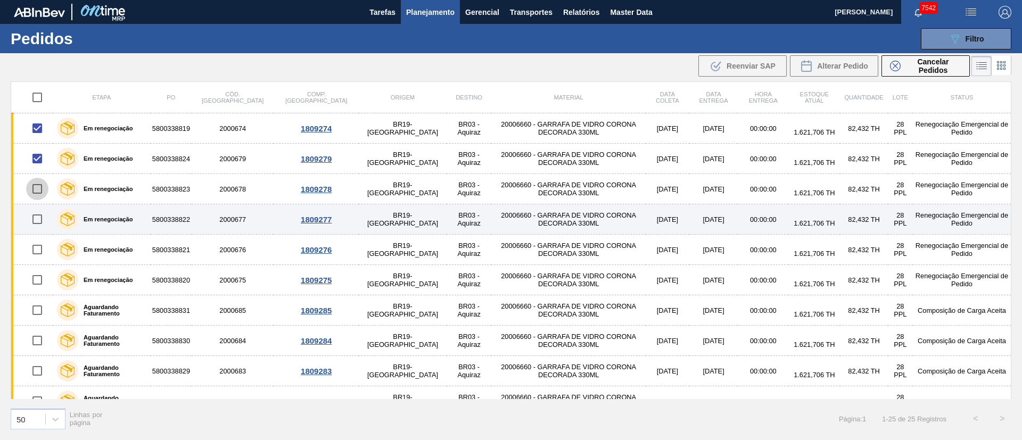
drag, startPoint x: 39, startPoint y: 187, endPoint x: 38, endPoint y: 206, distance: 18.7
click at [38, 187] on input "checkbox" at bounding box center [37, 189] width 22 height 22
click at [33, 221] on input "checkbox" at bounding box center [37, 219] width 22 height 22
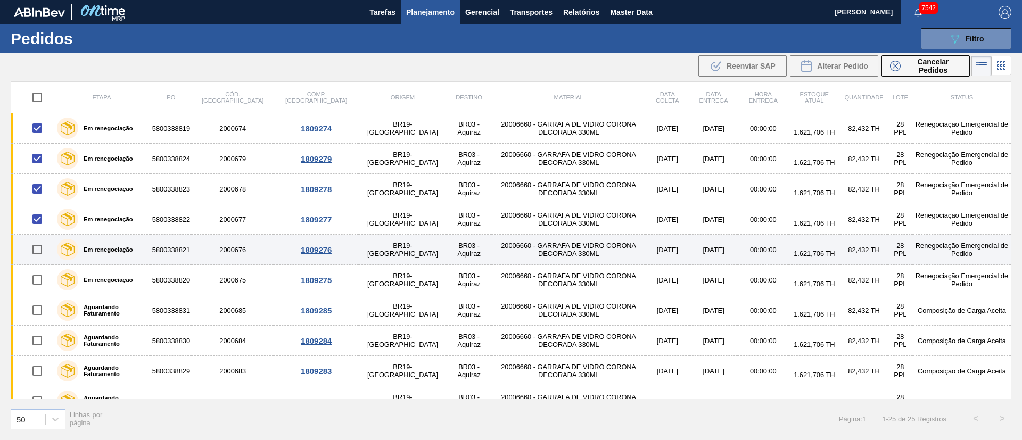
click at [36, 249] on input "checkbox" at bounding box center [37, 249] width 22 height 22
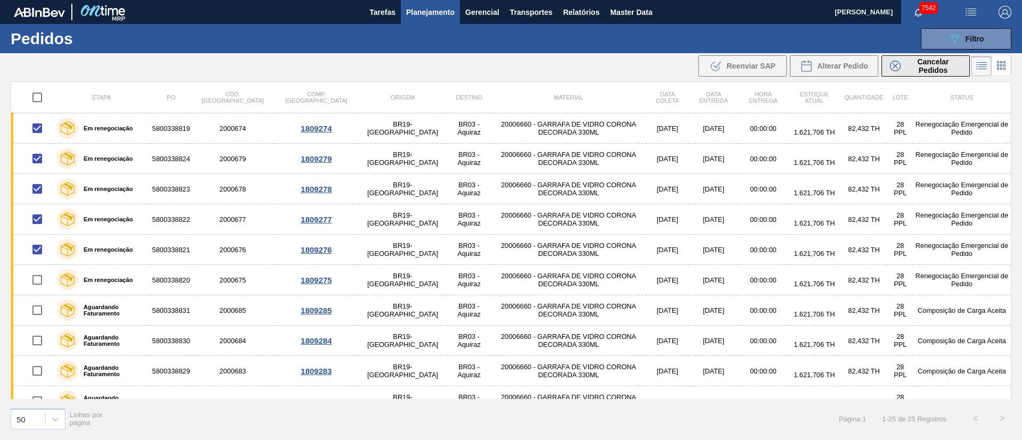
click at [914, 69] on span "Cancelar Pedidos" at bounding box center [933, 65] width 56 height 17
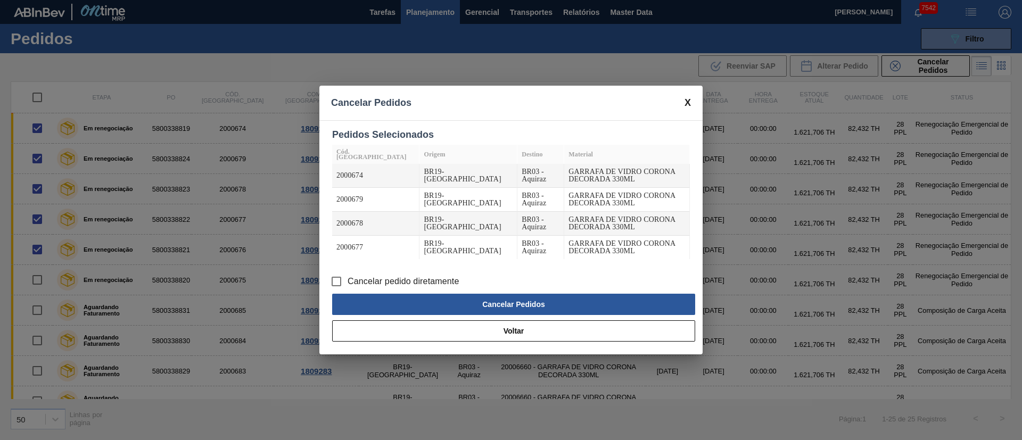
click at [334, 270] on input "Cancelar pedido diretamente" at bounding box center [336, 281] width 22 height 22
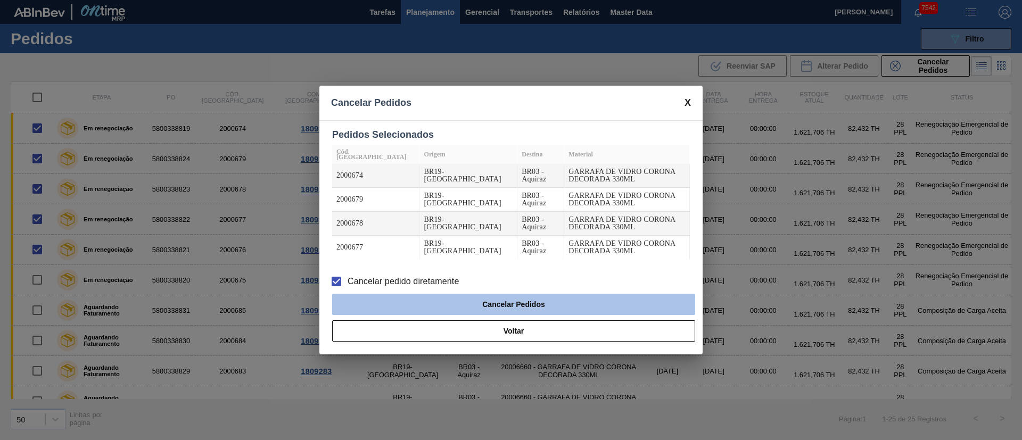
click at [446, 294] on button "Cancelar Pedidos" at bounding box center [513, 304] width 363 height 21
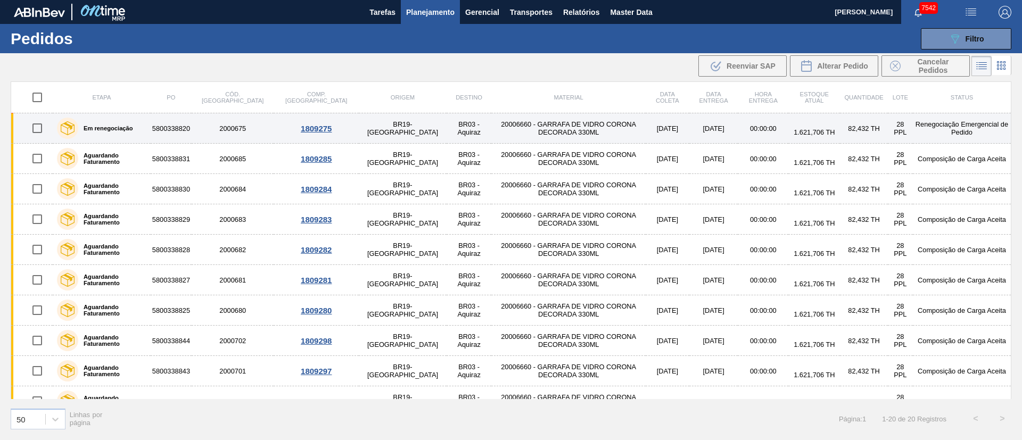
click at [38, 130] on input "checkbox" at bounding box center [37, 128] width 22 height 22
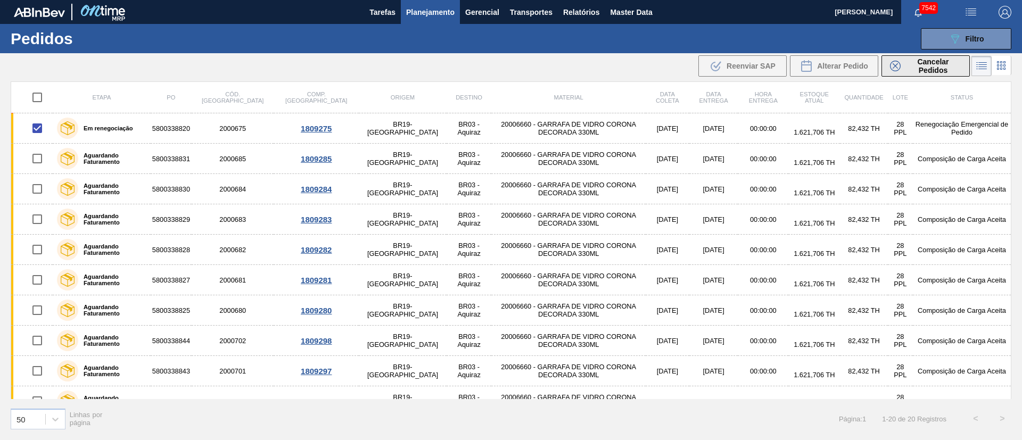
click at [931, 65] on span "Cancelar Pedidos" at bounding box center [933, 65] width 56 height 17
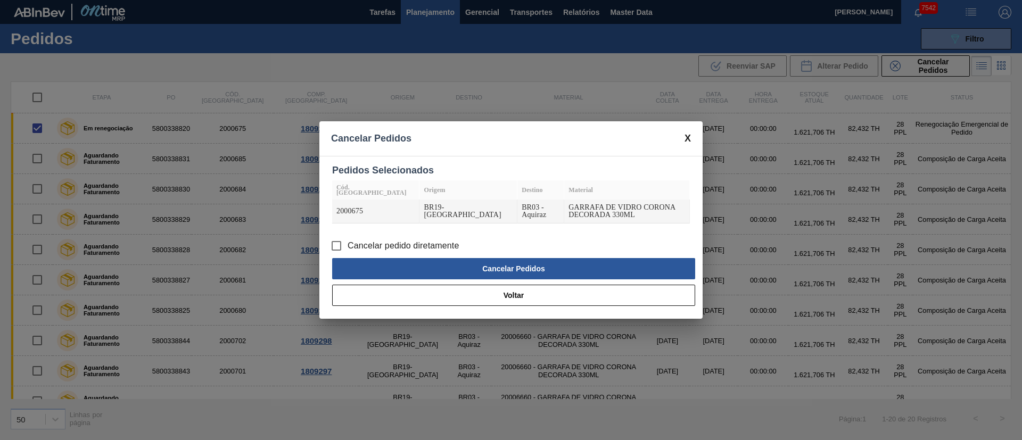
click at [336, 241] on input "Cancelar pedido diretamente" at bounding box center [336, 246] width 22 height 22
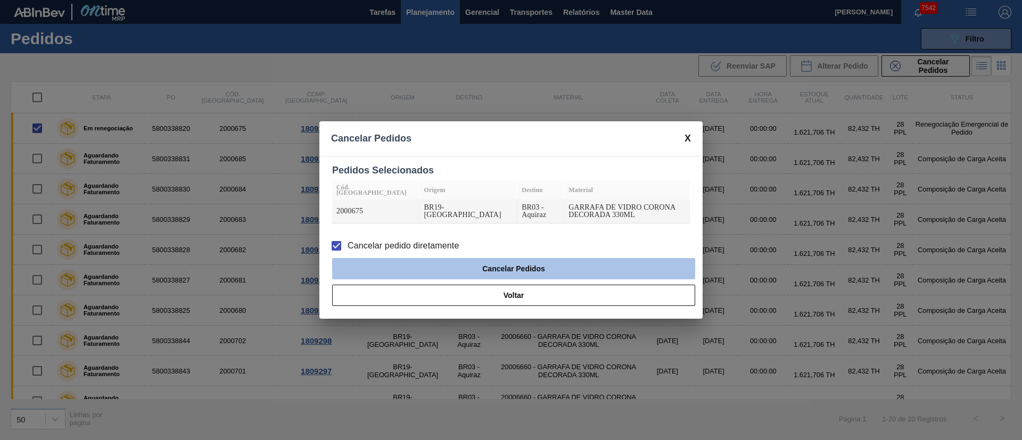
click at [503, 258] on button "Cancelar Pedidos" at bounding box center [513, 268] width 363 height 21
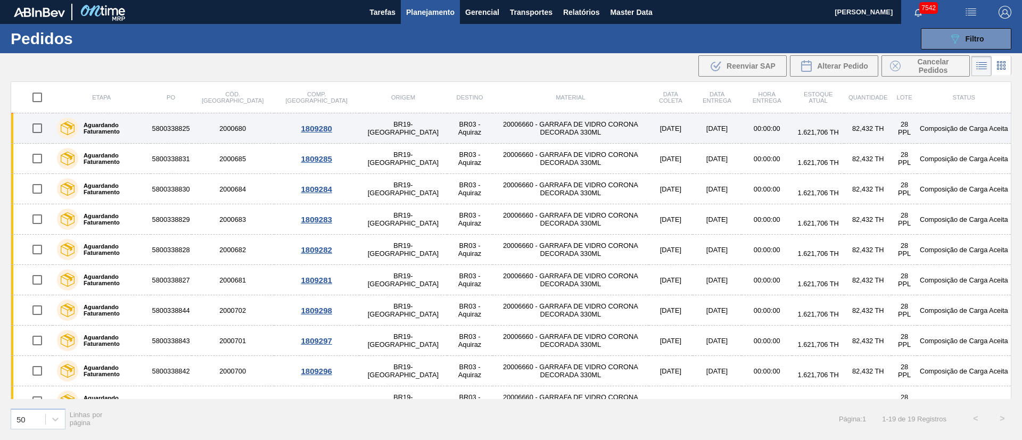
click at [35, 120] on input "checkbox" at bounding box center [37, 128] width 22 height 22
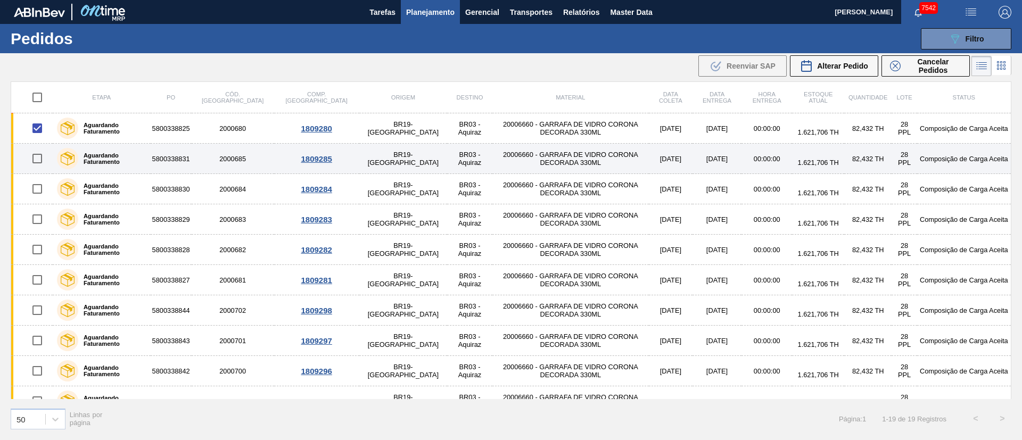
click at [34, 160] on input "checkbox" at bounding box center [37, 158] width 22 height 22
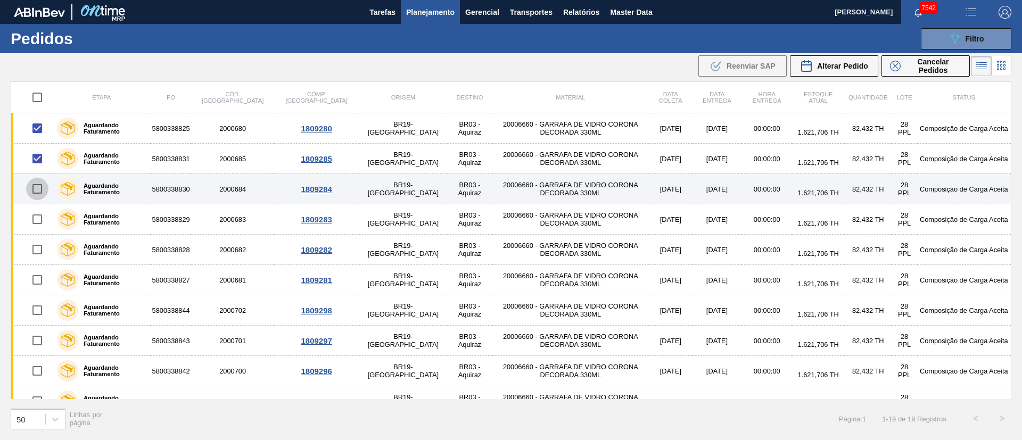
click at [30, 199] on input "checkbox" at bounding box center [37, 189] width 22 height 22
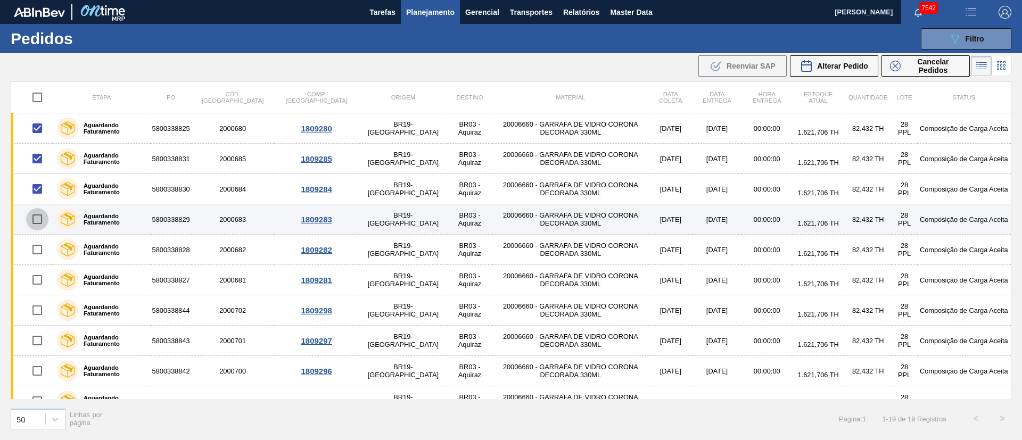
click at [39, 216] on input "checkbox" at bounding box center [37, 219] width 22 height 22
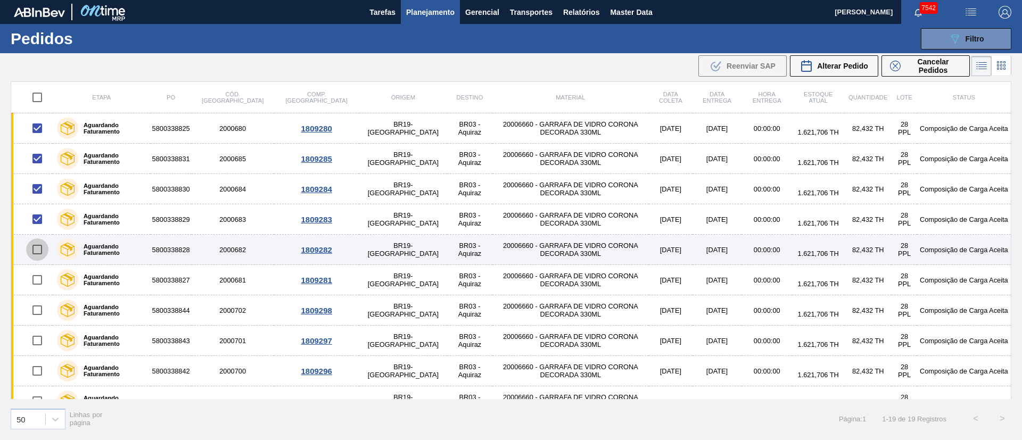
click at [36, 253] on input "checkbox" at bounding box center [37, 249] width 22 height 22
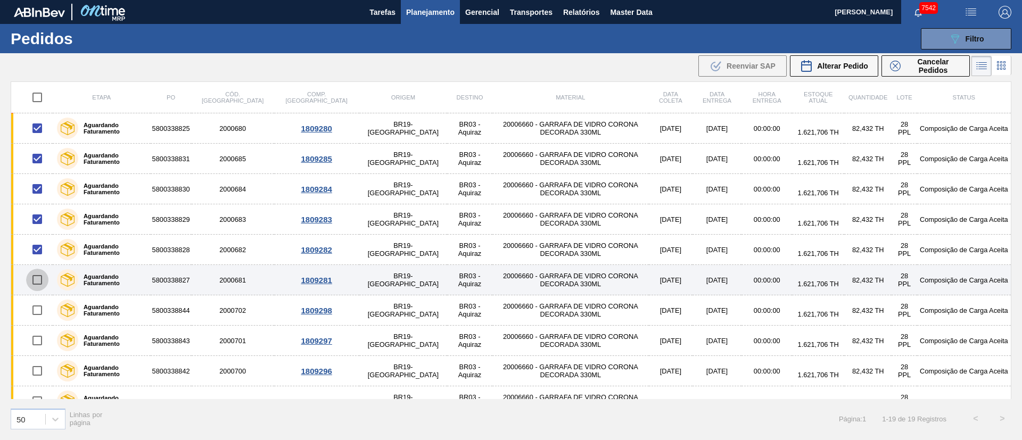
click at [40, 276] on input "checkbox" at bounding box center [37, 280] width 22 height 22
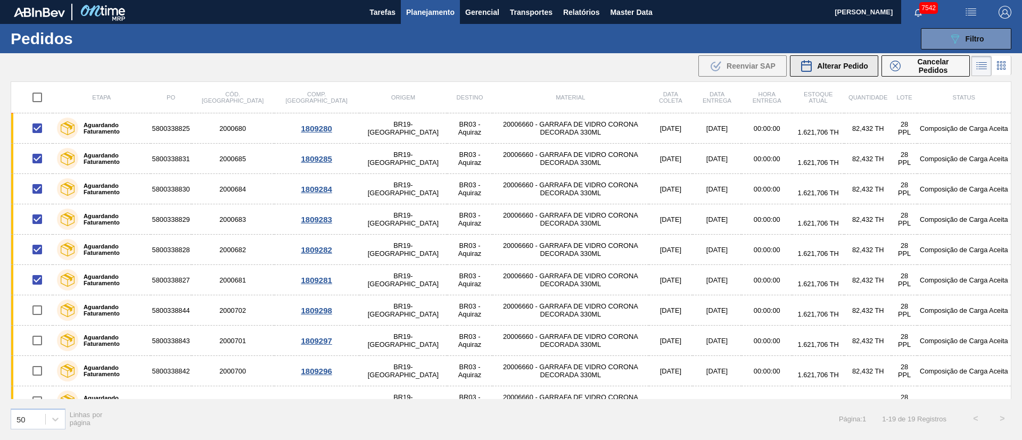
click at [851, 64] on span "Alterar Pedido" at bounding box center [842, 66] width 51 height 9
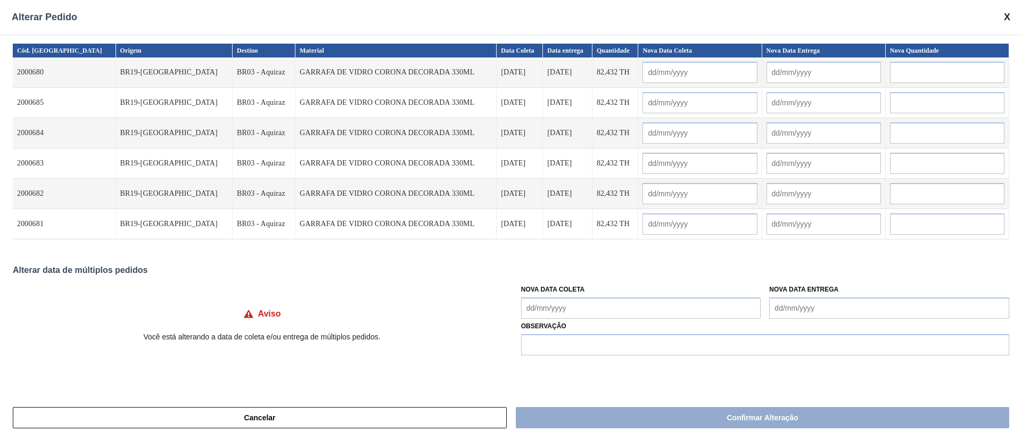
click at [563, 299] on Coleta "Nova Data Coleta" at bounding box center [641, 308] width 240 height 21
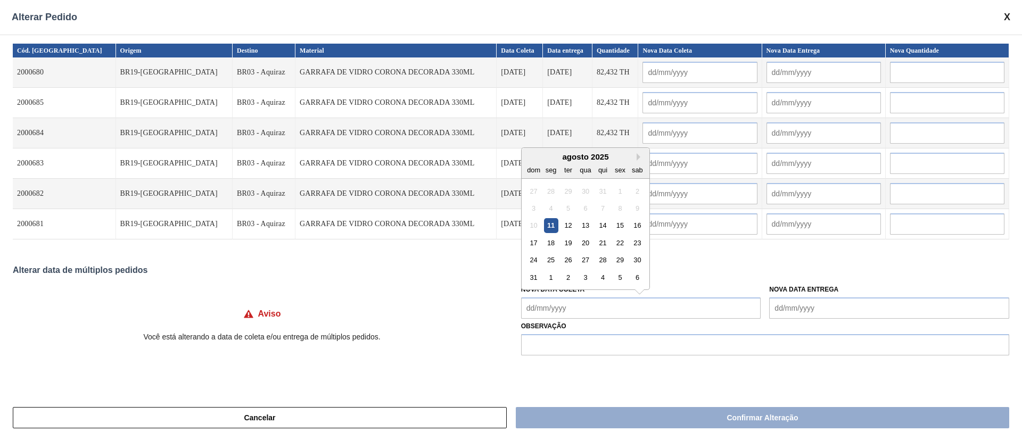
click at [806, 25] on div "Alterar Pedido" at bounding box center [511, 17] width 1022 height 35
click at [574, 308] on Coleta "Nova Data Coleta" at bounding box center [641, 308] width 240 height 21
click at [543, 241] on div "18" at bounding box center [550, 243] width 14 height 14
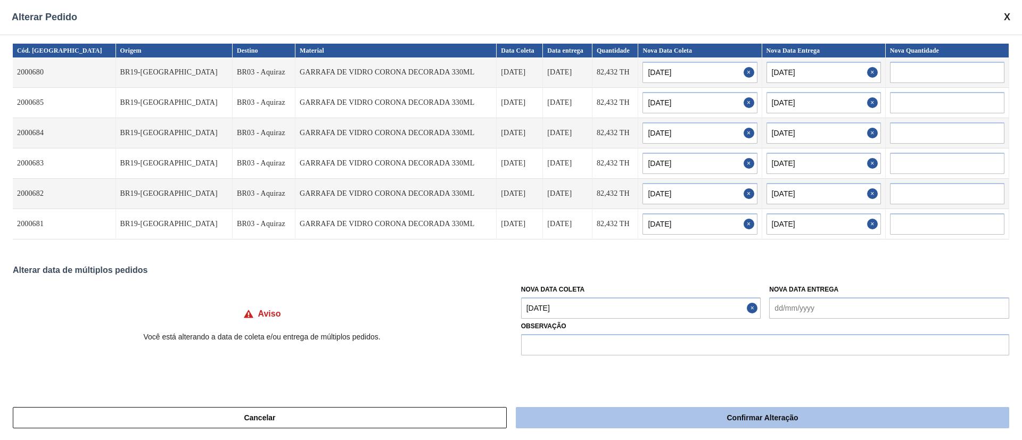
click at [705, 418] on button "Confirmar Alteração" at bounding box center [762, 417] width 493 height 21
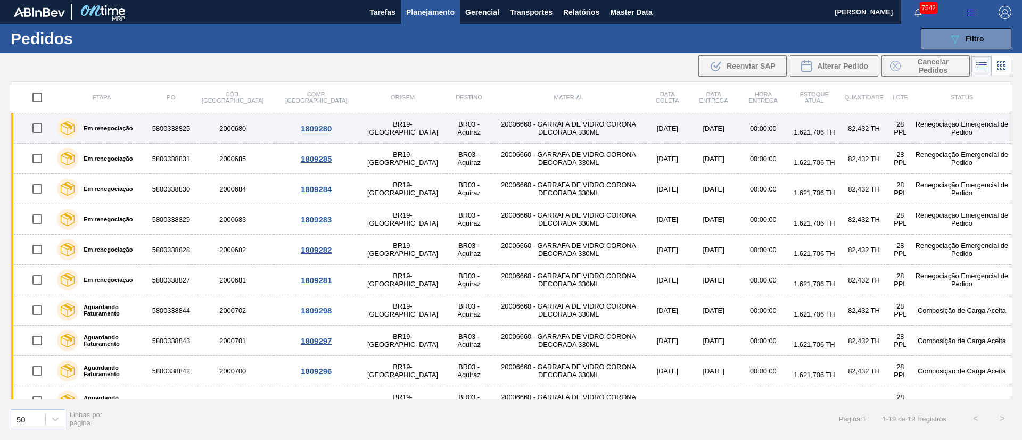
click at [37, 129] on input "checkbox" at bounding box center [37, 128] width 22 height 22
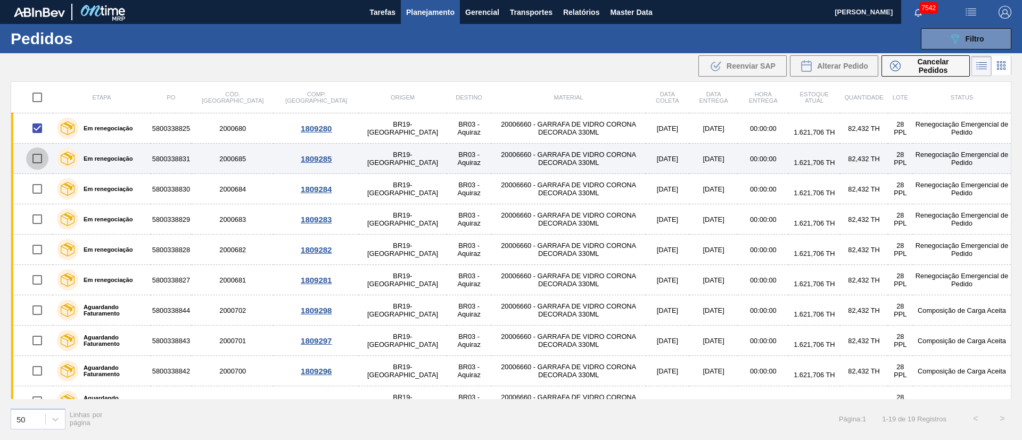
click at [38, 166] on input "checkbox" at bounding box center [37, 158] width 22 height 22
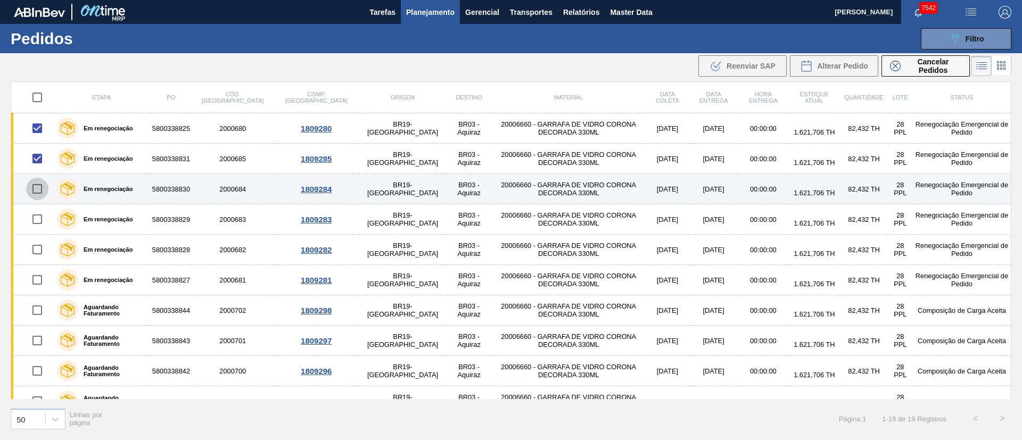
click at [35, 194] on input "checkbox" at bounding box center [37, 189] width 22 height 22
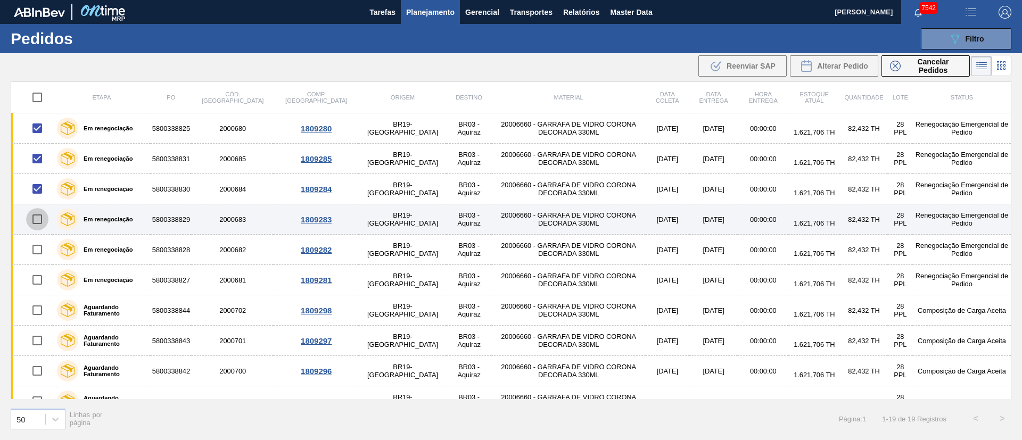
click at [38, 223] on input "checkbox" at bounding box center [37, 219] width 22 height 22
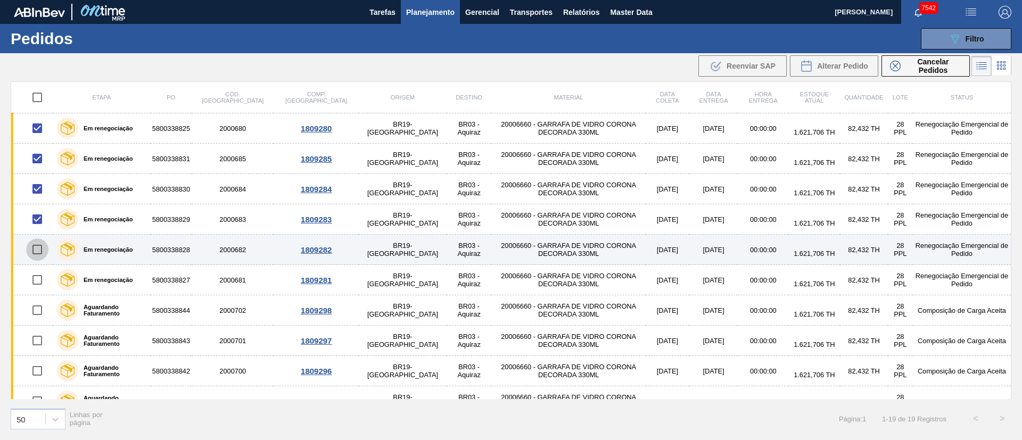
click at [39, 251] on input "checkbox" at bounding box center [37, 249] width 22 height 22
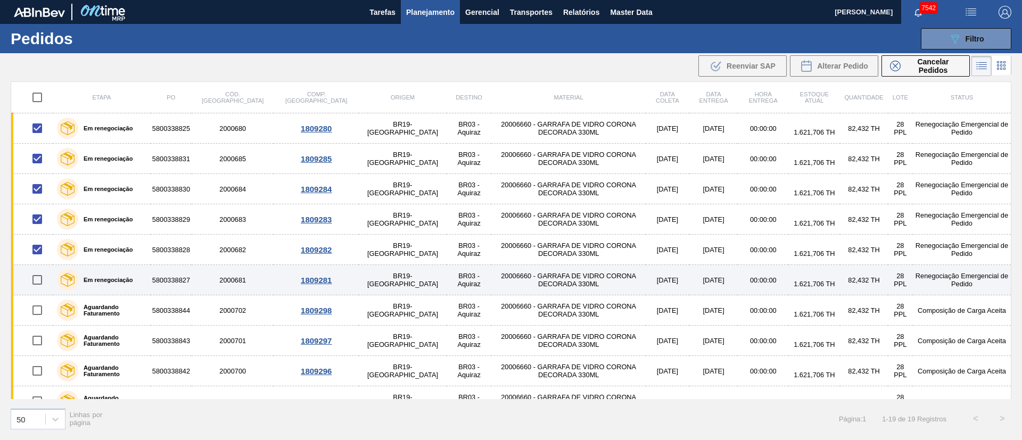
click at [41, 281] on input "checkbox" at bounding box center [37, 280] width 22 height 22
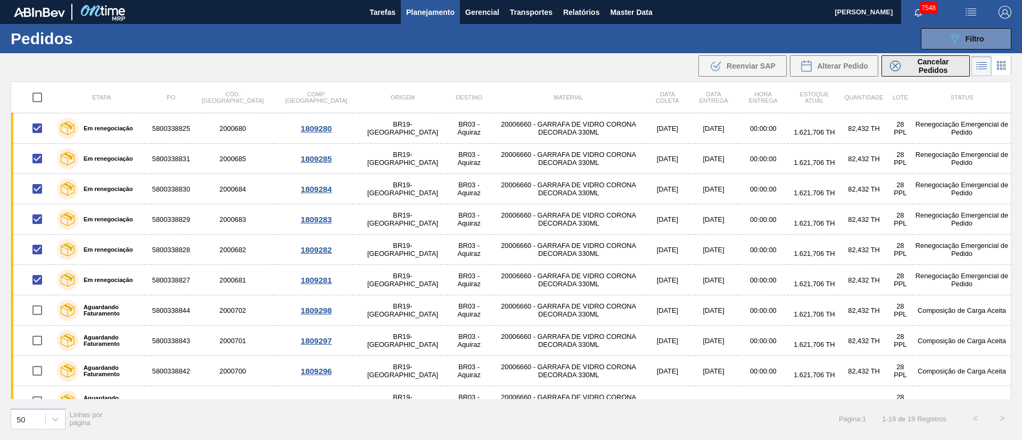
click at [927, 67] on span "Cancelar Pedidos" at bounding box center [933, 65] width 56 height 17
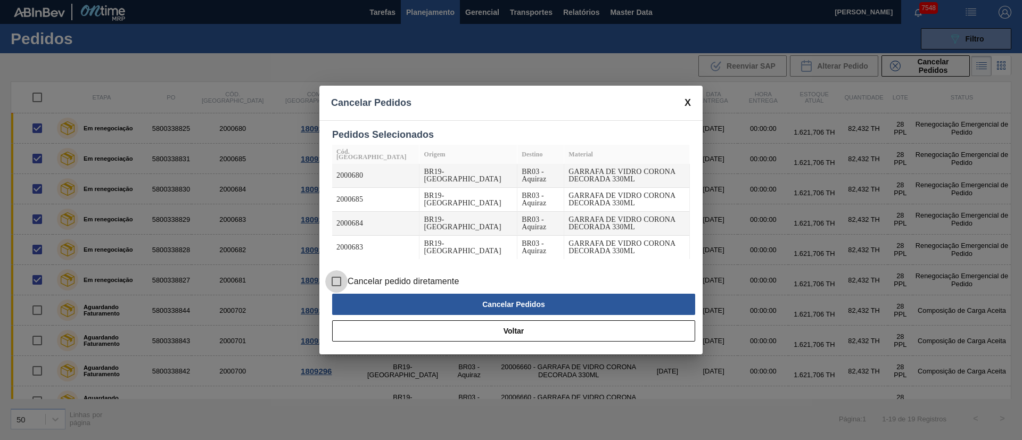
click at [337, 278] on input "Cancelar pedido diretamente" at bounding box center [336, 281] width 22 height 22
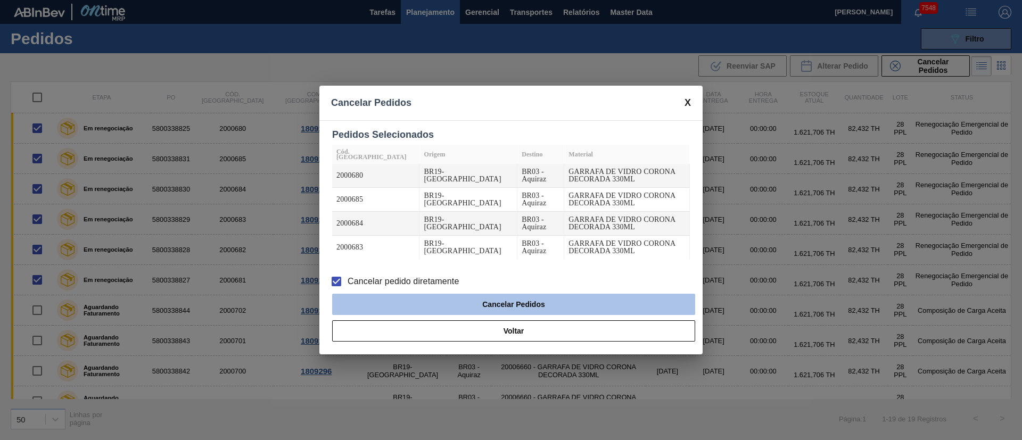
click at [505, 301] on button "Cancelar Pedidos" at bounding box center [513, 304] width 363 height 21
